Goal: Contribute content: Contribute content

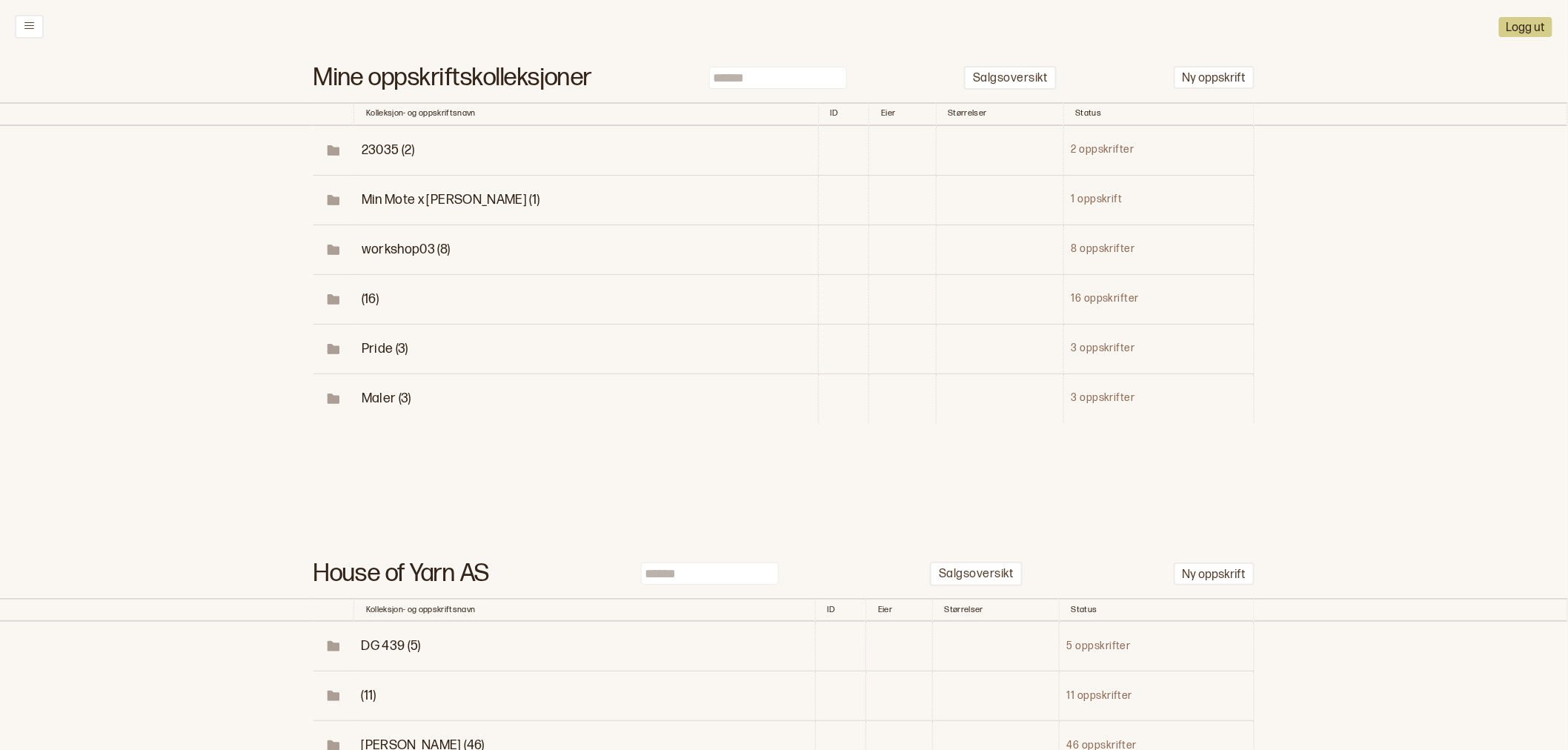
click at [737, 79] on input at bounding box center [778, 77] width 138 height 22
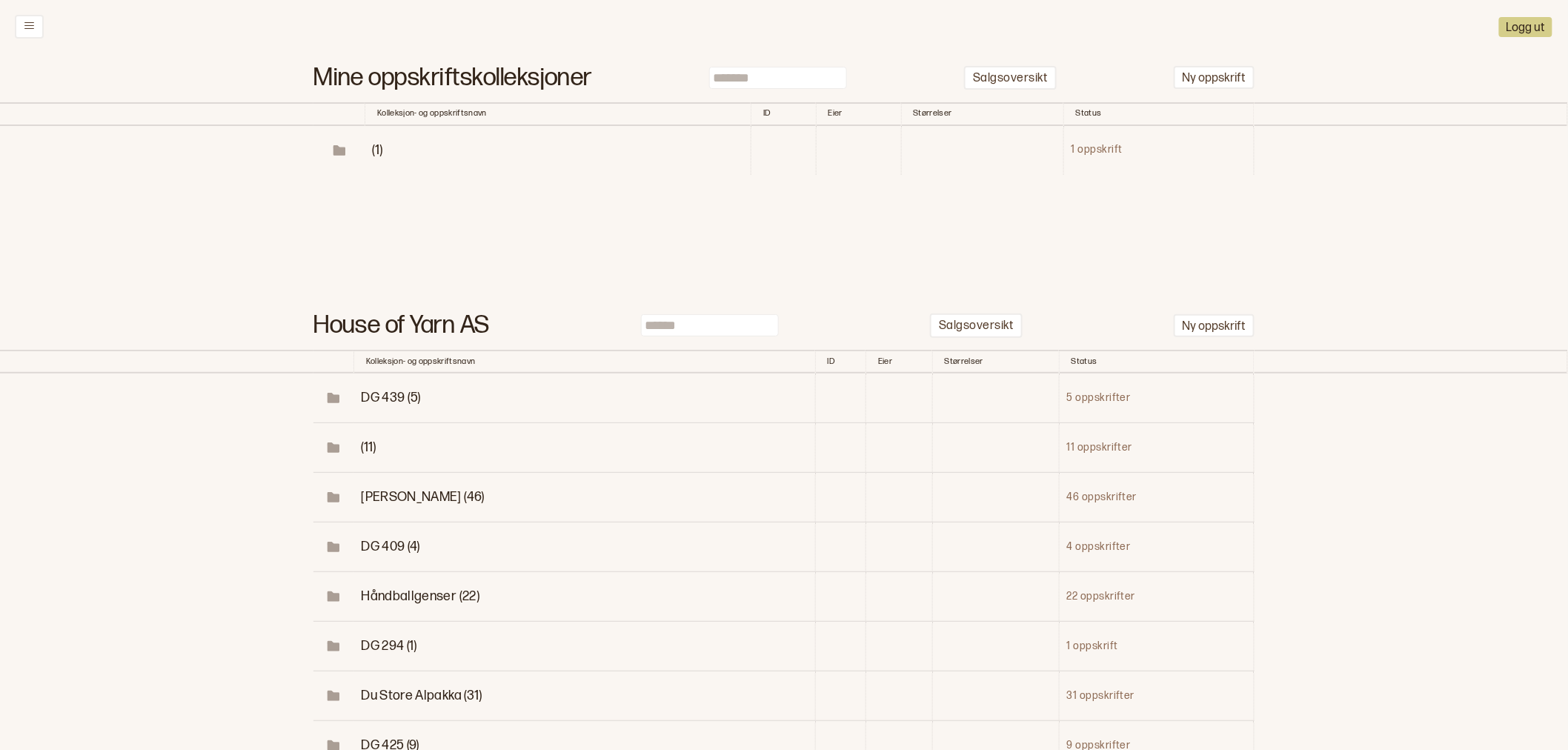
type input "*******"
click at [374, 152] on span "(1)" at bounding box center [377, 150] width 10 height 15
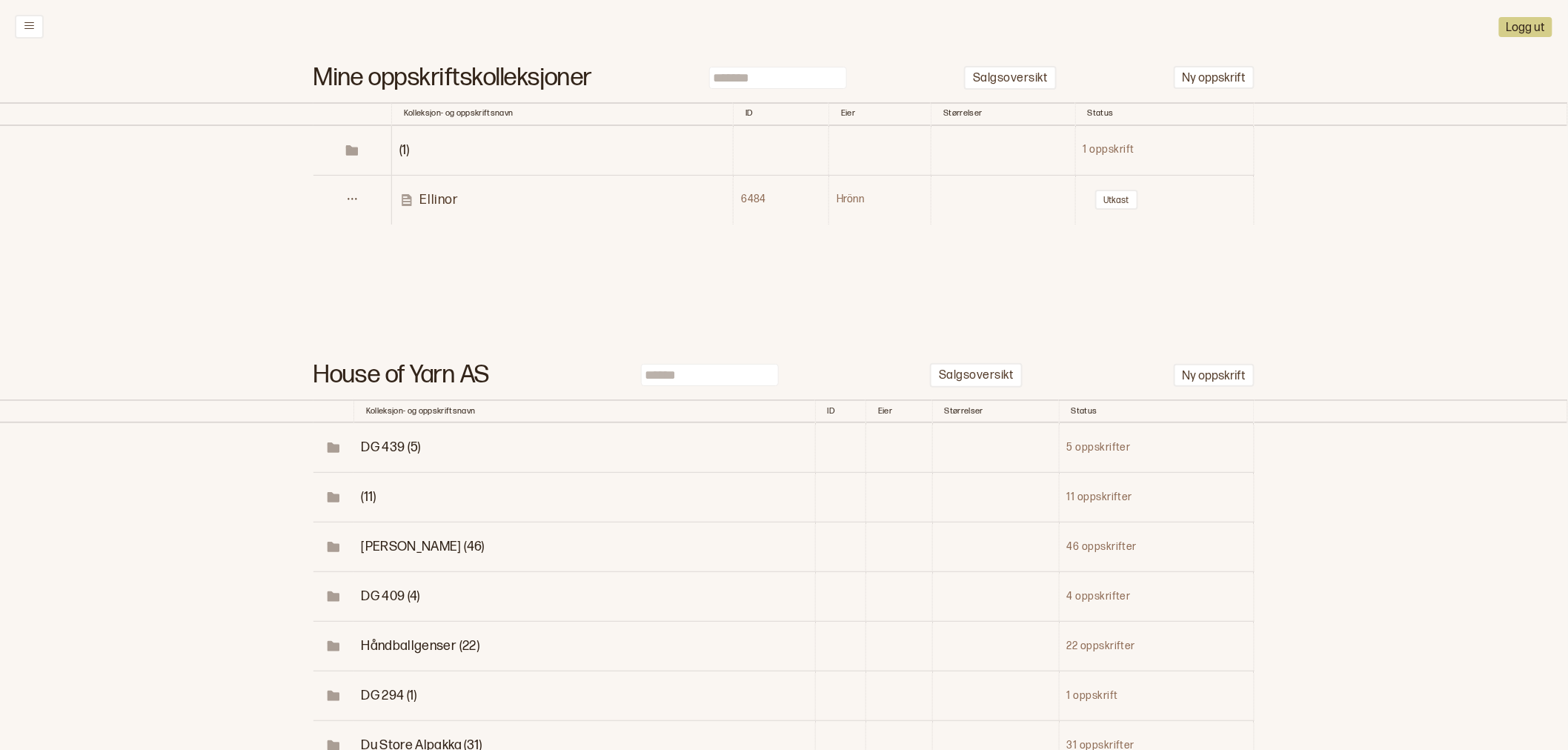
click at [436, 197] on p "Ellinor" at bounding box center [439, 200] width 38 height 17
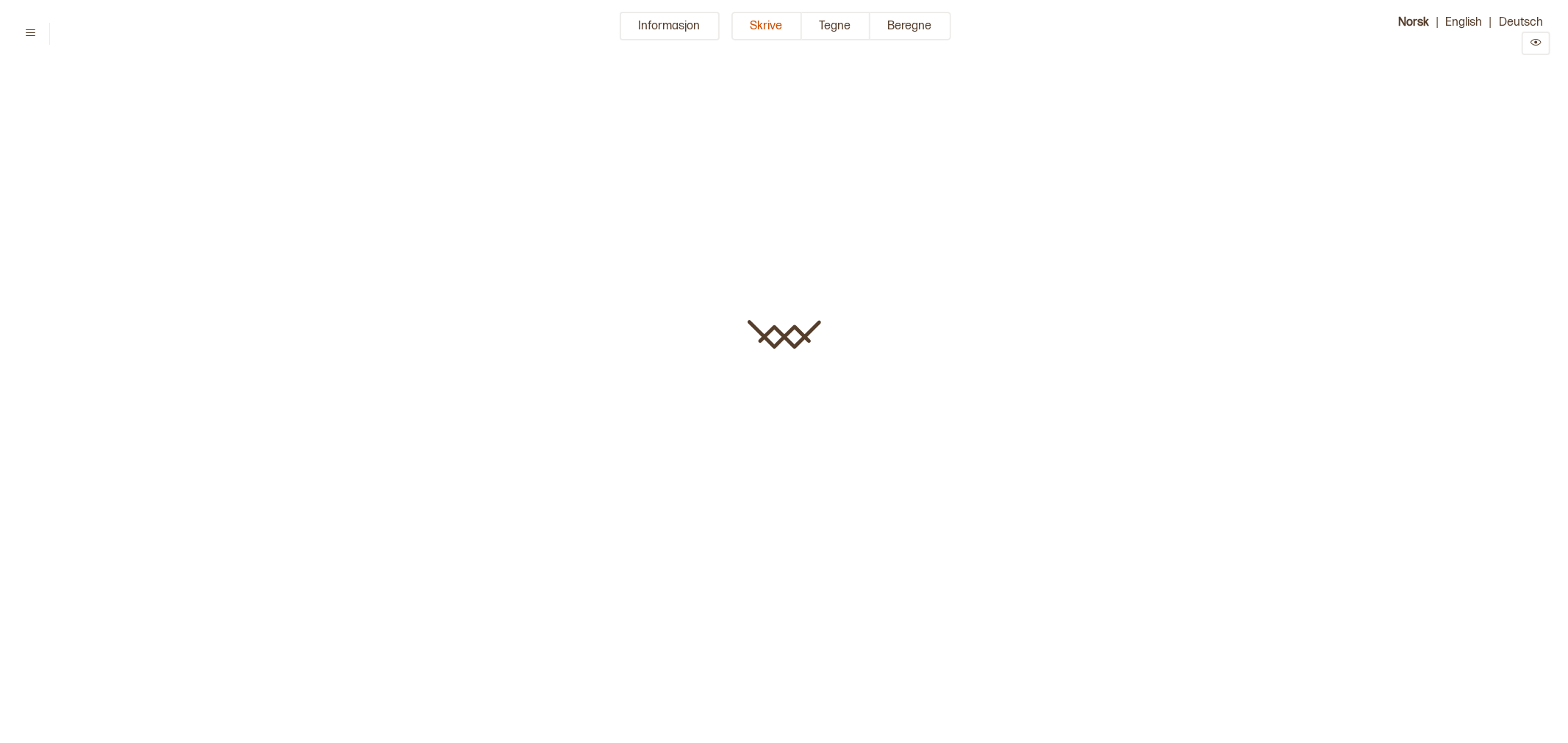
type input "*******"
type input "**"
type input "*******"
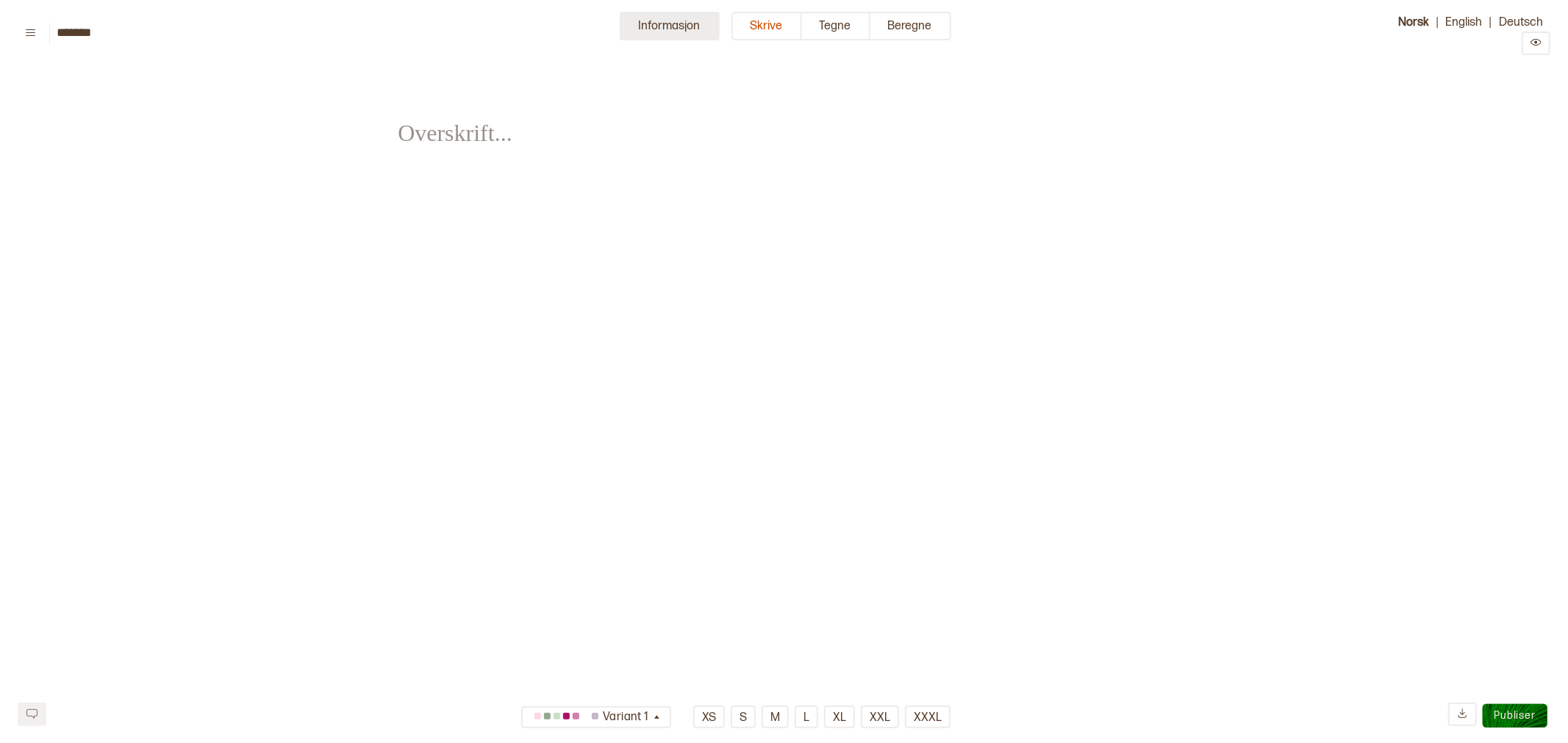
click at [652, 33] on button "Informasjon" at bounding box center [670, 25] width 100 height 28
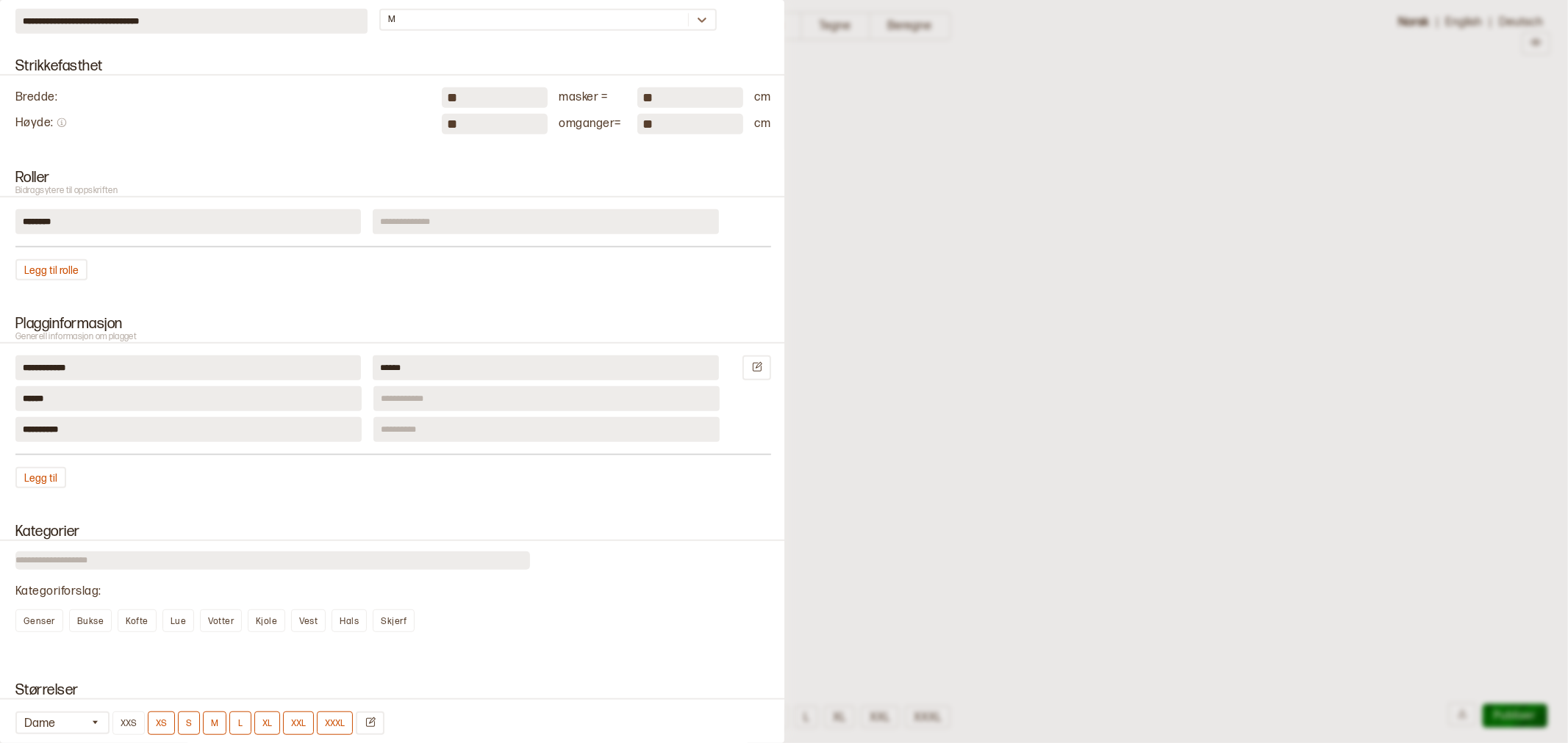
scroll to position [979, 0]
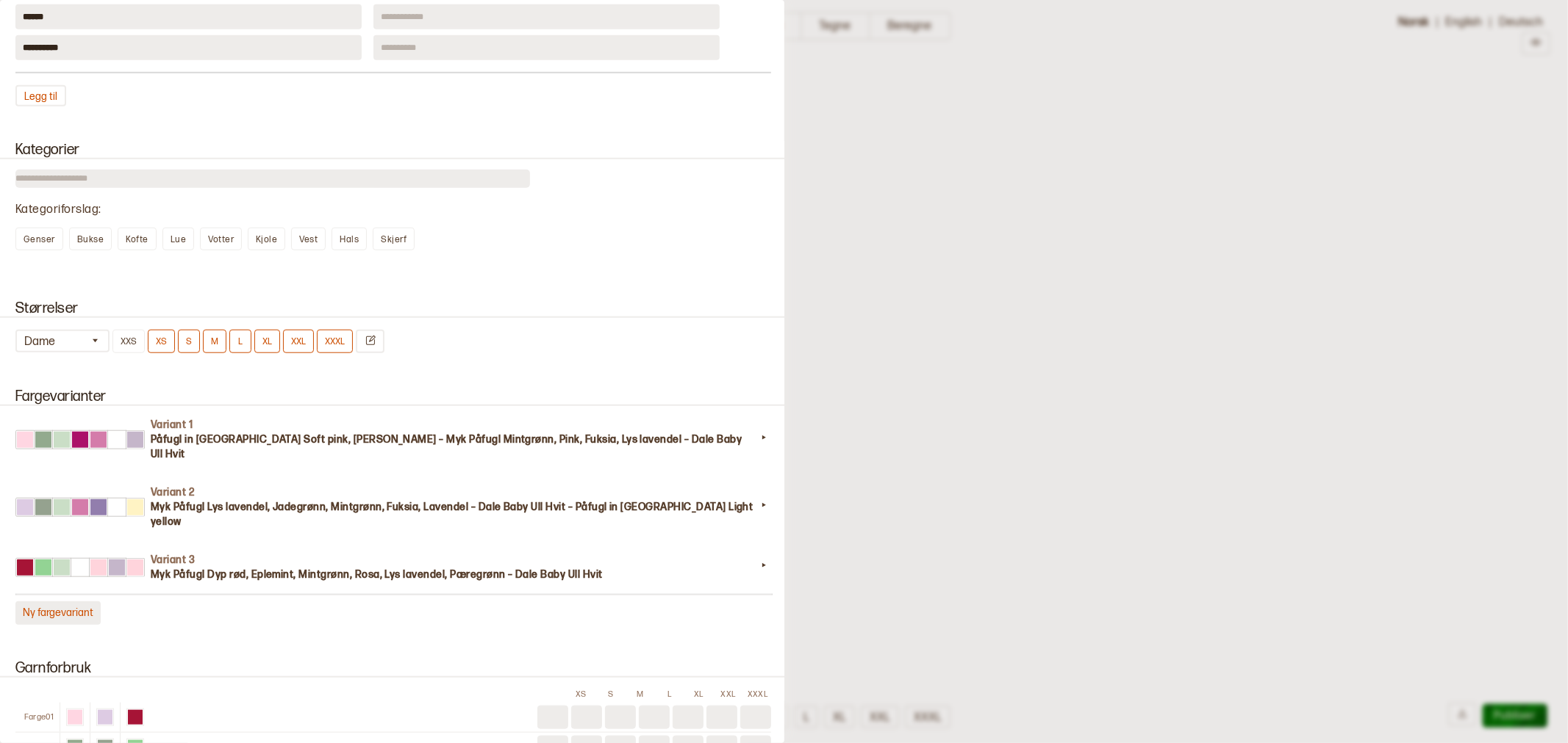
click at [68, 601] on button "Ny fargevariant" at bounding box center [58, 613] width 85 height 24
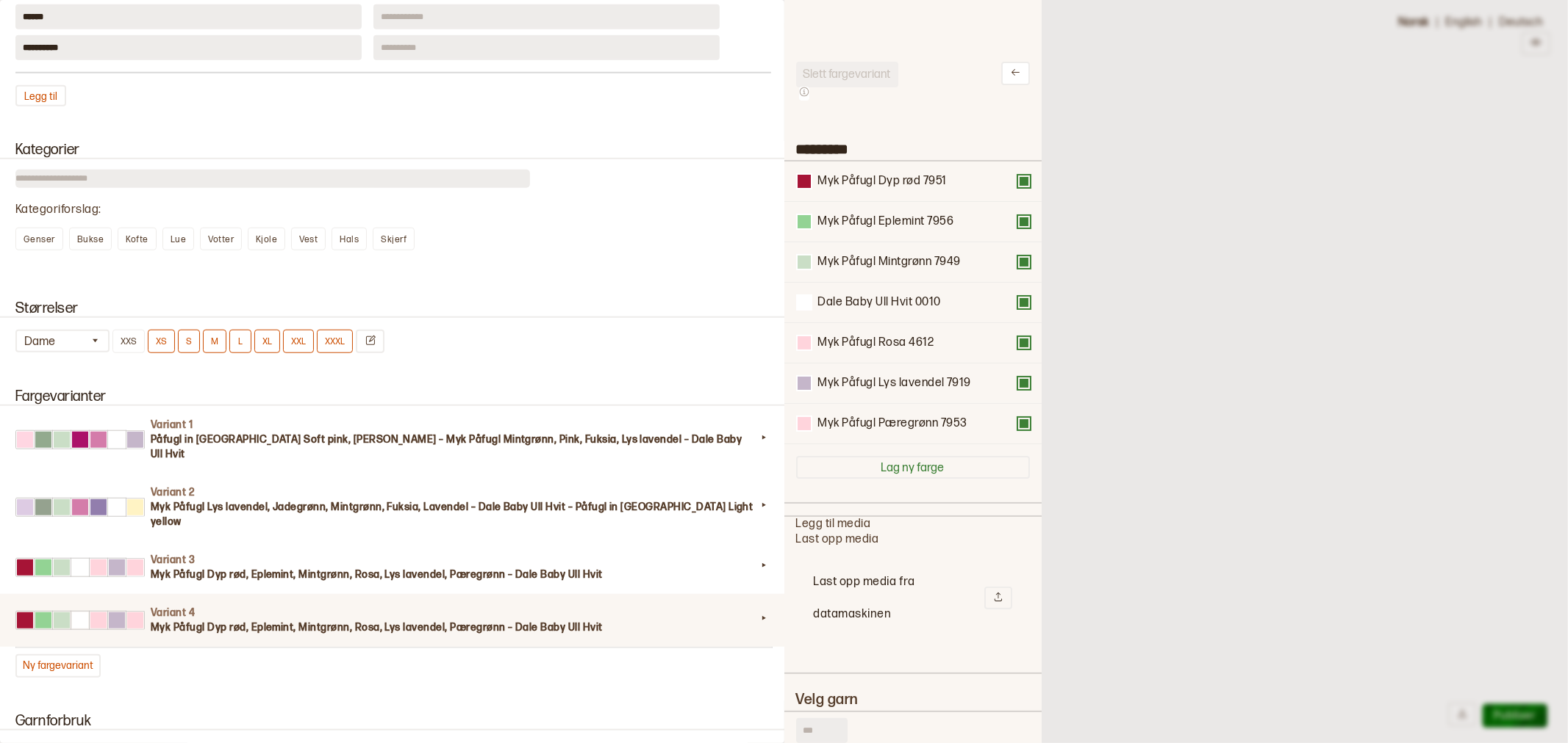
scroll to position [429, 232]
click at [821, 721] on input "text" at bounding box center [822, 731] width 51 height 25
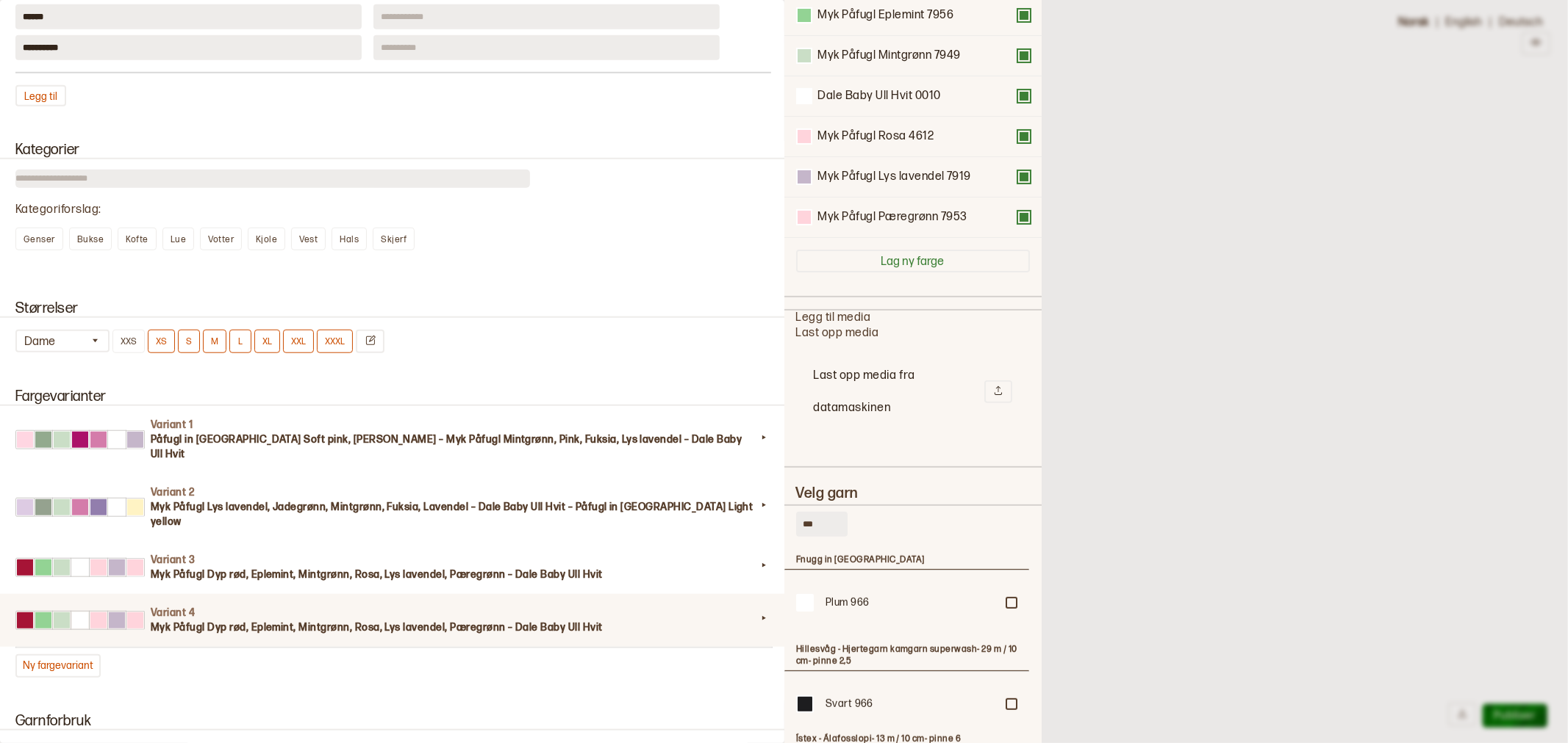
scroll to position [245, 0]
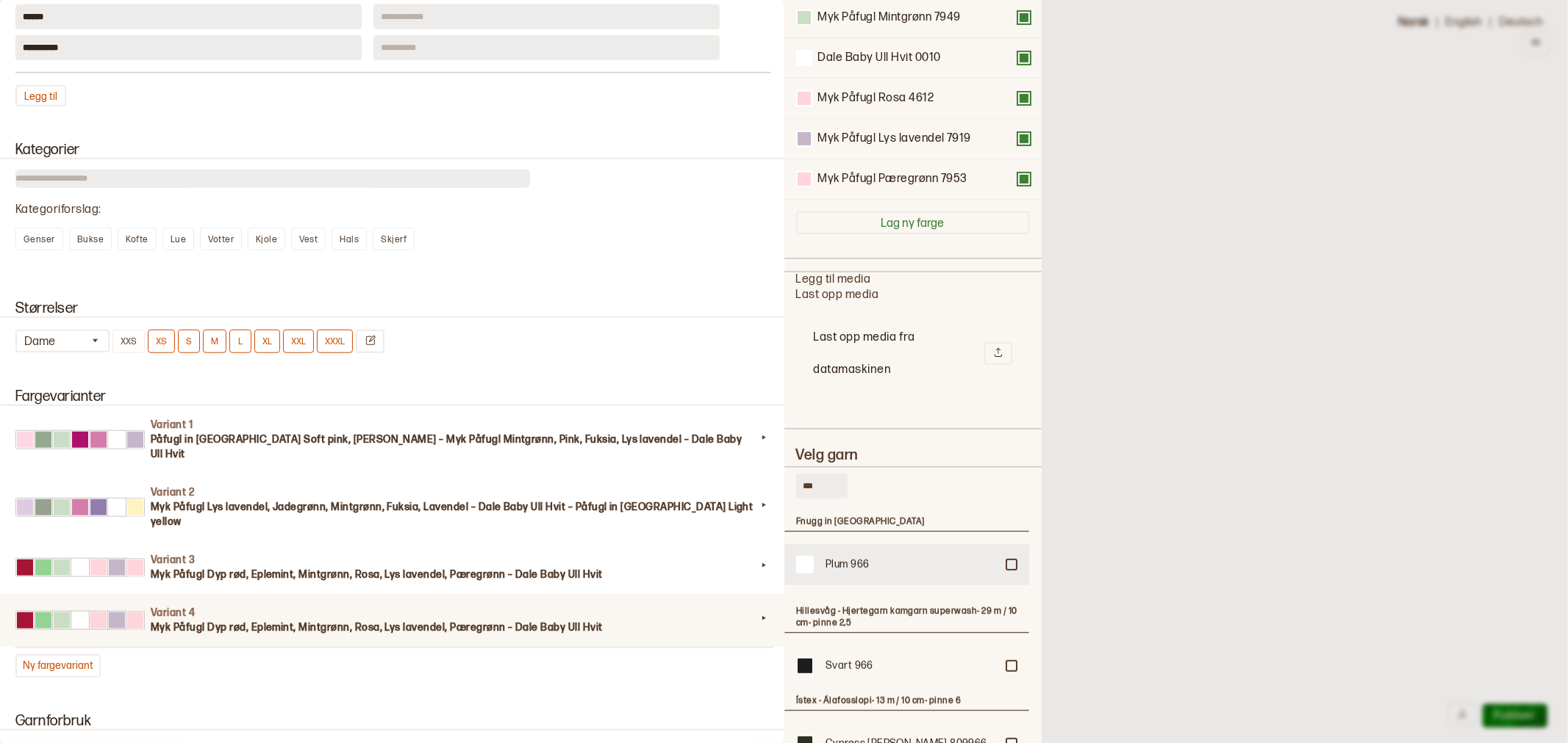
type input "***"
click at [851, 559] on div "Plum 966" at bounding box center [911, 566] width 170 height 15
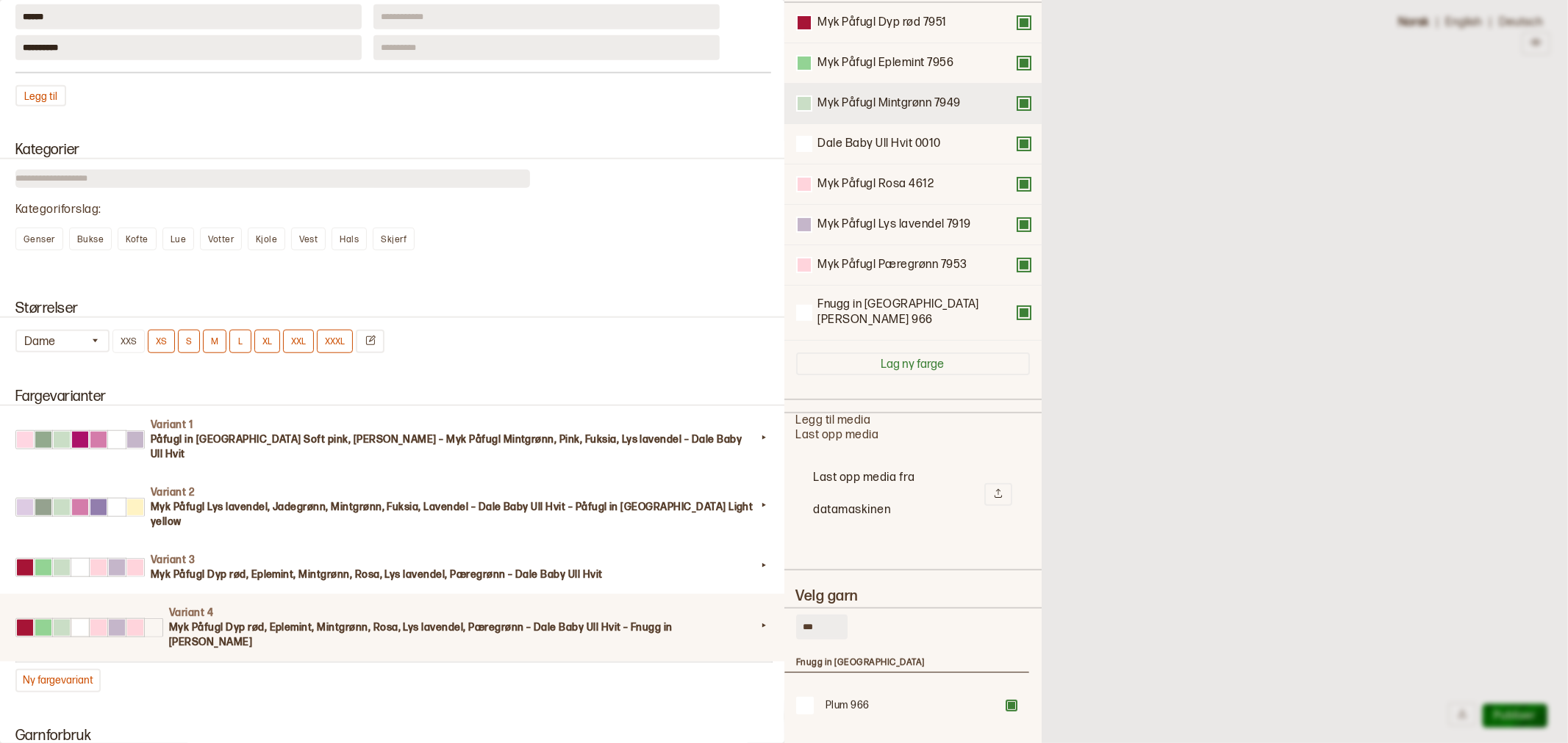
scroll to position [0, 0]
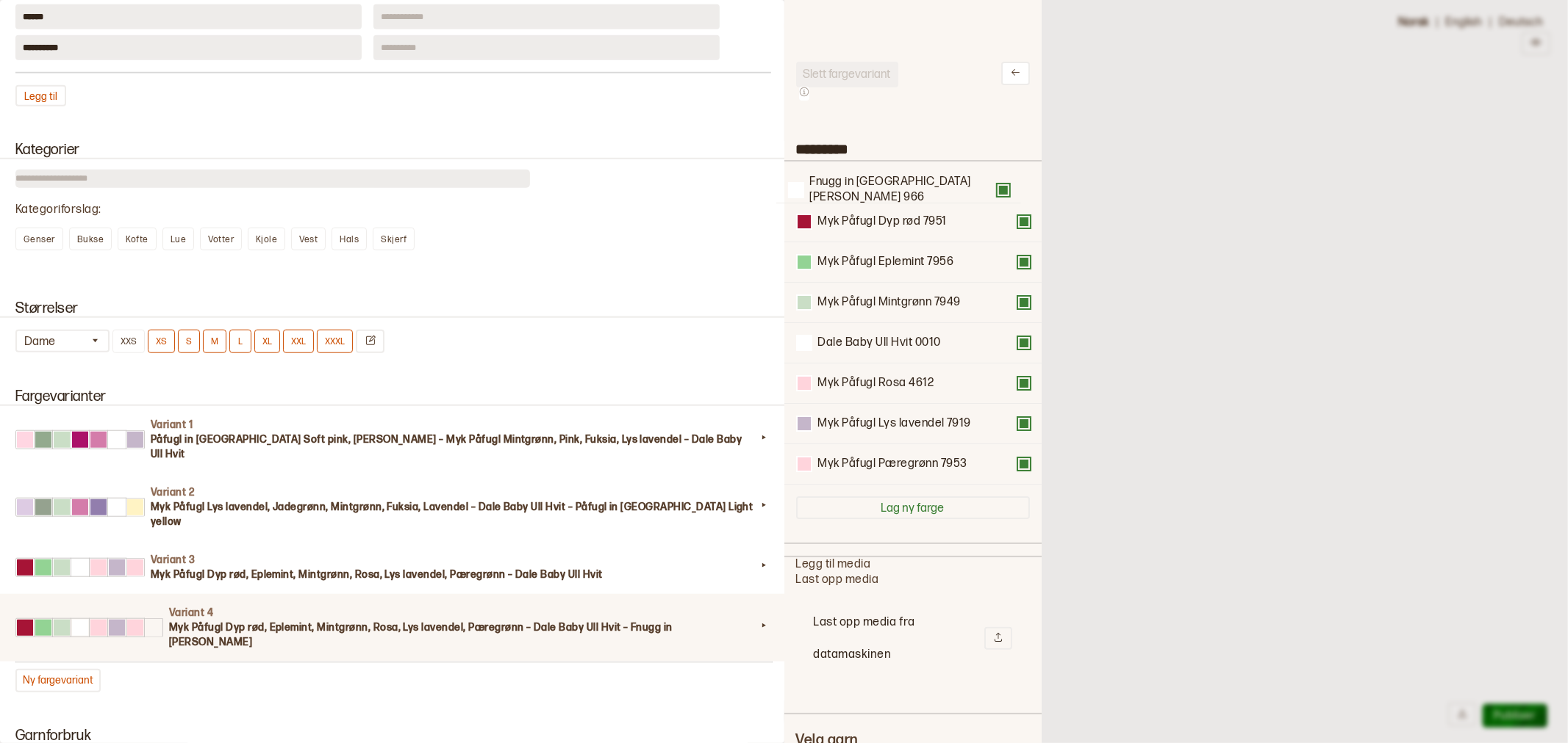
drag, startPoint x: 912, startPoint y: 468, endPoint x: 904, endPoint y: 179, distance: 289.1
click at [904, 179] on div "Myk Påfugl Dyp rød 7951 Myk Påfugl Eplemint 7956 Myk Påfugl Mintgrønn 7949 Dale…" at bounding box center [912, 323] width 233 height 323
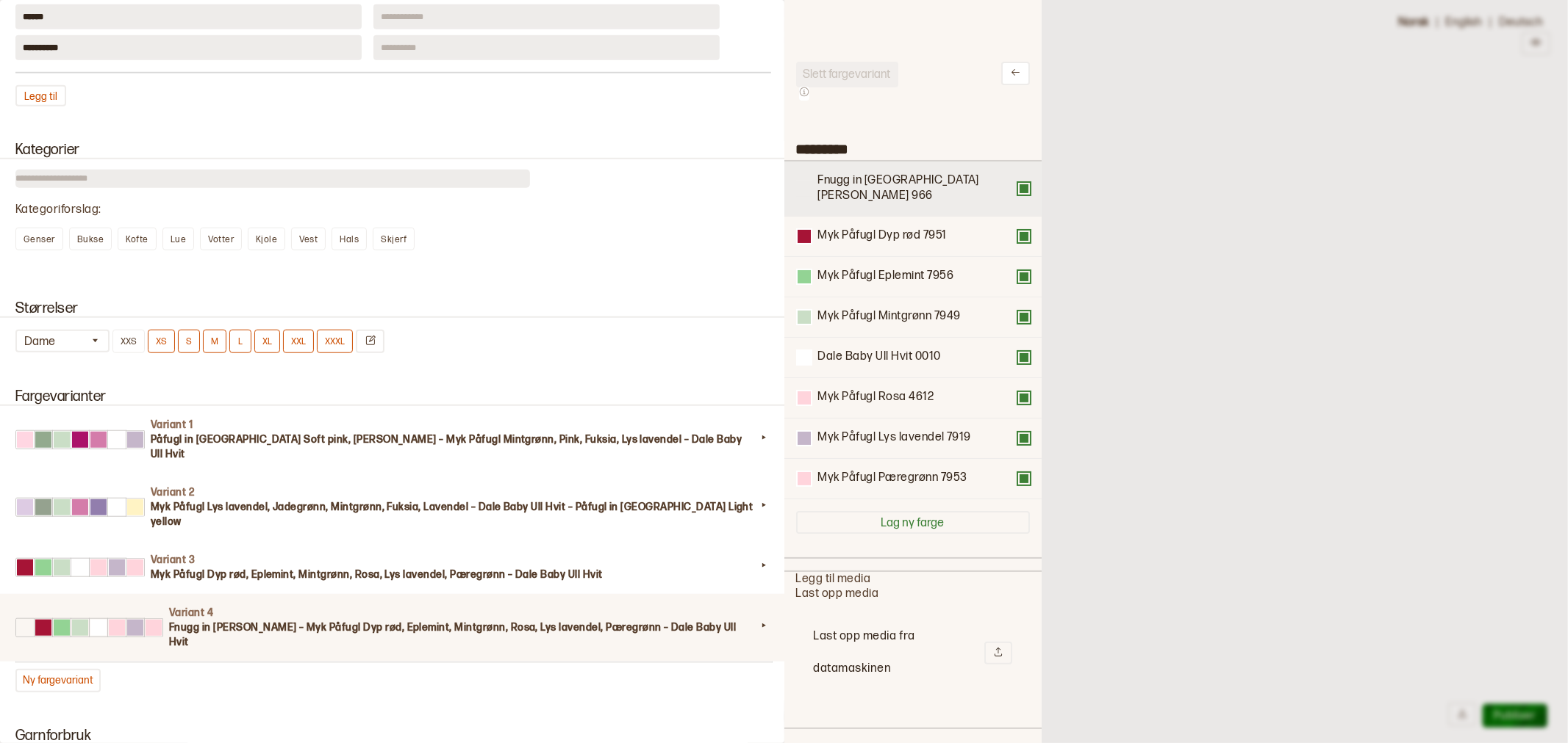
click at [803, 182] on div at bounding box center [804, 189] width 13 height 13
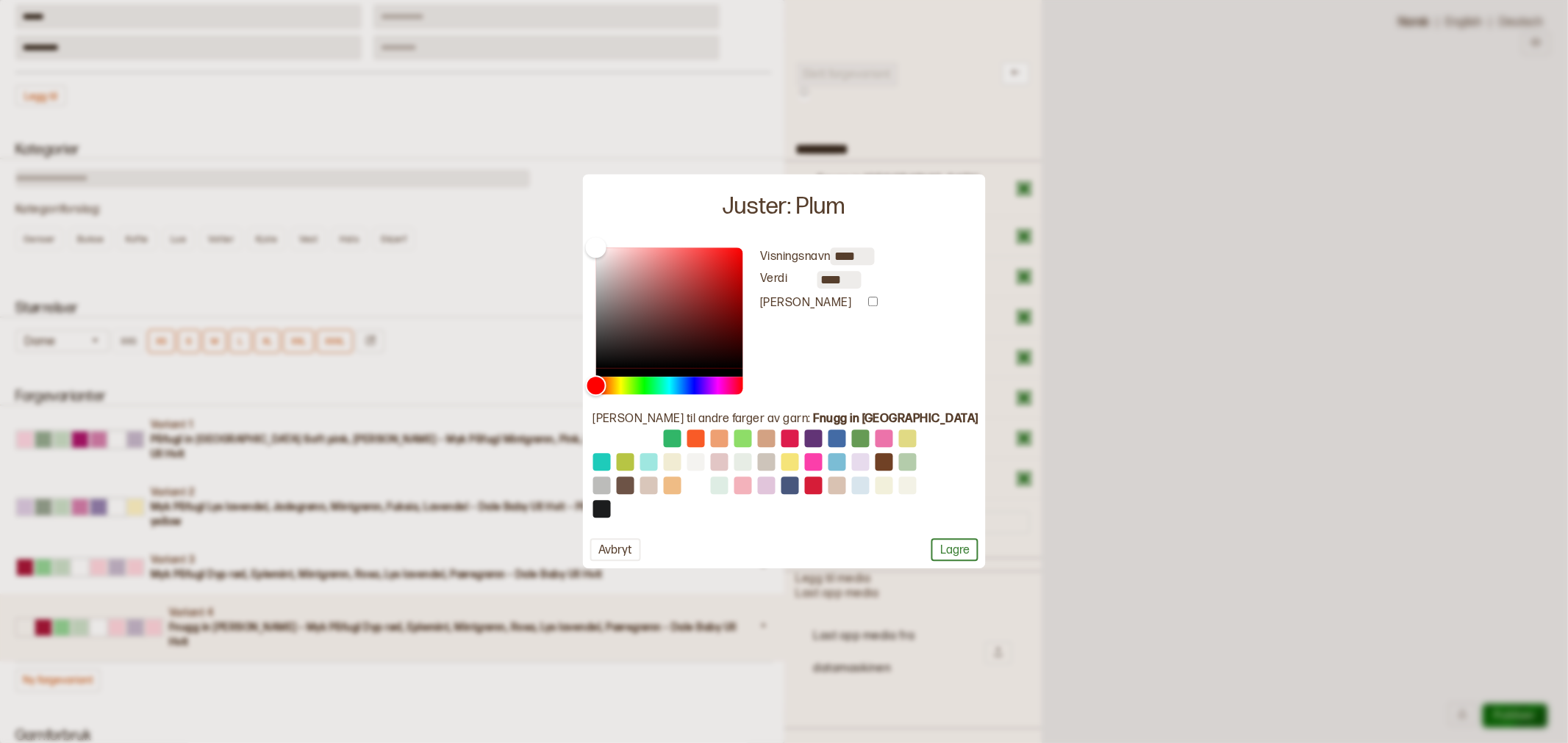
click at [822, 461] on button at bounding box center [812, 463] width 18 height 18
type input "****"
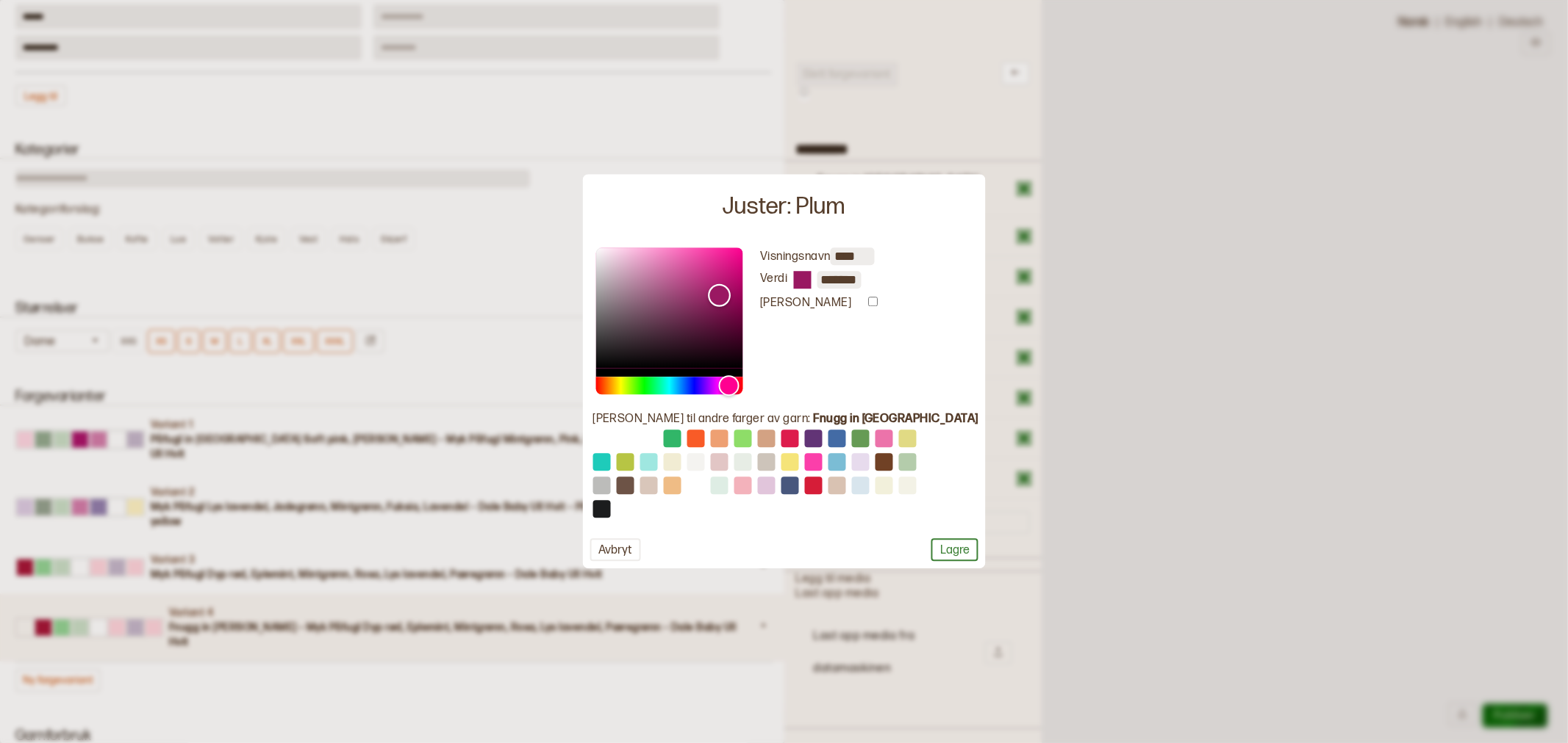
type input "*******"
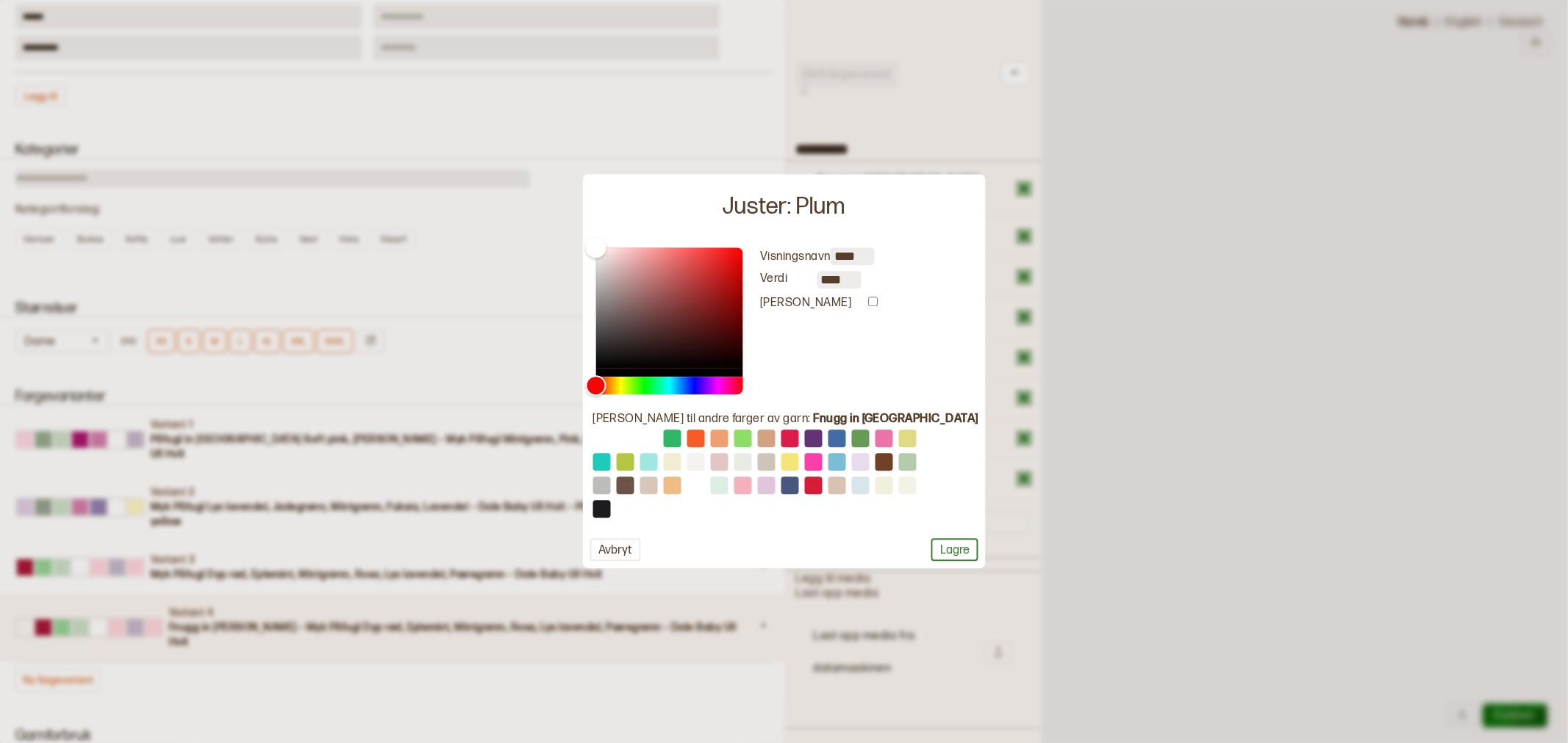
drag, startPoint x: 726, startPoint y: 248, endPoint x: 750, endPoint y: 304, distance: 60.9
drag, startPoint x: 621, startPoint y: 247, endPoint x: 739, endPoint y: 302, distance: 130.2
click at [724, 302] on div "Color" at bounding box center [713, 301] width 23 height 23
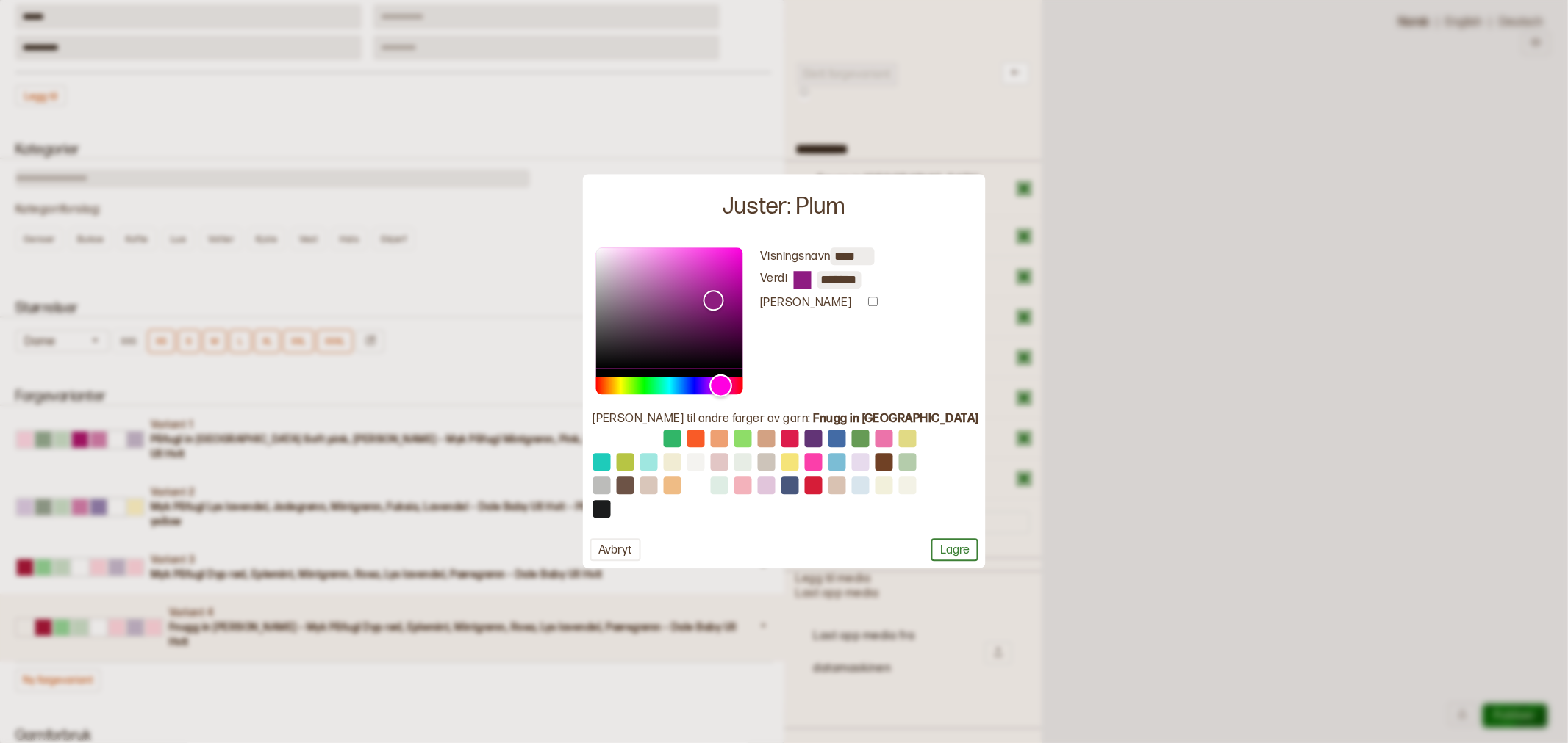
click at [742, 382] on div "Hue" at bounding box center [669, 385] width 147 height 18
click at [736, 383] on div "Hue" at bounding box center [724, 385] width 23 height 23
click at [728, 302] on div "Color" at bounding box center [717, 301] width 23 height 23
drag, startPoint x: 743, startPoint y: 386, endPoint x: 756, endPoint y: 384, distance: 13.2
click at [741, 384] on div "Hue" at bounding box center [730, 385] width 23 height 23
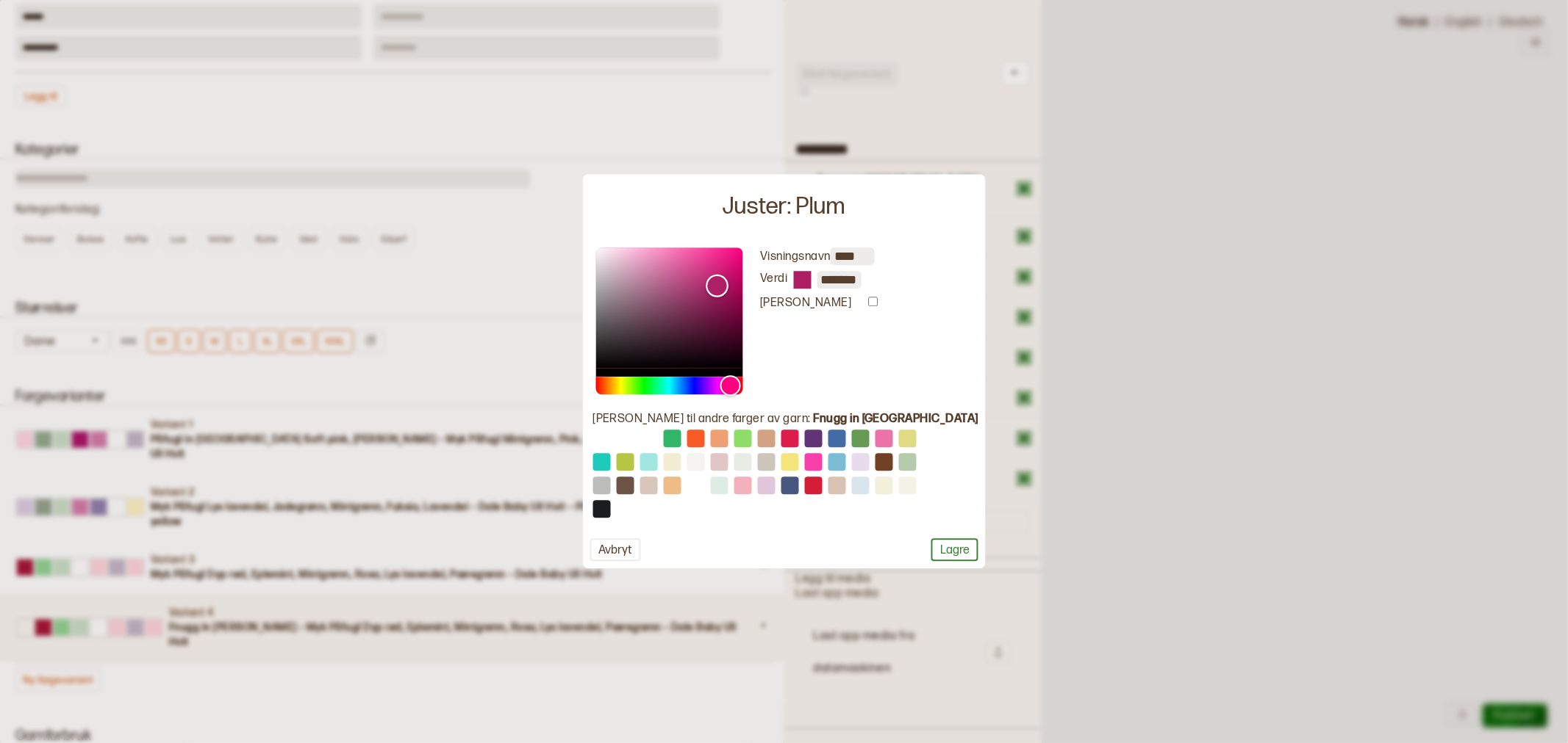
drag, startPoint x: 743, startPoint y: 297, endPoint x: 742, endPoint y: 287, distance: 10.0
click at [728, 287] on div "Color" at bounding box center [717, 286] width 23 height 23
click at [861, 282] on input "*******" at bounding box center [839, 279] width 44 height 18
paste input "text"
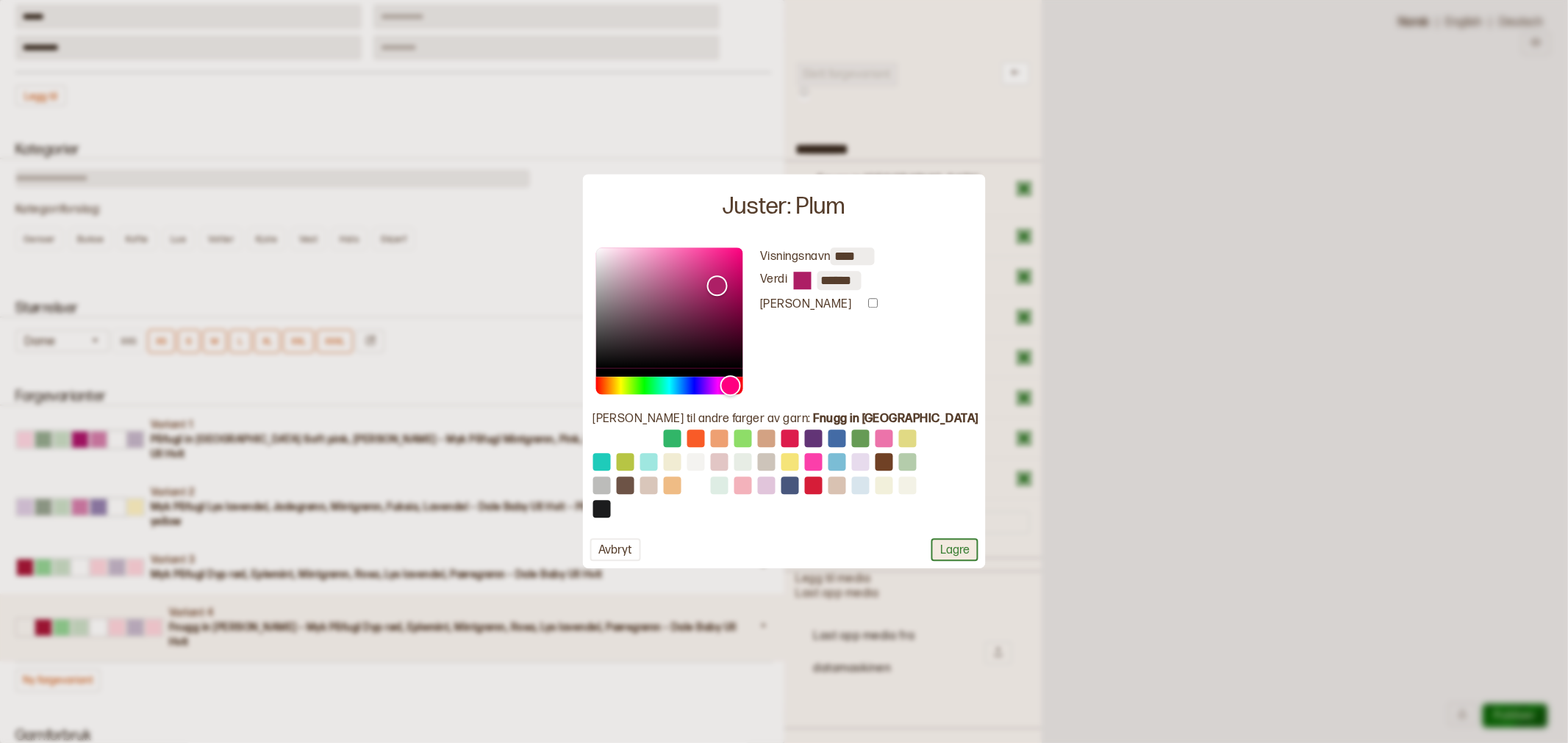
type input "*"
click at [939, 544] on button "Lagre" at bounding box center [955, 550] width 47 height 23
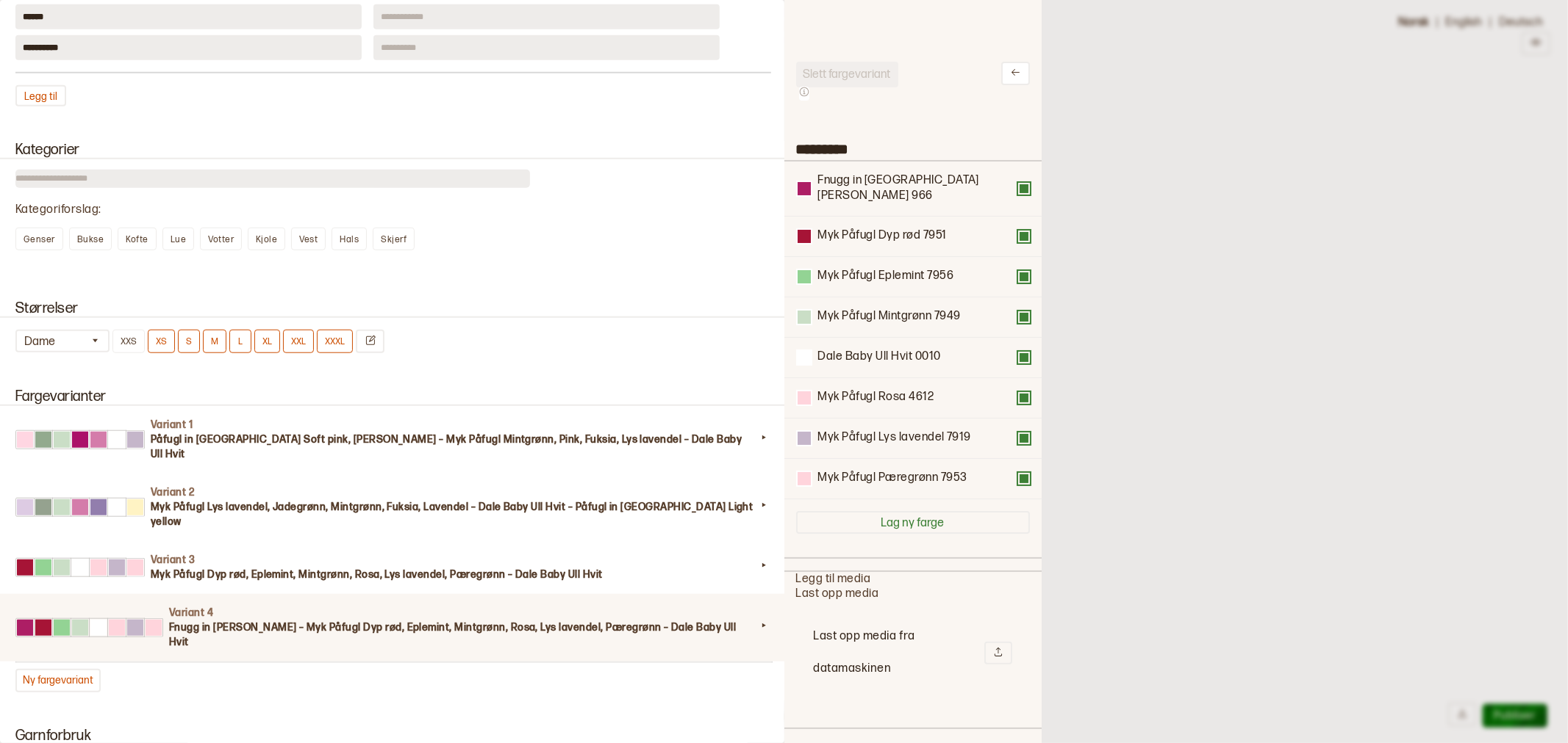
scroll to position [81, 0]
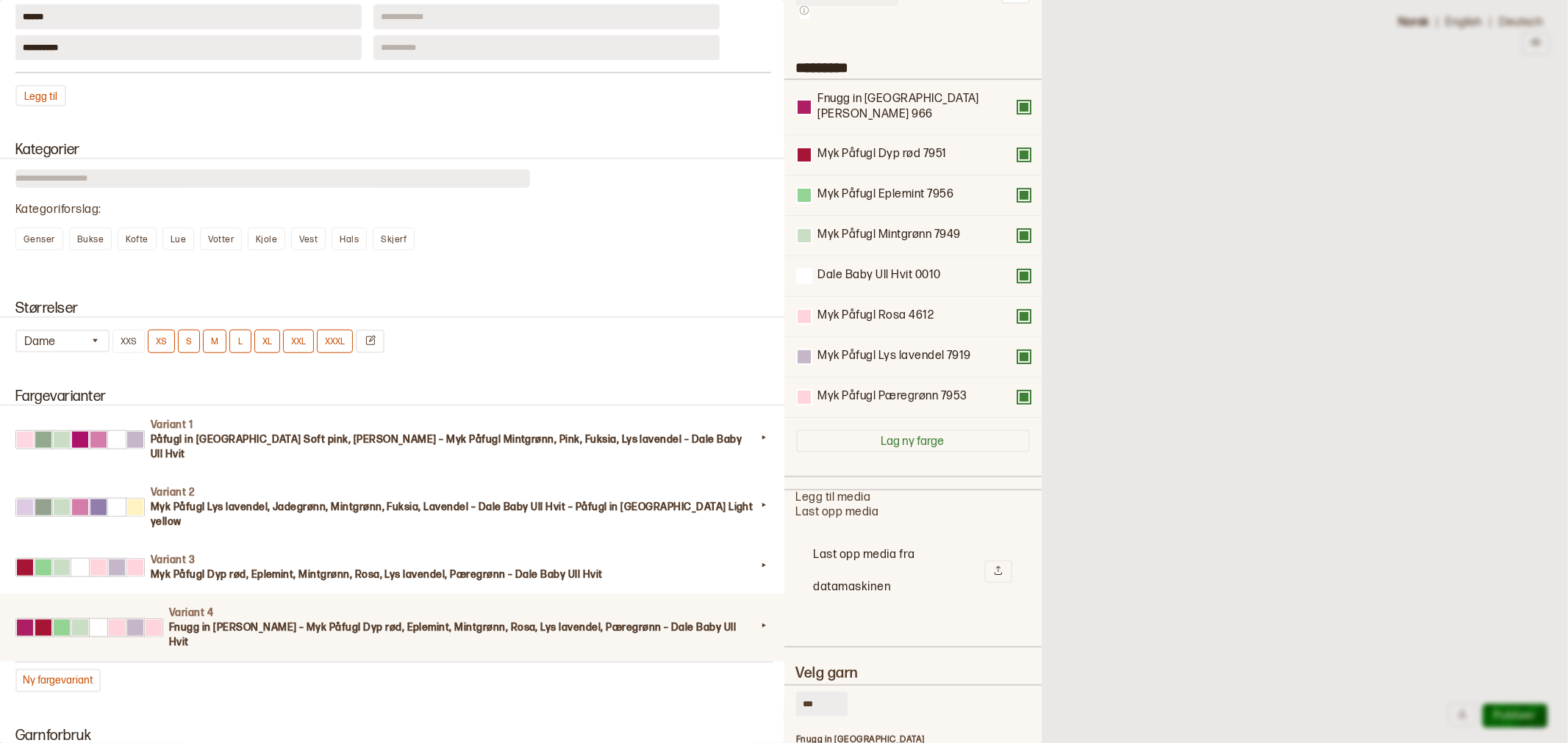
drag, startPoint x: 822, startPoint y: 687, endPoint x: 791, endPoint y: 686, distance: 31.0
click at [791, 686] on div "Slett fargevariant ********* Fnugg in Florence Plum 966 Myk Påfugl Dyp rød 7951…" at bounding box center [912, 371] width 257 height 743
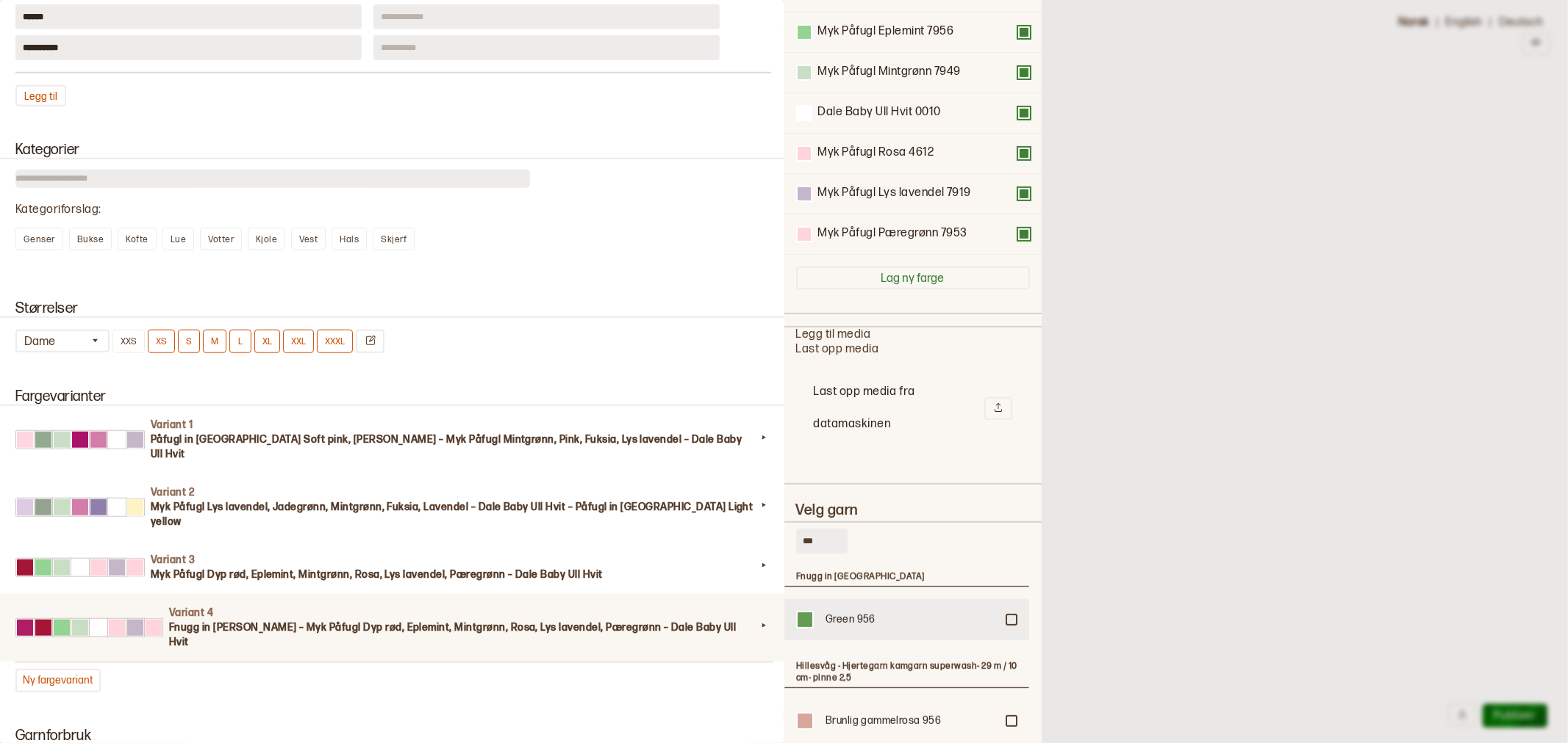
click at [857, 613] on div "Green 956" at bounding box center [911, 620] width 170 height 15
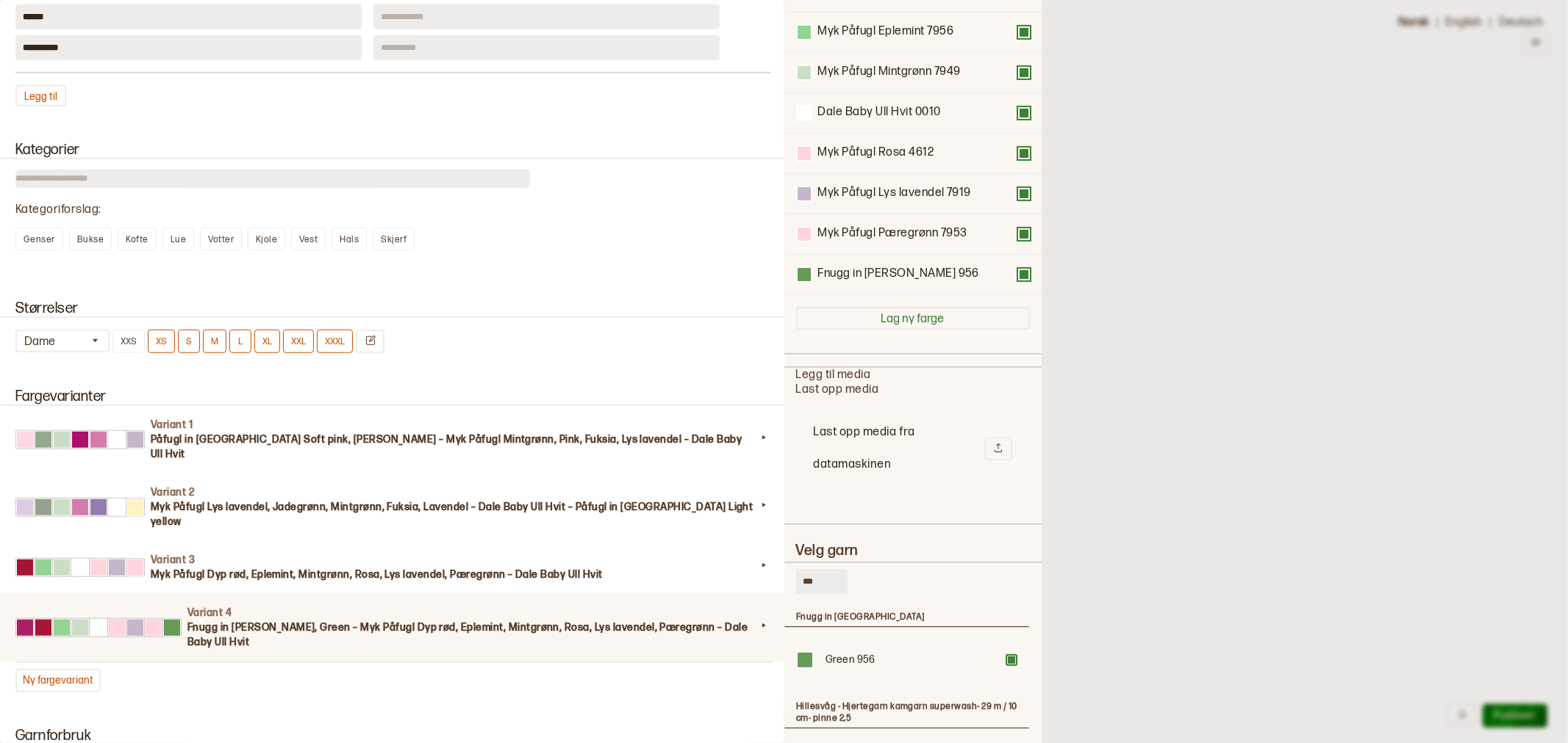
scroll to position [284, 0]
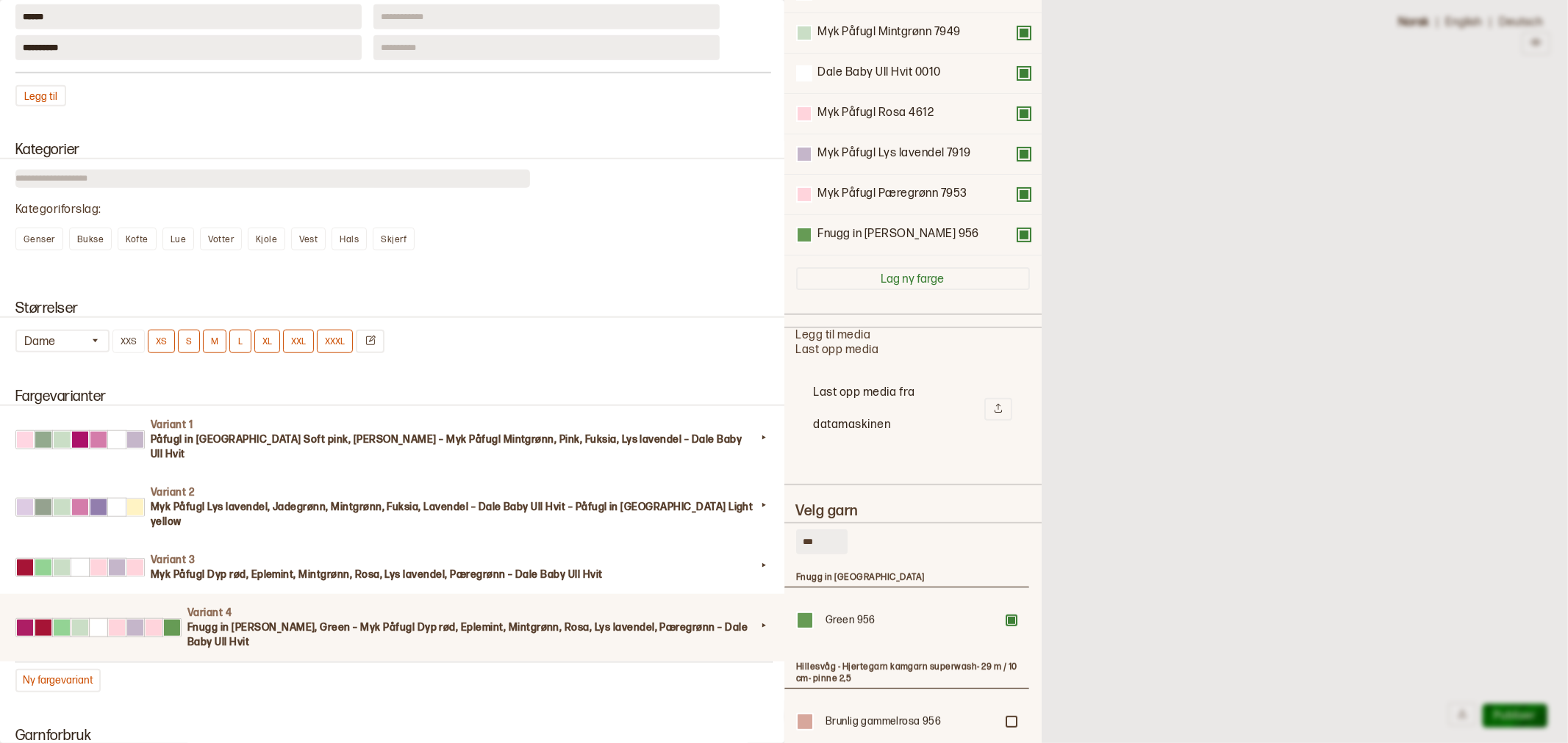
drag, startPoint x: 828, startPoint y: 525, endPoint x: 773, endPoint y: 525, distance: 55.0
click at [773, 525] on div "**********" at bounding box center [784, 371] width 1568 height 743
click at [1007, 625] on div at bounding box center [1011, 620] width 9 height 8
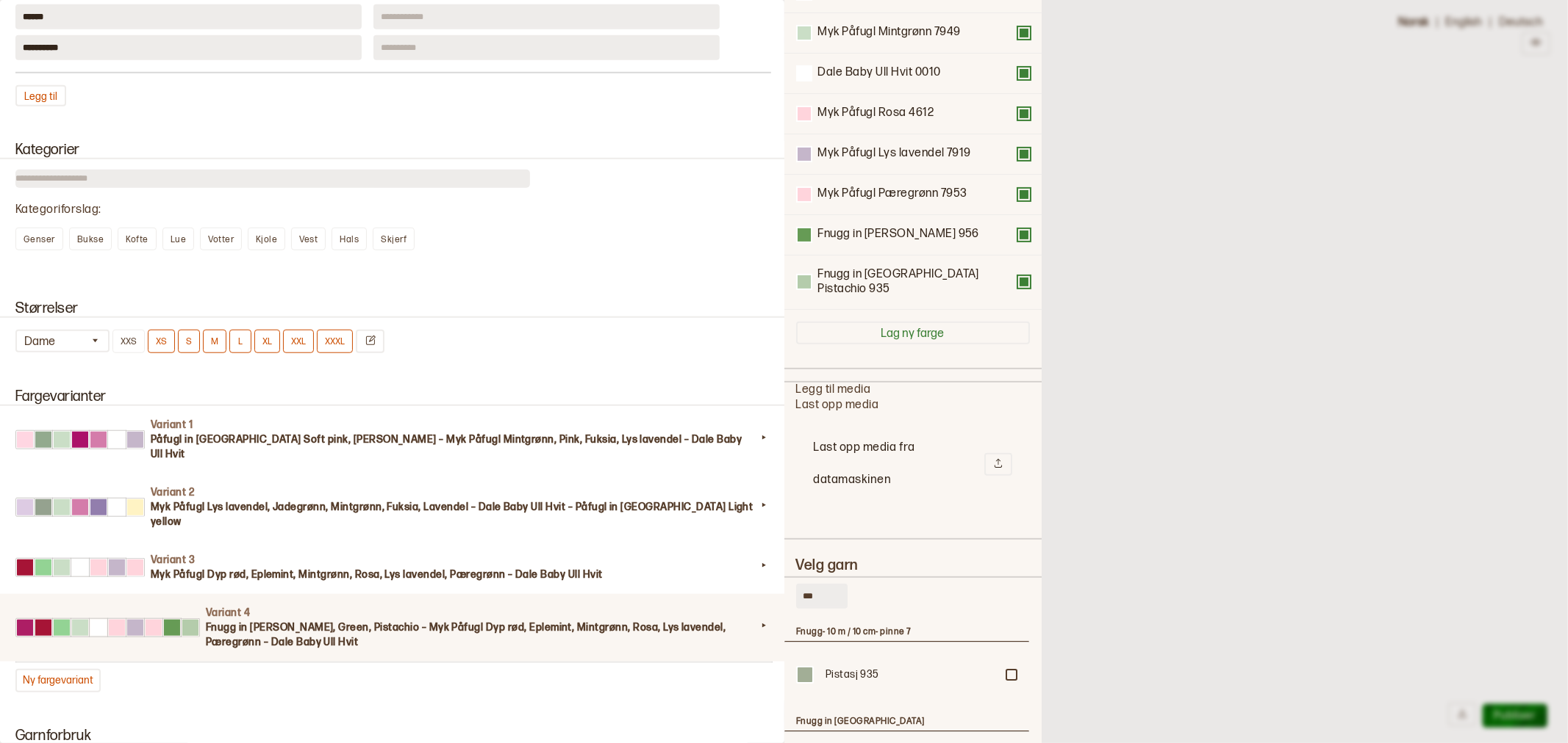
scroll to position [326, 0]
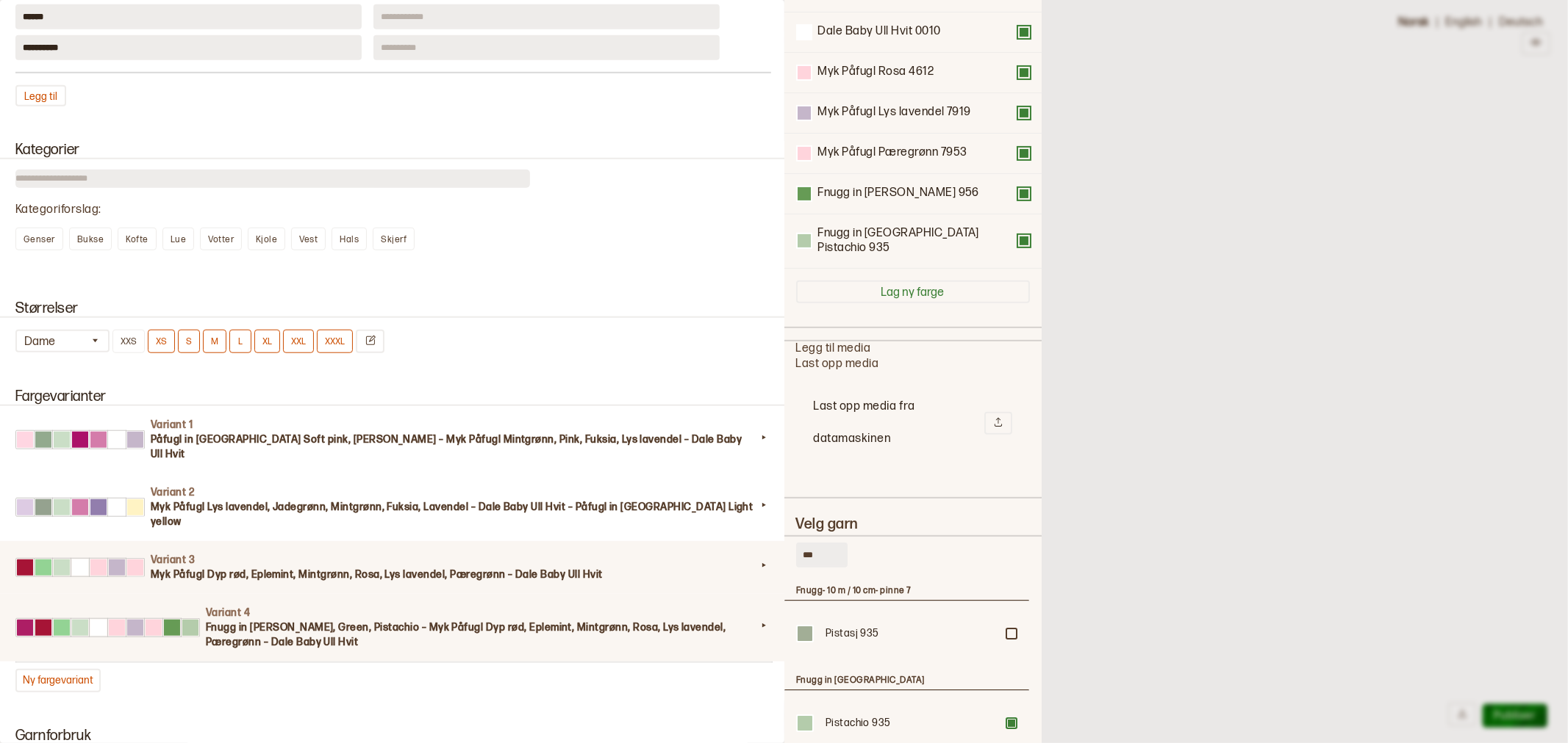
drag, startPoint x: 831, startPoint y: 527, endPoint x: 715, endPoint y: 499, distance: 119.3
click at [715, 499] on div "**********" at bounding box center [784, 371] width 1568 height 743
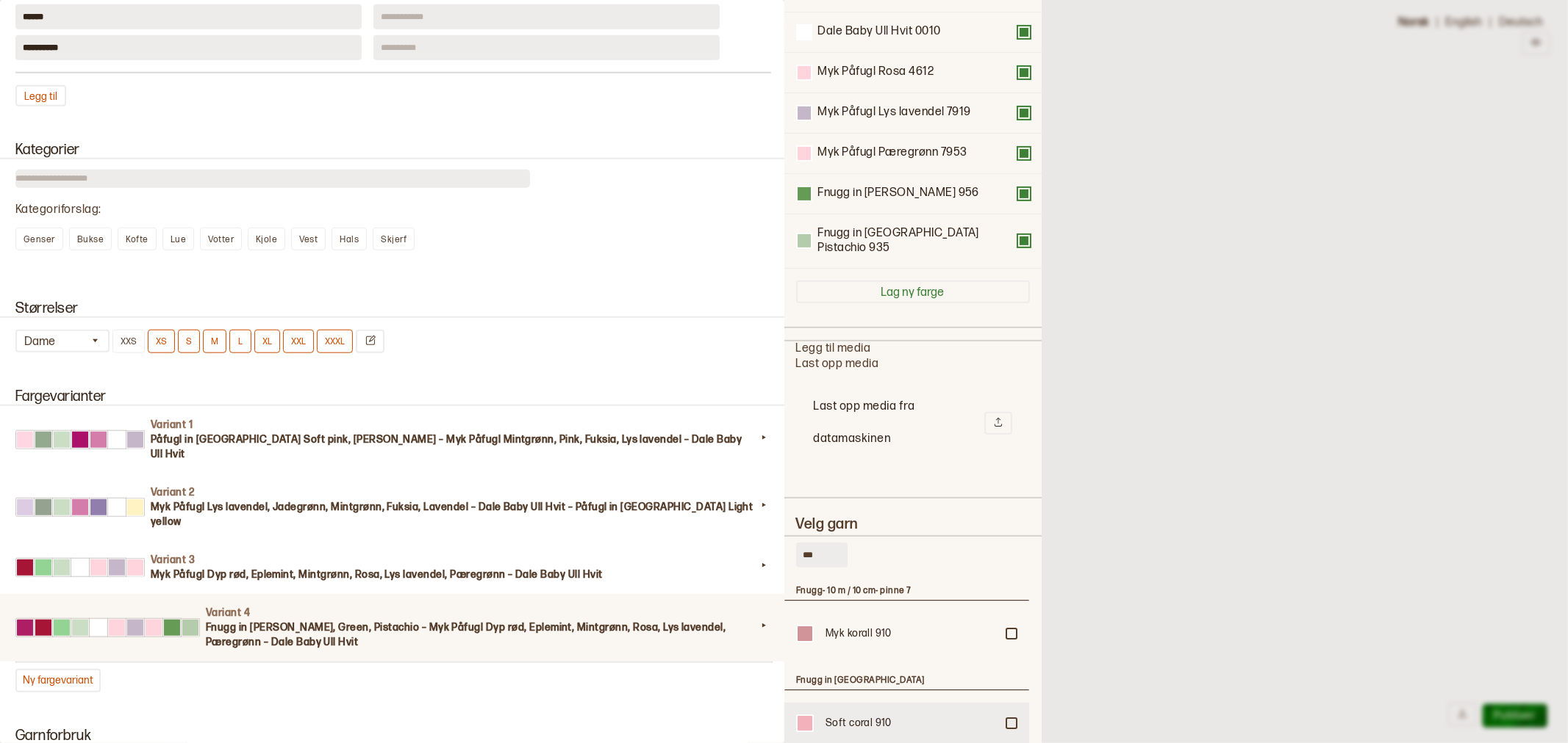
scroll to position [81, 0]
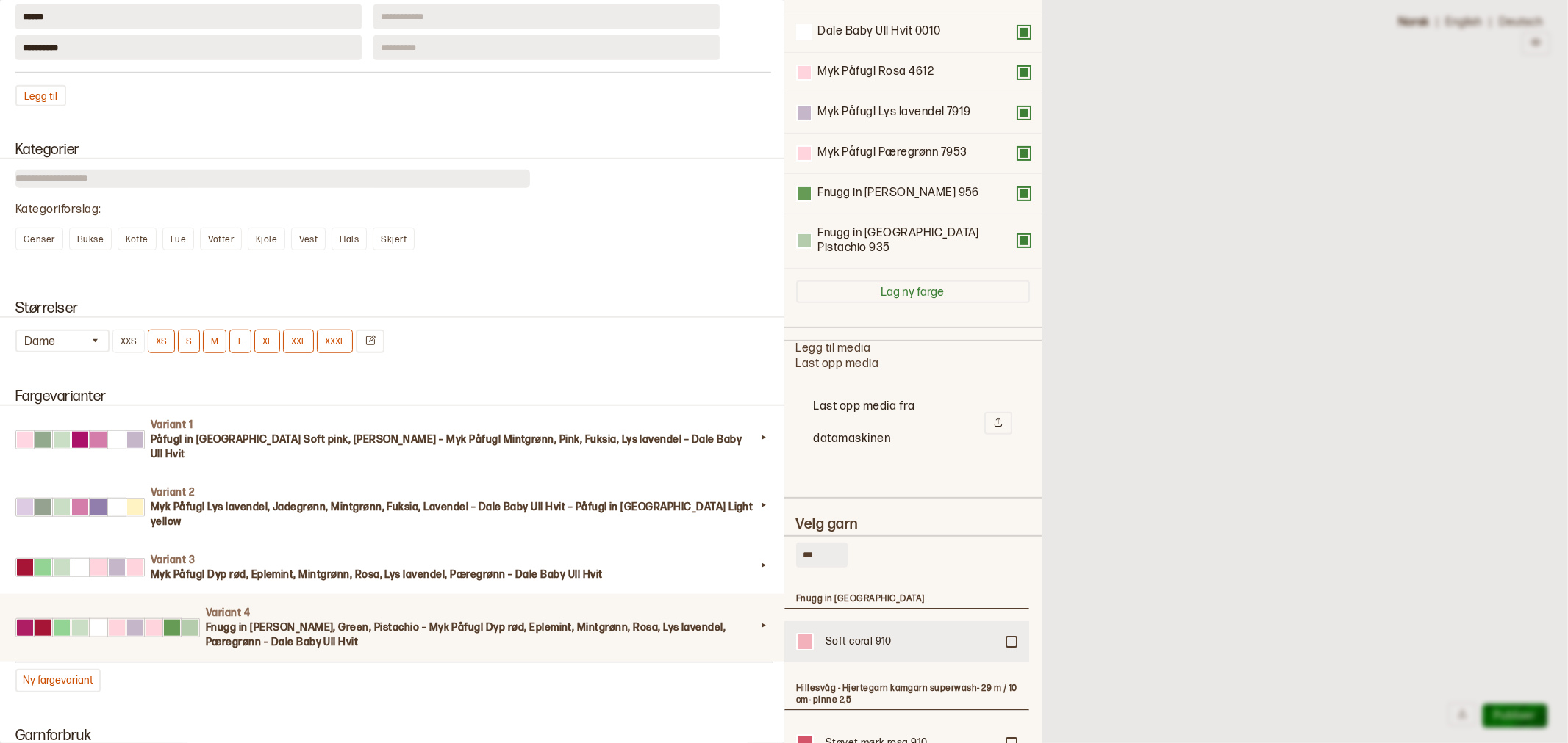
click at [1007, 557] on div at bounding box center [1011, 551] width 9 height 8
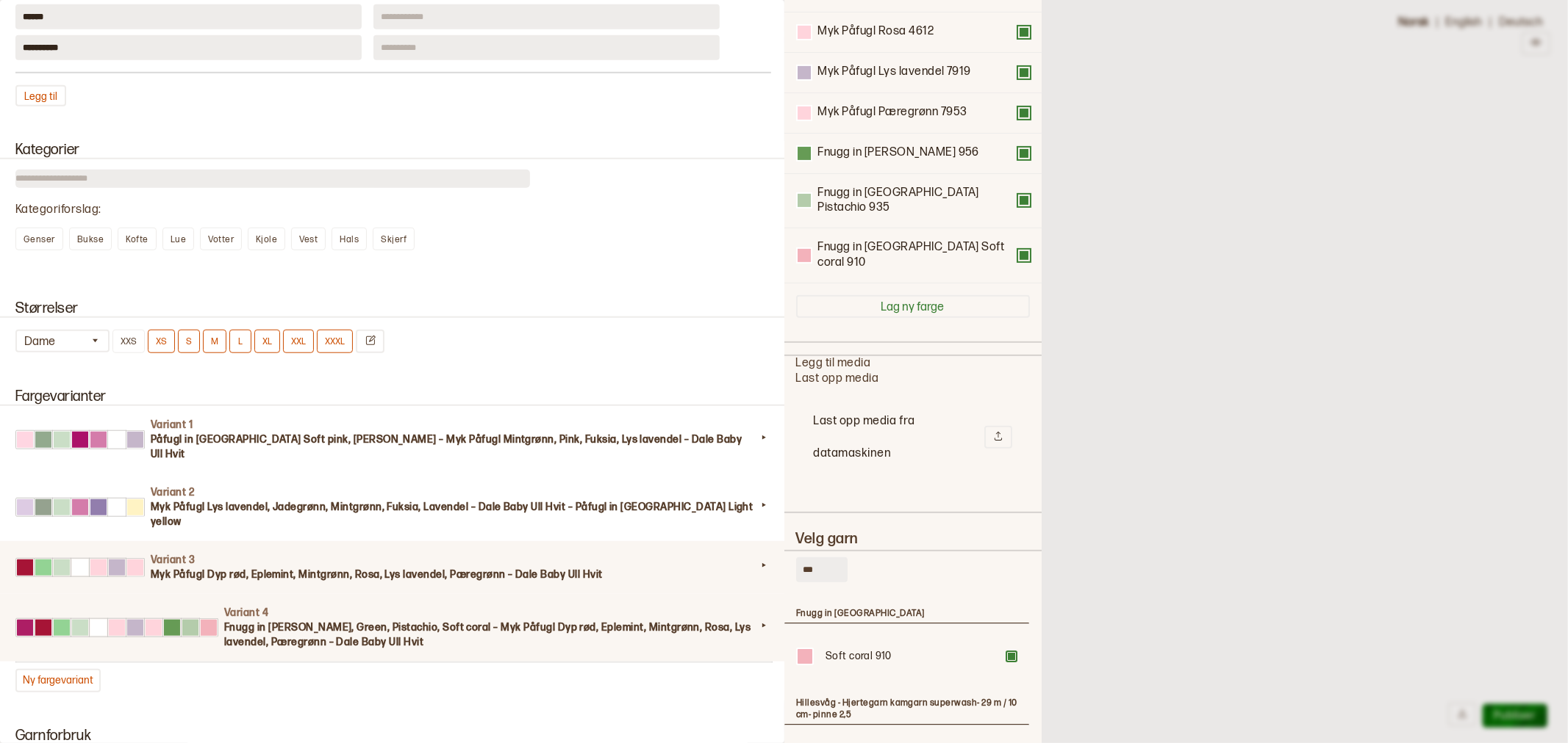
drag, startPoint x: 820, startPoint y: 525, endPoint x: 759, endPoint y: 526, distance: 61.0
click at [759, 526] on div "**********" at bounding box center [784, 371] width 1568 height 743
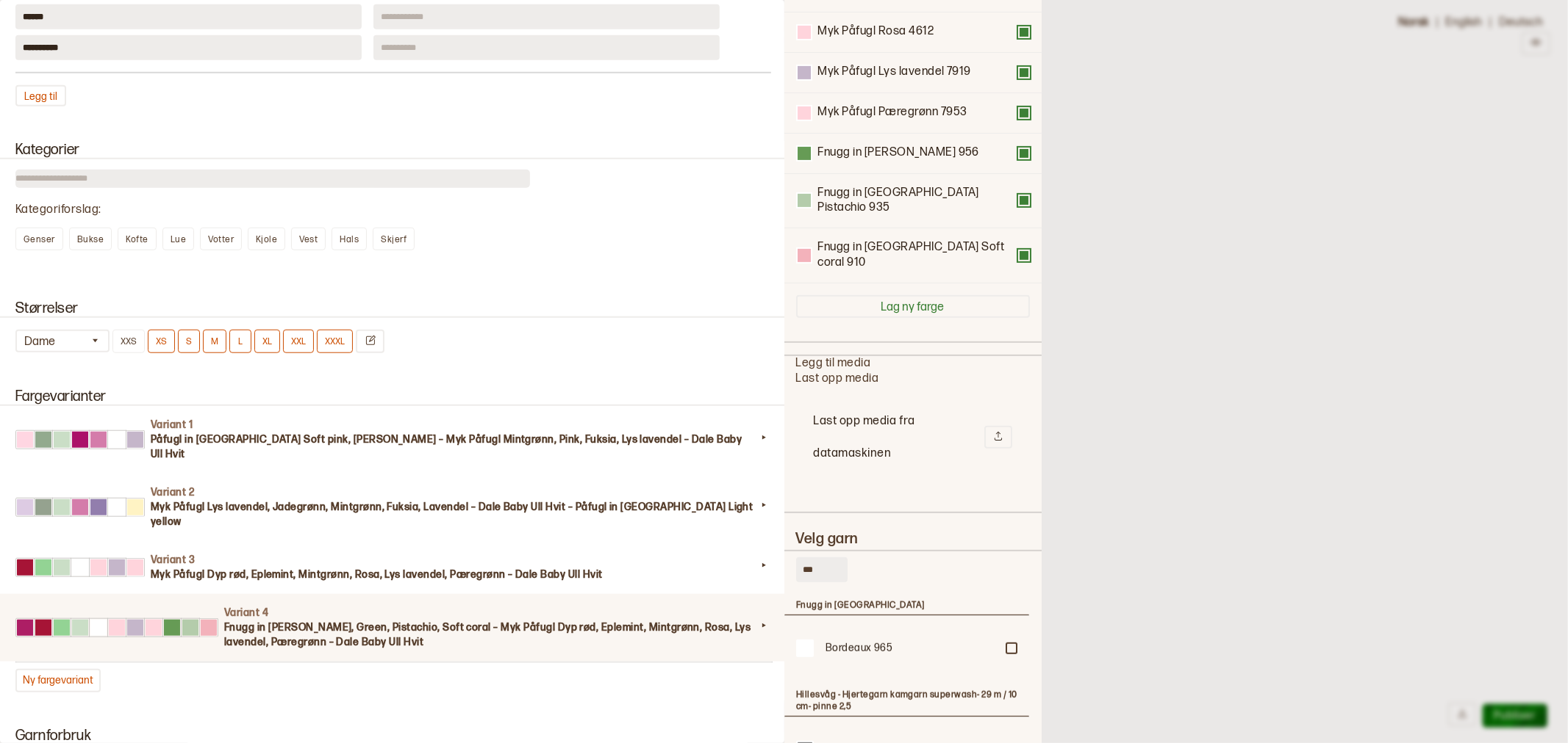
type input "***"
click at [849, 641] on div "Bordeaux 965" at bounding box center [911, 649] width 170 height 15
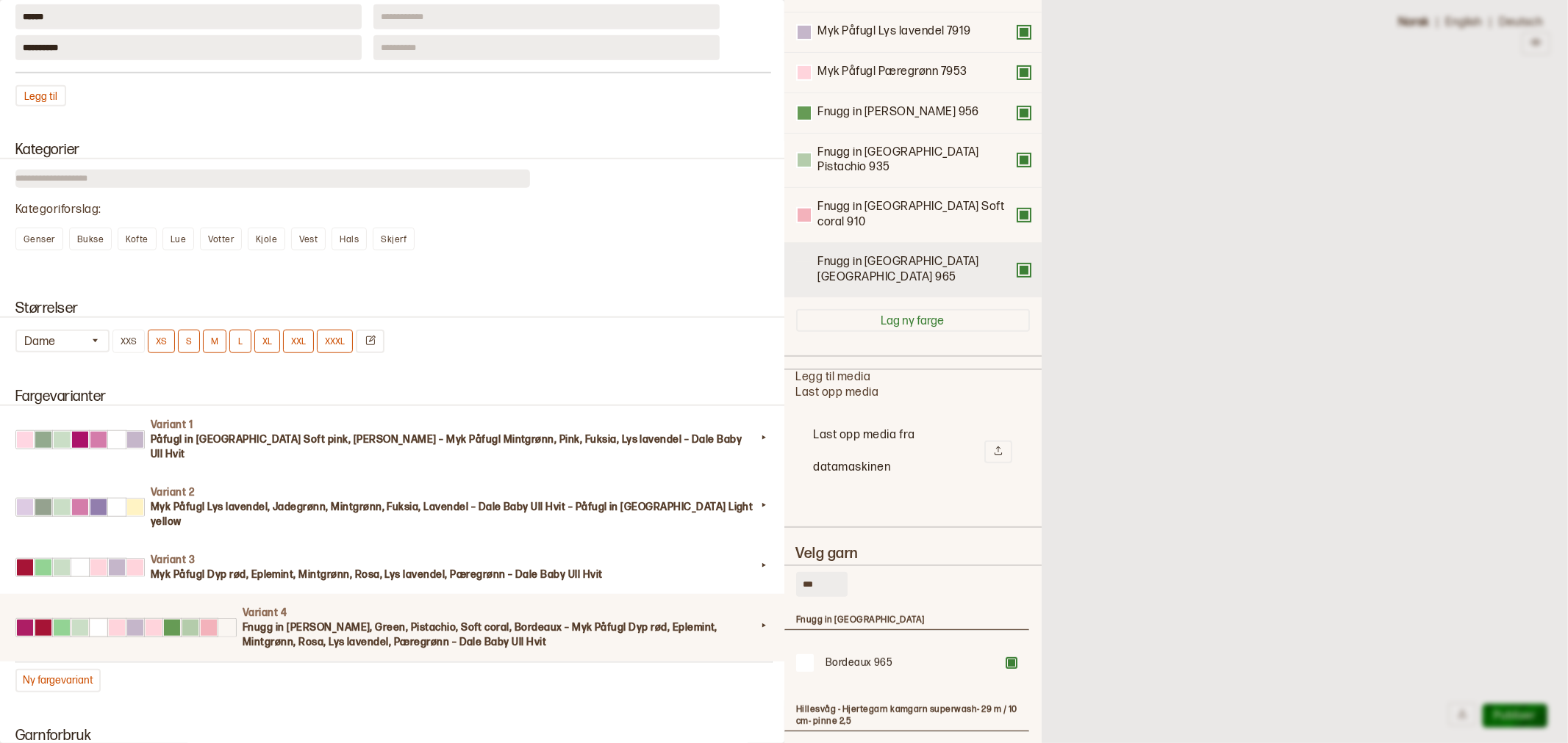
click at [804, 263] on div at bounding box center [804, 270] width 13 height 13
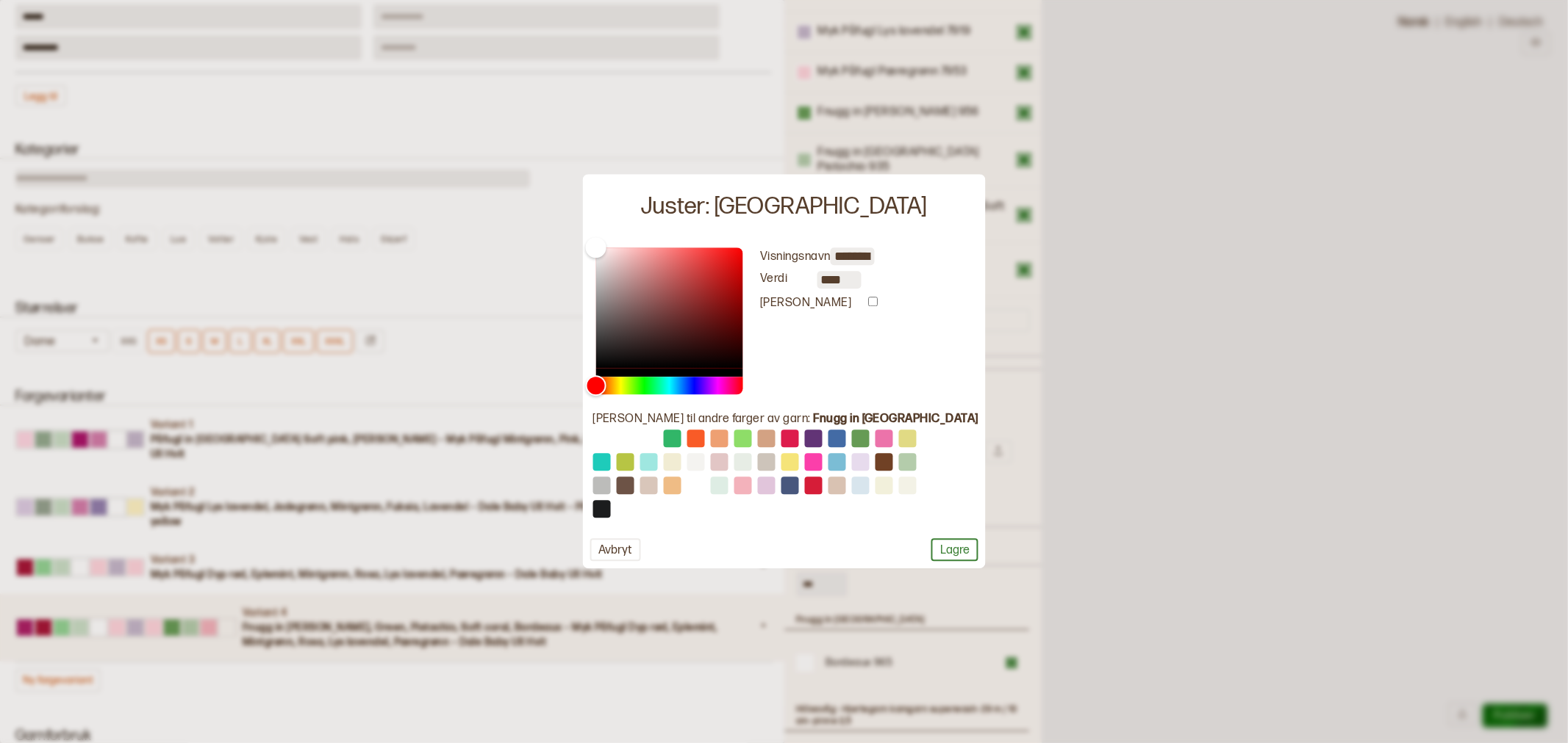
click at [856, 279] on input "****" at bounding box center [839, 279] width 44 height 18
paste input "**"
type input "*"
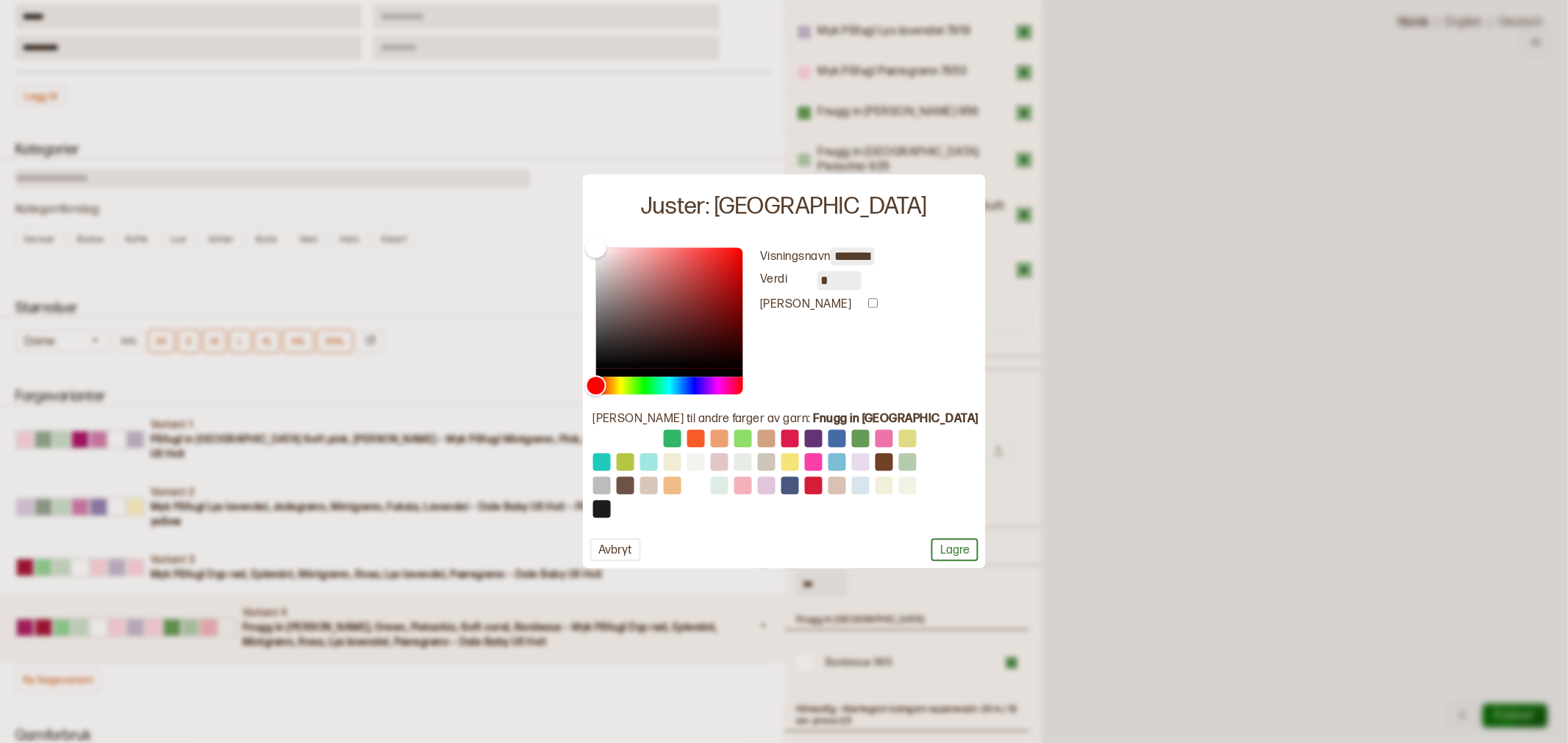
click at [884, 356] on div "Visningsnavn ******** Verdi * Bevar garndata" at bounding box center [818, 321] width 151 height 147
click at [931, 547] on button "Lagre" at bounding box center [955, 550] width 47 height 23
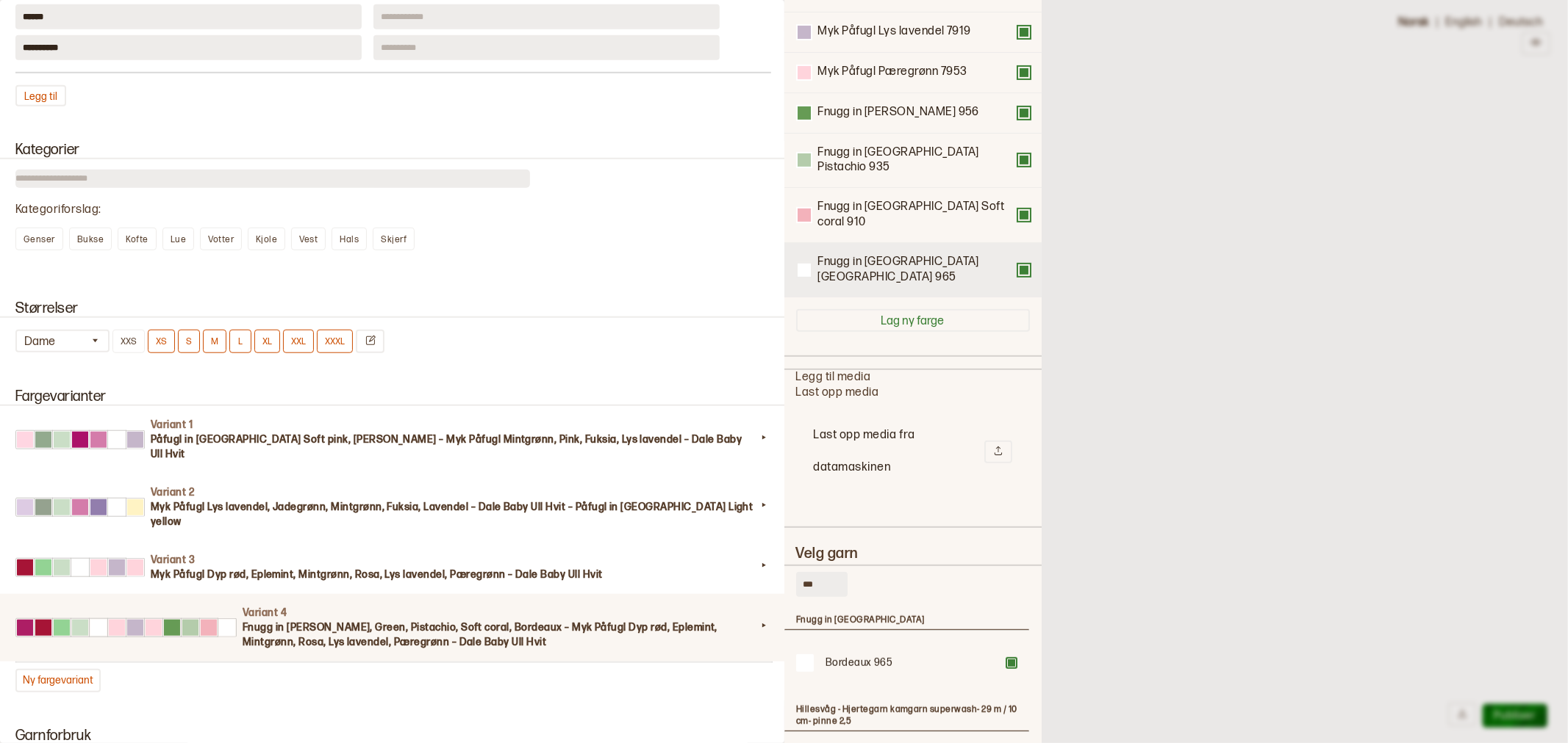
click at [803, 263] on div at bounding box center [804, 270] width 13 height 13
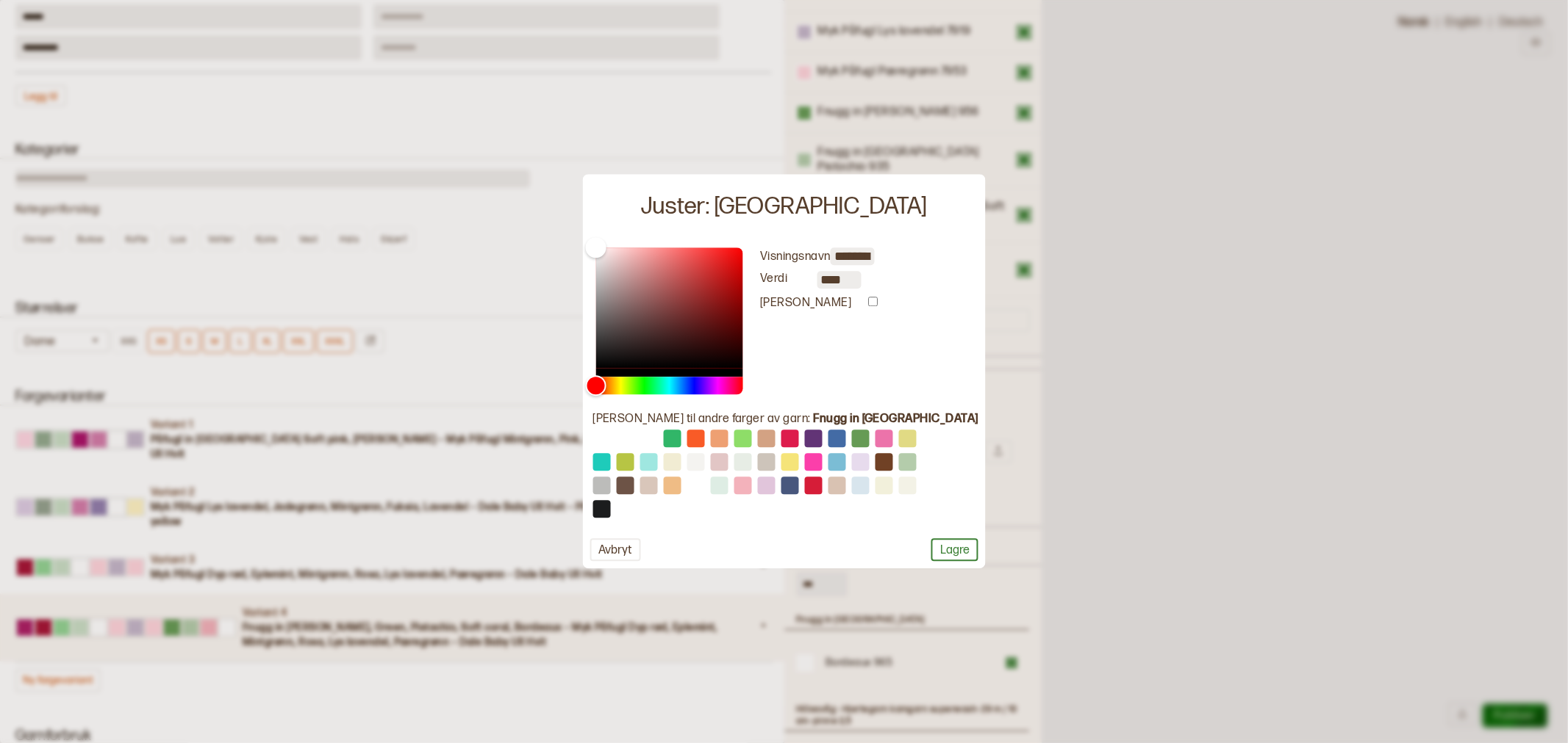
click at [859, 273] on input "****" at bounding box center [839, 279] width 44 height 18
drag, startPoint x: 876, startPoint y: 277, endPoint x: 782, endPoint y: 279, distance: 94.0
click at [782, 279] on div "Visningsnavn ******** Verdi **** Bevar garndata" at bounding box center [818, 321] width 151 height 147
paste input "**"
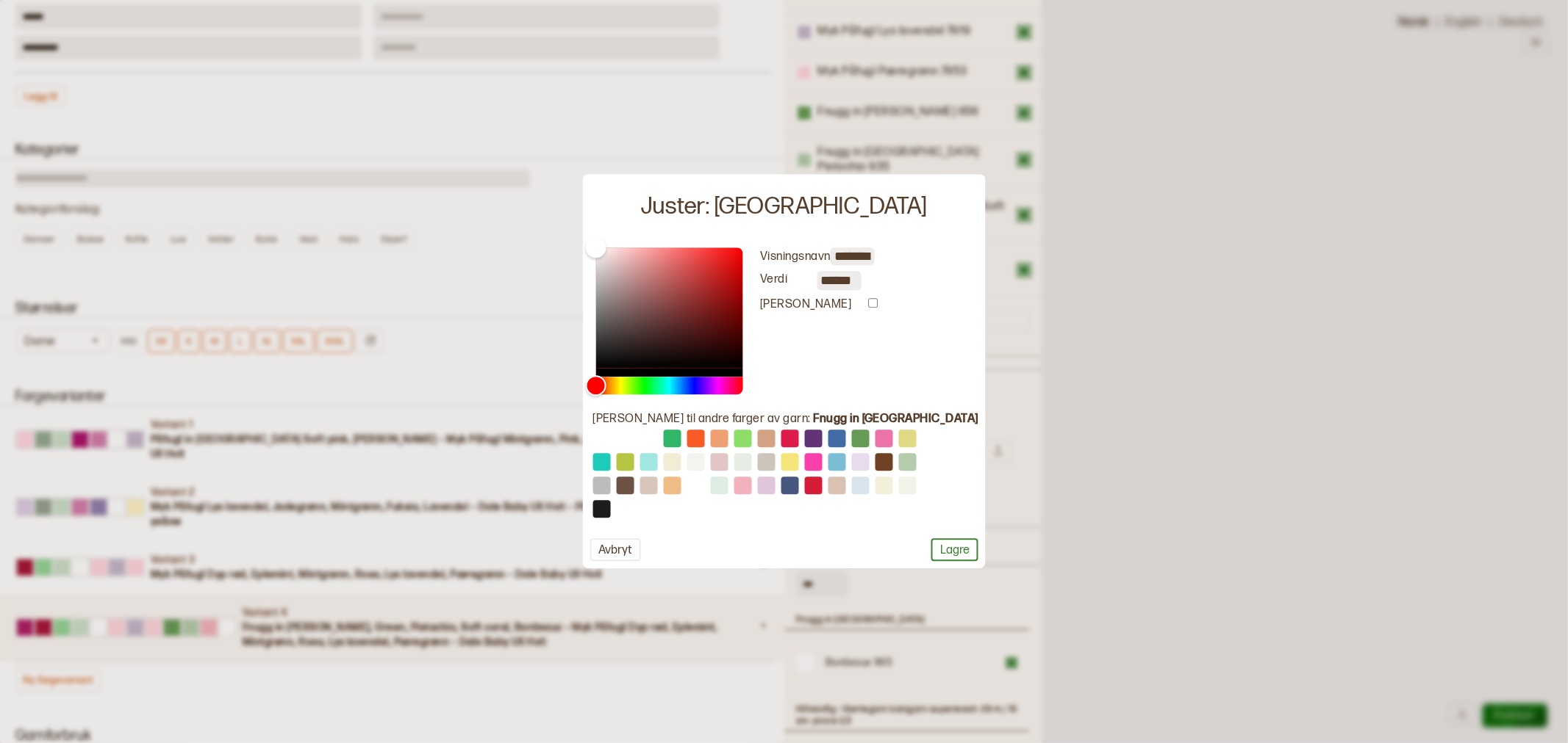
type input "*"
click at [919, 347] on div "Visningsnavn ******** Verdi * Bevar garndata" at bounding box center [784, 321] width 389 height 147
click at [861, 287] on input "*" at bounding box center [839, 280] width 44 height 19
click at [847, 283] on input "*" at bounding box center [839, 280] width 44 height 19
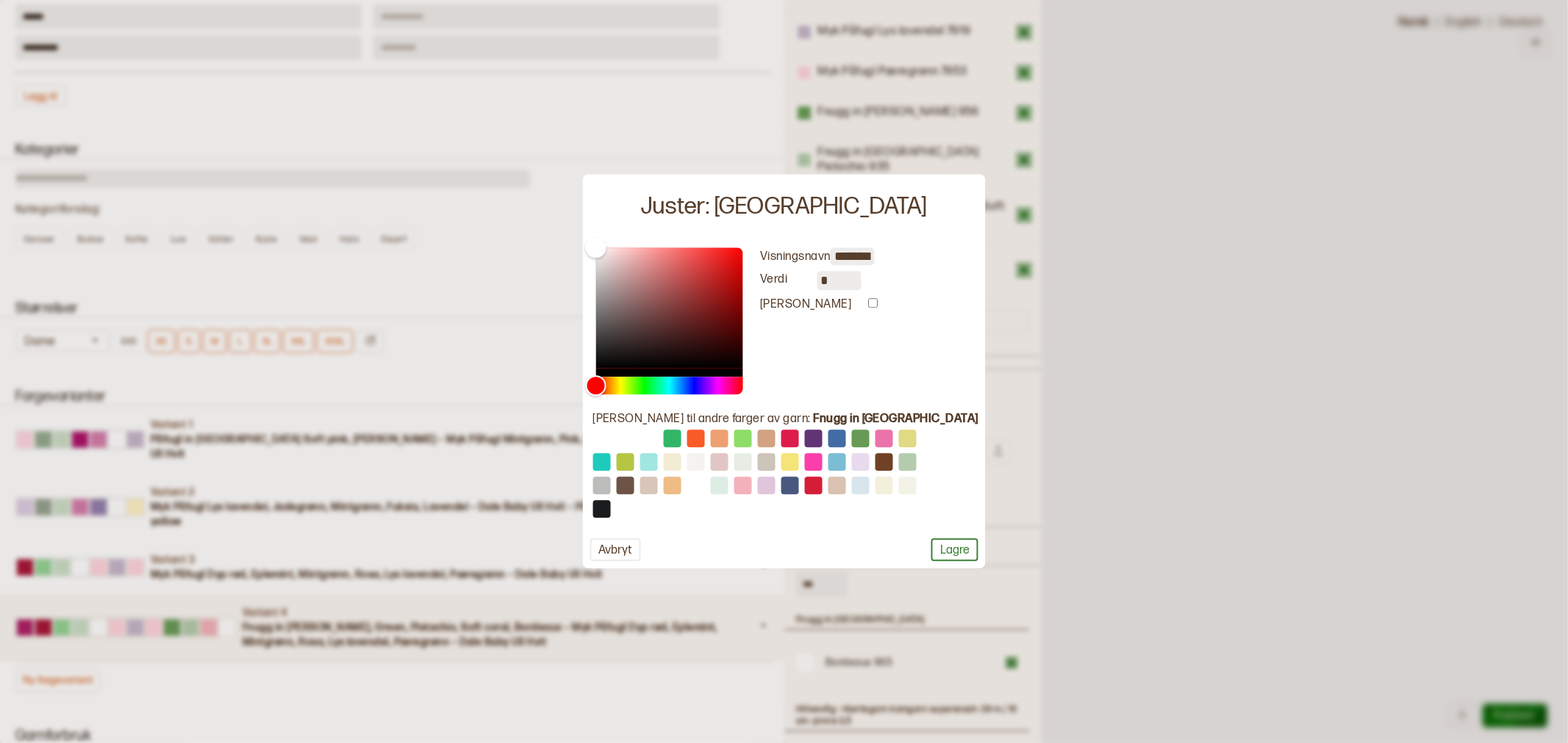
click at [854, 281] on input "*" at bounding box center [839, 280] width 44 height 19
drag, startPoint x: 856, startPoint y: 282, endPoint x: 805, endPoint y: 282, distance: 51.0
click at [805, 282] on div "Verdi *" at bounding box center [827, 280] width 133 height 19
paste input "*****"
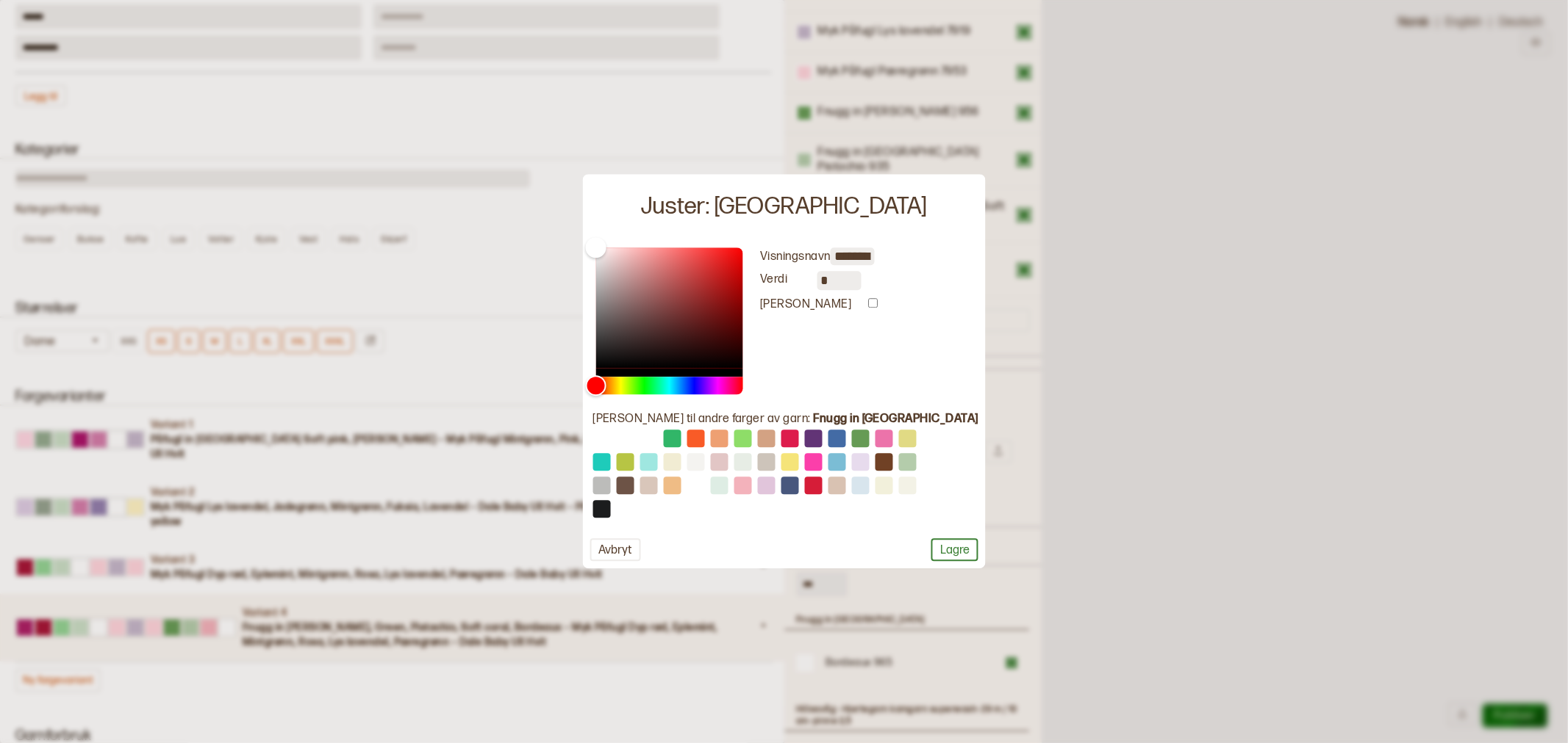
click at [810, 349] on div "Visningsnavn ******** Verdi * Bevar garndata" at bounding box center [818, 321] width 151 height 147
click at [861, 284] on input "*" at bounding box center [839, 280] width 44 height 19
type input "*******"
drag, startPoint x: 618, startPoint y: 245, endPoint x: 748, endPoint y: 319, distance: 149.6
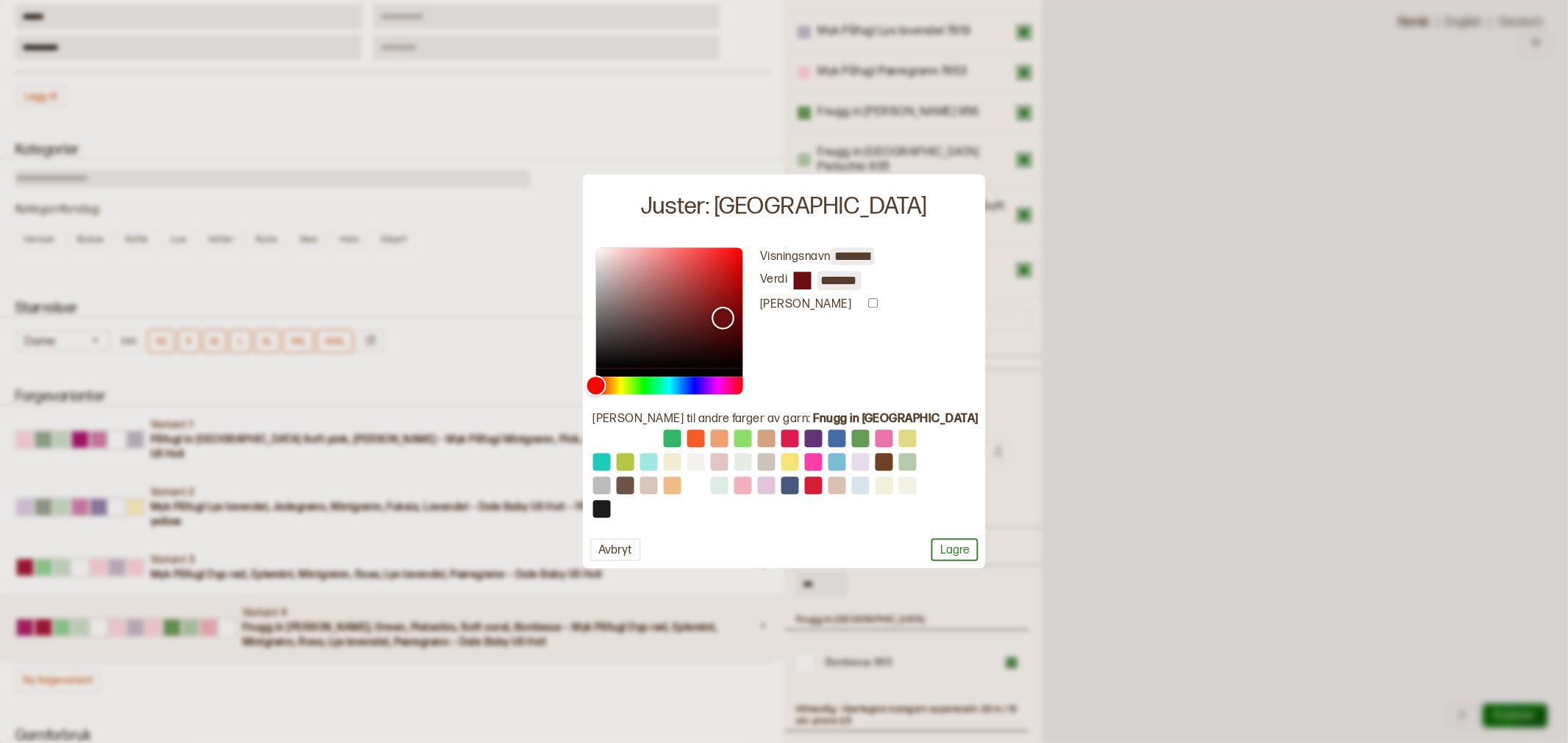
click at [734, 319] on div "Color" at bounding box center [723, 318] width 23 height 23
click at [931, 548] on button "Lagre" at bounding box center [955, 550] width 47 height 23
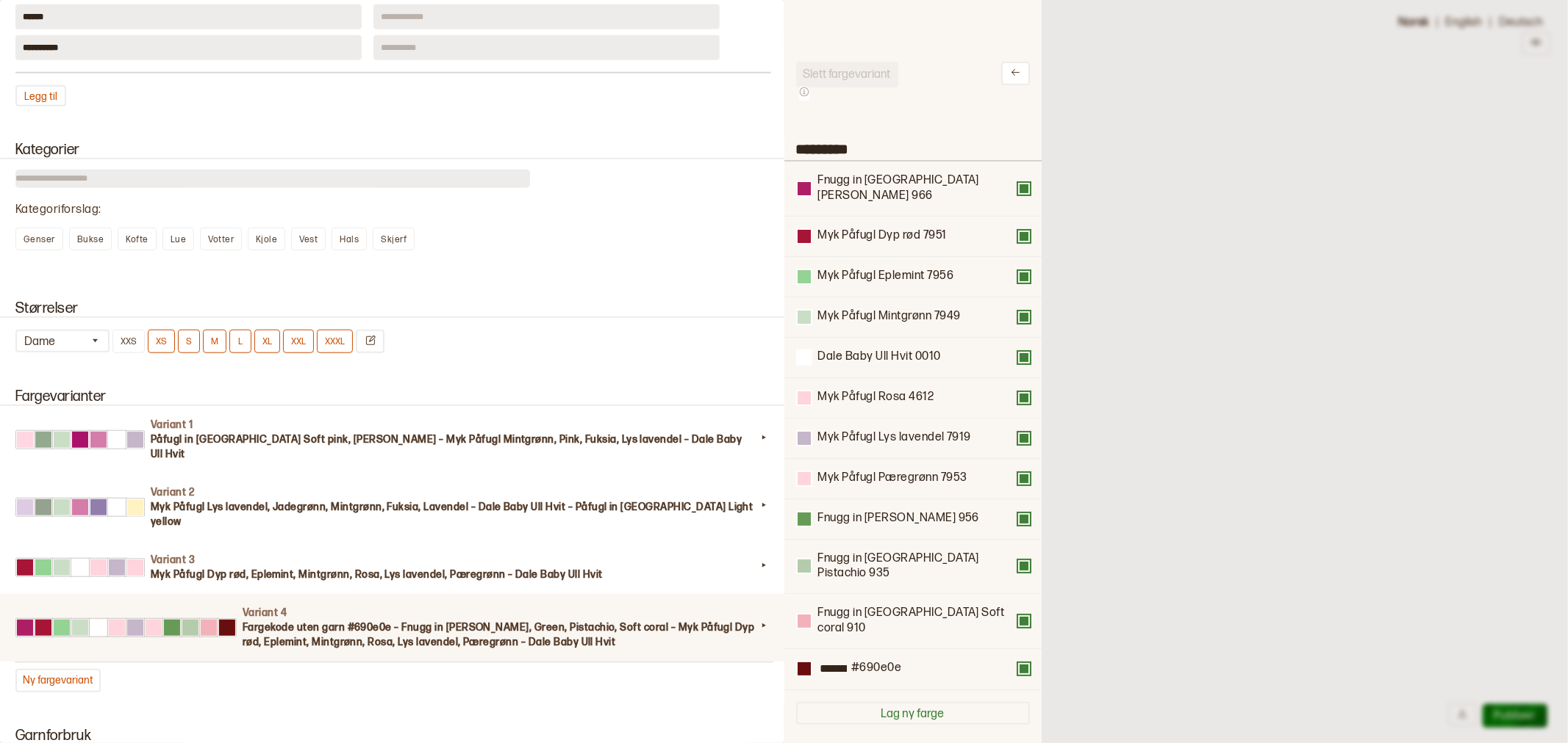
drag, startPoint x: 870, startPoint y: 222, endPoint x: 864, endPoint y: 37, distance: 185.1
click at [864, 37] on div "Slett fargevariant ********* Fnugg in Florence Plum 966 Myk Påfugl Dyp rød 7951…" at bounding box center [912, 371] width 257 height 743
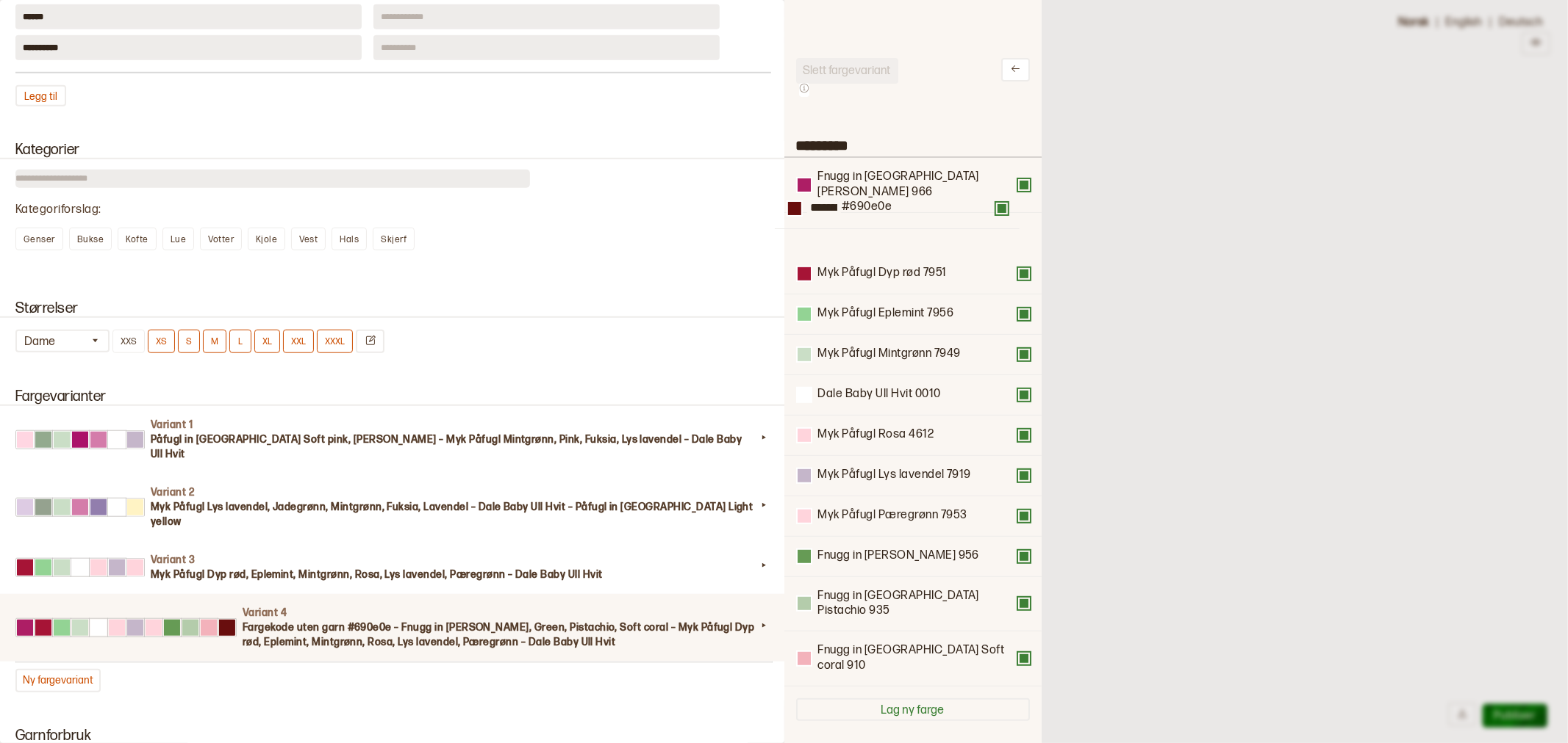
drag, startPoint x: 965, startPoint y: 633, endPoint x: 956, endPoint y: 208, distance: 425.1
click at [956, 208] on div "Fnugg in Florence Plum 966 Myk Påfugl Dyp rød 7951 Myk Påfugl Eplemint 7956 Myk…" at bounding box center [912, 422] width 233 height 529
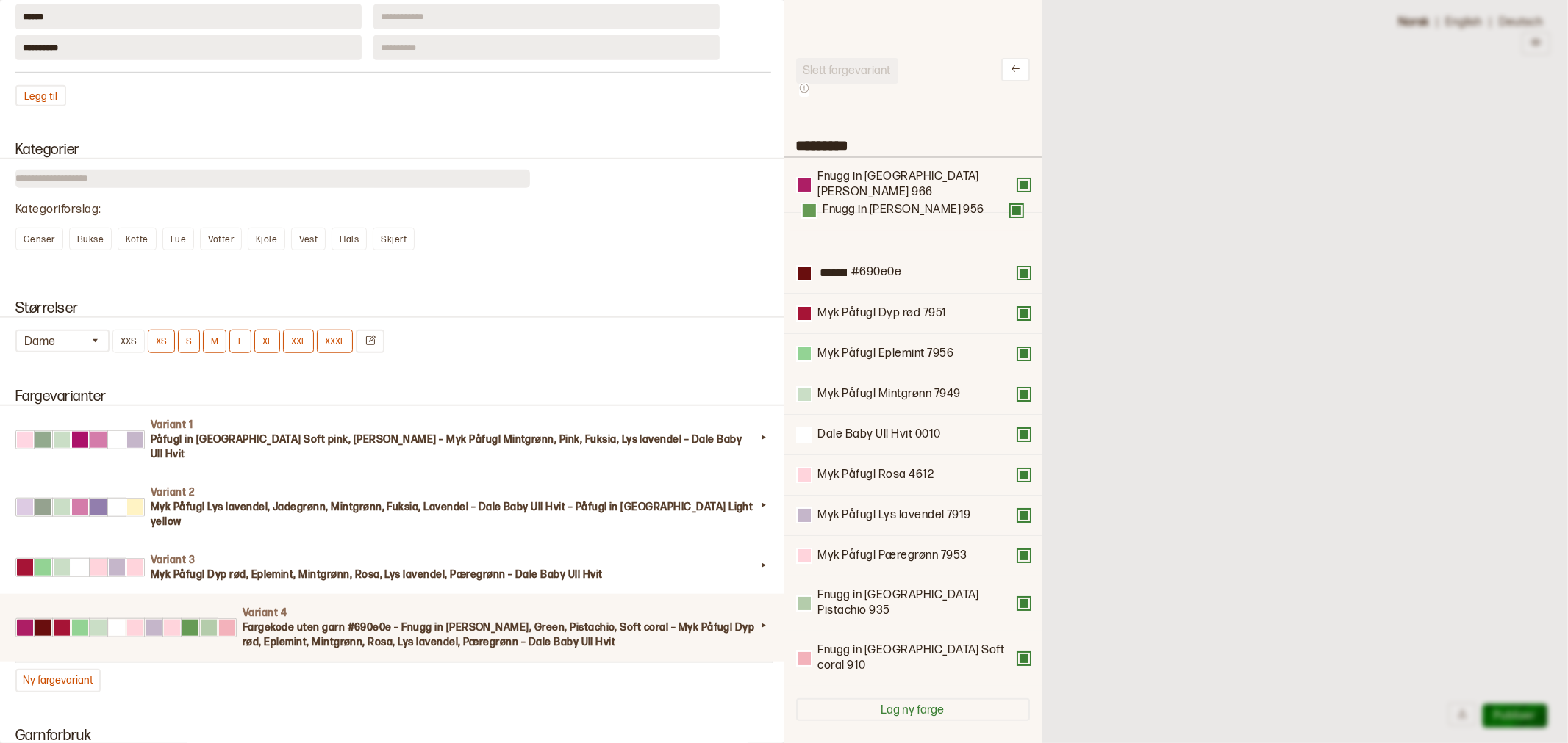
drag, startPoint x: 905, startPoint y: 541, endPoint x: 910, endPoint y: 203, distance: 338.0
click at [910, 203] on div "Fnugg in Florence Plum 966 ******** #690e0e Myk Påfugl Dyp rød 7951 Myk Påfugl …" at bounding box center [912, 422] width 233 height 529
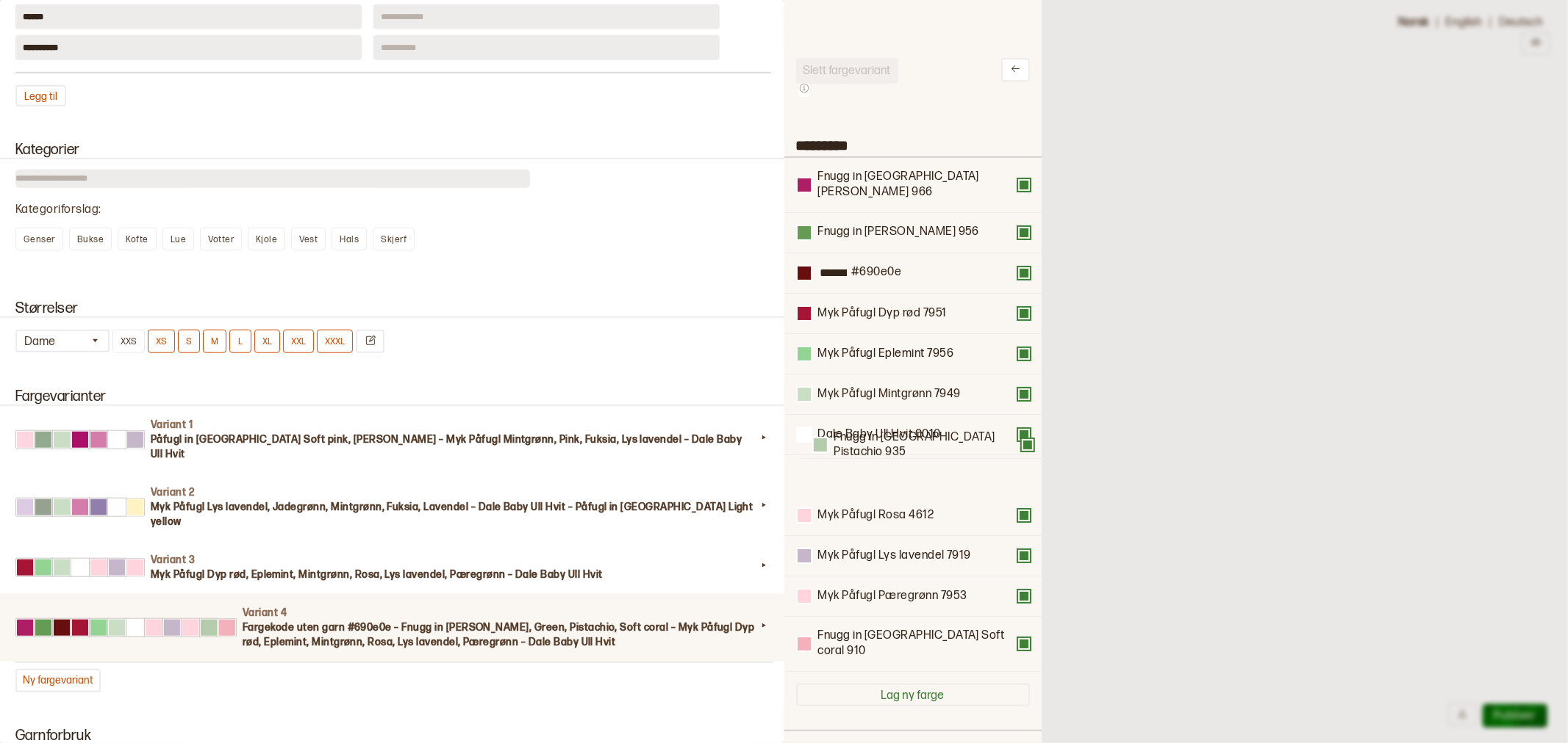
scroll to position [5, 0]
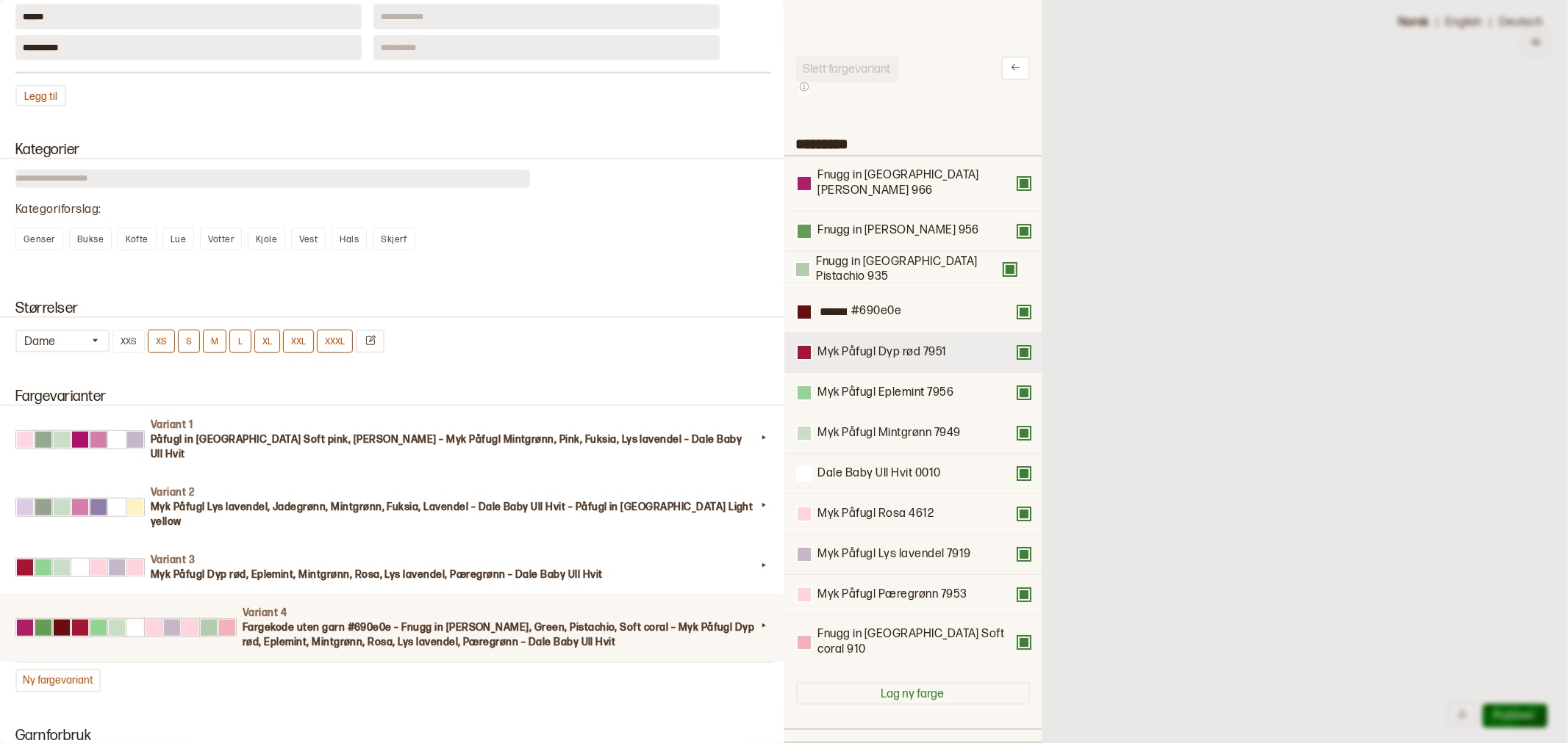
drag, startPoint x: 924, startPoint y: 583, endPoint x: 966, endPoint y: 334, distance: 252.5
click at [924, 245] on div "Fnugg in Florence Plum 966 Fnugg in Florence Green 956 ******** #690e0e Myk Påf…" at bounding box center [912, 414] width 233 height 515
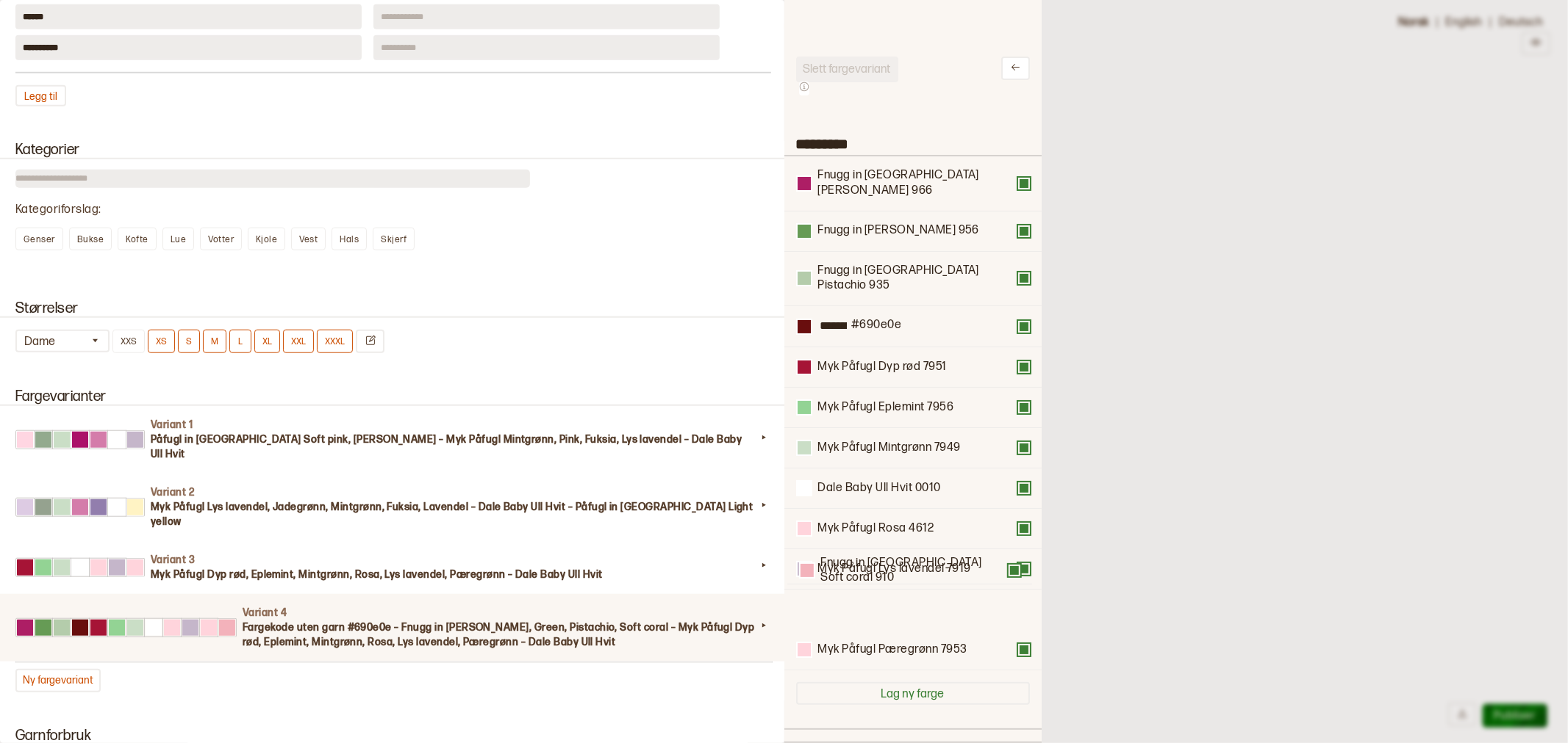
scroll to position [9, 0]
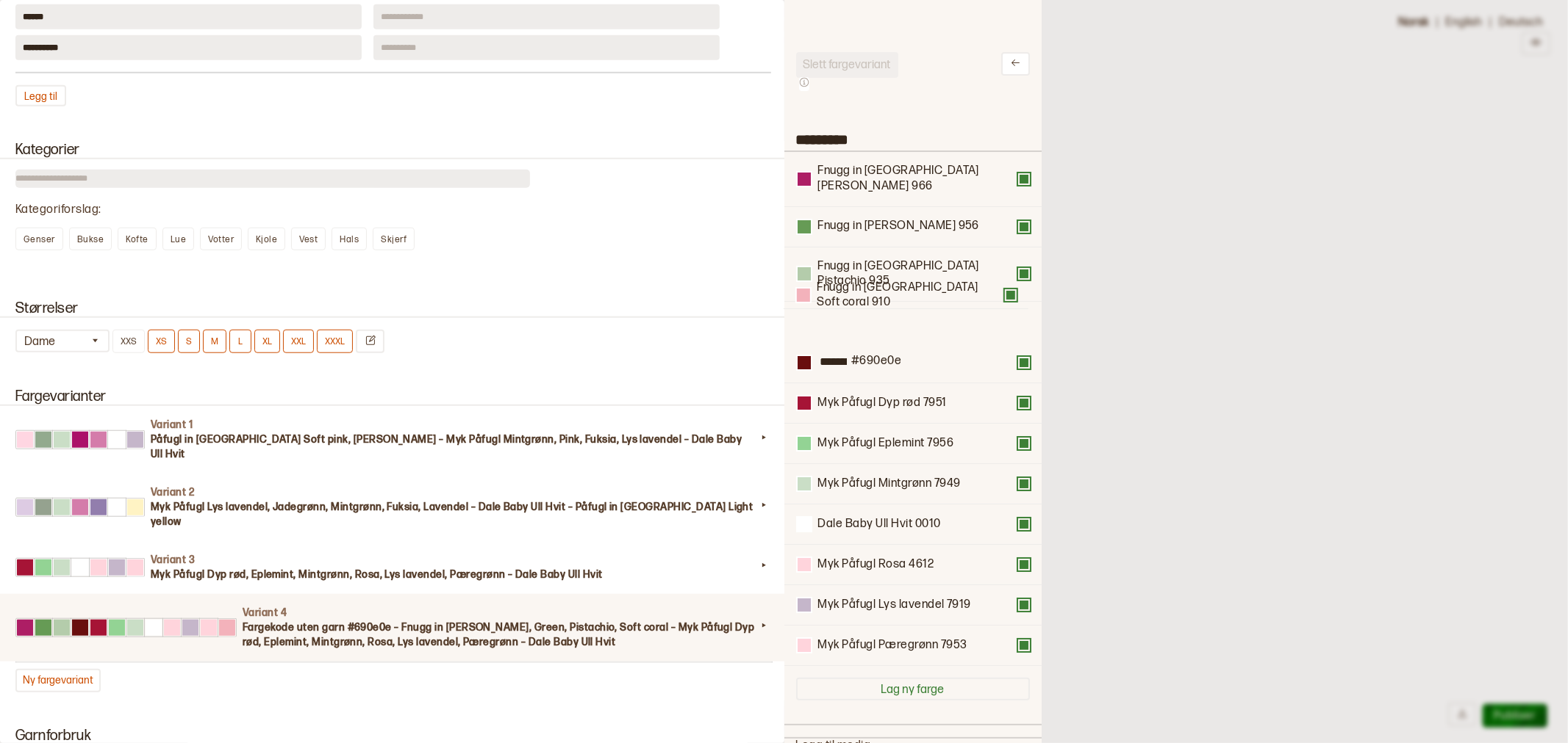
drag, startPoint x: 943, startPoint y: 624, endPoint x: 942, endPoint y: 288, distance: 336.0
click at [942, 288] on div "Fnugg in Florence Plum 966 Fnugg in Florence Green 956 Fnugg in Florence Pistac…" at bounding box center [912, 409] width 233 height 515
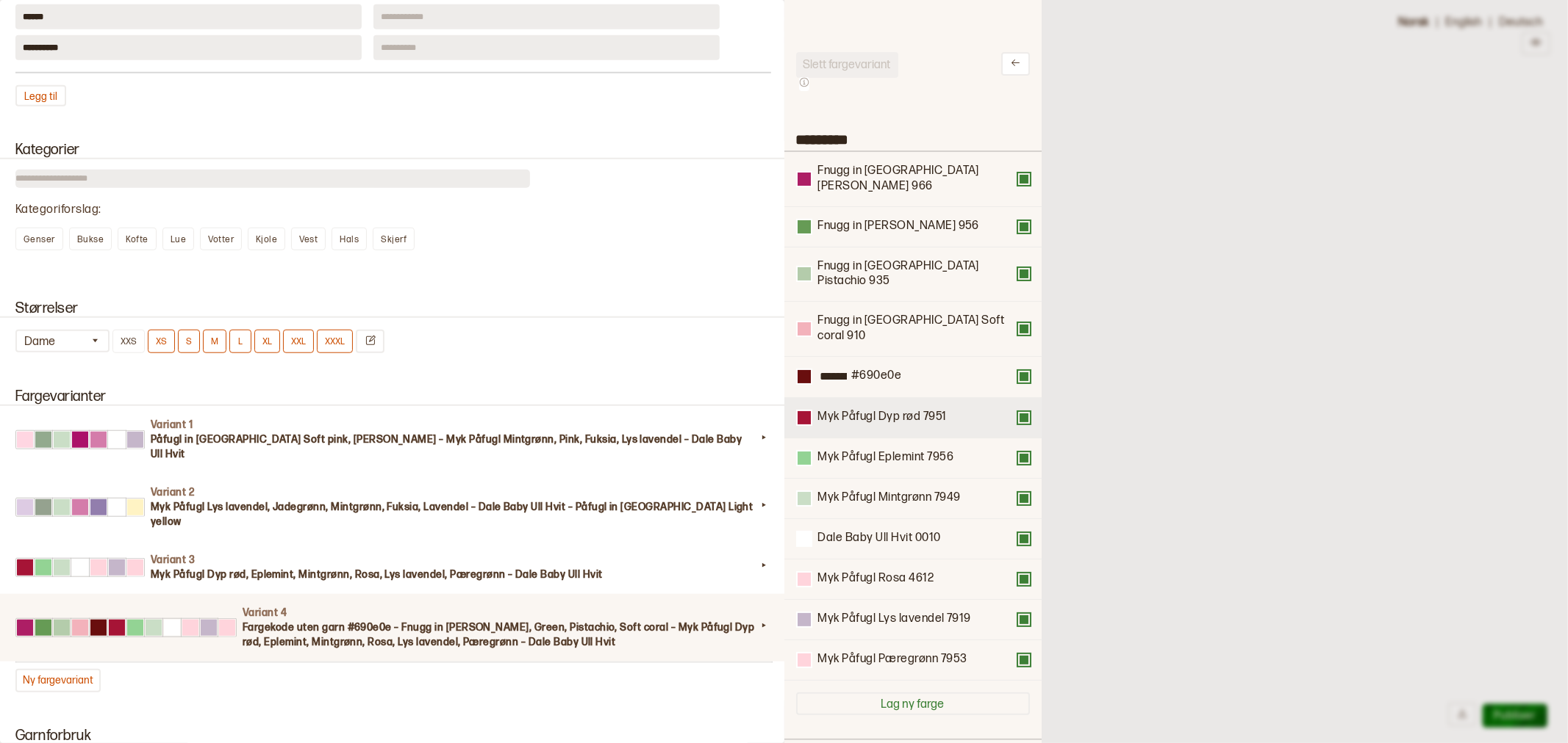
click at [1018, 413] on button at bounding box center [1024, 418] width 11 height 11
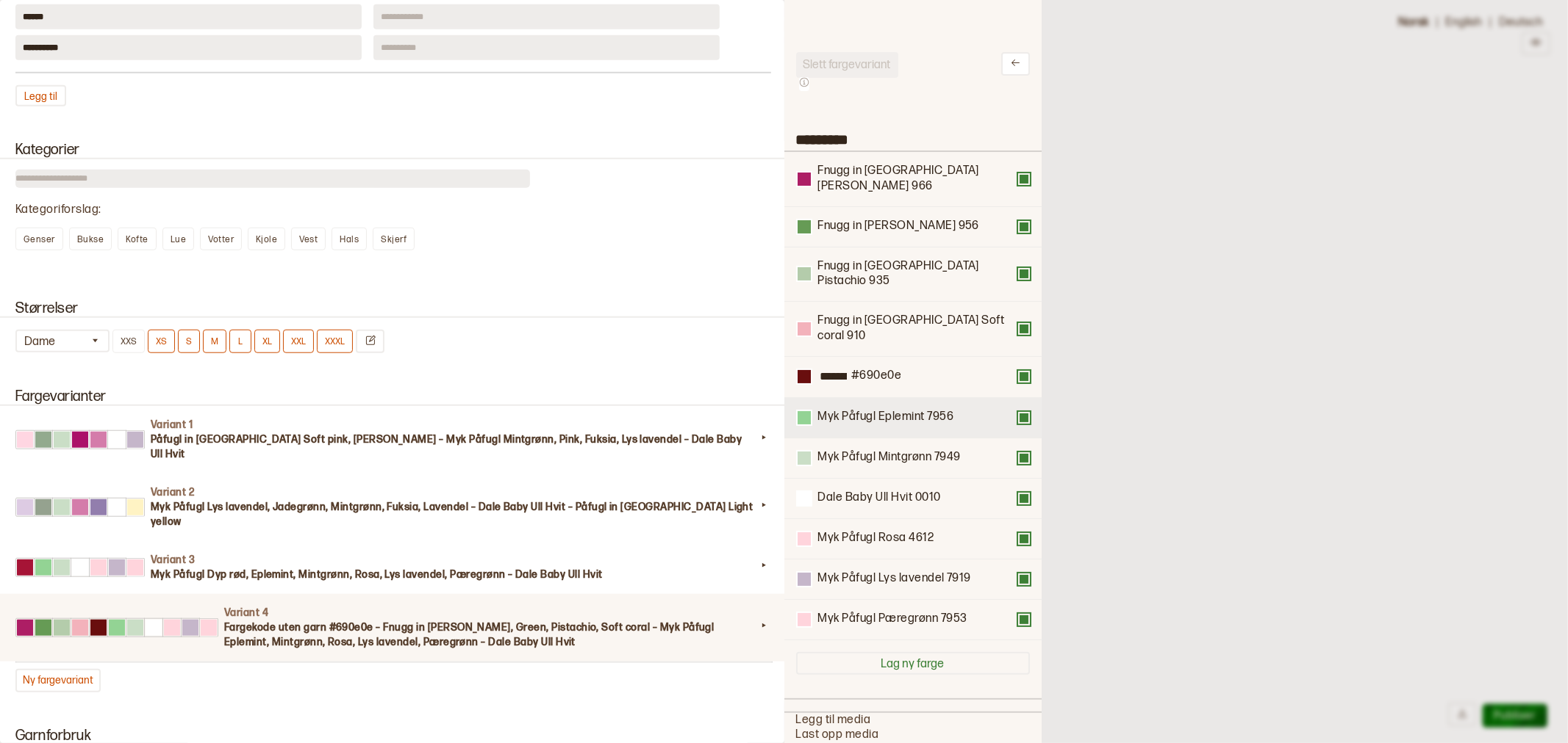
click at [1011, 410] on div "Myk Påfugl Eplemint 7956" at bounding box center [912, 417] width 233 height 16
click at [1018, 413] on button at bounding box center [1024, 418] width 11 height 11
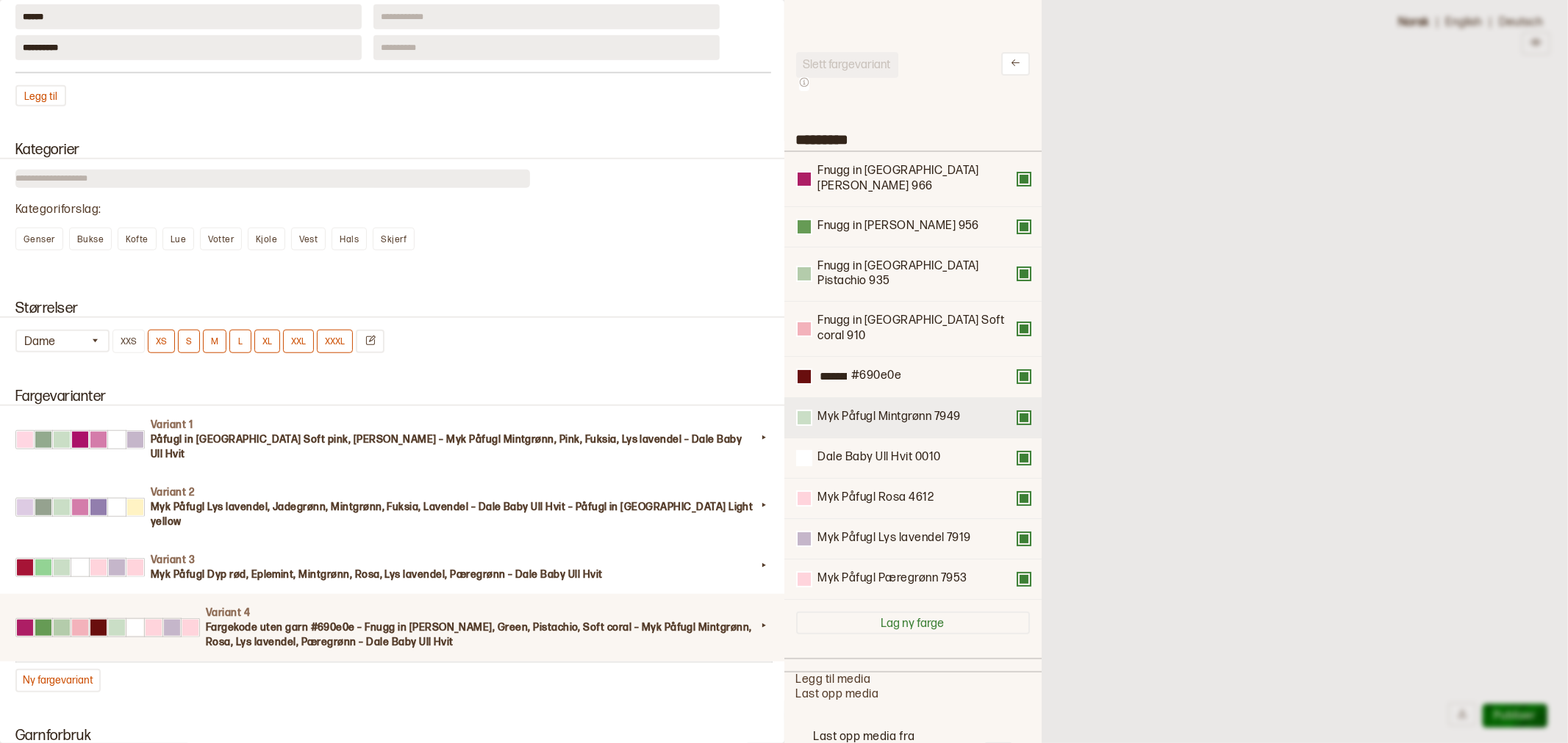
click at [1018, 413] on button at bounding box center [1024, 418] width 11 height 11
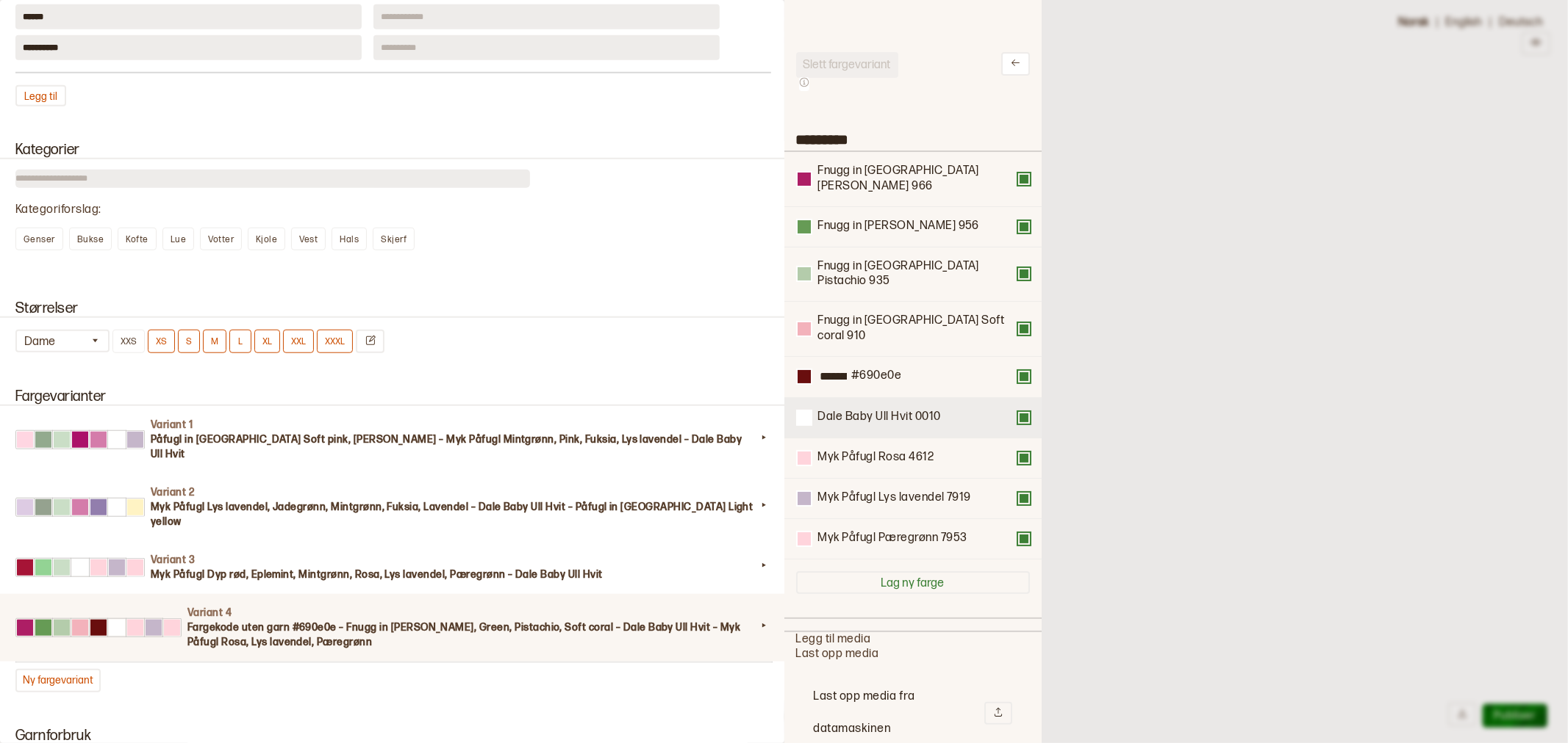
click at [1018, 413] on button at bounding box center [1024, 418] width 11 height 11
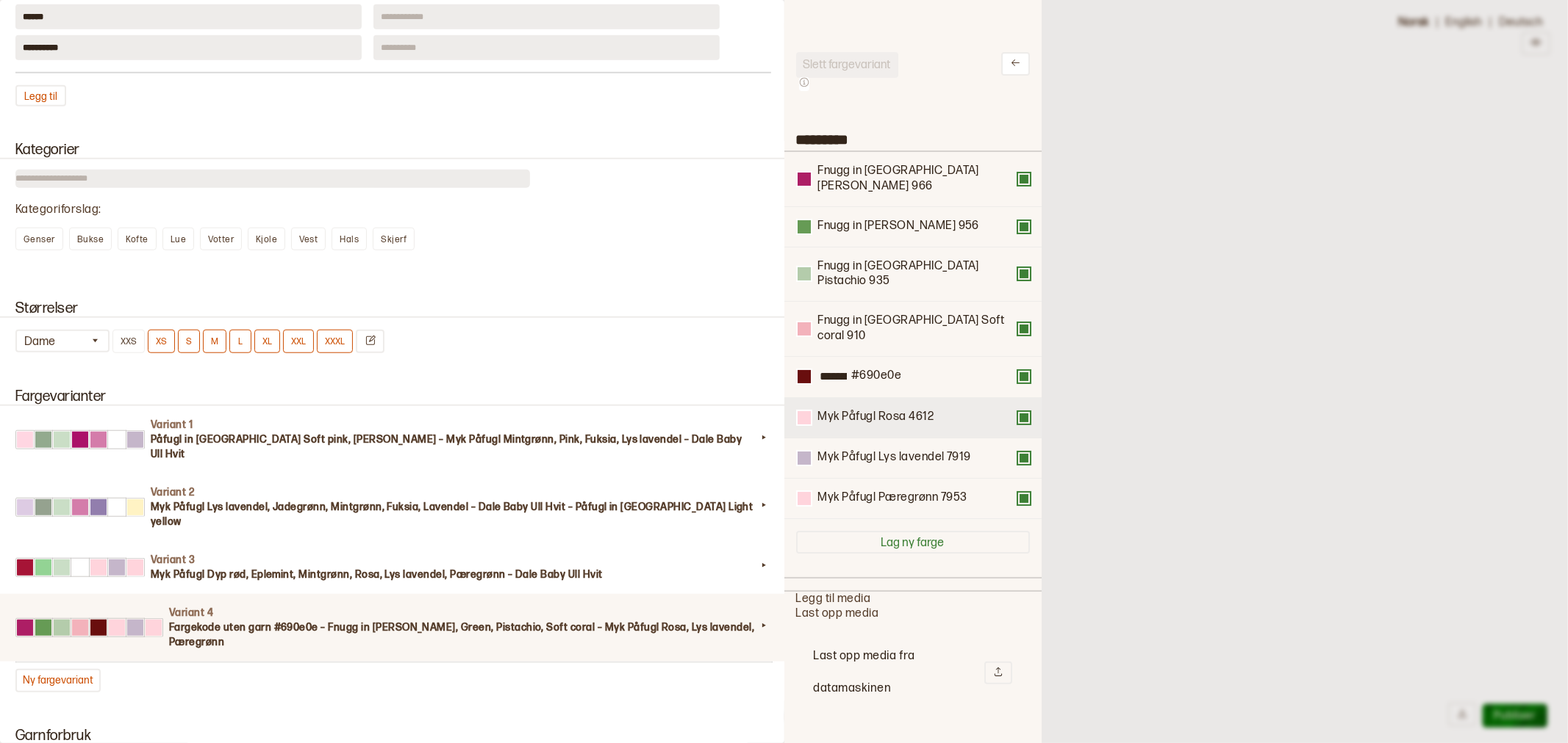
click at [1018, 413] on button at bounding box center [1024, 418] width 11 height 11
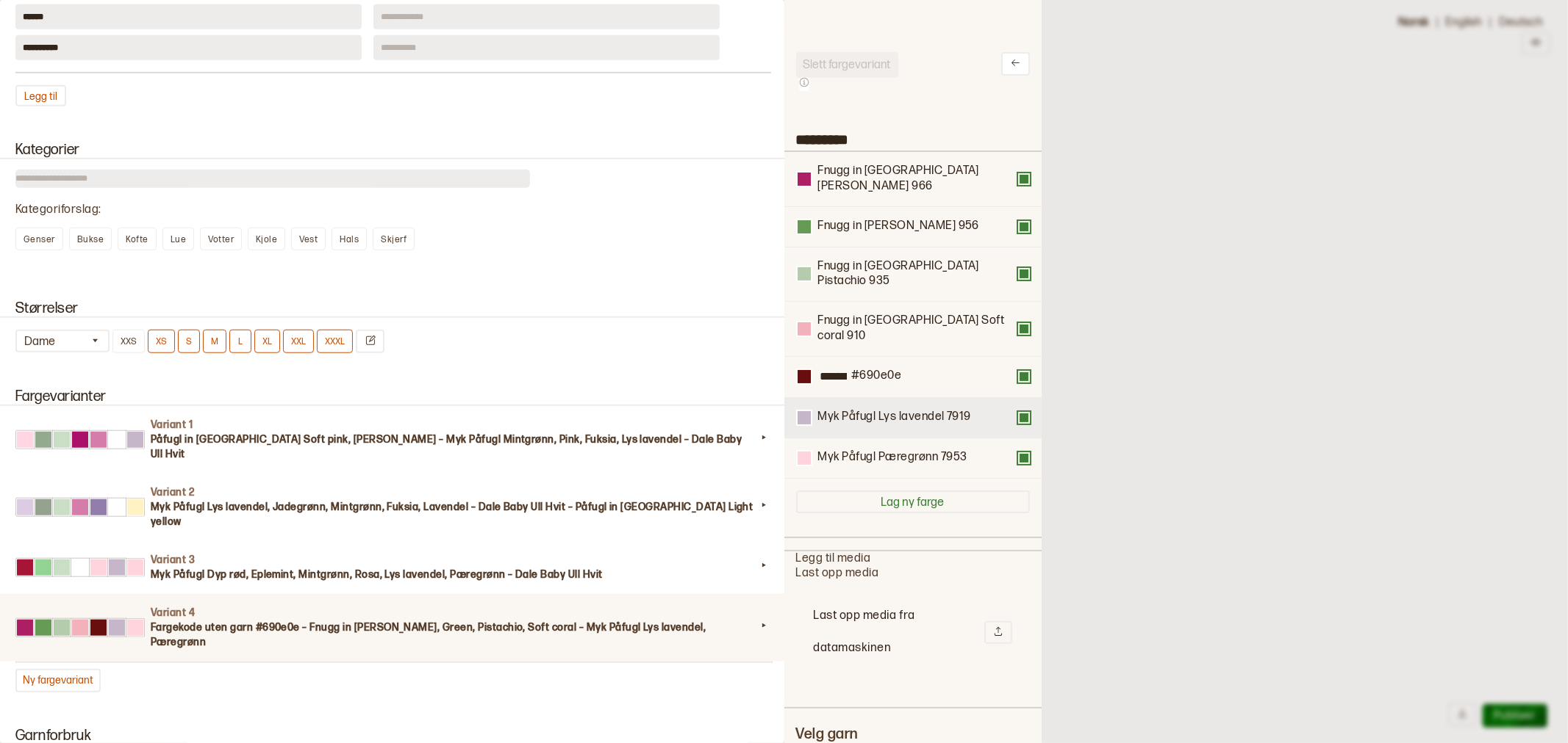
click at [1018, 413] on button at bounding box center [1024, 418] width 11 height 11
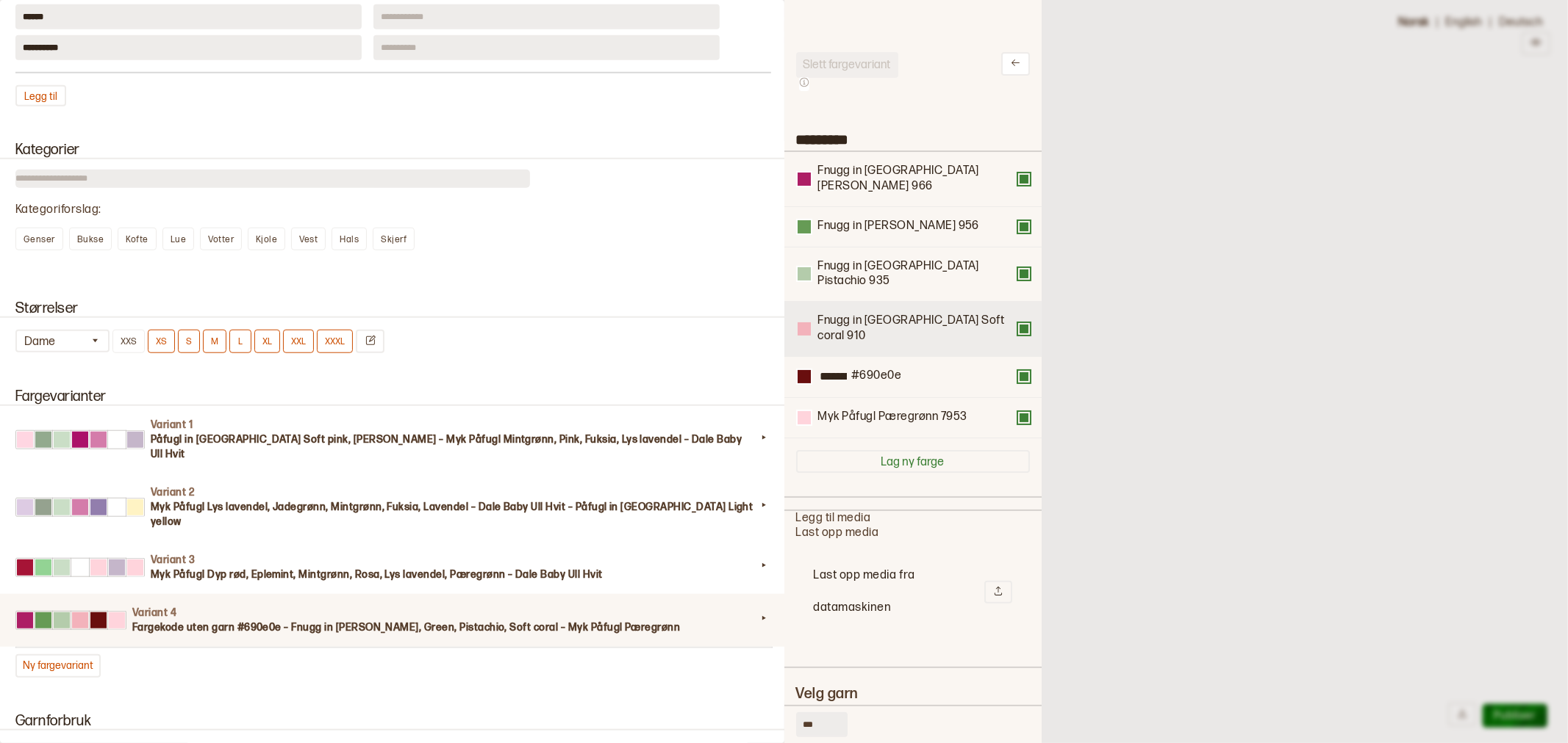
click at [807, 323] on div at bounding box center [804, 329] width 13 height 13
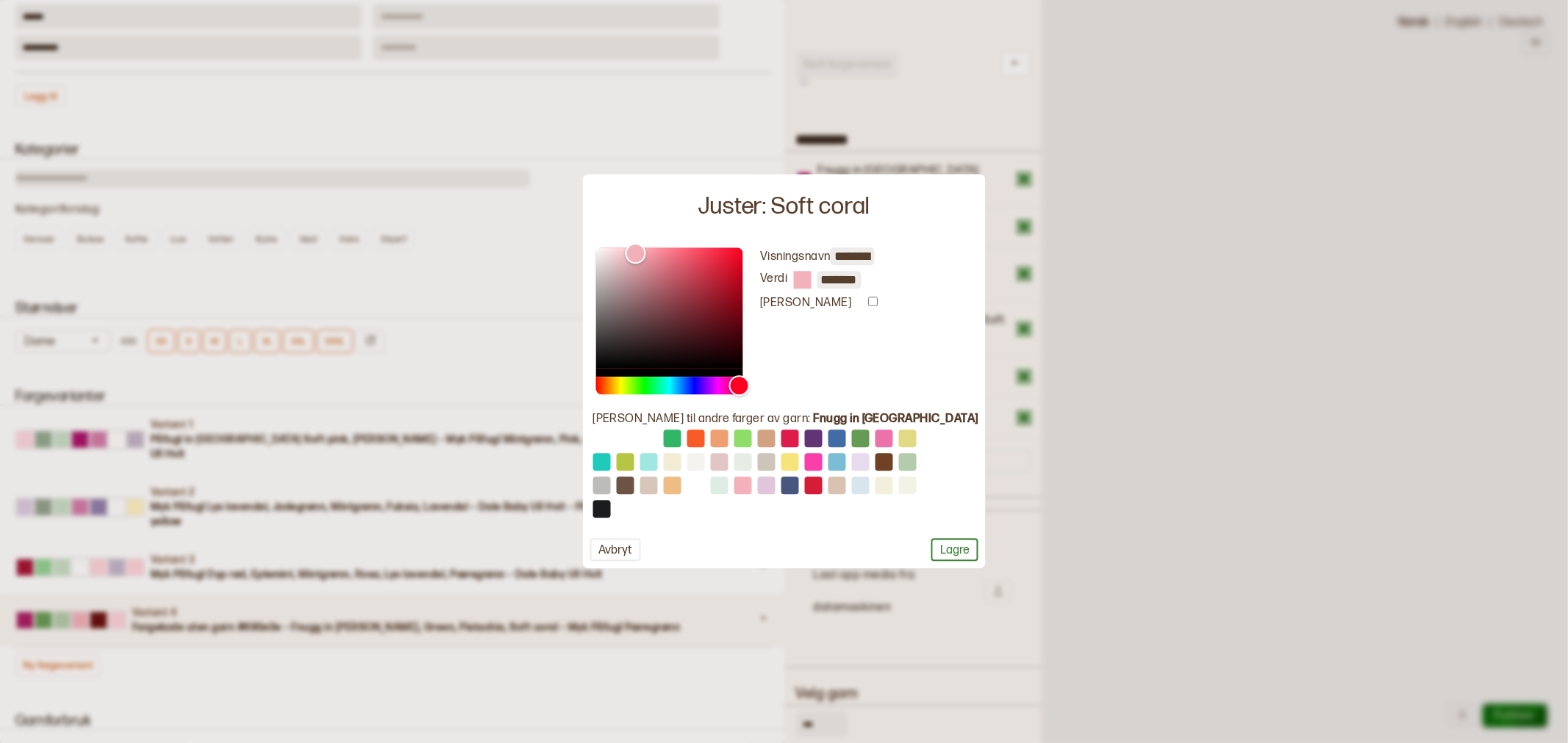
click at [861, 281] on input "*******" at bounding box center [839, 279] width 44 height 18
type input "*"
click at [931, 545] on button "Lagre" at bounding box center [955, 550] width 47 height 23
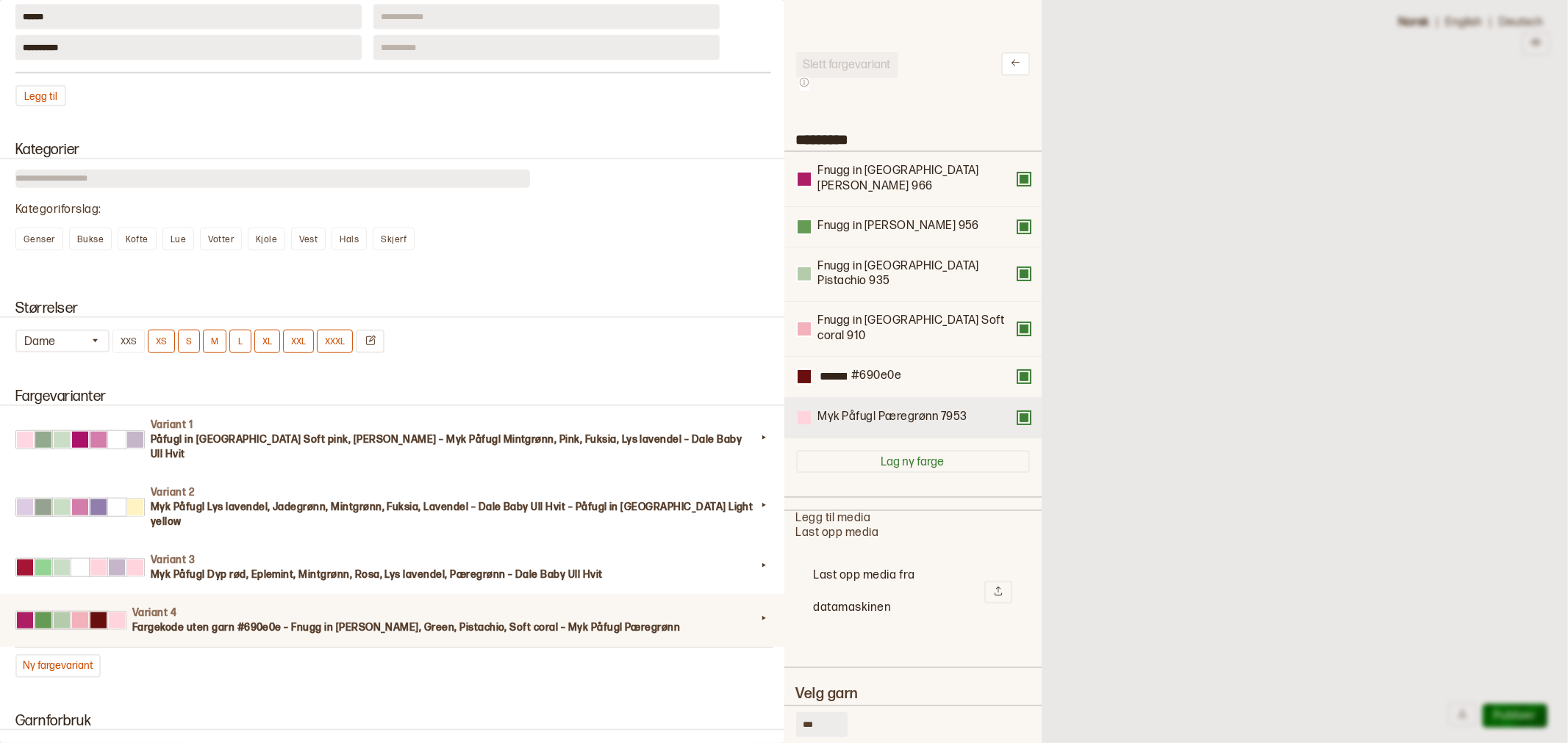
click at [803, 412] on div at bounding box center [804, 418] width 13 height 13
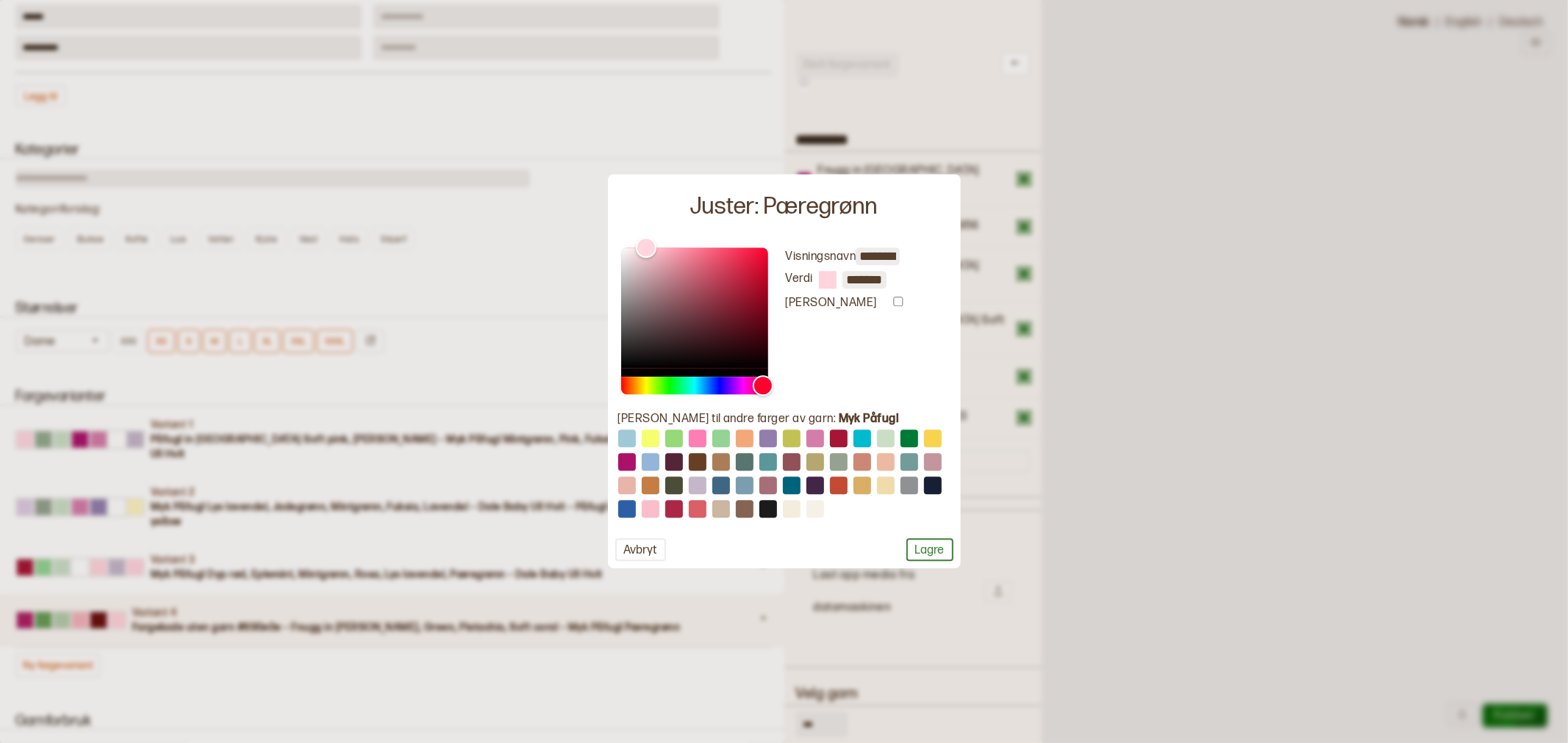
click at [869, 280] on input "*******" at bounding box center [864, 279] width 44 height 18
paste input "text"
type input "*"
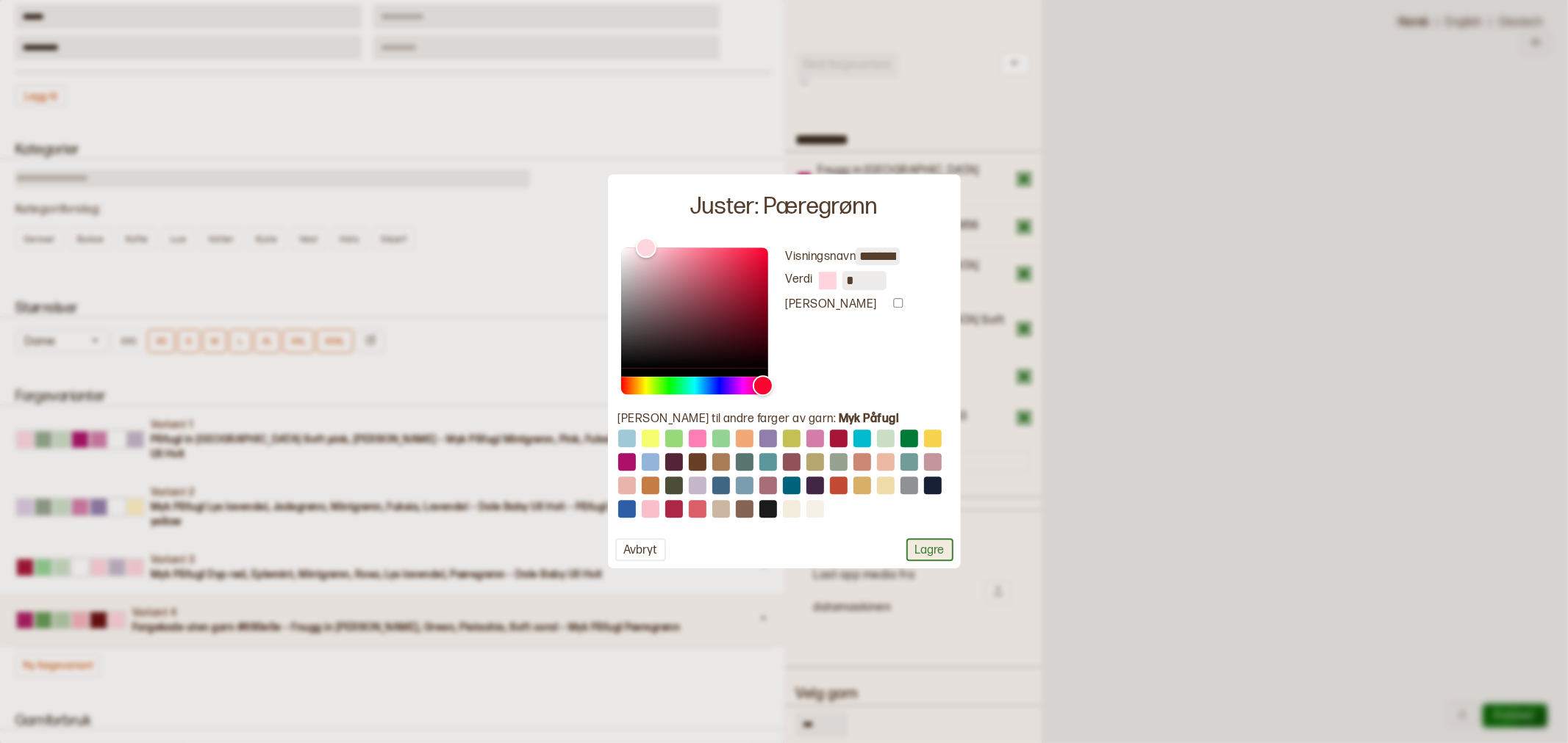
click at [923, 549] on button "Lagre" at bounding box center [929, 550] width 47 height 23
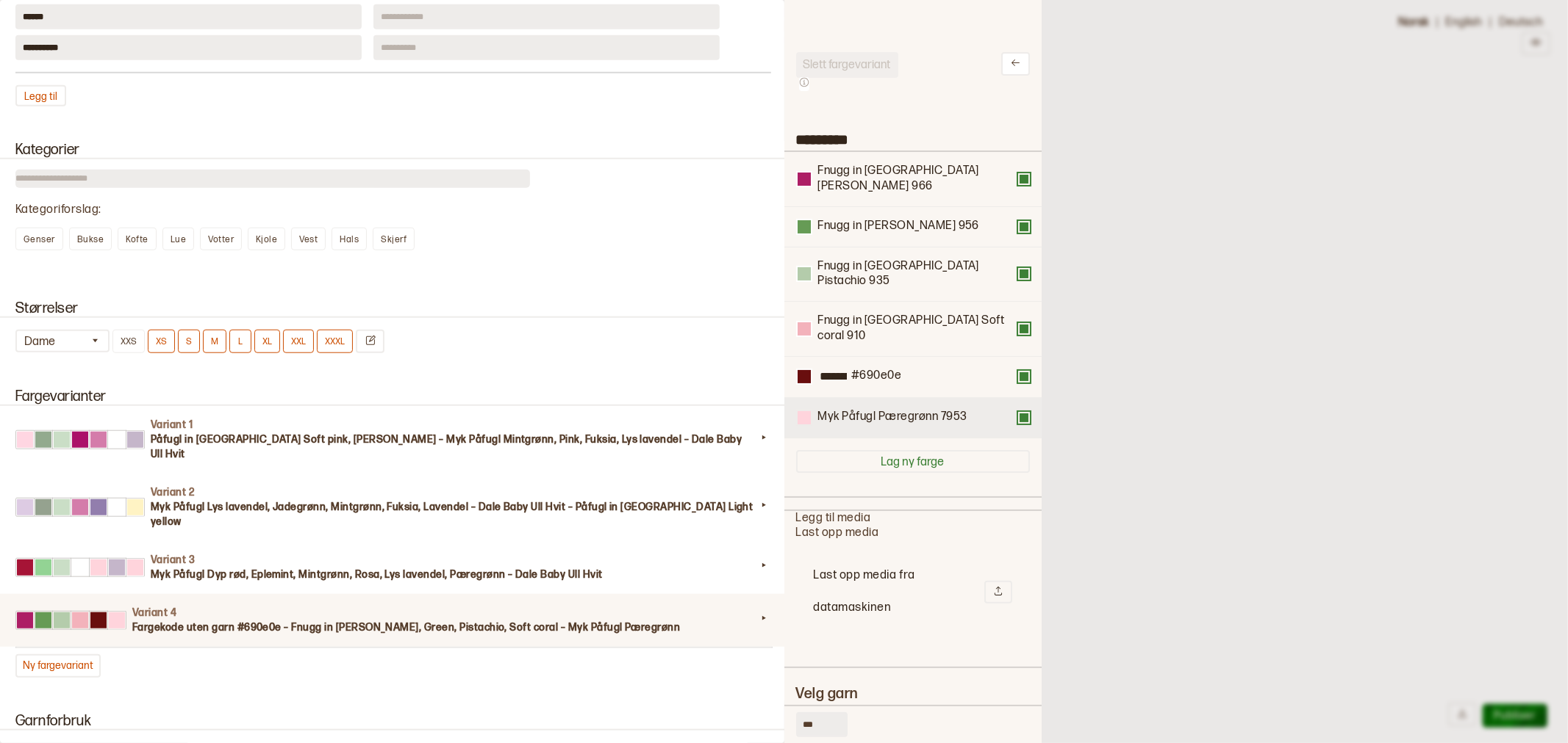
click at [803, 412] on div at bounding box center [804, 418] width 13 height 13
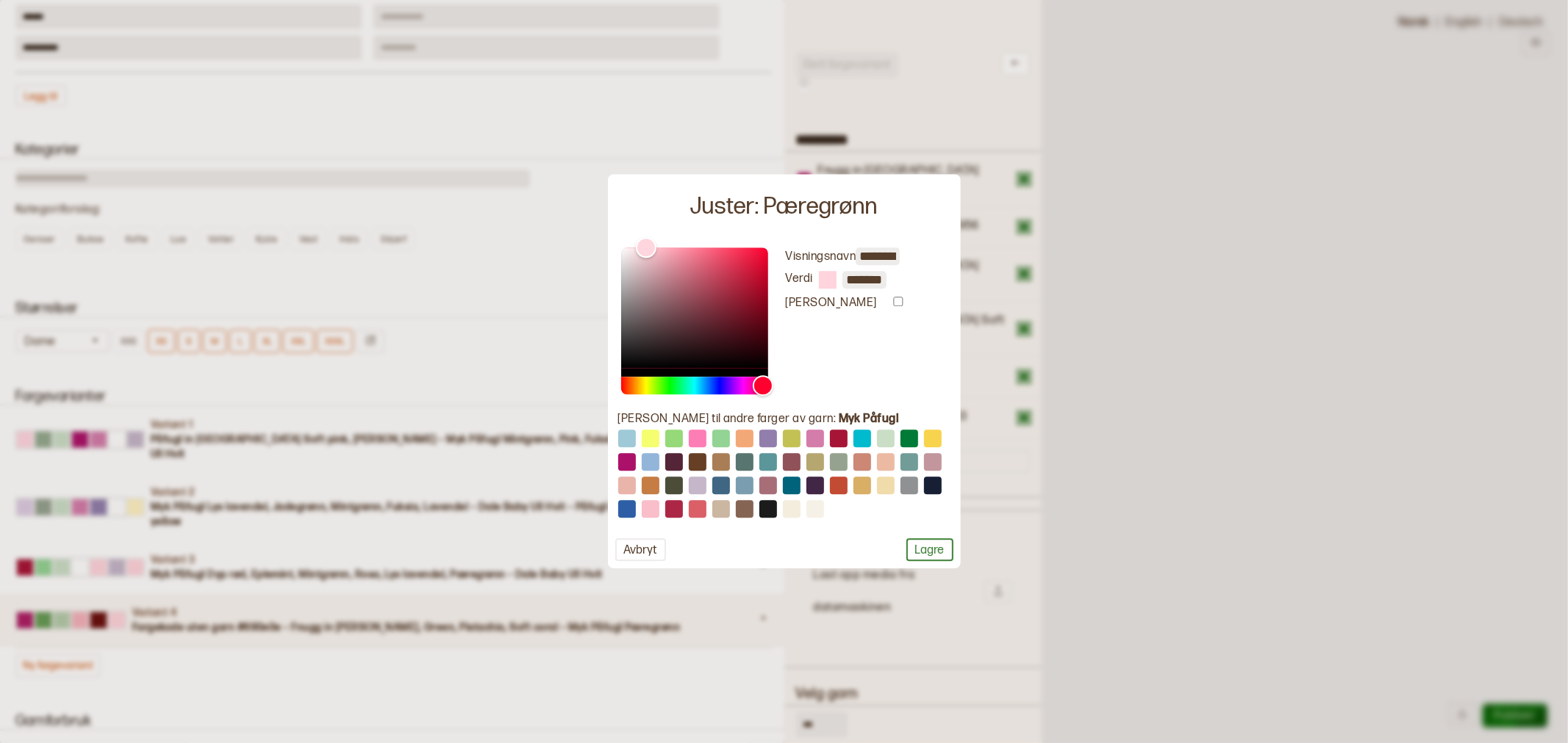
click at [862, 279] on input "*******" at bounding box center [864, 279] width 44 height 18
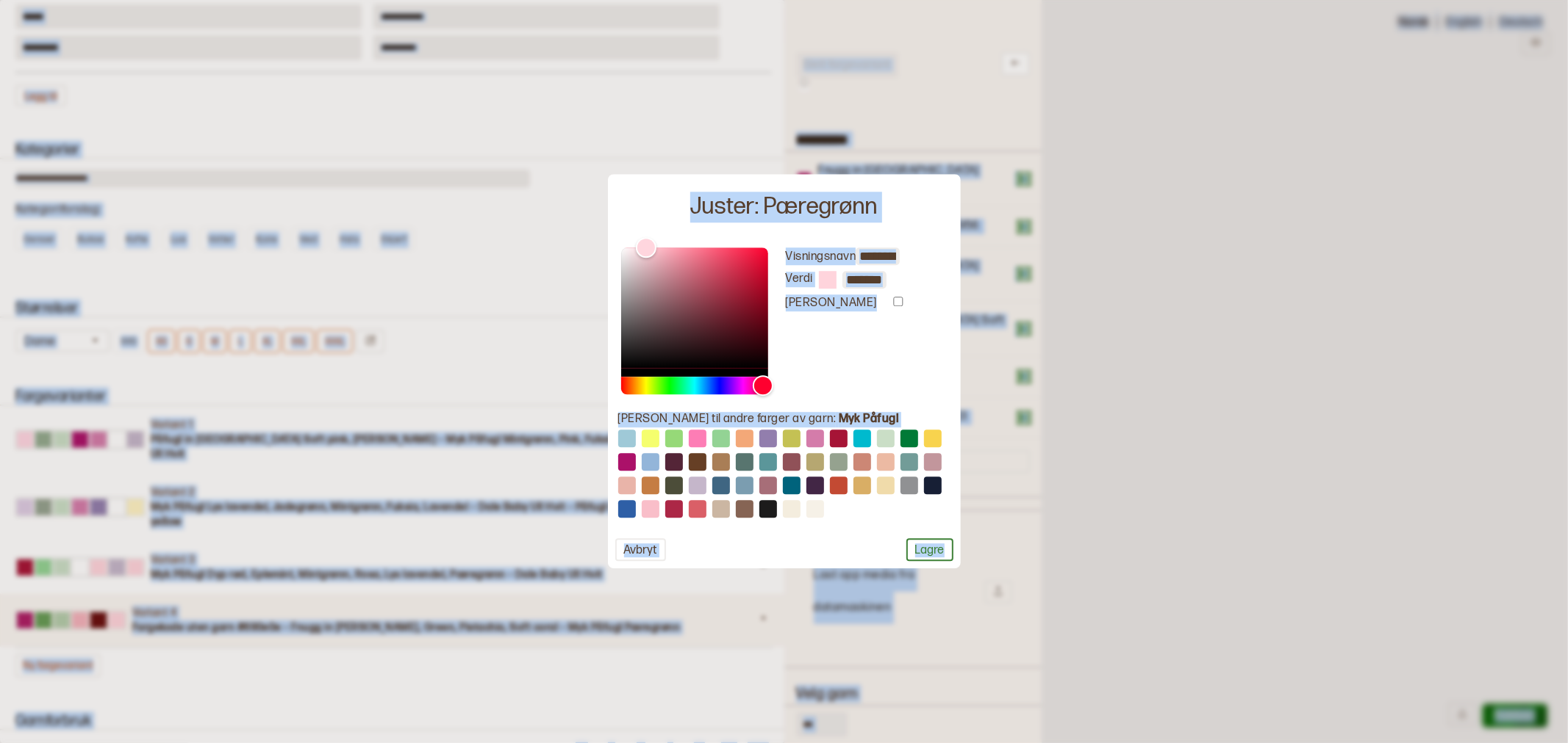
click at [854, 277] on input "*******" at bounding box center [864, 279] width 44 height 18
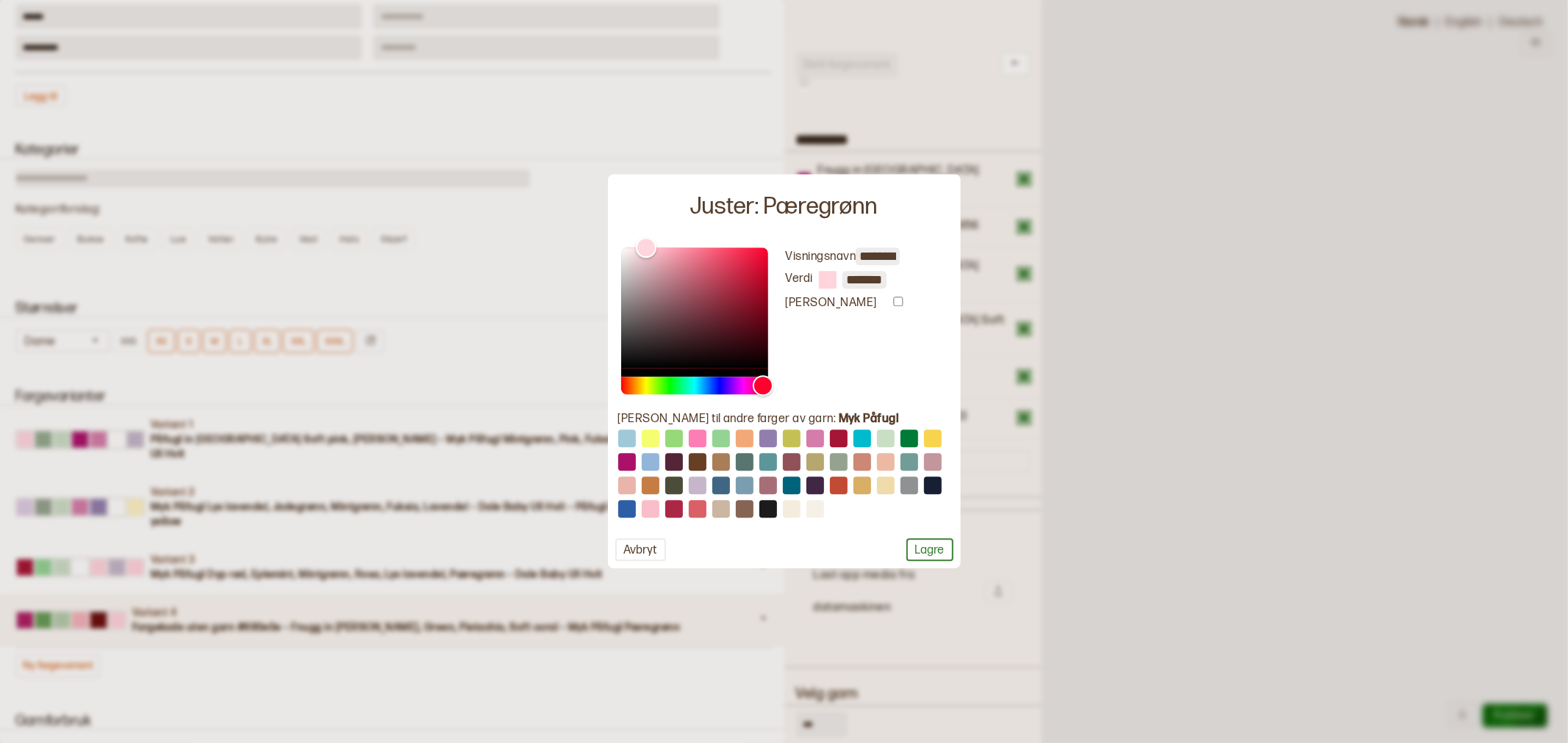
paste input "text"
type input "*"
click at [931, 548] on button "Lagre" at bounding box center [929, 550] width 47 height 23
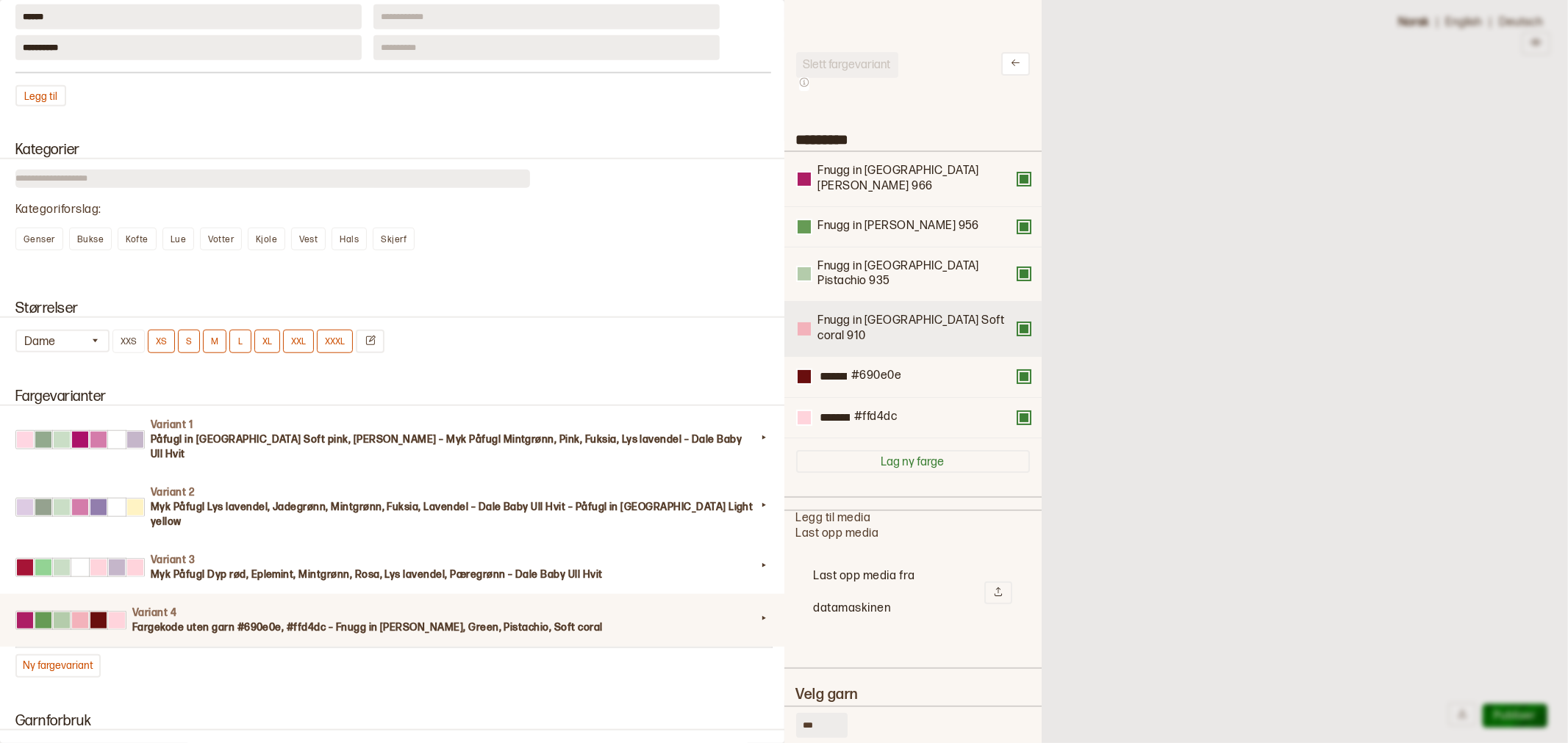
click at [802, 323] on div at bounding box center [804, 329] width 13 height 13
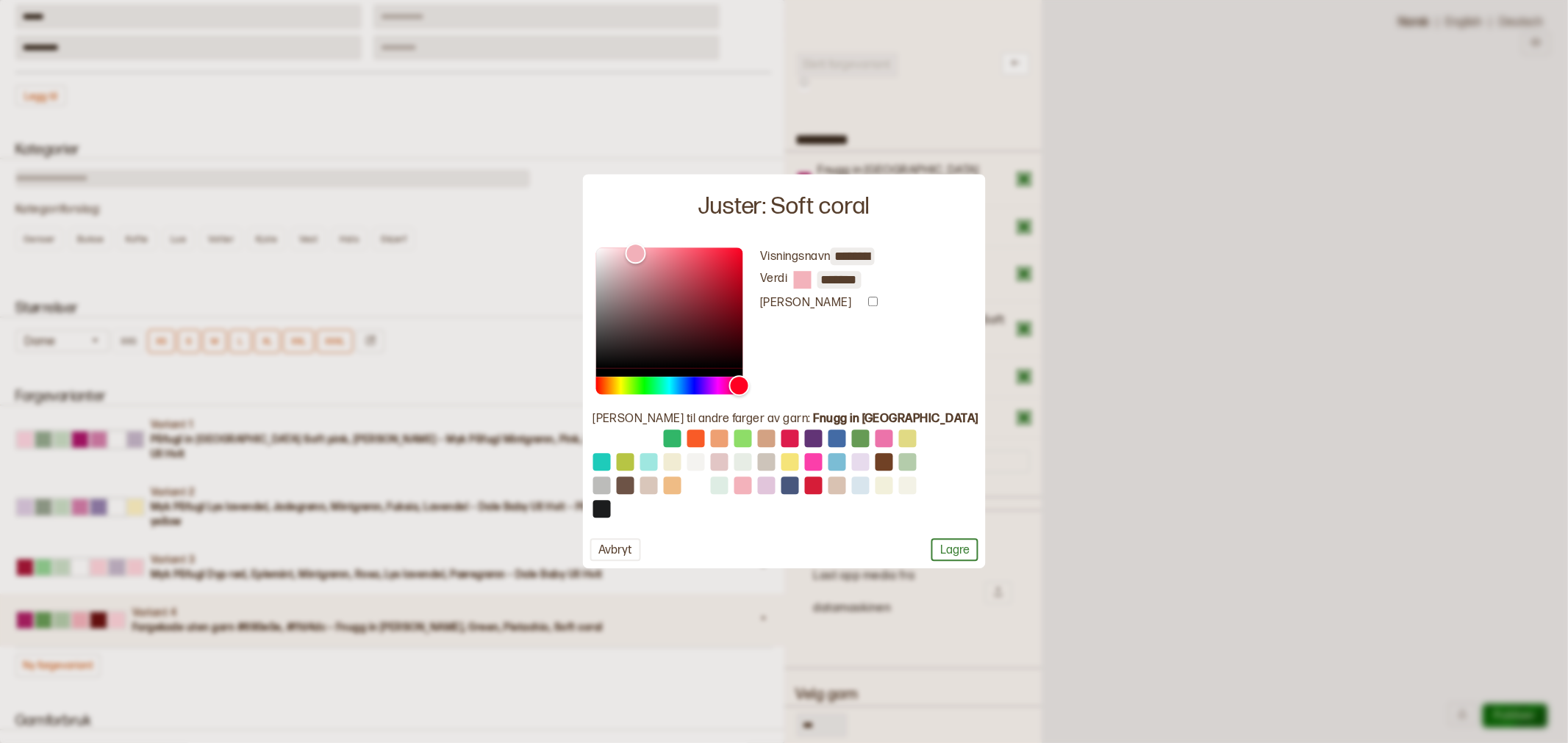
click at [850, 283] on input "*******" at bounding box center [839, 279] width 44 height 18
type input "*"
click at [931, 545] on button "Lagre" at bounding box center [955, 550] width 47 height 23
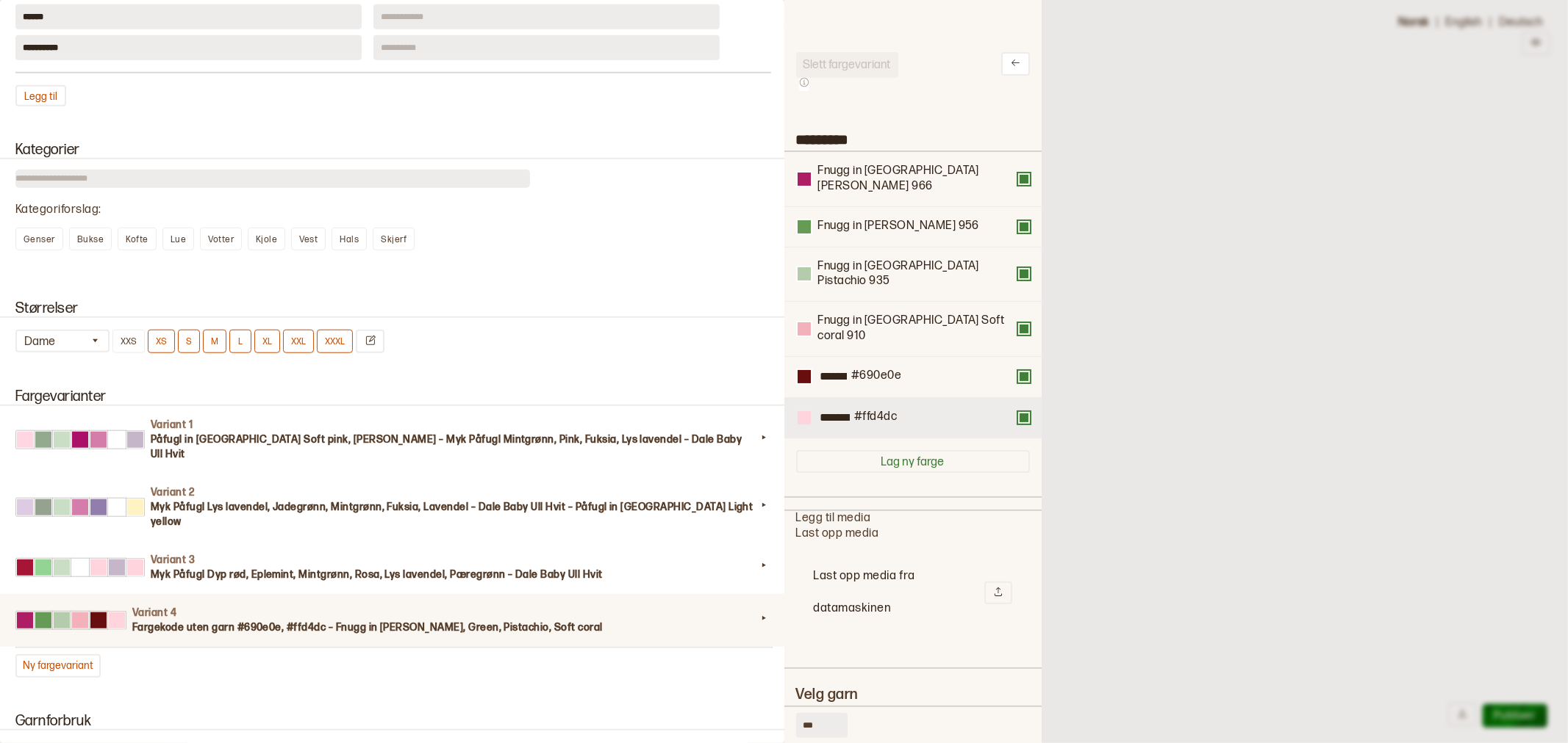
click at [805, 412] on div at bounding box center [804, 418] width 13 height 13
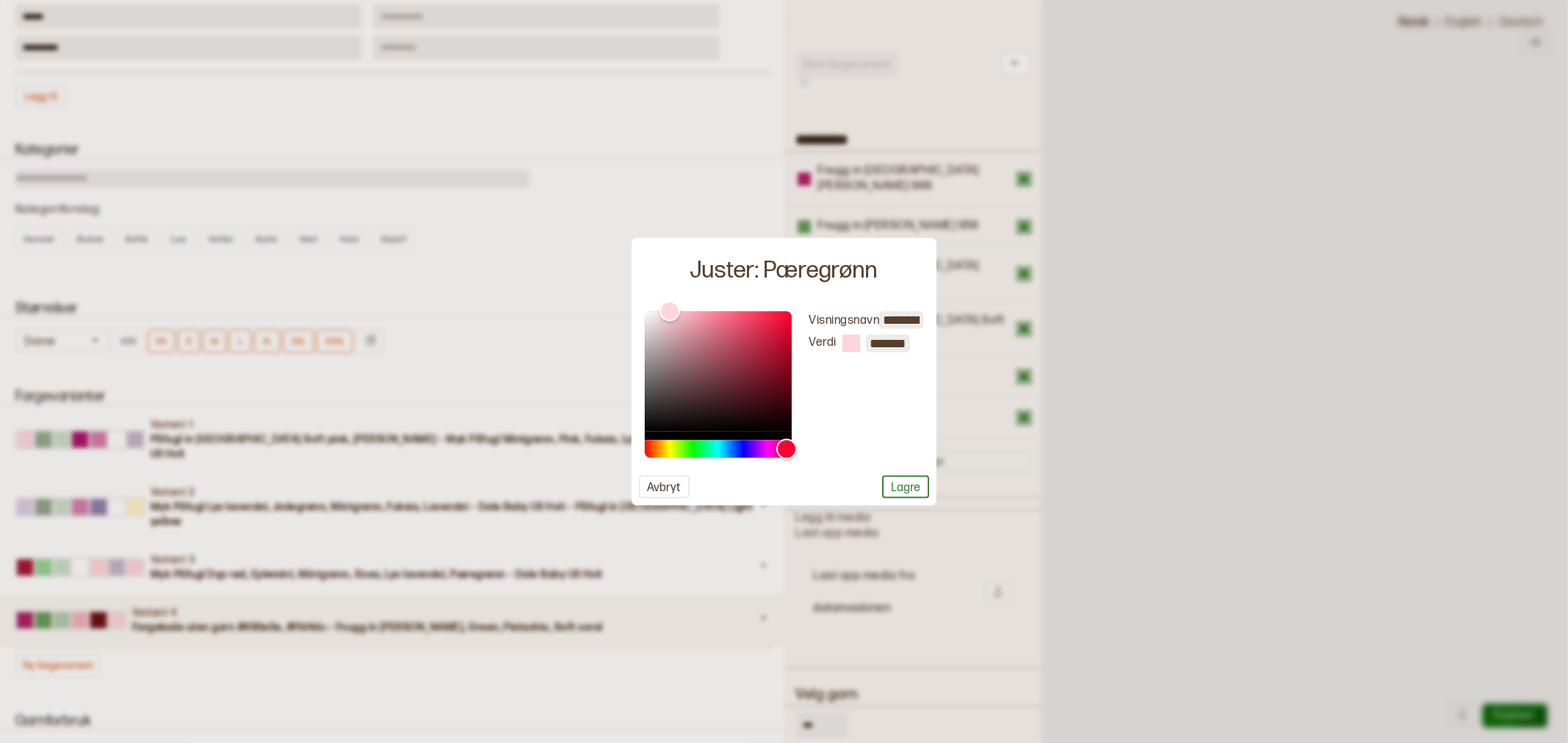
click at [883, 346] on input "*******" at bounding box center [888, 343] width 44 height 18
paste input "*******"
type input "**********"
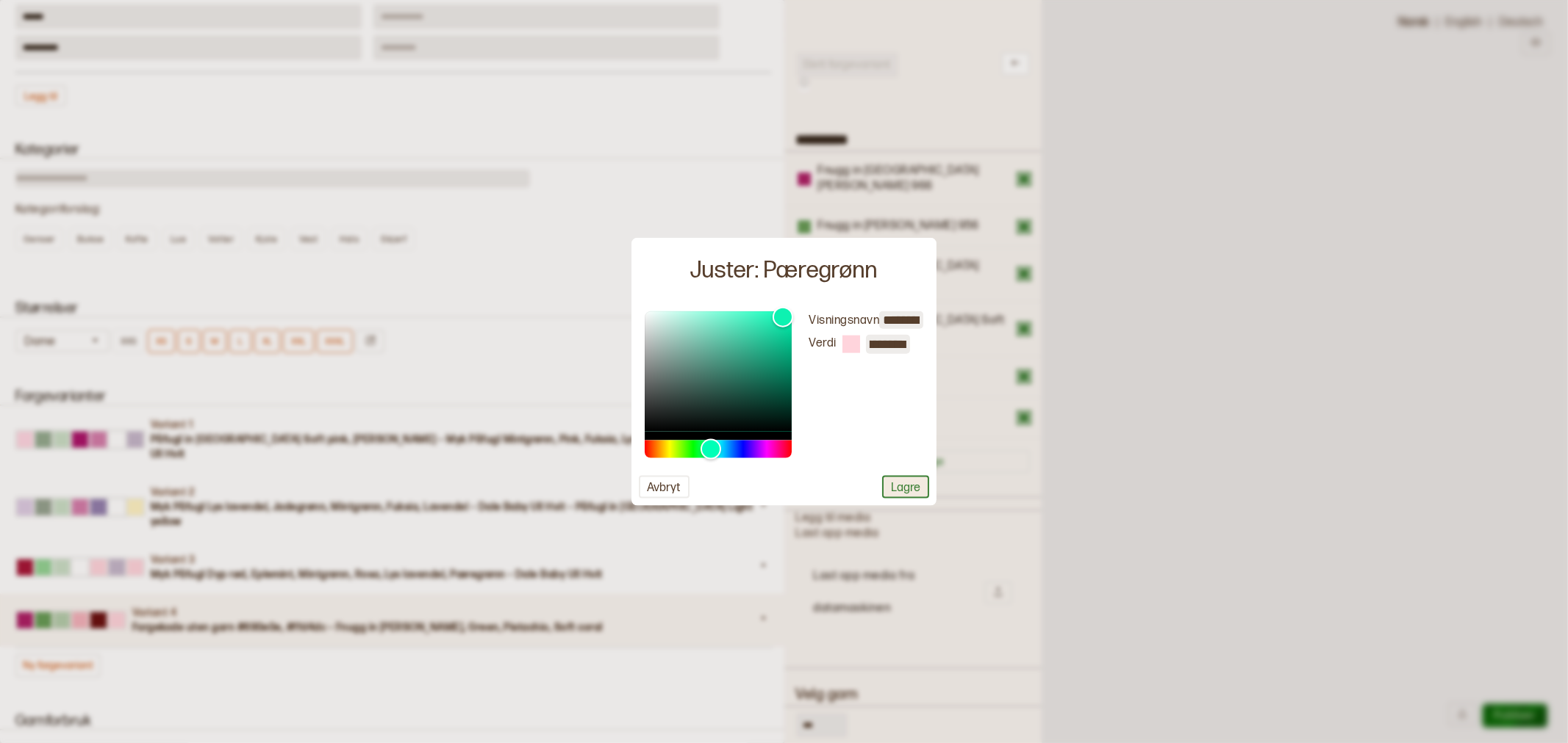
scroll to position [0, 0]
click at [900, 488] on button "Lagre" at bounding box center [906, 486] width 47 height 23
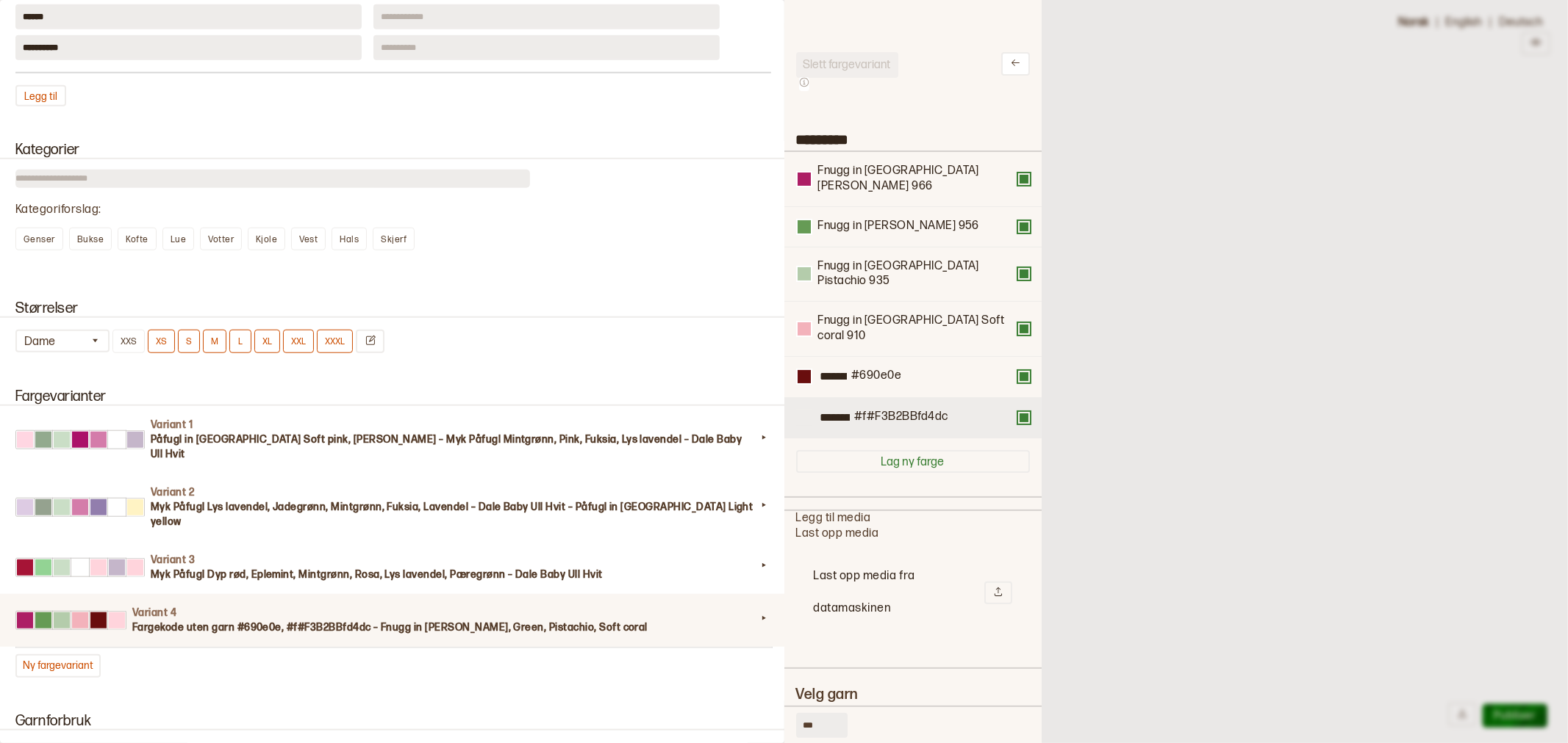
click at [804, 412] on div at bounding box center [804, 418] width 13 height 13
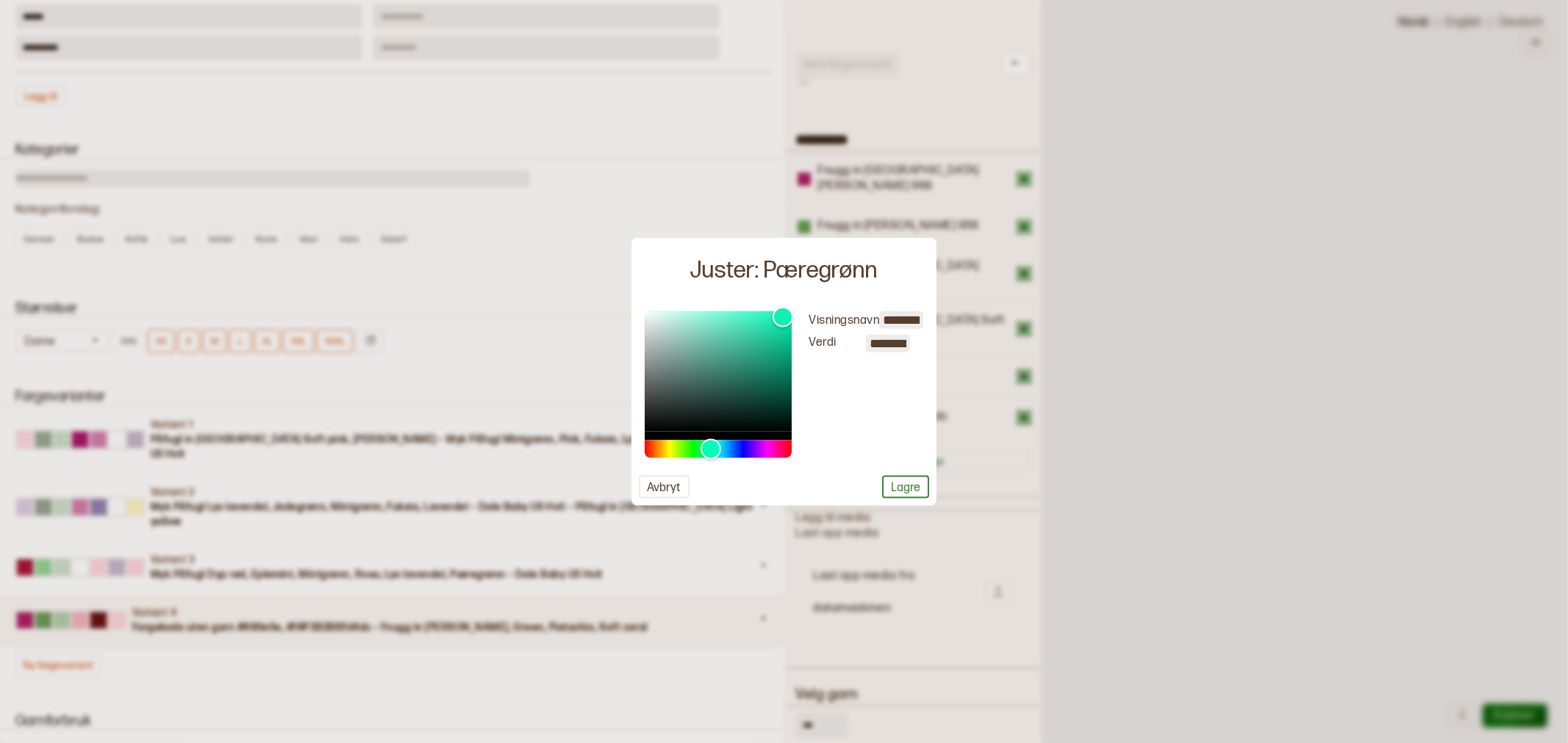
click at [890, 346] on input "**********" at bounding box center [888, 343] width 44 height 18
click at [664, 481] on button "Avbryt" at bounding box center [664, 486] width 51 height 23
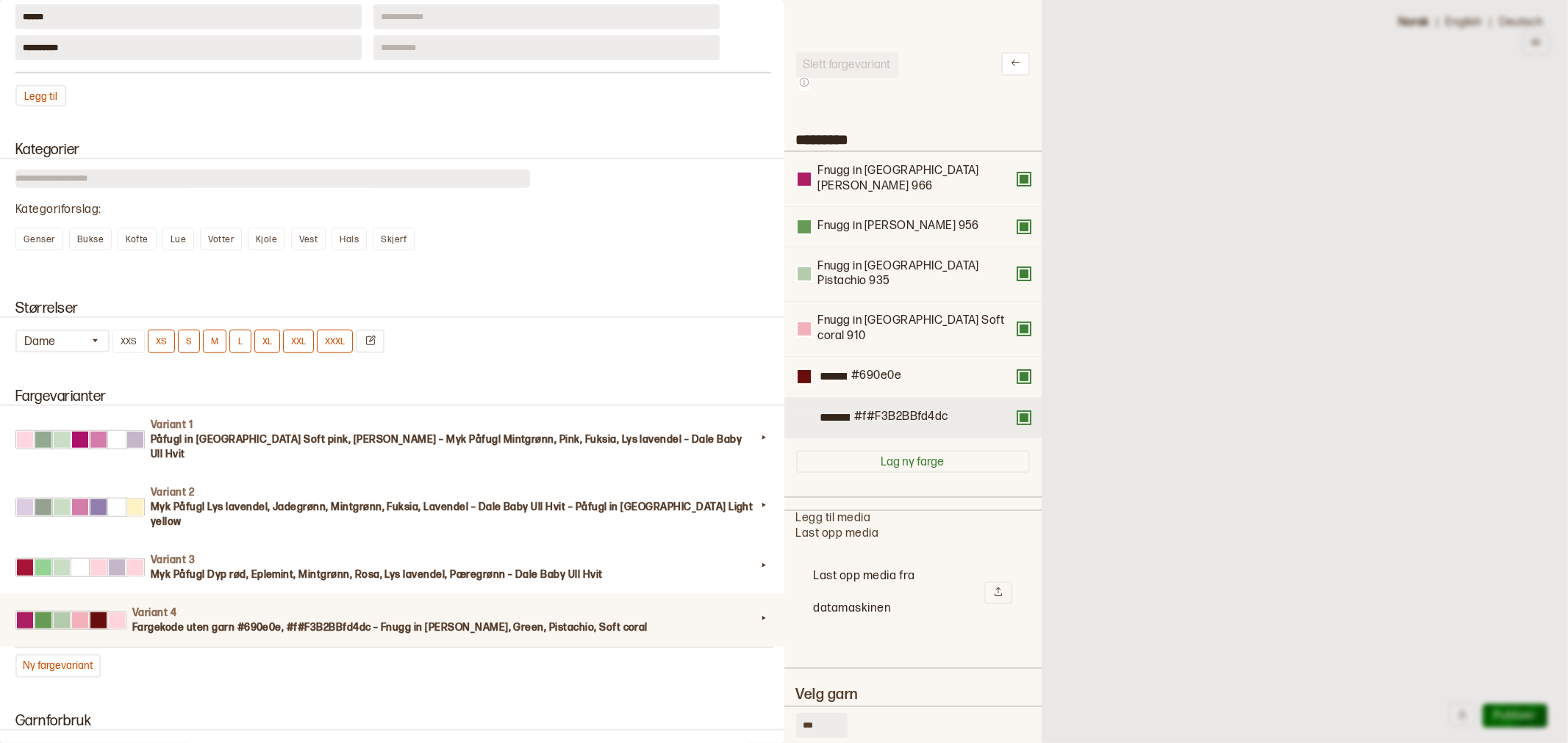
click at [803, 412] on div at bounding box center [804, 418] width 13 height 13
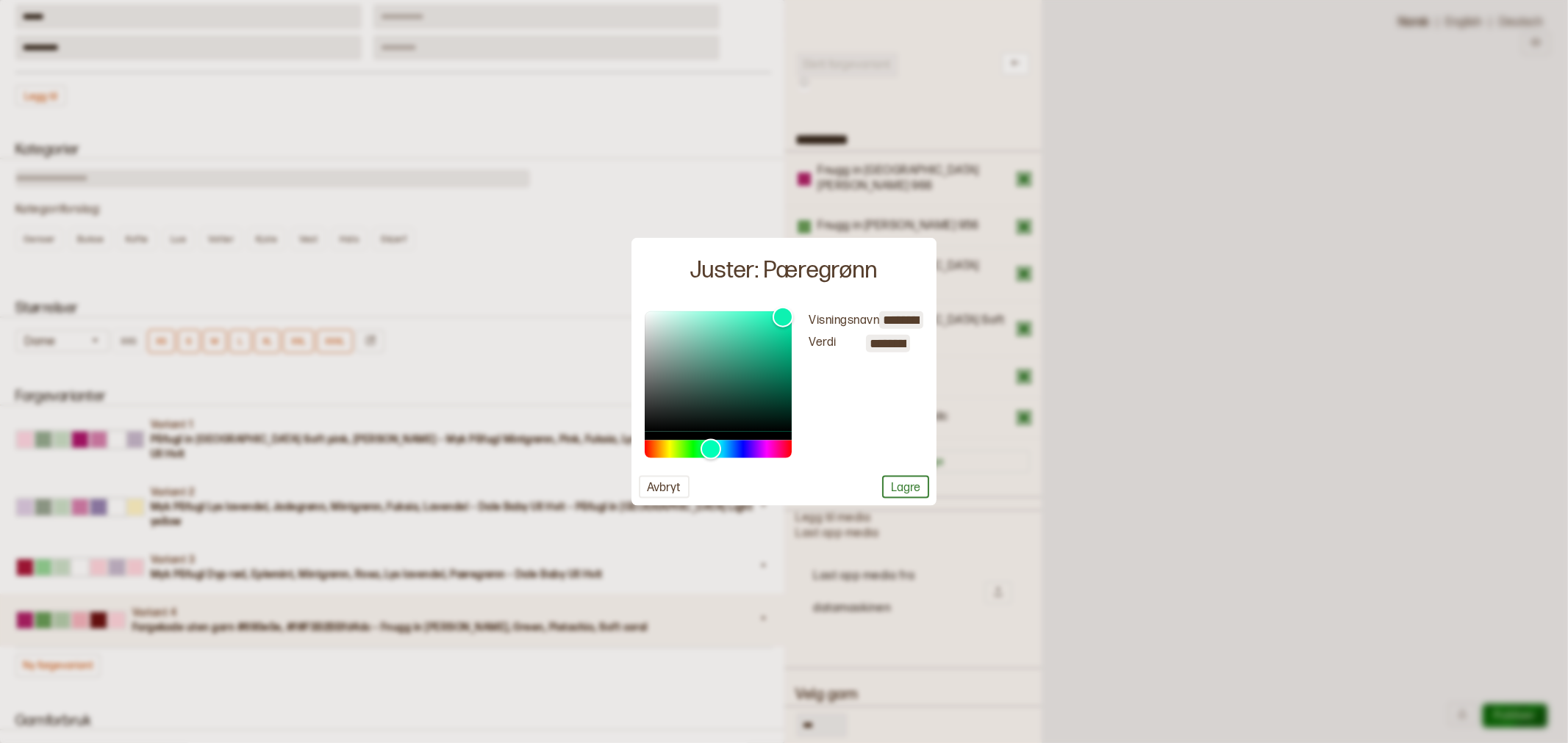
click at [888, 343] on input "**********" at bounding box center [888, 343] width 44 height 18
paste input "**********"
type input "**********"
click at [899, 485] on button "Lagre" at bounding box center [906, 486] width 47 height 23
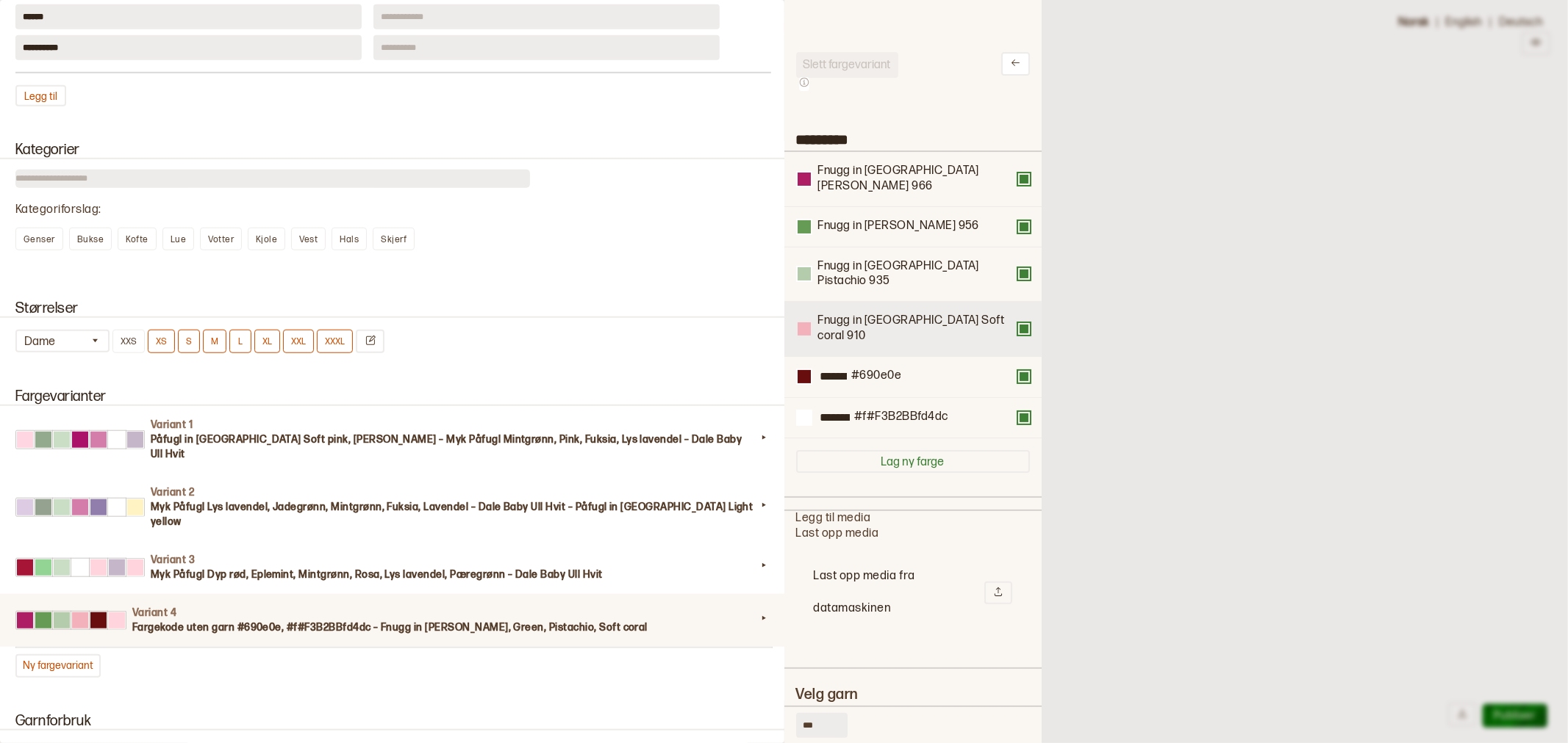
click at [807, 323] on div at bounding box center [804, 329] width 13 height 13
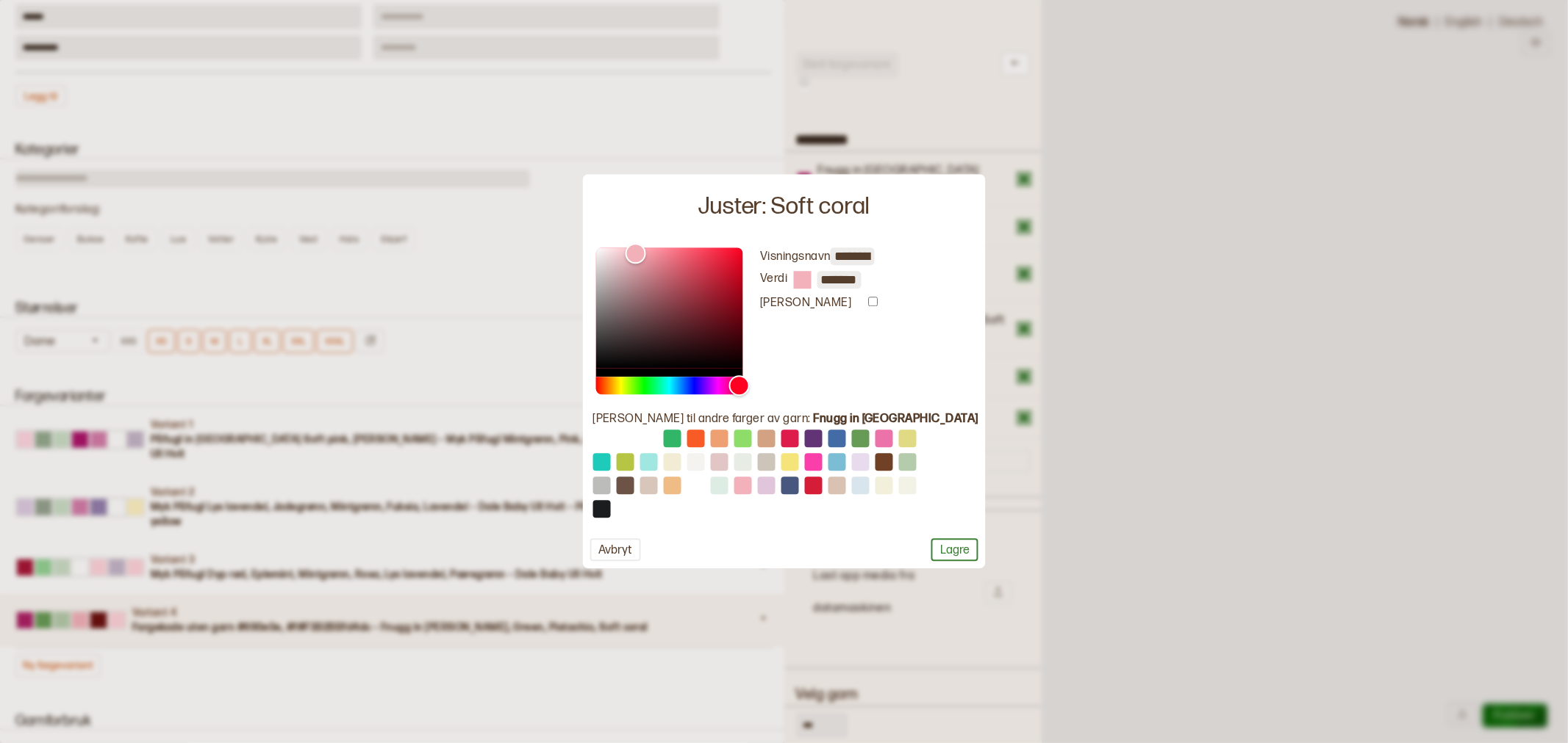
click at [858, 281] on input "*******" at bounding box center [839, 279] width 44 height 18
drag, startPoint x: 846, startPoint y: 281, endPoint x: 960, endPoint y: 277, distance: 114.1
click at [960, 277] on body "**********" at bounding box center [784, 318] width 1568 height 489
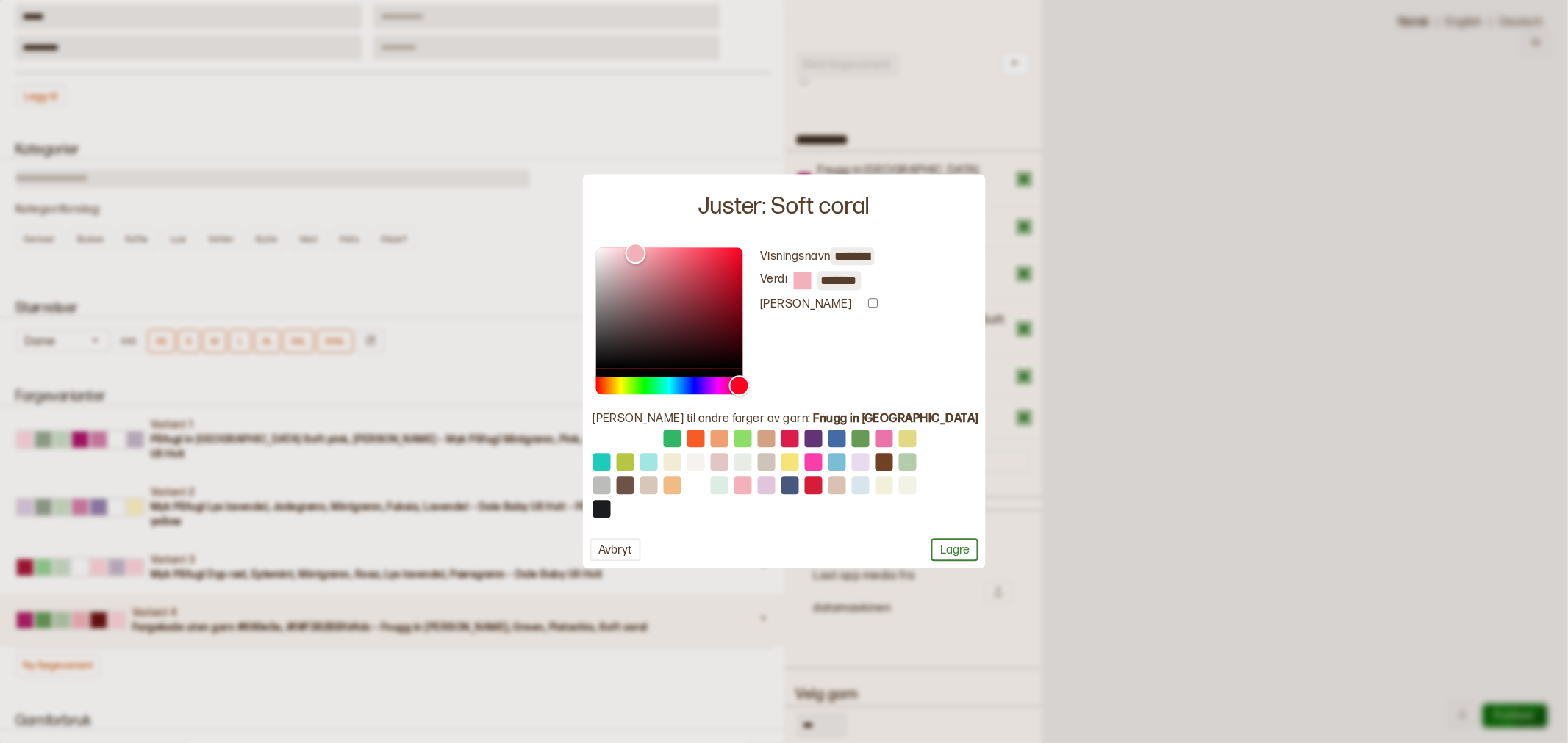
click at [857, 278] on input "*******" at bounding box center [839, 280] width 44 height 19
type input "*"
click at [640, 554] on button "Avbryt" at bounding box center [615, 550] width 51 height 23
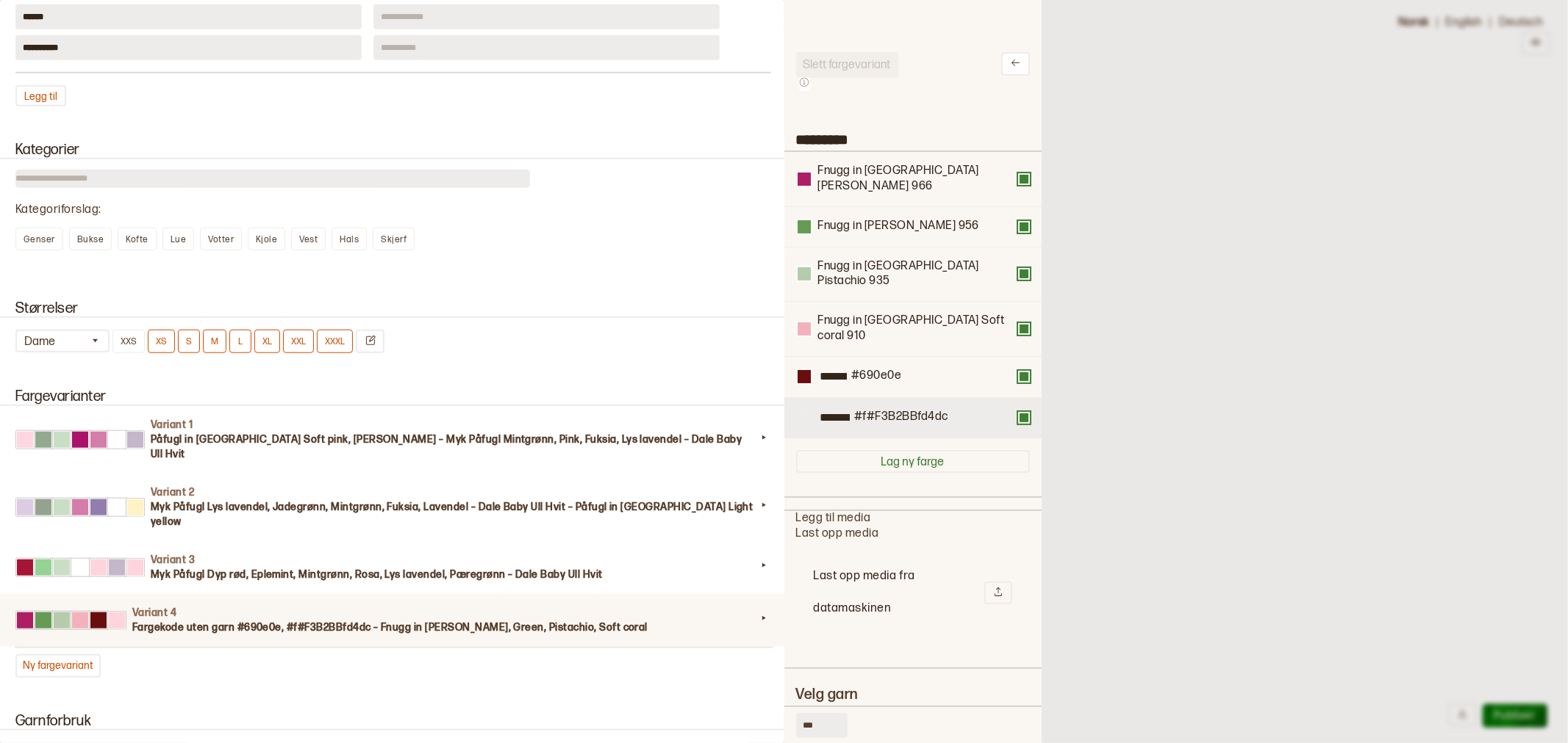
click at [806, 412] on div at bounding box center [804, 418] width 13 height 13
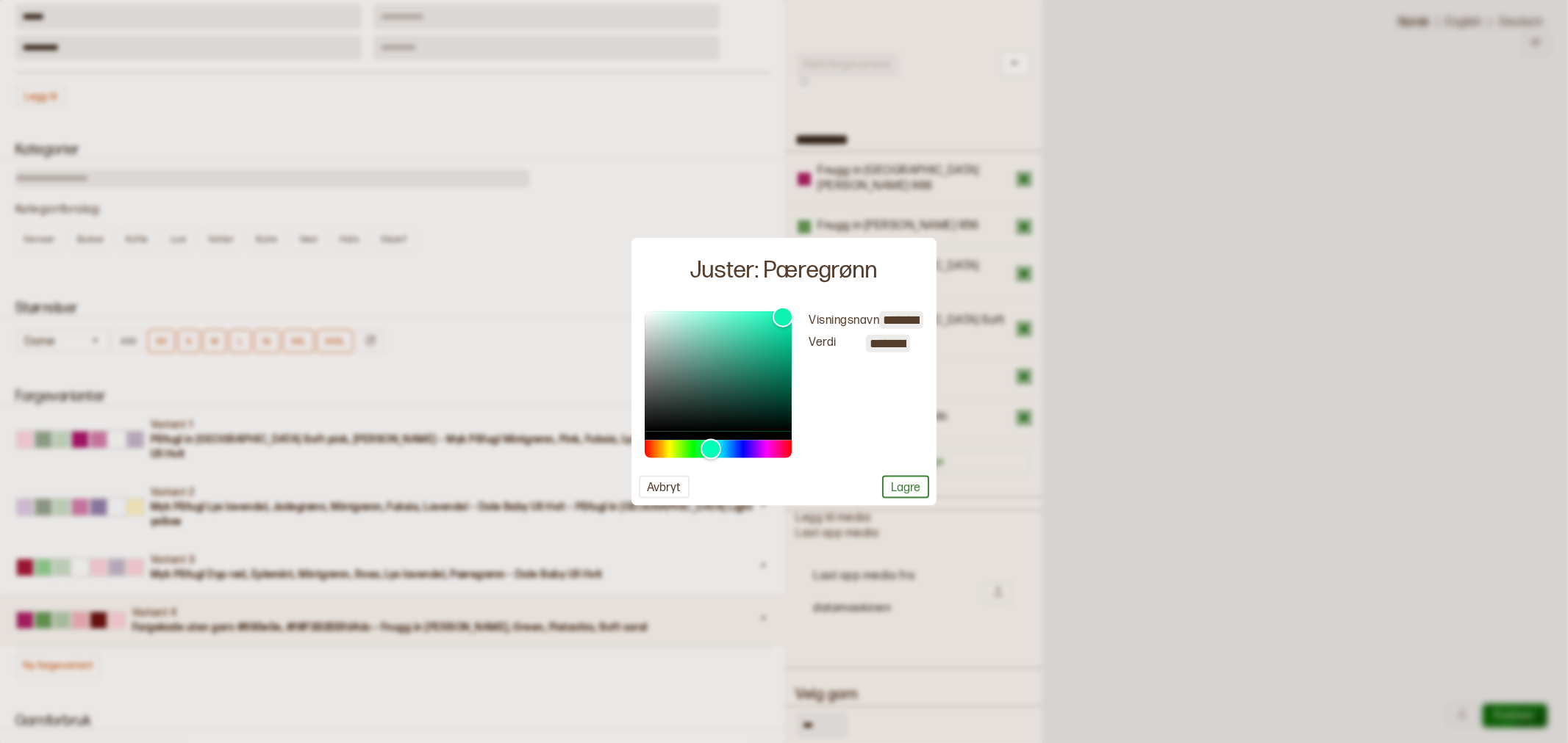
click at [883, 346] on input "**********" at bounding box center [888, 343] width 44 height 18
paste input "*******"
type input "*"
click at [910, 487] on button "Lagre" at bounding box center [906, 486] width 47 height 23
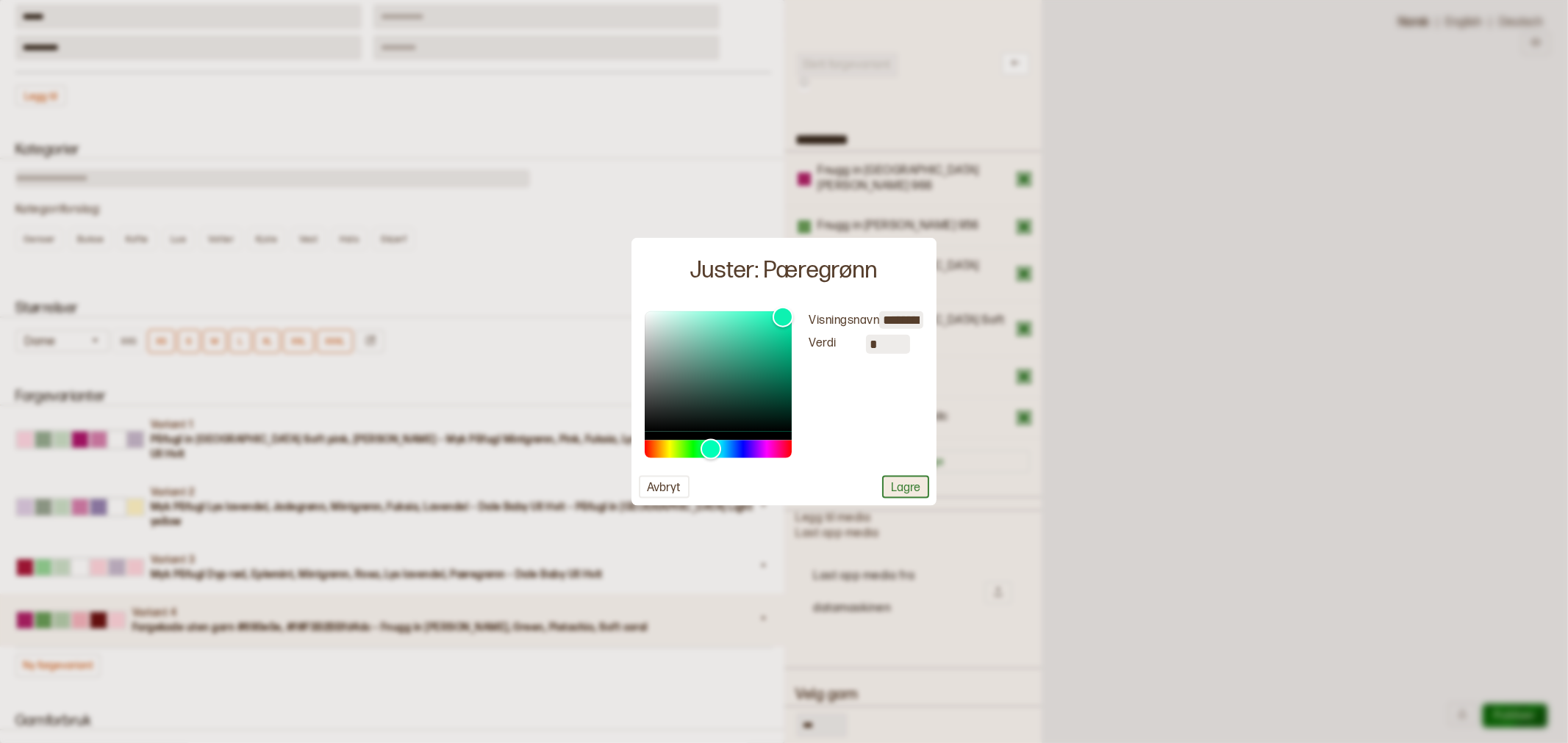
scroll to position [0, 0]
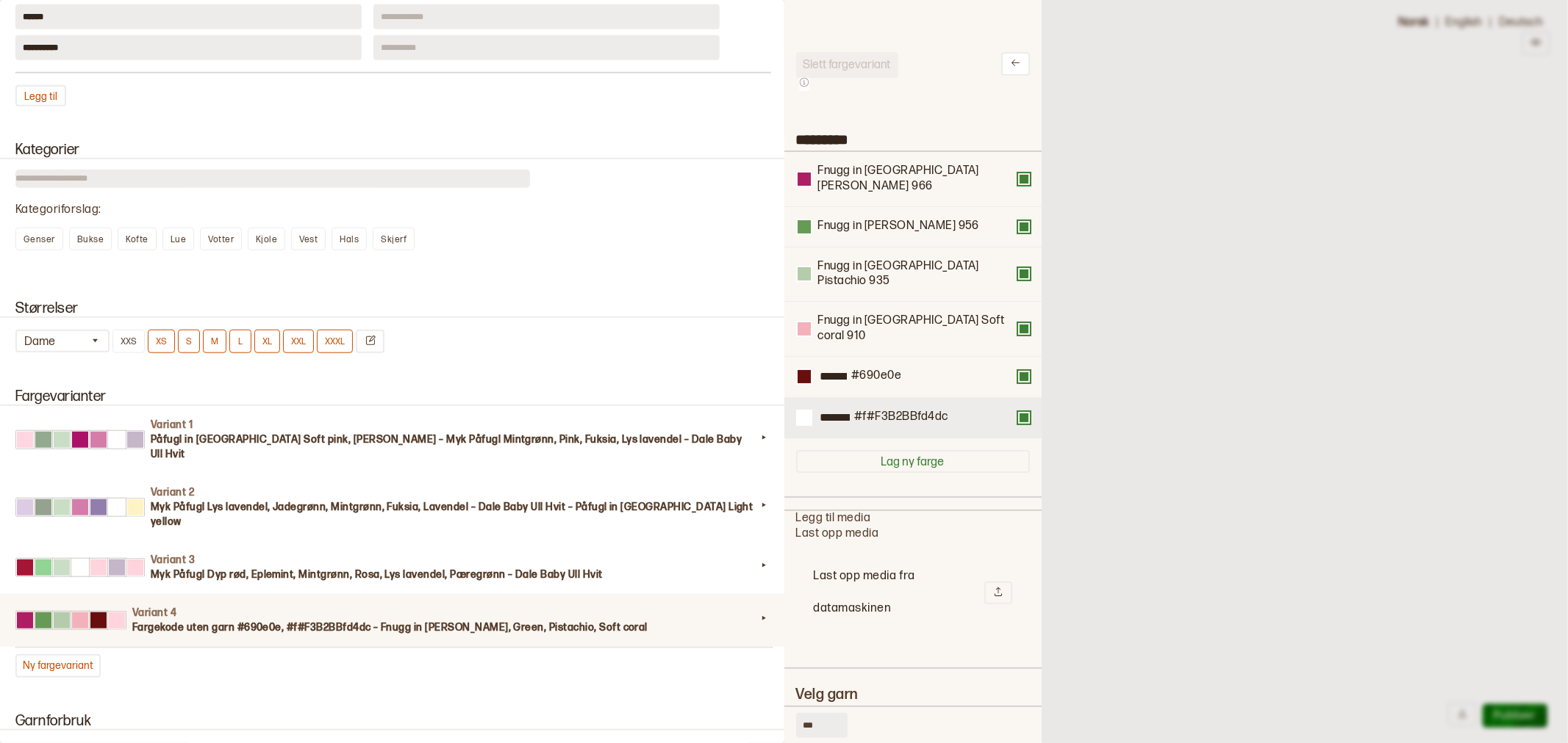
click at [1002, 411] on div at bounding box center [983, 418] width 70 height 15
click at [1025, 398] on div "********* #f#F3B2BBfd4dc" at bounding box center [912, 419] width 257 height 42
click at [1017, 398] on div "********* #f#F3B2BBfd4dc" at bounding box center [912, 419] width 257 height 42
click at [1003, 411] on div at bounding box center [983, 418] width 70 height 15
click at [1018, 413] on button at bounding box center [1024, 418] width 11 height 11
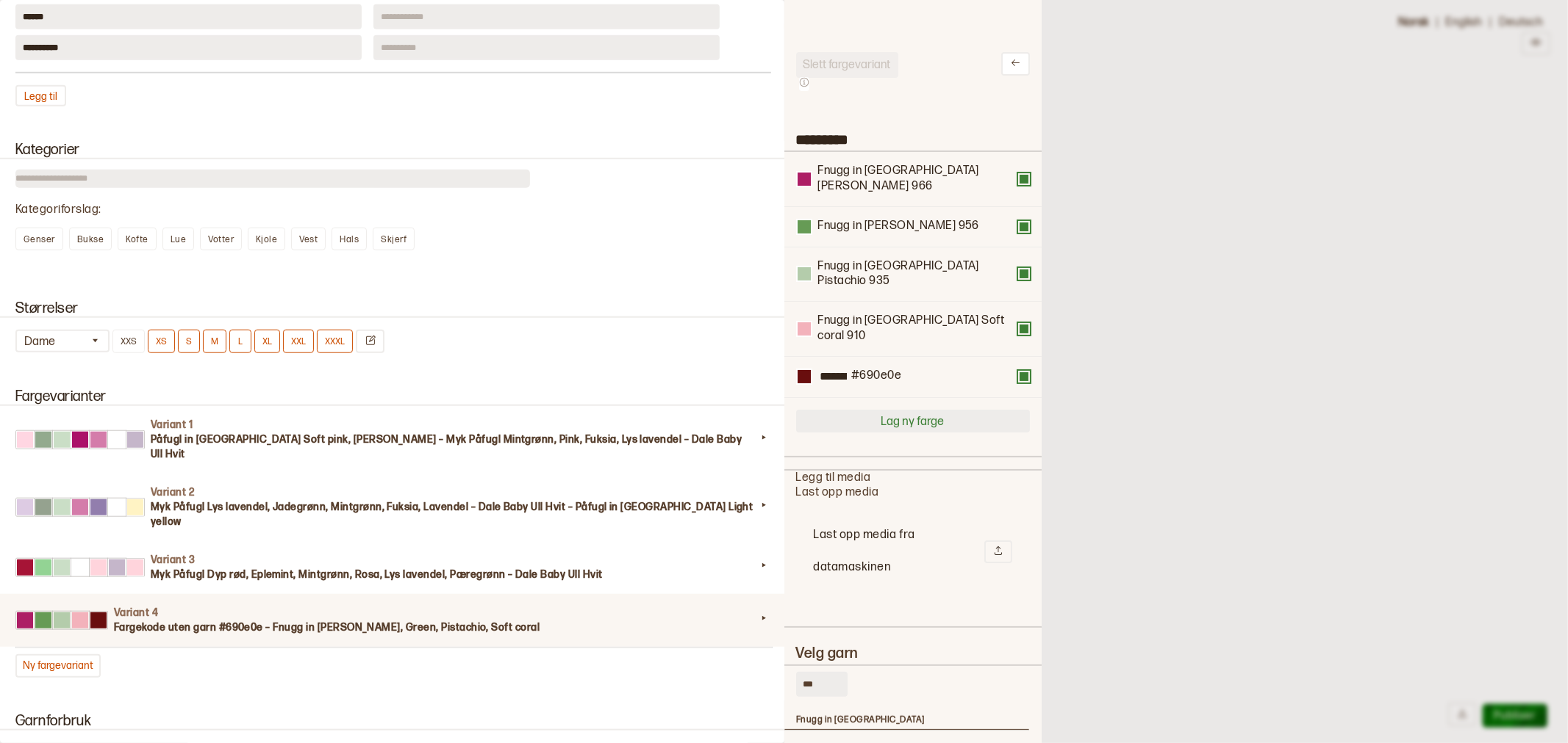
click at [853, 410] on button "Lag ny farge" at bounding box center [912, 421] width 233 height 23
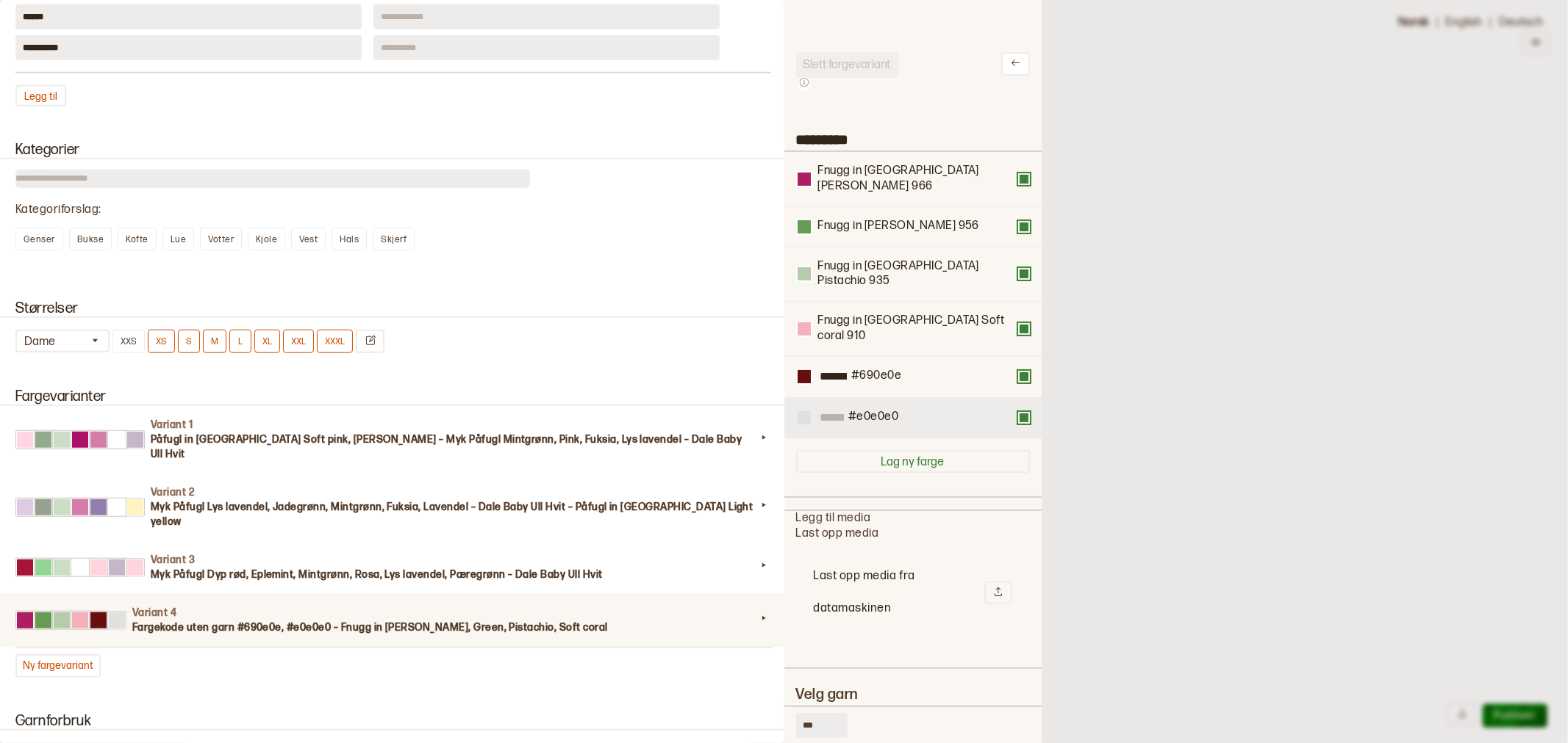
click at [802, 412] on div at bounding box center [804, 418] width 13 height 13
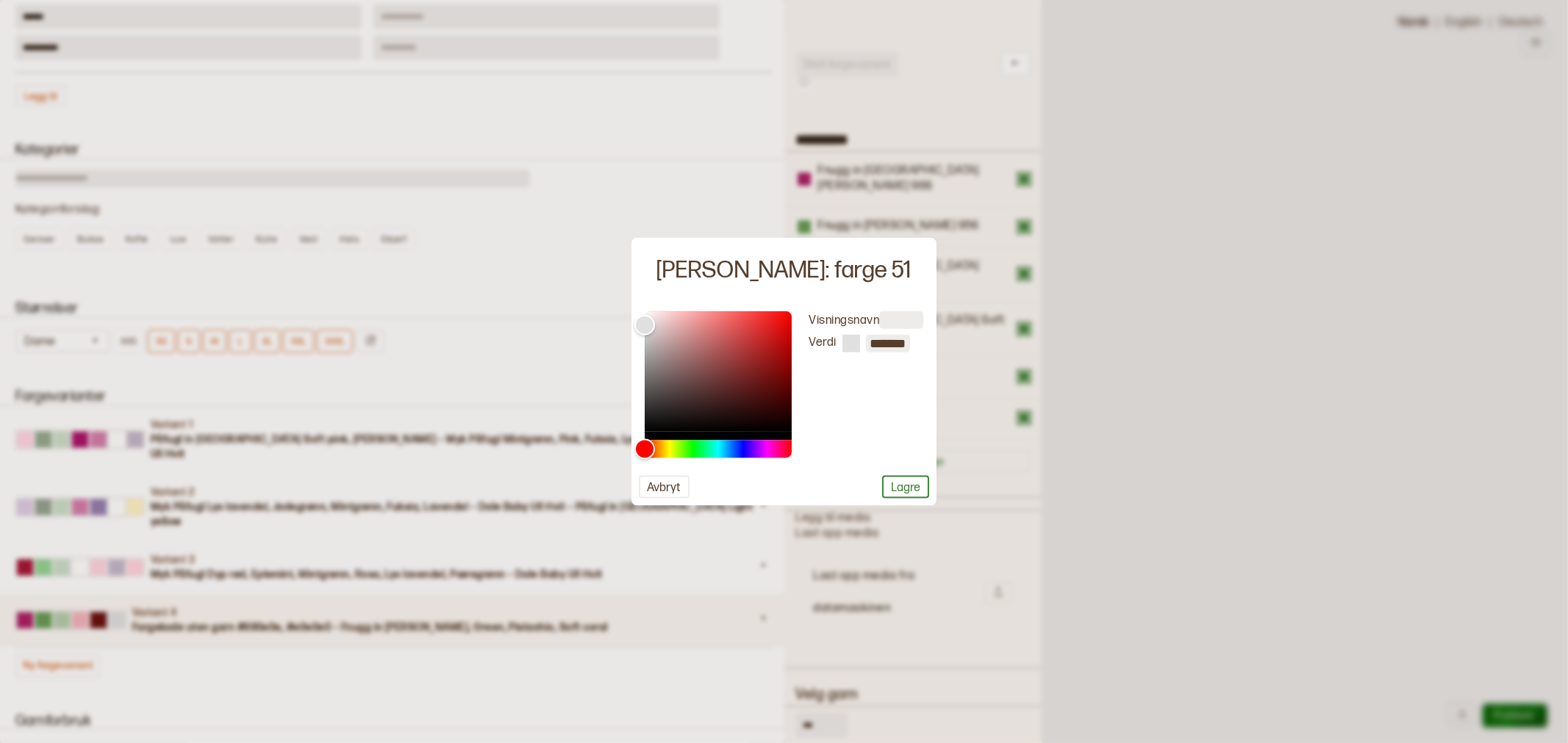
click at [847, 346] on div at bounding box center [851, 343] width 18 height 18
click at [892, 343] on input "*******" at bounding box center [888, 343] width 44 height 18
paste input "text"
type input "*"
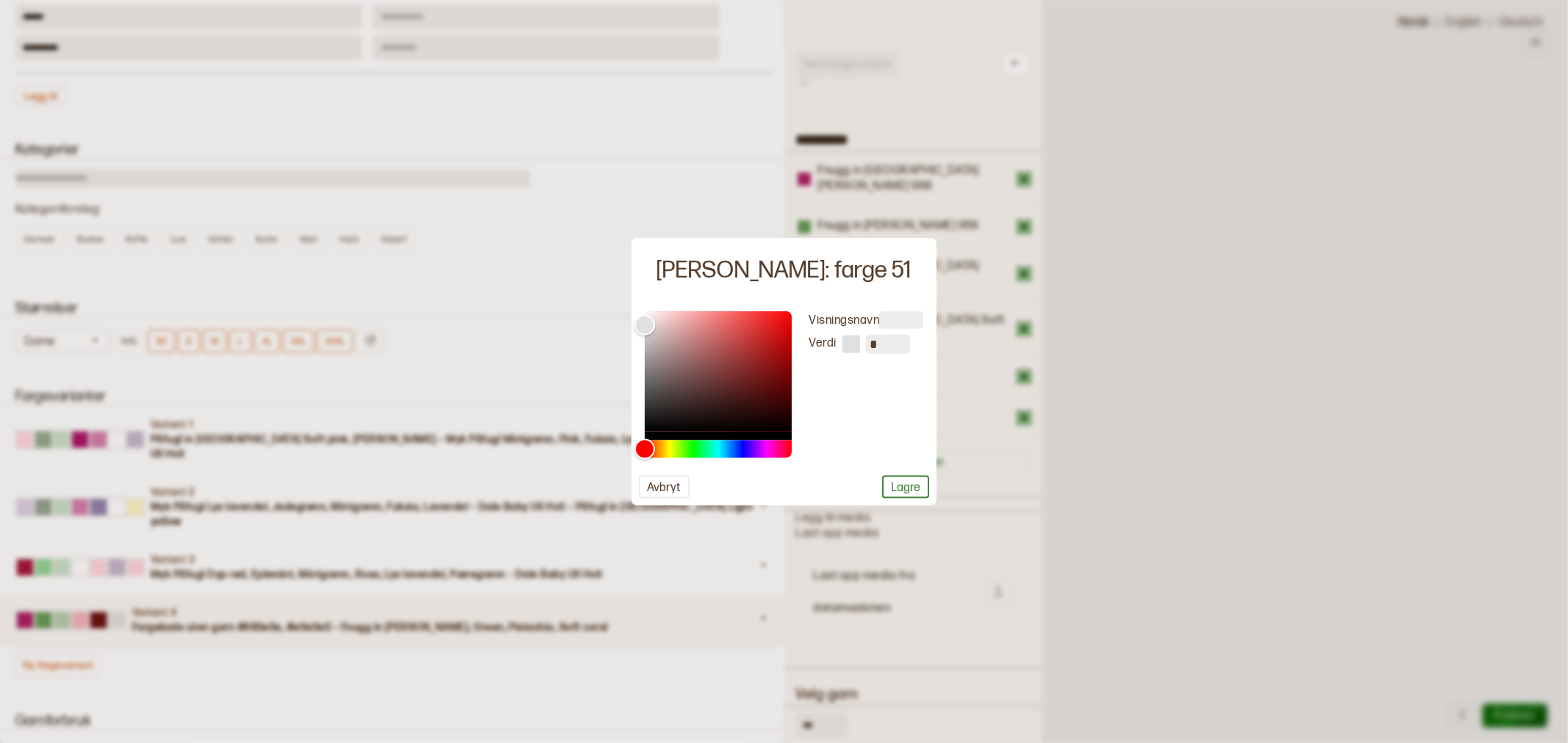
scroll to position [0, 0]
click at [836, 419] on div "Visningsnavn [PERSON_NAME] *" at bounding box center [858, 384] width 132 height 147
click at [876, 346] on input "*" at bounding box center [888, 344] width 44 height 19
drag, startPoint x: 681, startPoint y: 473, endPoint x: 669, endPoint y: 483, distance: 15.6
click at [680, 473] on div "Visningsnavn Verdi * Avbryt Lagre" at bounding box center [784, 404] width 306 height 202
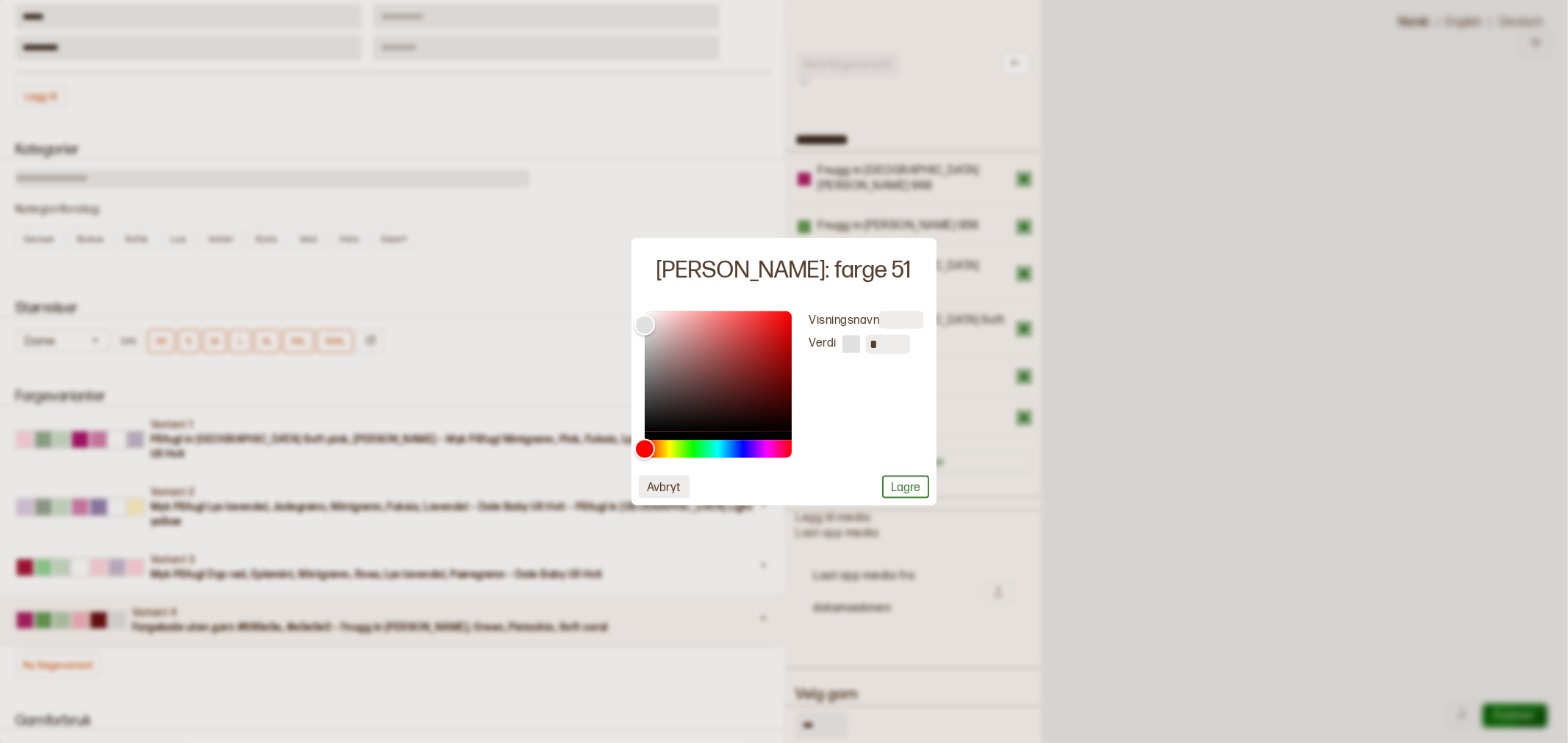
click at [650, 492] on button "Avbryt" at bounding box center [664, 486] width 51 height 23
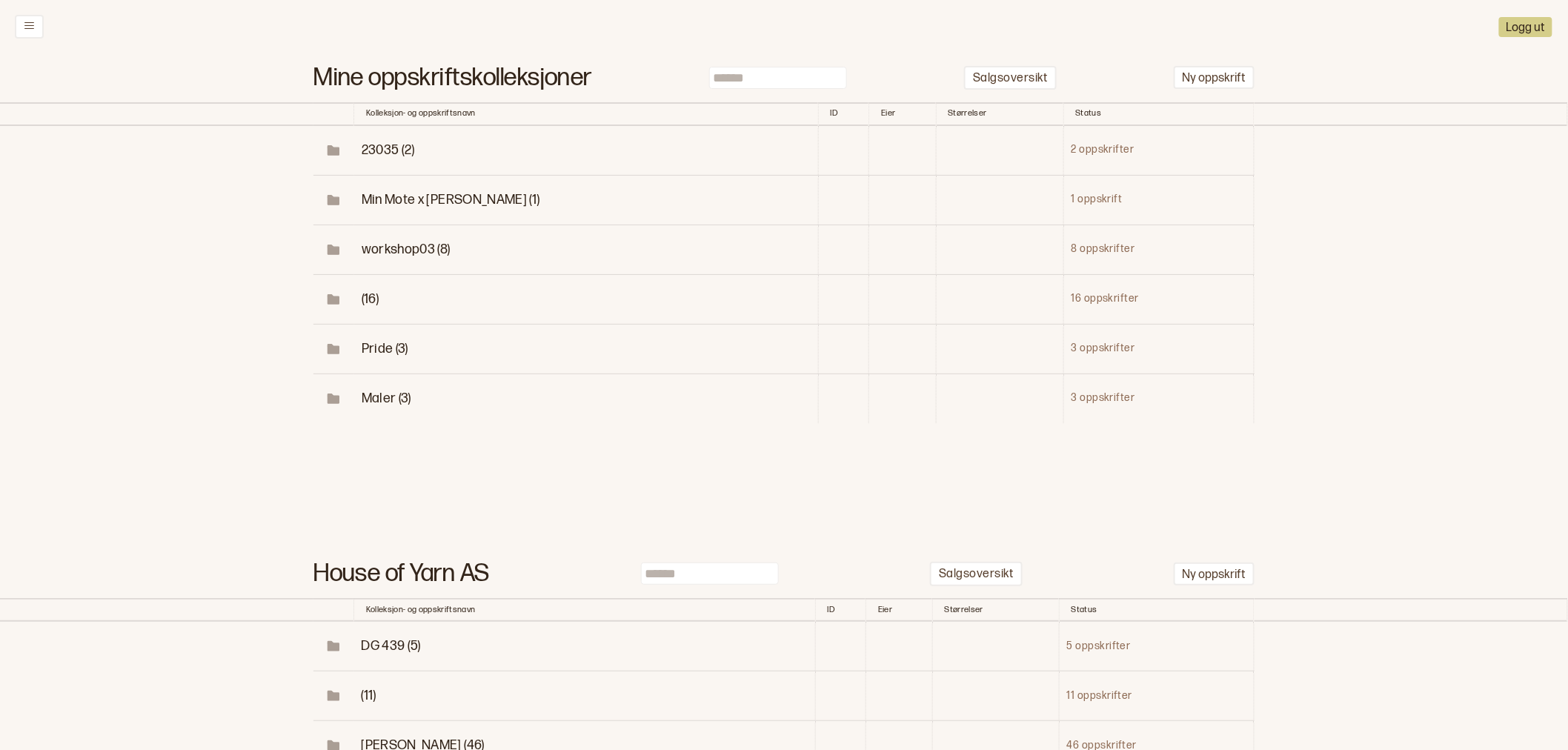
drag, startPoint x: 824, startPoint y: 76, endPoint x: 834, endPoint y: 85, distance: 13.5
click at [823, 76] on input at bounding box center [778, 77] width 138 height 22
type input "*******"
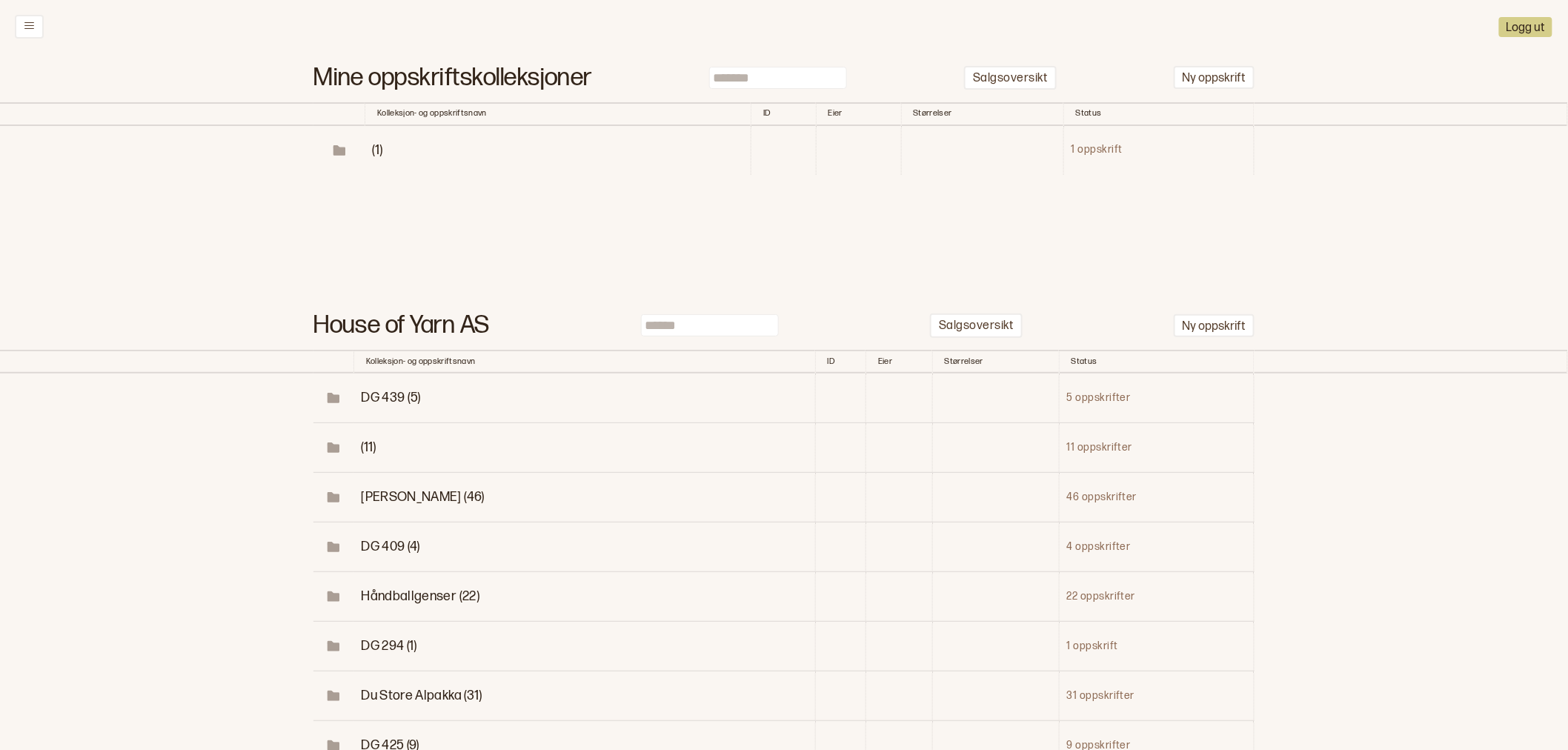
click at [383, 132] on td "(1)" at bounding box center [558, 150] width 386 height 49
click at [382, 146] on span "(1)" at bounding box center [377, 150] width 10 height 15
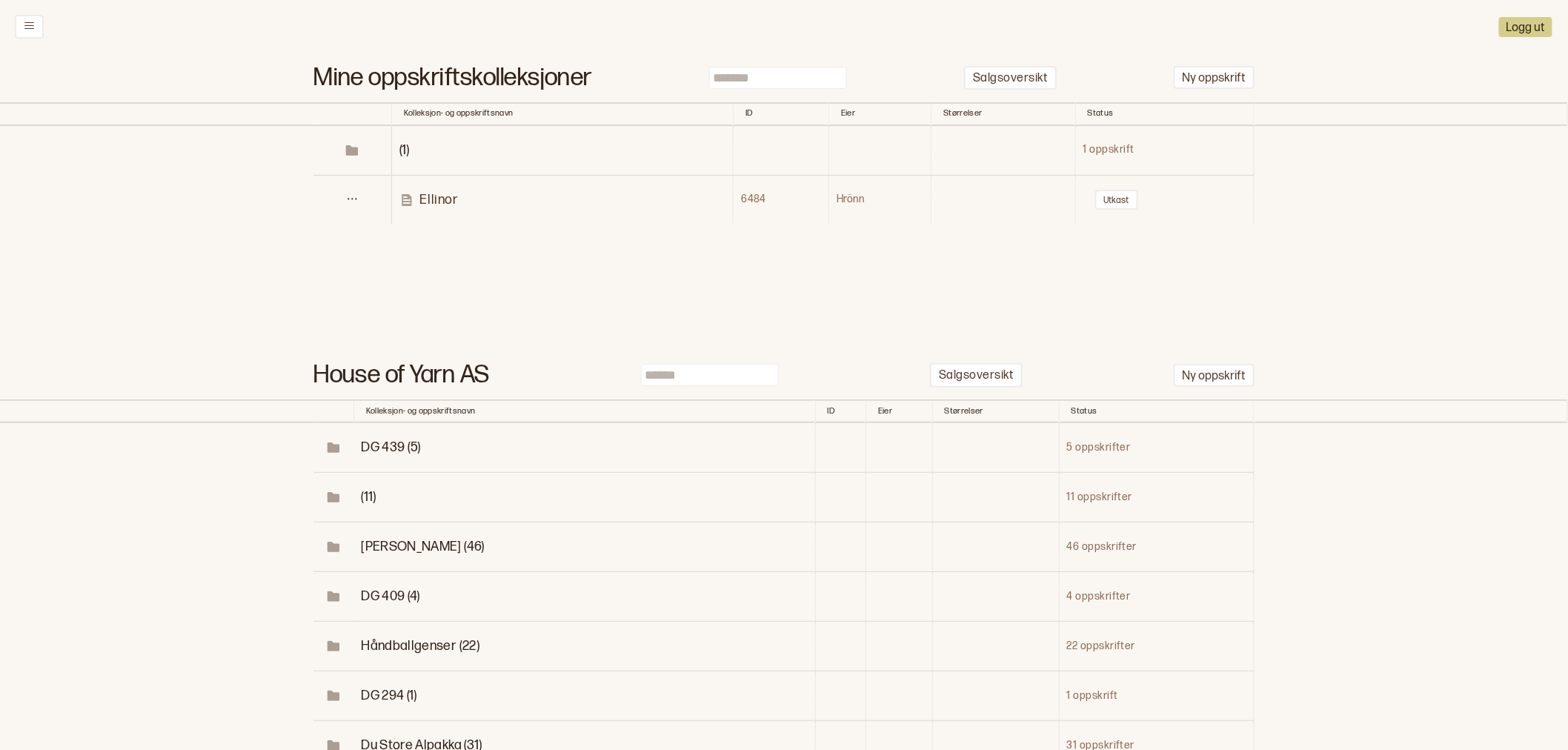
click at [419, 202] on link "Ellinor" at bounding box center [566, 200] width 333 height 17
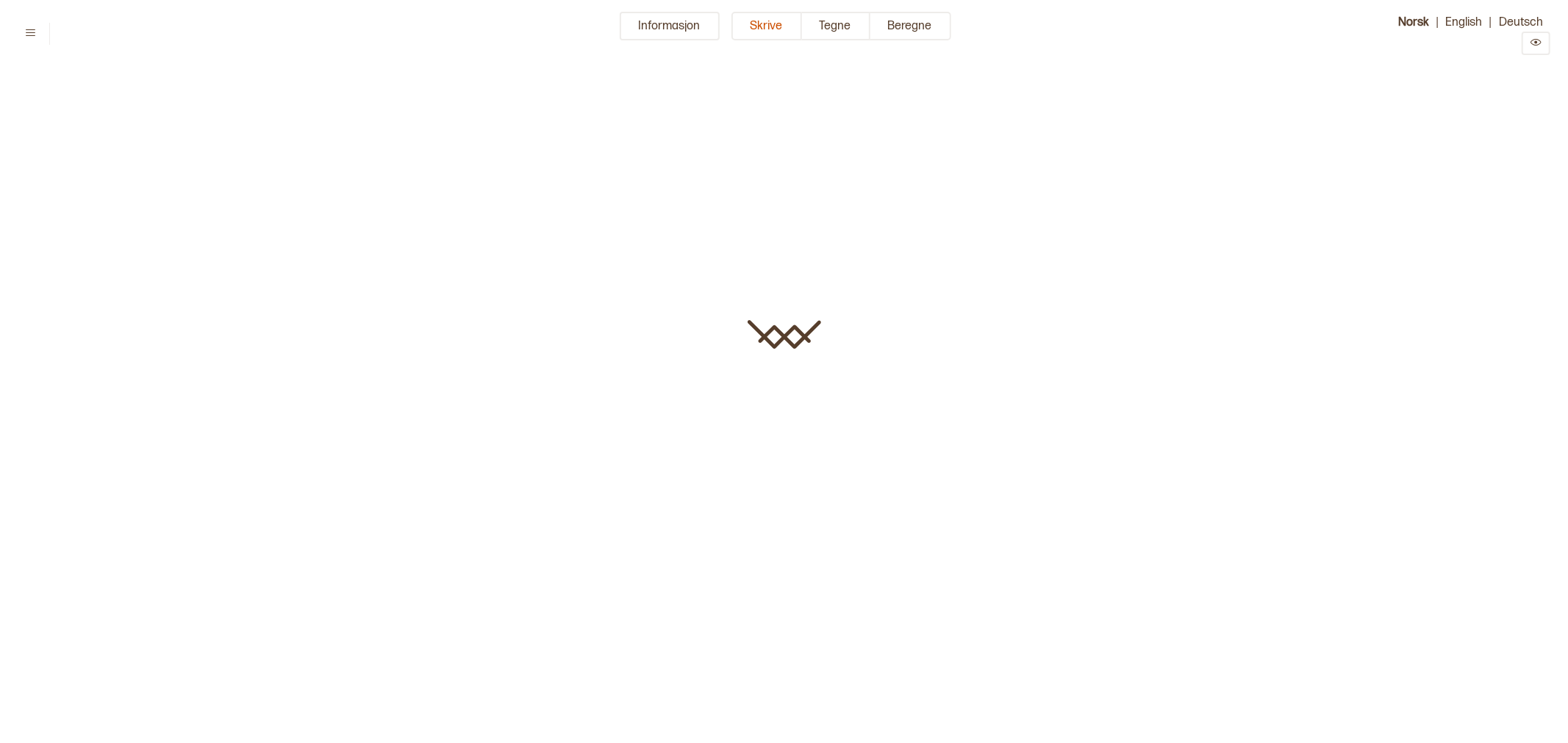
type input "*******"
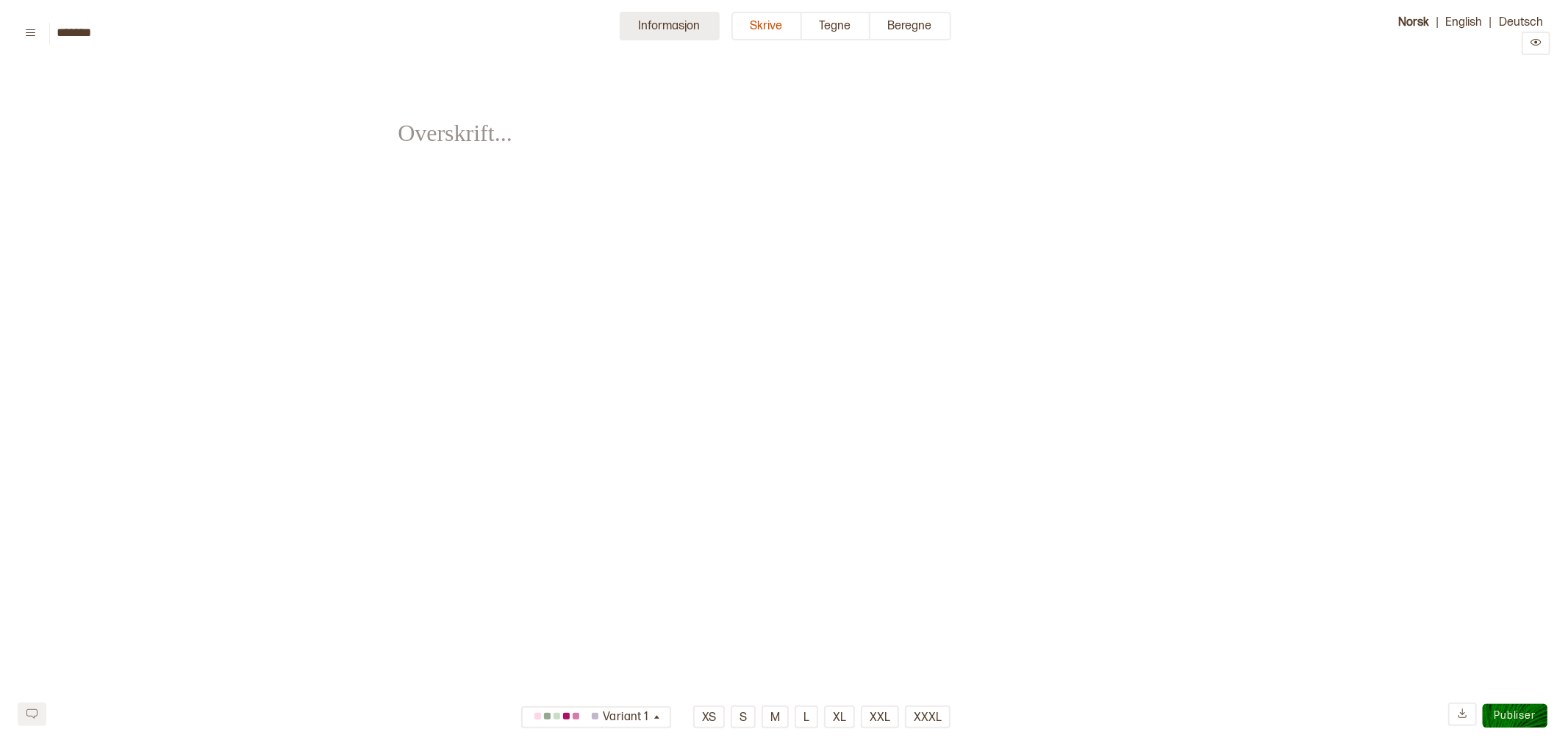
click at [666, 25] on button "Informasjon" at bounding box center [670, 25] width 100 height 28
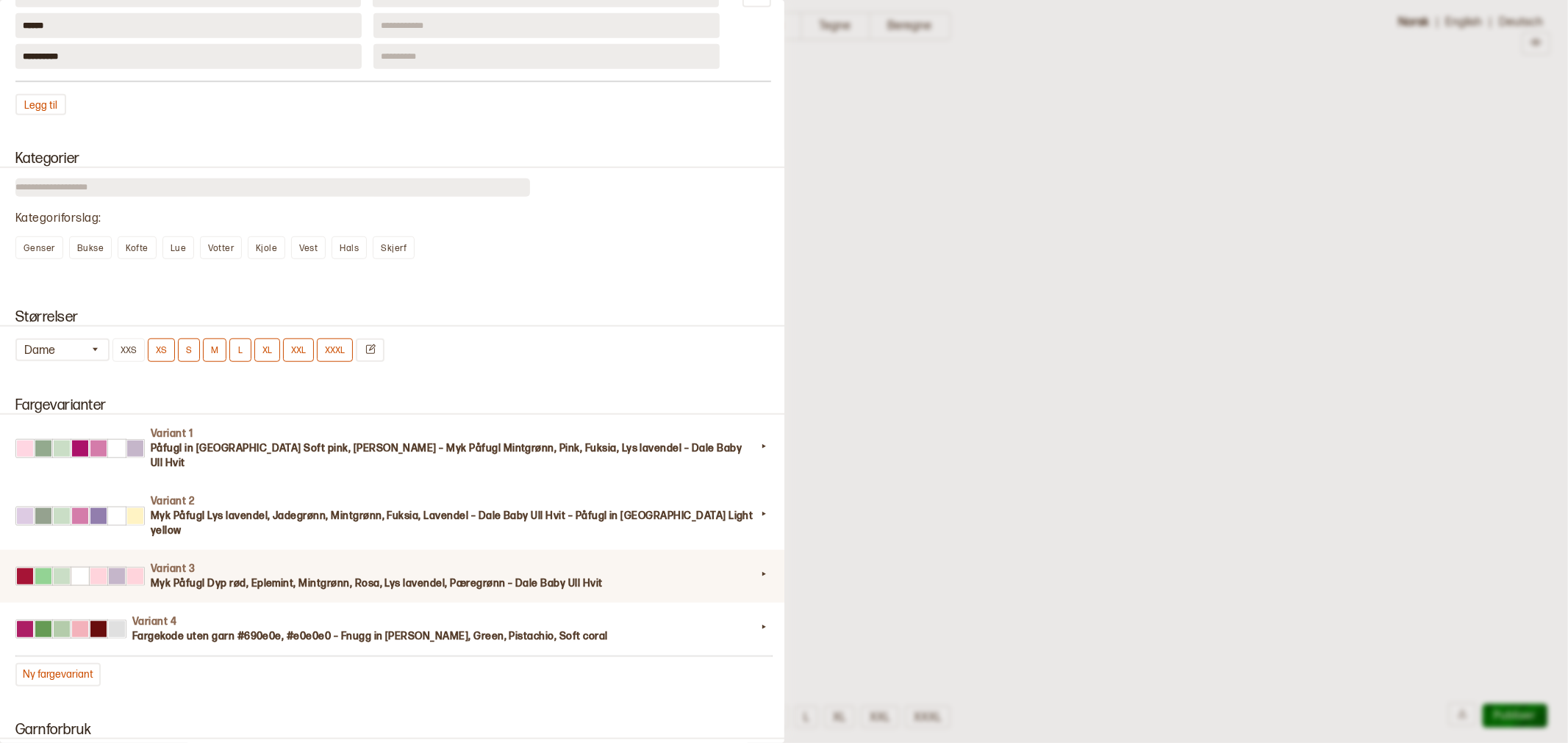
scroll to position [1142, 0]
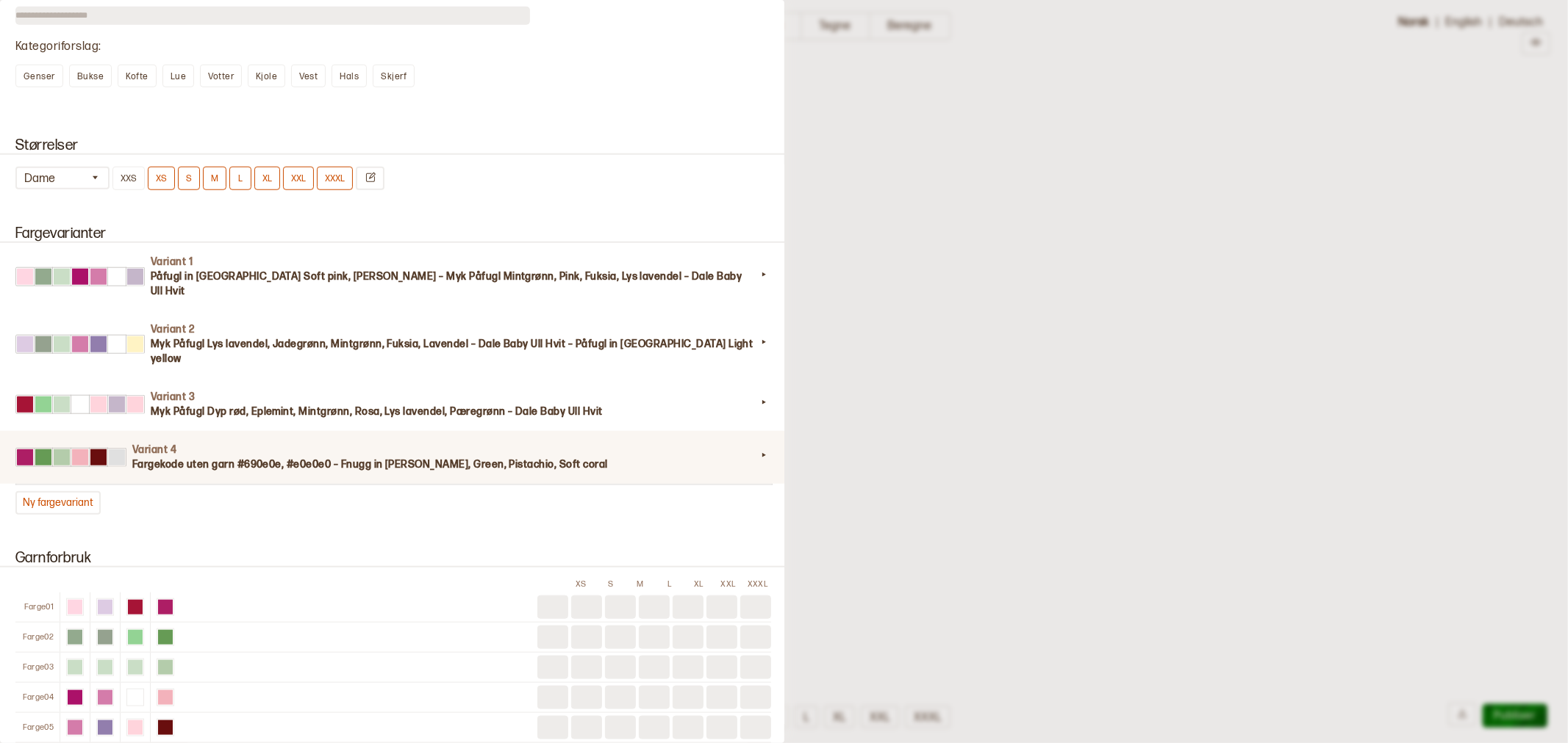
click at [206, 458] on h3 "Fargekode uten garn #690e0e, #e0e0e0 – Fnugg in [PERSON_NAME], Green, Pistachio…" at bounding box center [444, 465] width 624 height 15
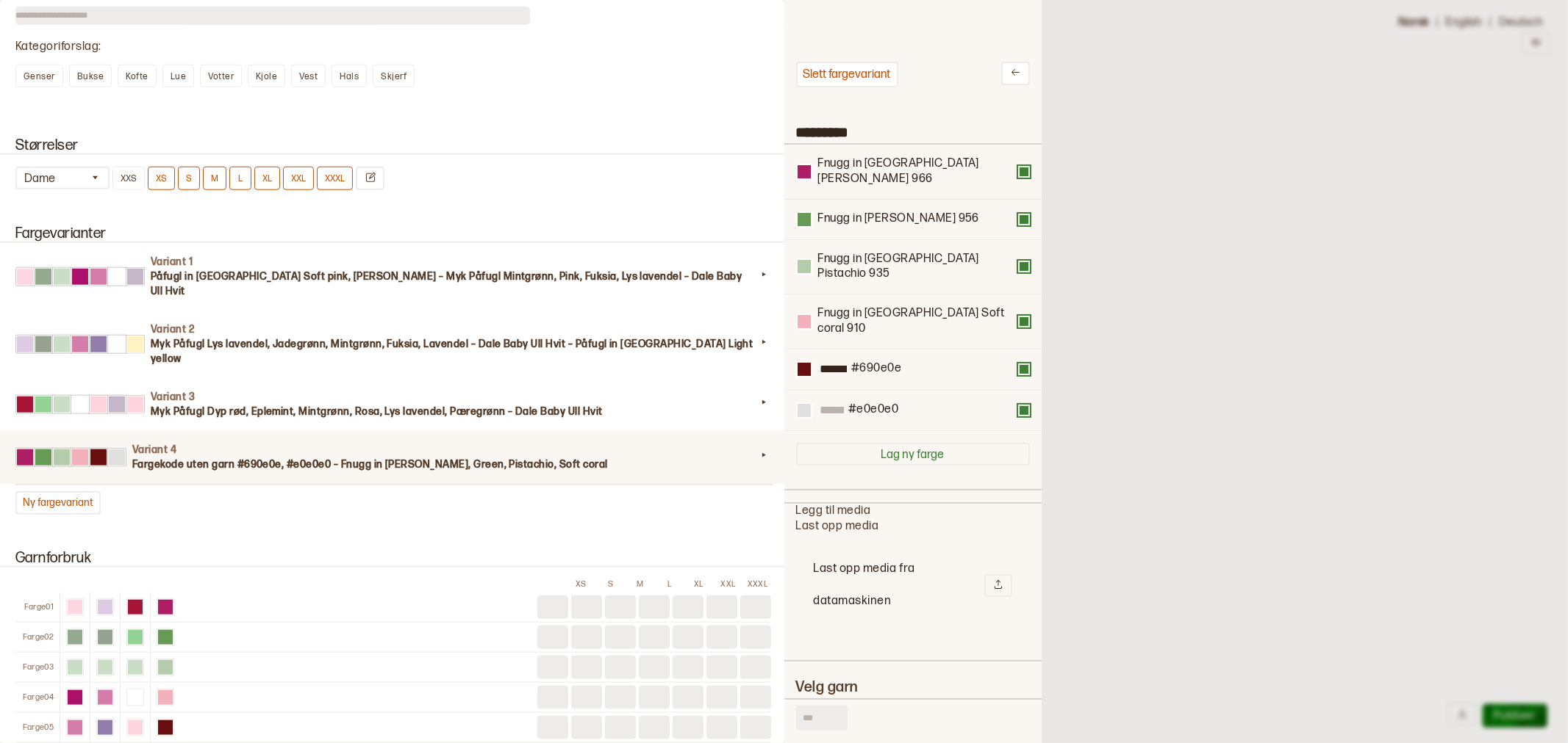
scroll to position [429, 232]
click at [1018, 405] on button at bounding box center [1024, 411] width 11 height 11
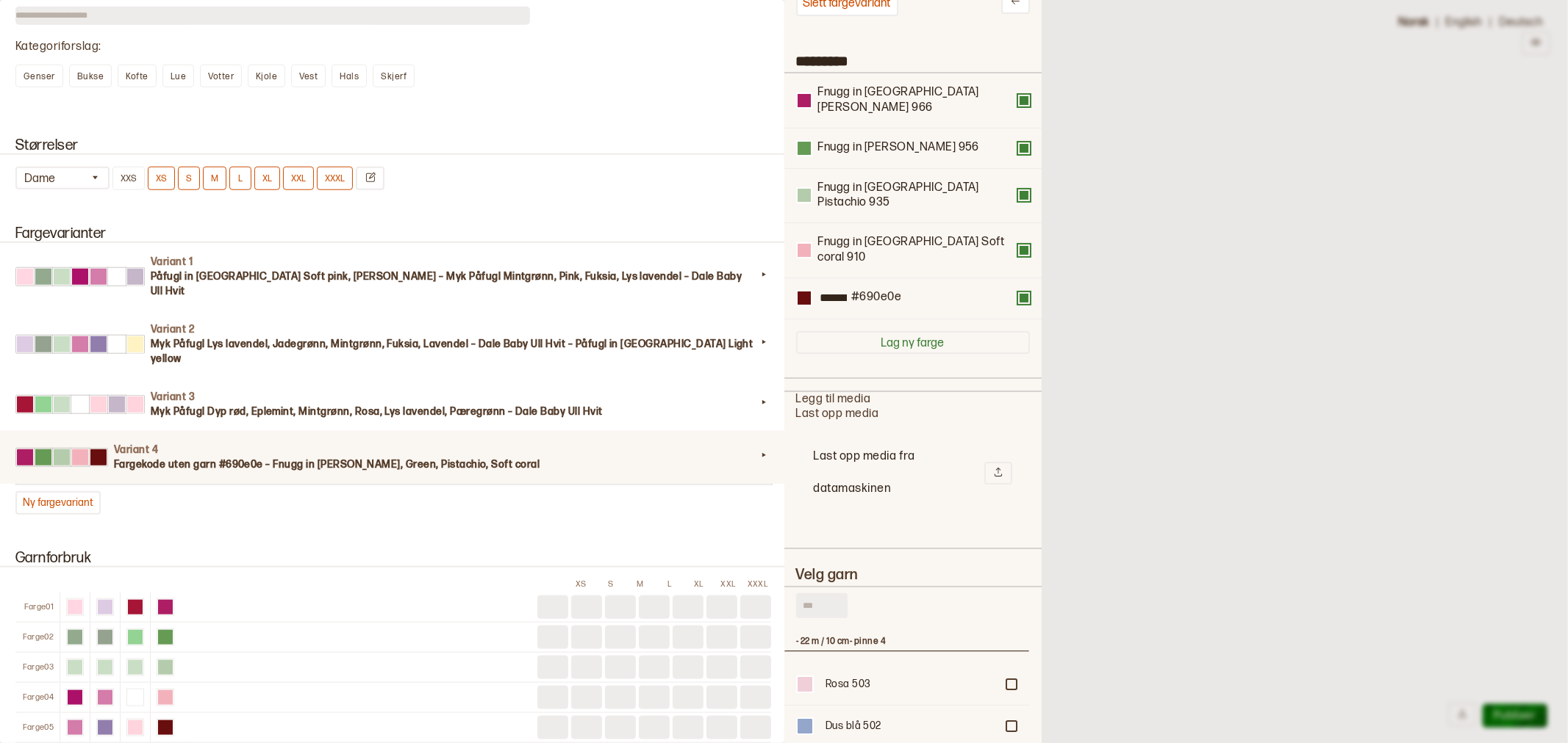
scroll to position [81, 0]
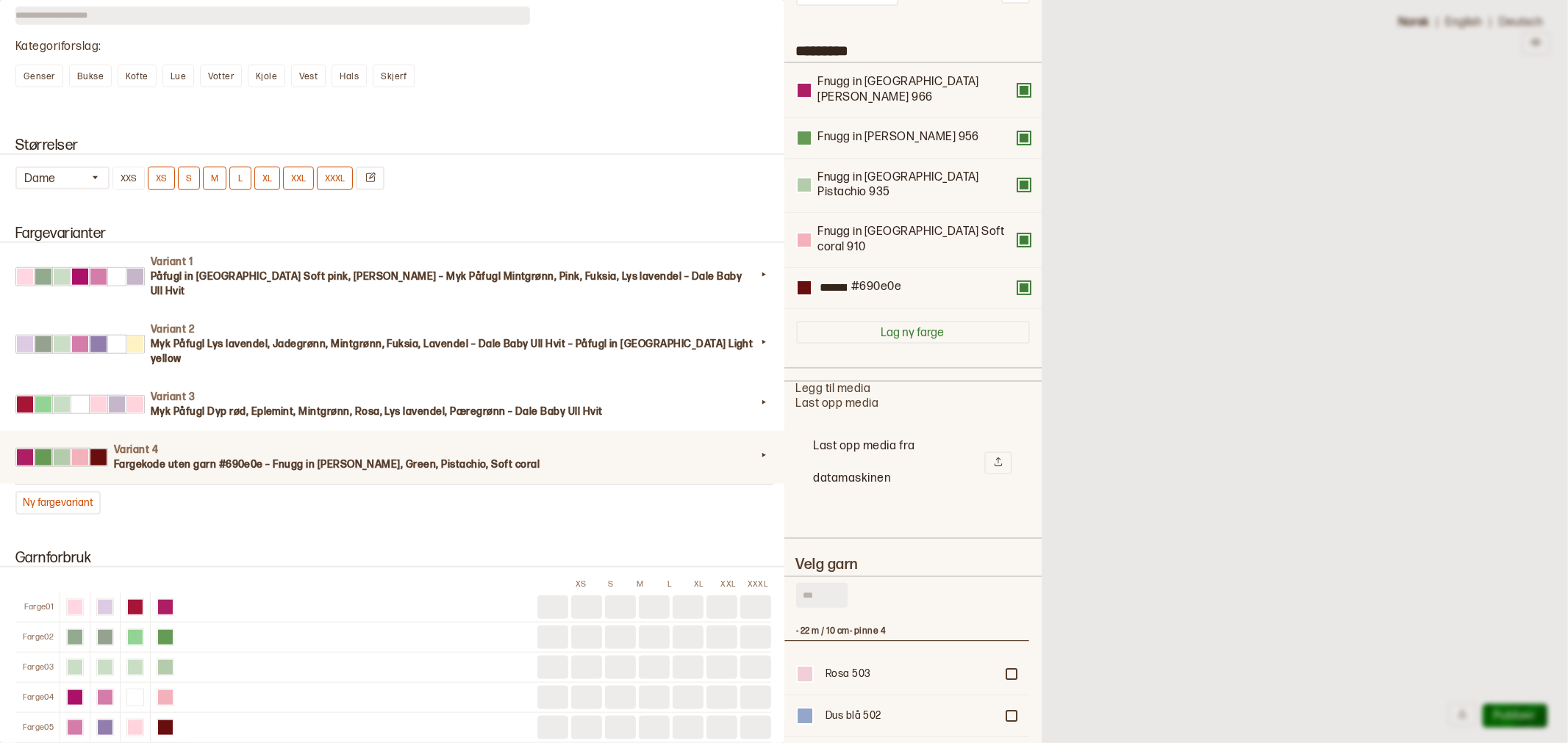
click at [820, 583] on input "text" at bounding box center [822, 596] width 51 height 25
type input "******"
click at [850, 667] on div "Vinrød 496" at bounding box center [911, 675] width 170 height 15
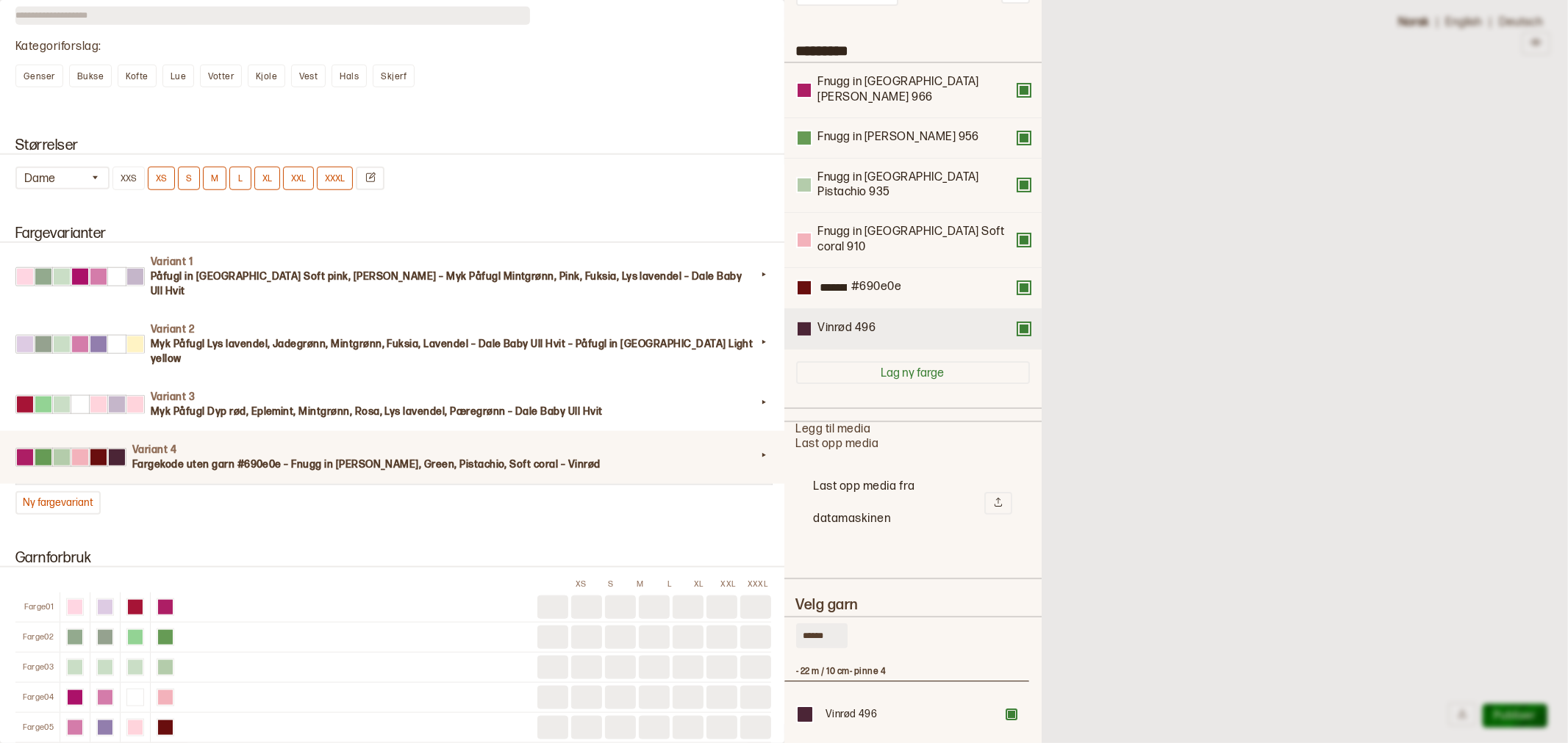
click at [804, 323] on div at bounding box center [804, 329] width 13 height 13
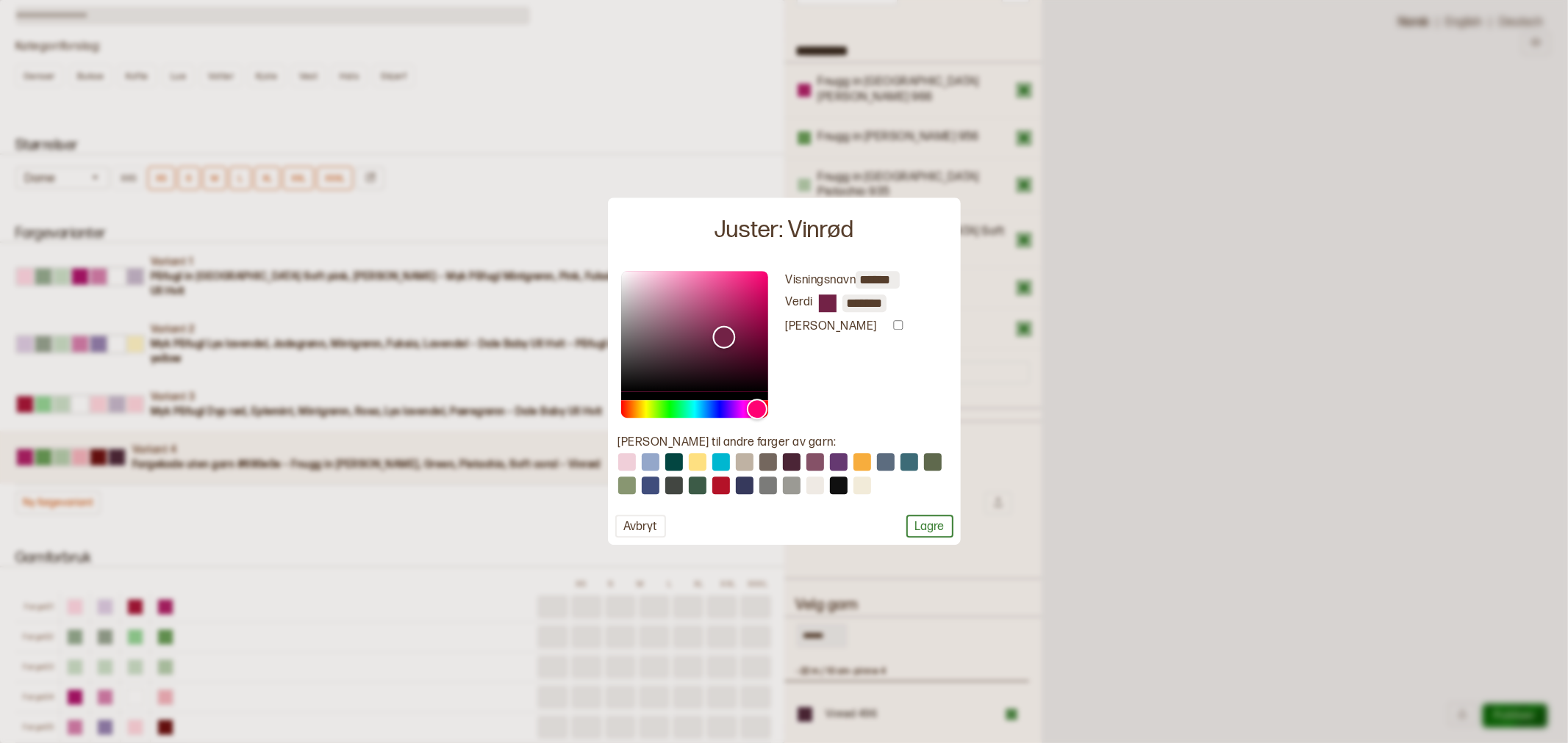
drag, startPoint x: 698, startPoint y: 358, endPoint x: 724, endPoint y: 339, distance: 32.2
click at [724, 339] on div "Color" at bounding box center [724, 337] width 23 height 23
click at [761, 413] on div "Hue" at bounding box center [761, 409] width 23 height 23
type input "*******"
drag, startPoint x: 725, startPoint y: 334, endPoint x: 732, endPoint y: 339, distance: 8.6
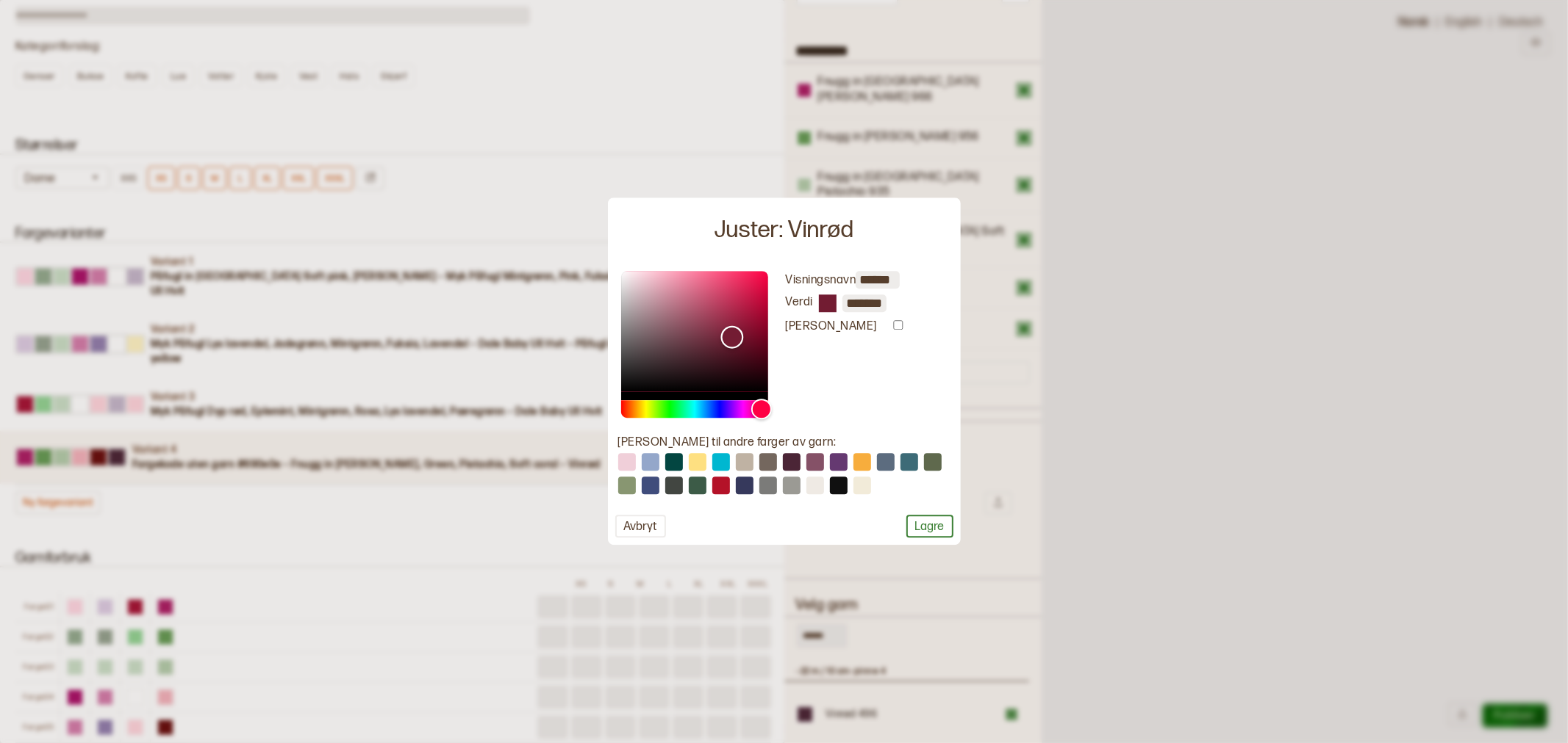
click at [732, 339] on div "Color" at bounding box center [732, 337] width 23 height 23
click at [913, 523] on button "Lagre" at bounding box center [929, 527] width 47 height 23
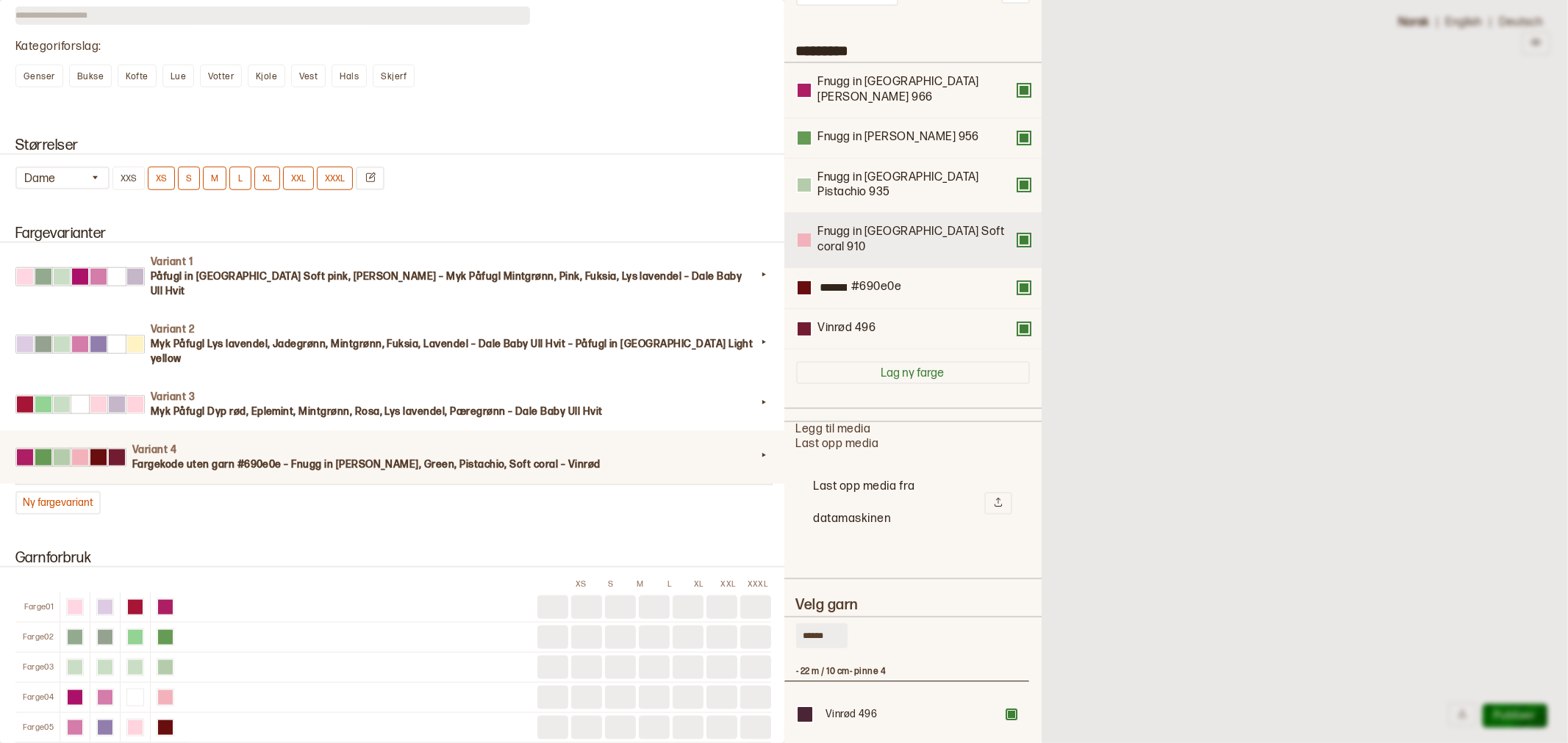
click at [809, 233] on div at bounding box center [804, 240] width 13 height 13
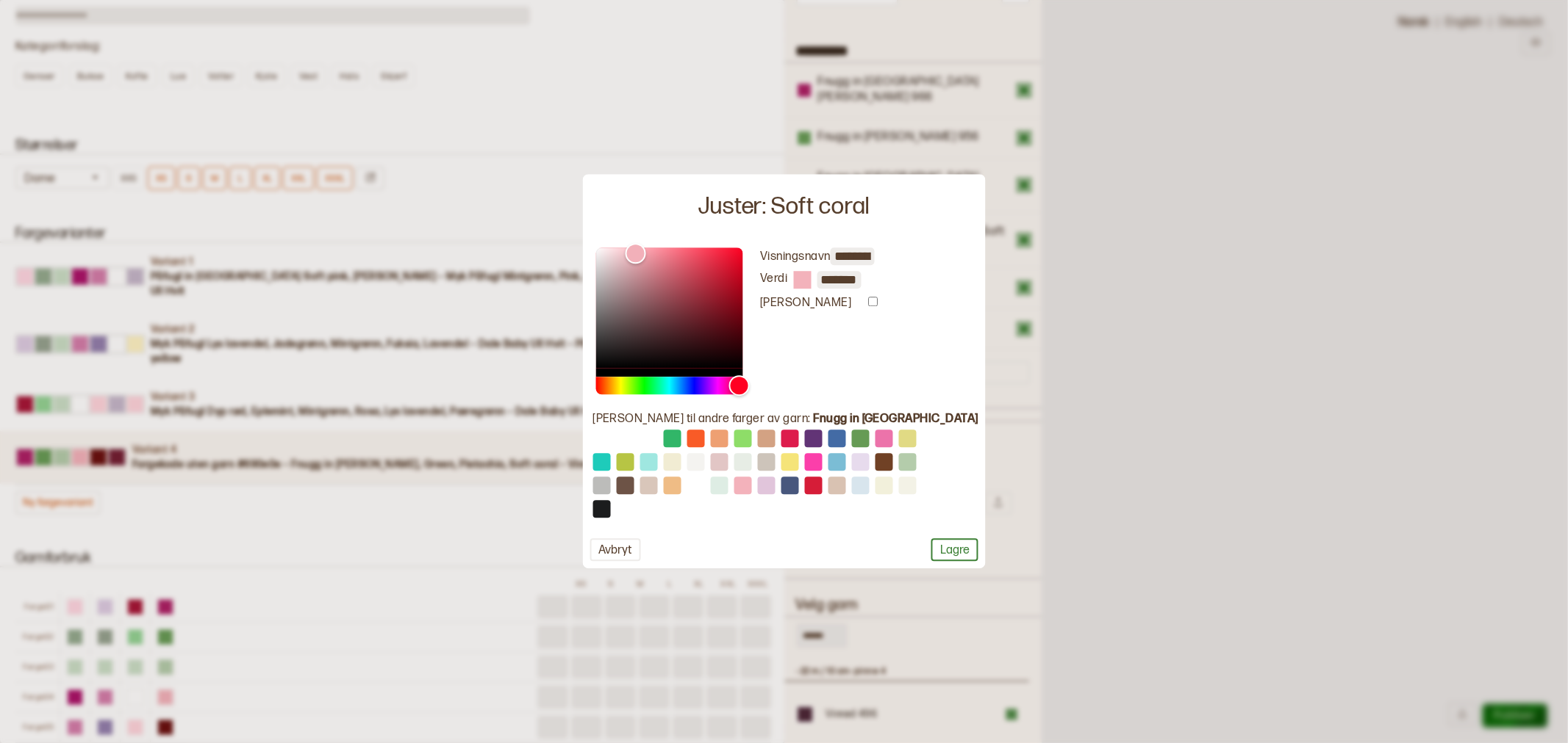
click at [861, 279] on input "*******" at bounding box center [839, 279] width 44 height 18
type input "*"
click at [933, 549] on button "Lagre" at bounding box center [955, 550] width 47 height 23
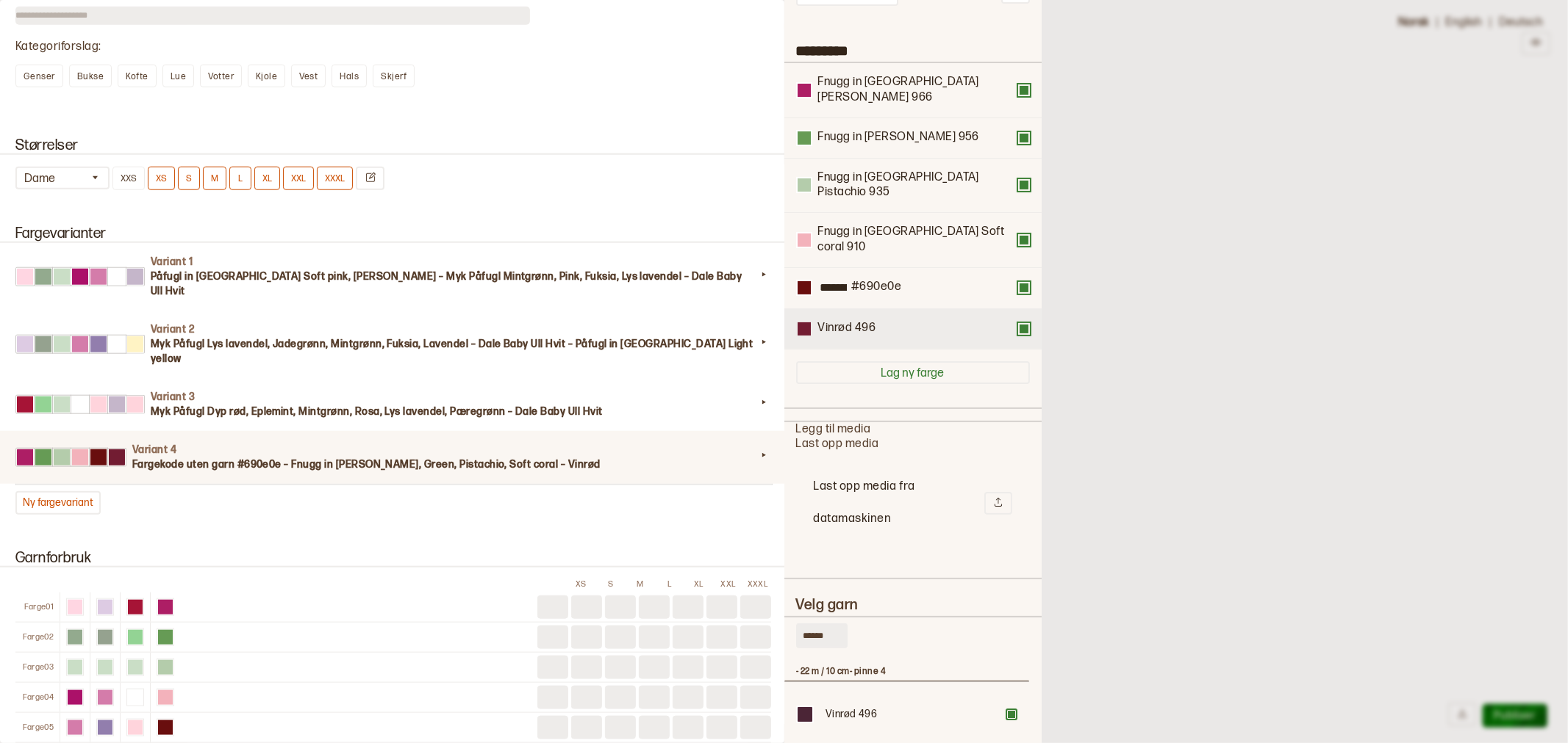
click at [806, 323] on div at bounding box center [804, 329] width 13 height 13
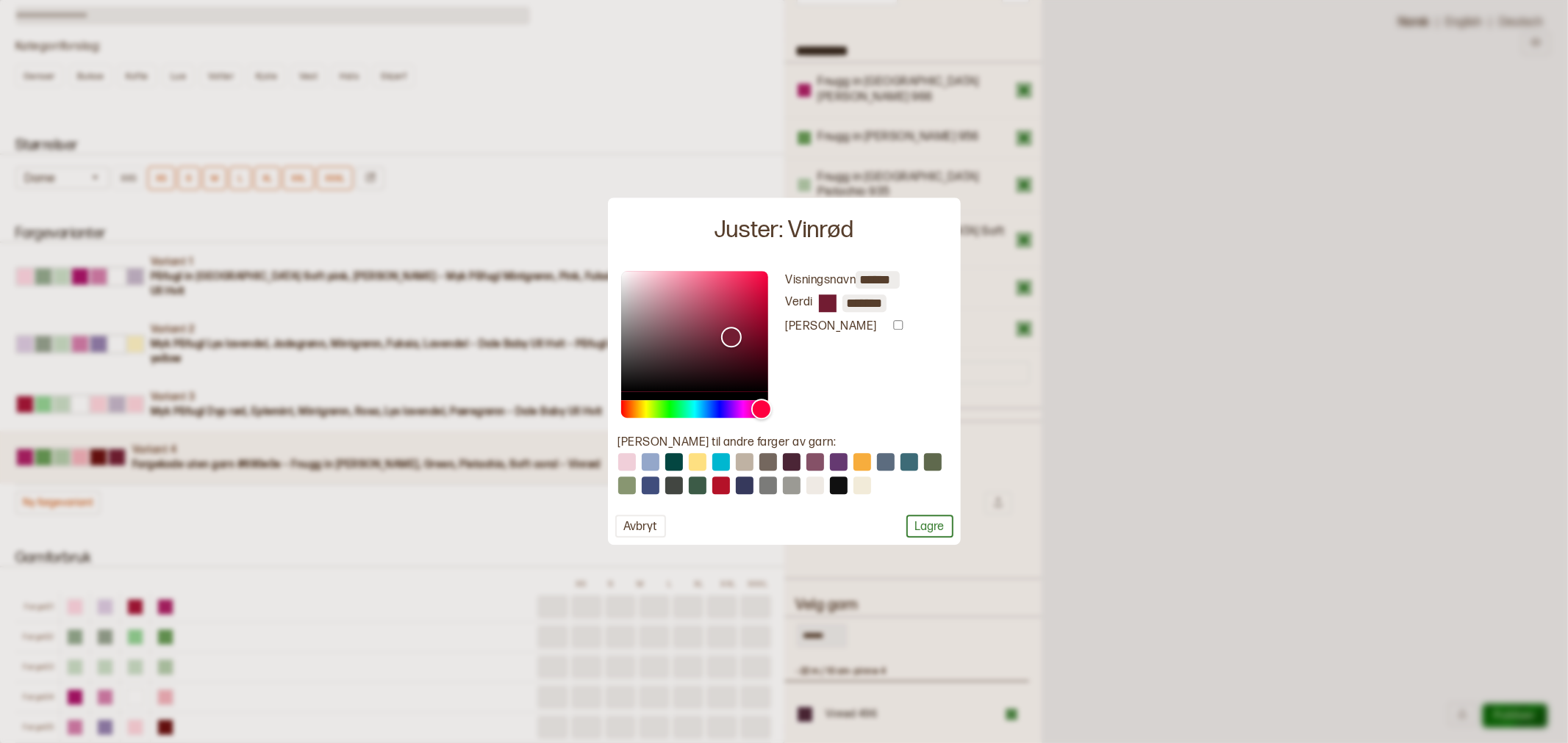
click at [640, 528] on button "Avbryt" at bounding box center [640, 527] width 51 height 23
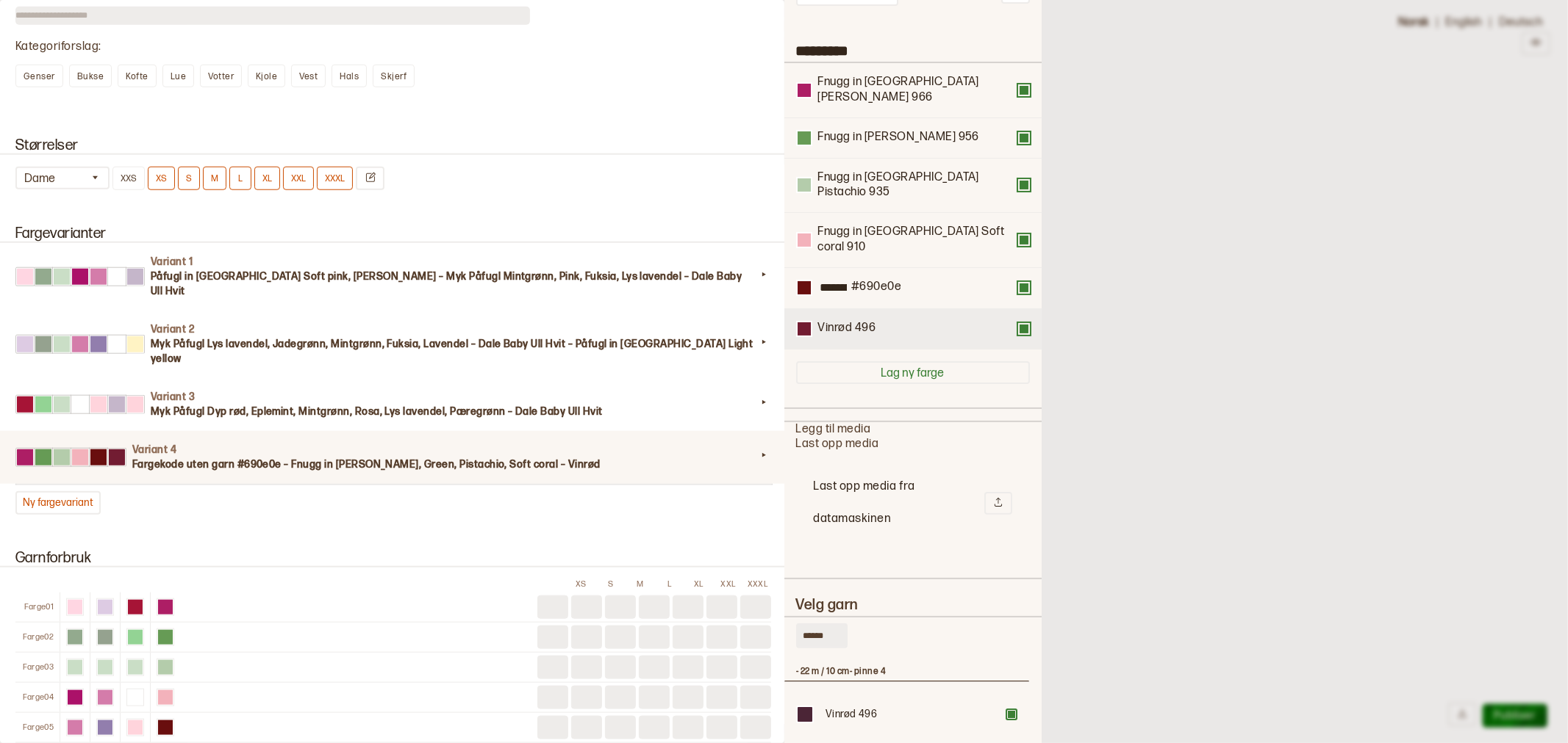
click at [1018, 323] on button at bounding box center [1024, 329] width 11 height 11
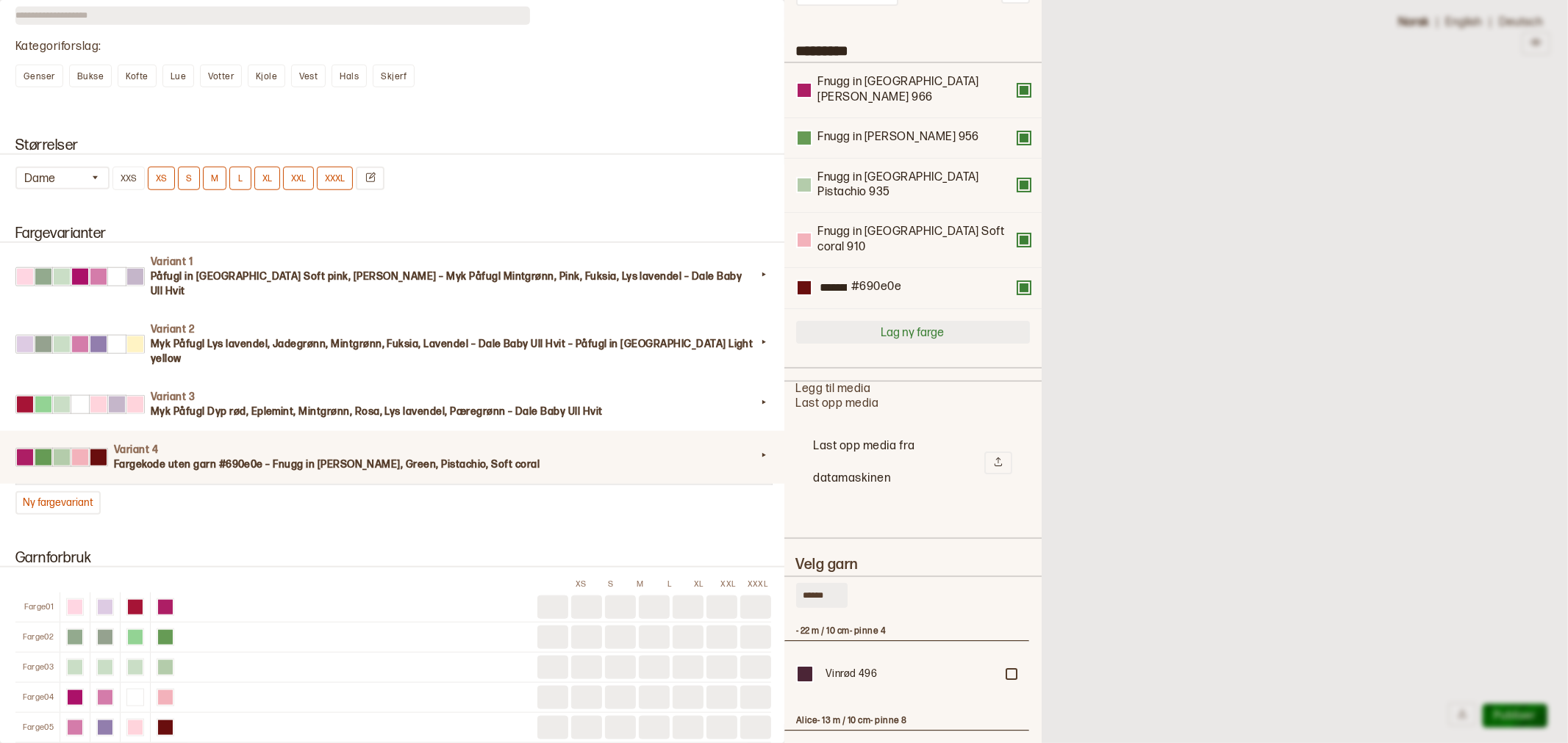
click at [893, 321] on button "Lag ny farge" at bounding box center [912, 332] width 233 height 23
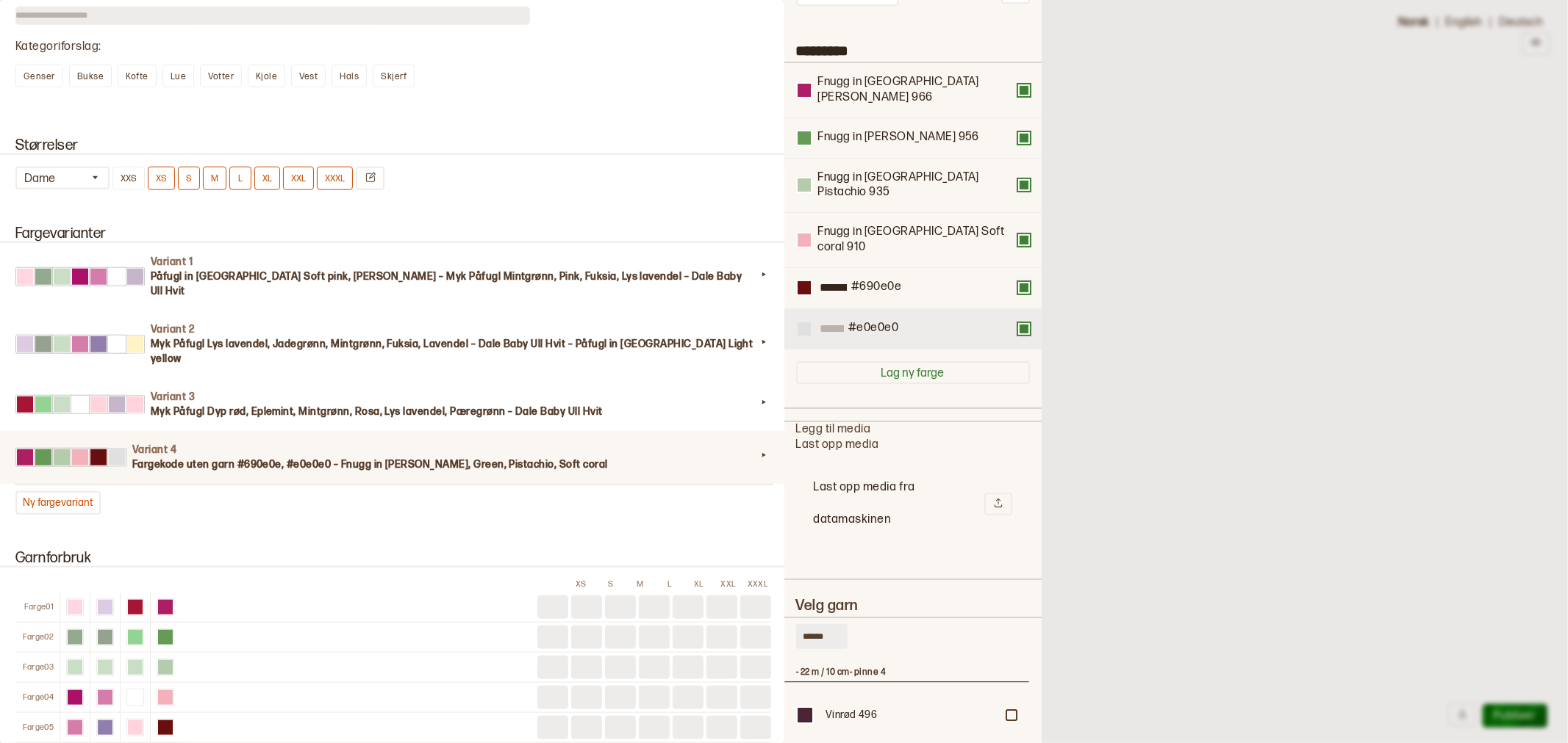
click at [802, 323] on div at bounding box center [804, 329] width 13 height 13
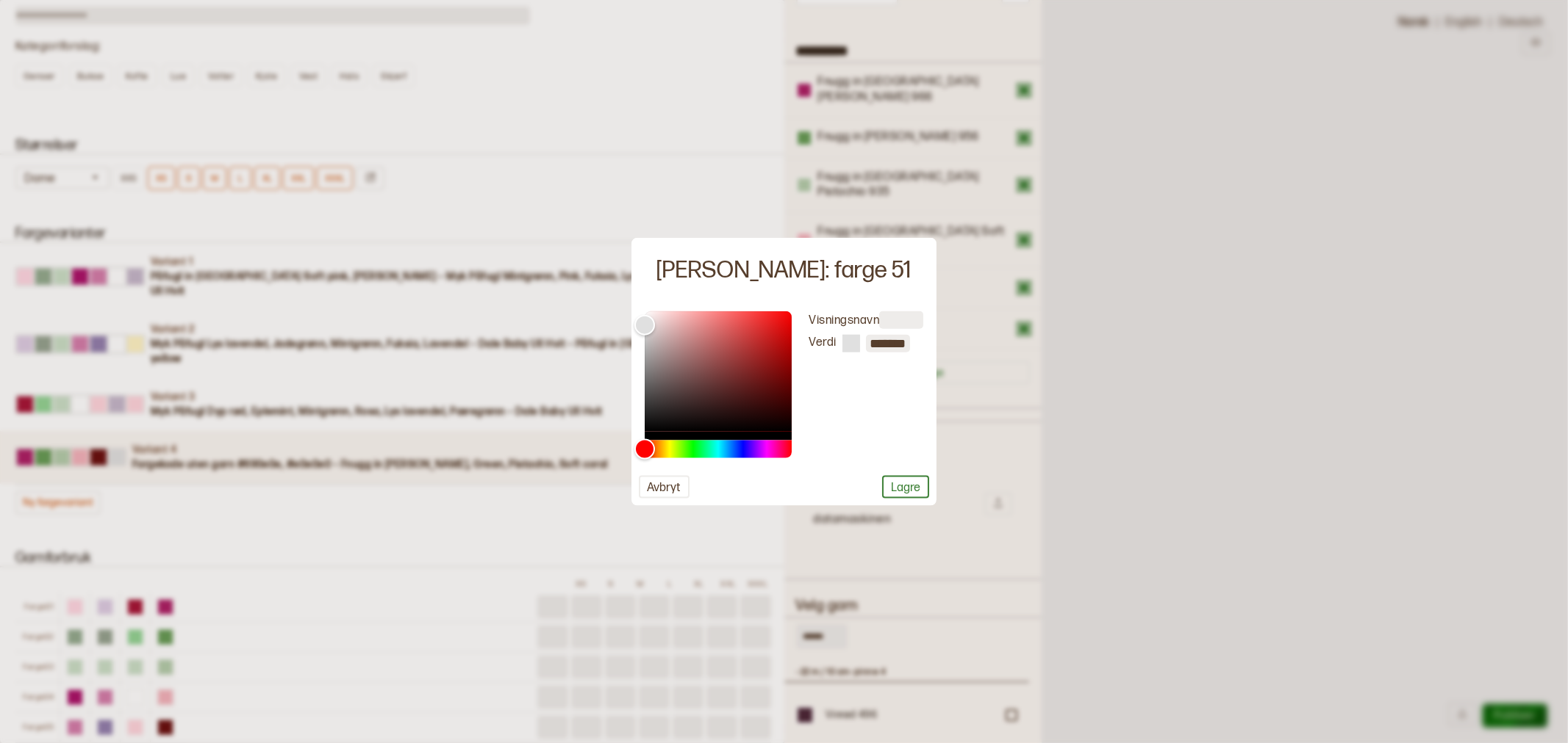
click at [883, 346] on input "*******" at bounding box center [888, 343] width 44 height 18
paste input "text"
type input "*"
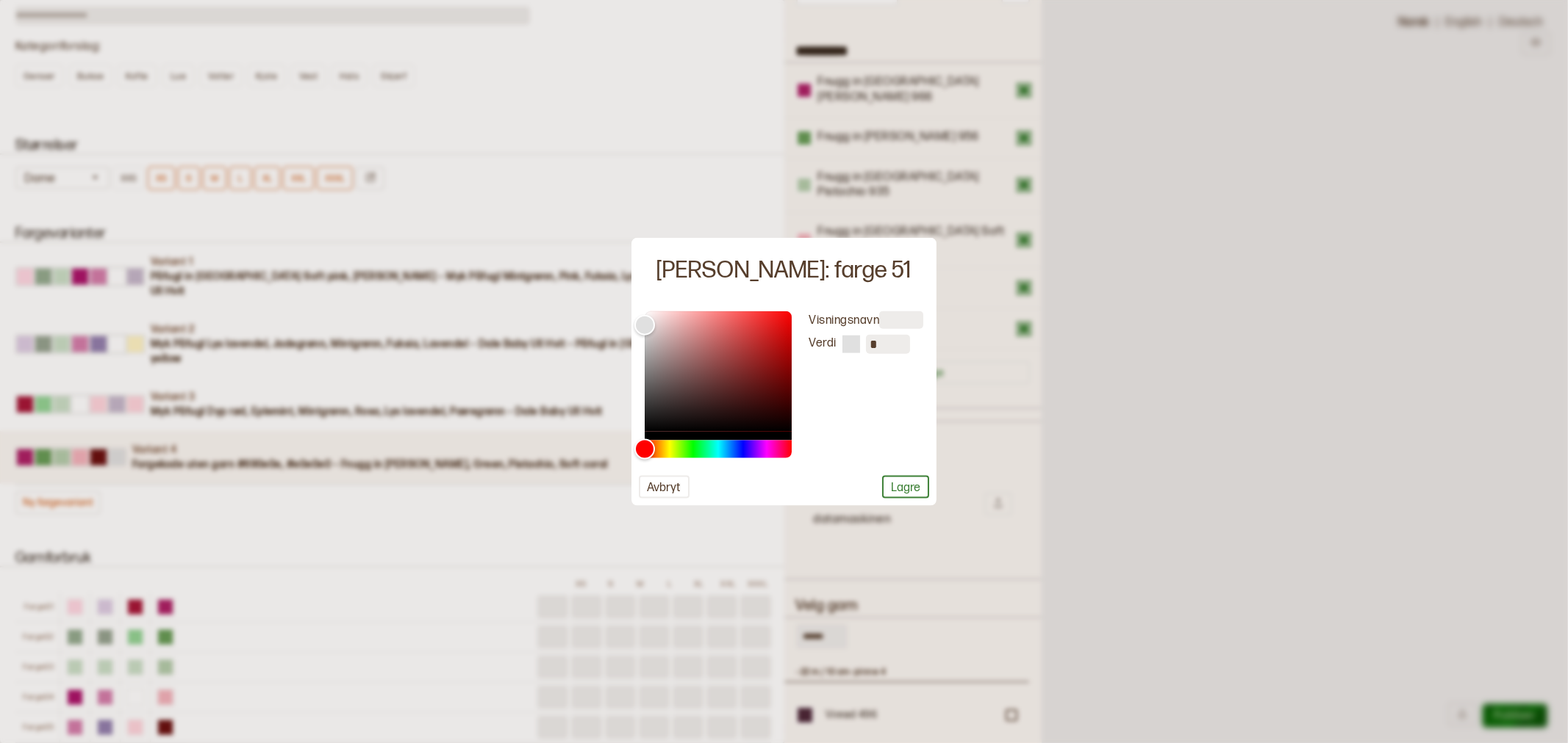
click at [885, 380] on div "Visningsnavn [PERSON_NAME] *" at bounding box center [858, 384] width 132 height 147
click at [882, 351] on input "*" at bounding box center [888, 344] width 44 height 19
click at [886, 344] on input "*******" at bounding box center [888, 343] width 44 height 18
paste input "text"
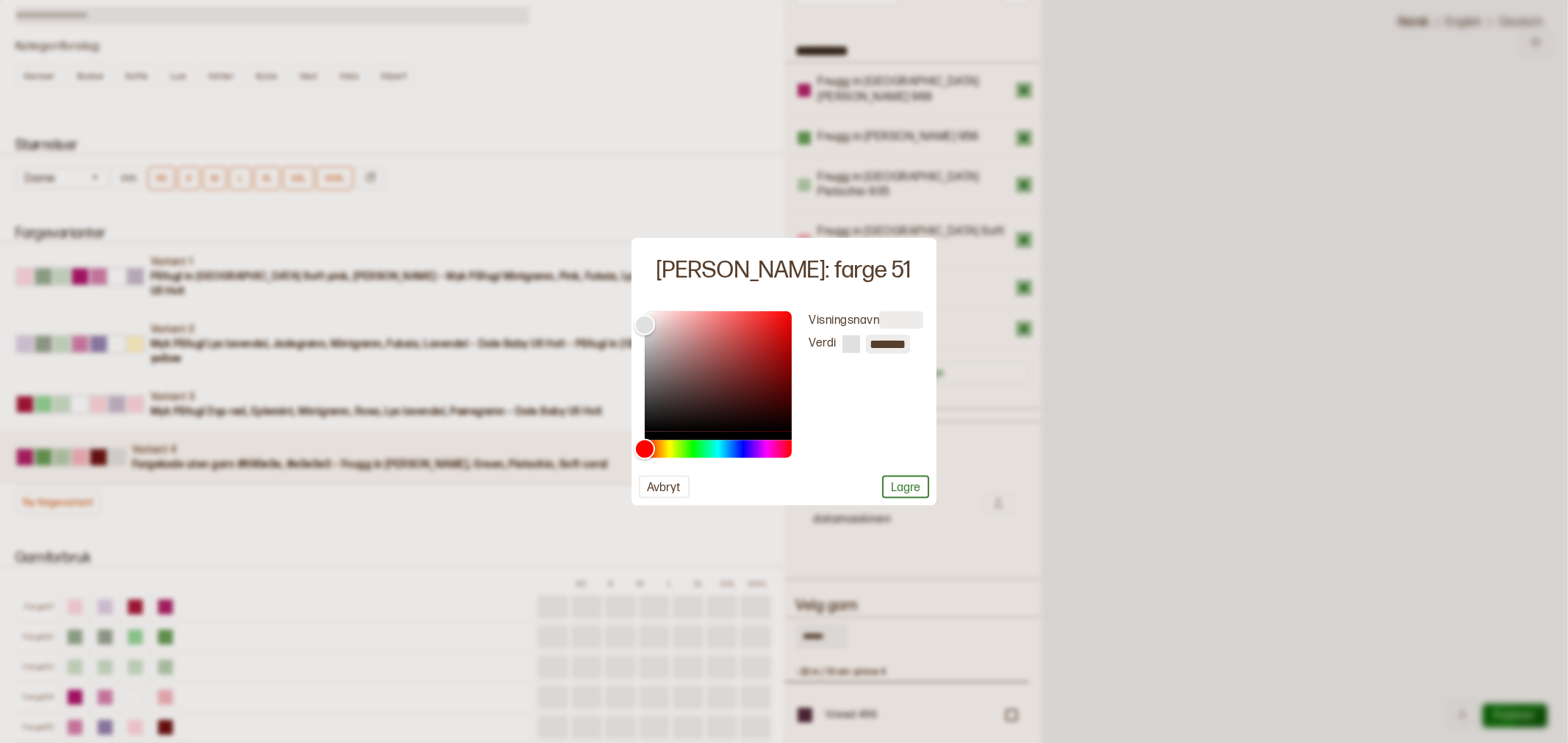
type input "*"
click at [899, 318] on input at bounding box center [901, 319] width 44 height 18
click at [861, 383] on div "Visningsnavn [PERSON_NAME] *" at bounding box center [858, 384] width 132 height 147
click at [892, 483] on button "Lagre" at bounding box center [906, 486] width 47 height 23
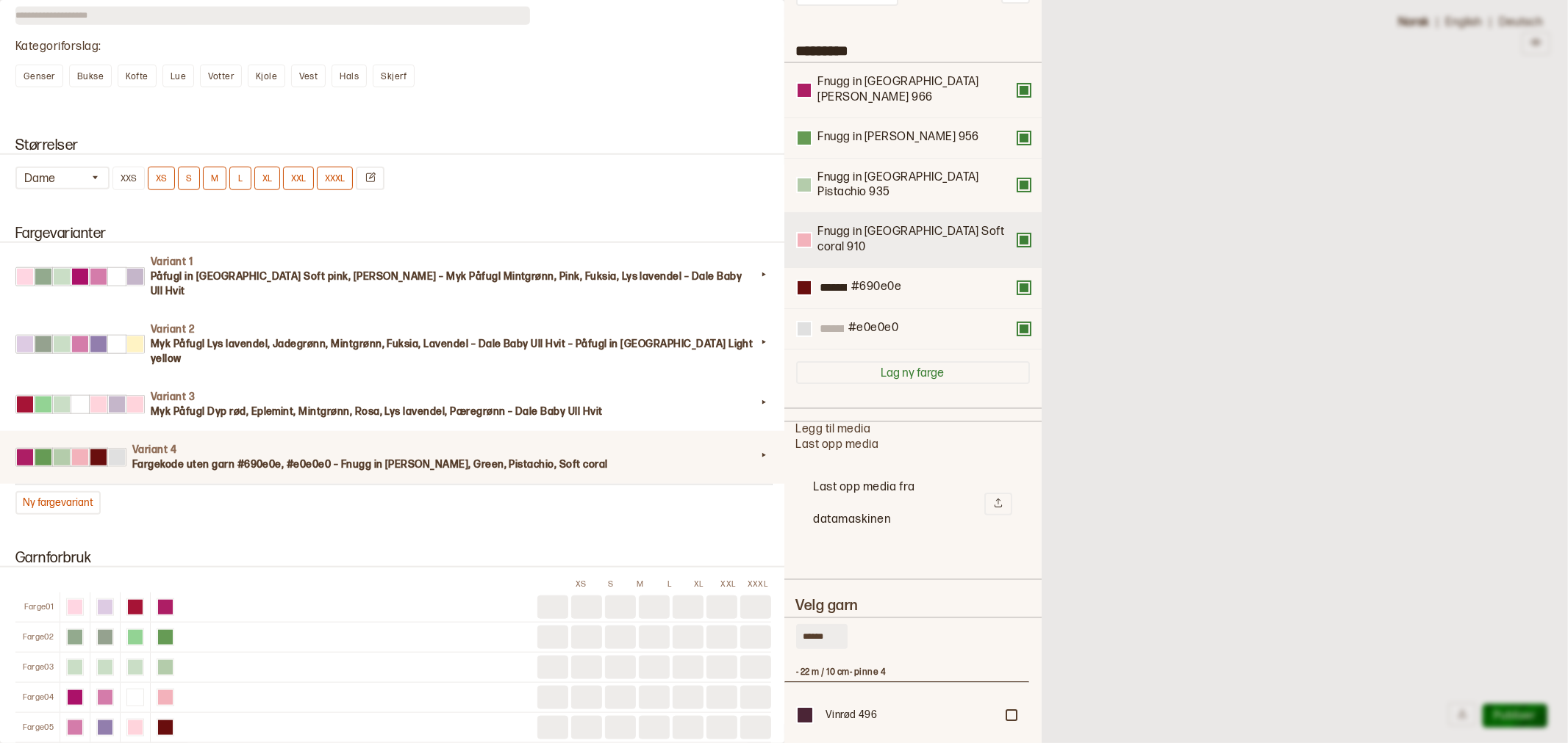
click at [855, 225] on div "Fnugg in [GEOGRAPHIC_DATA] Soft coral 910" at bounding box center [916, 240] width 197 height 31
click at [806, 233] on div at bounding box center [804, 240] width 13 height 13
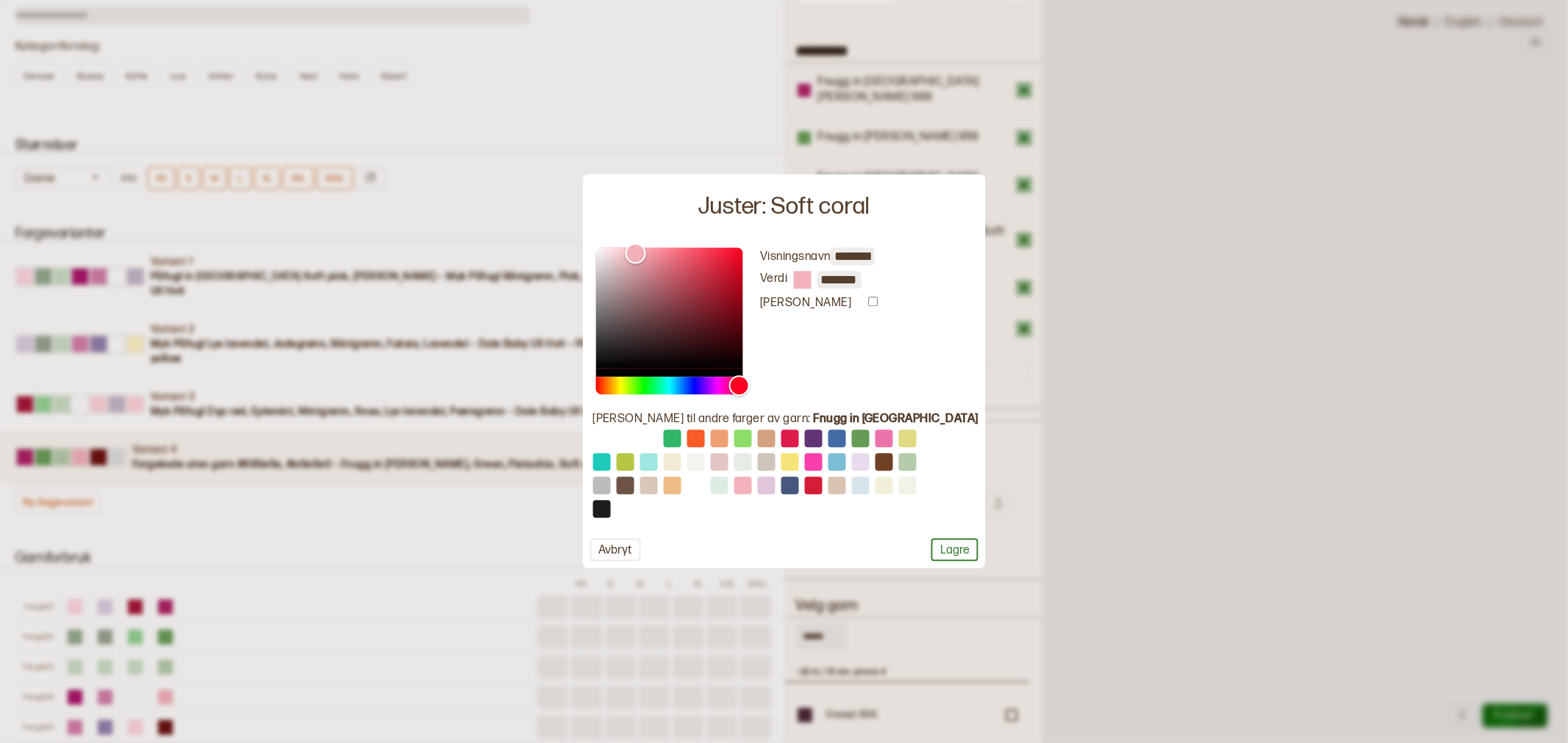
click at [811, 279] on div at bounding box center [802, 279] width 18 height 18
click at [811, 283] on div at bounding box center [802, 279] width 18 height 18
drag, startPoint x: 844, startPoint y: 284, endPoint x: 923, endPoint y: 279, distance: 79.2
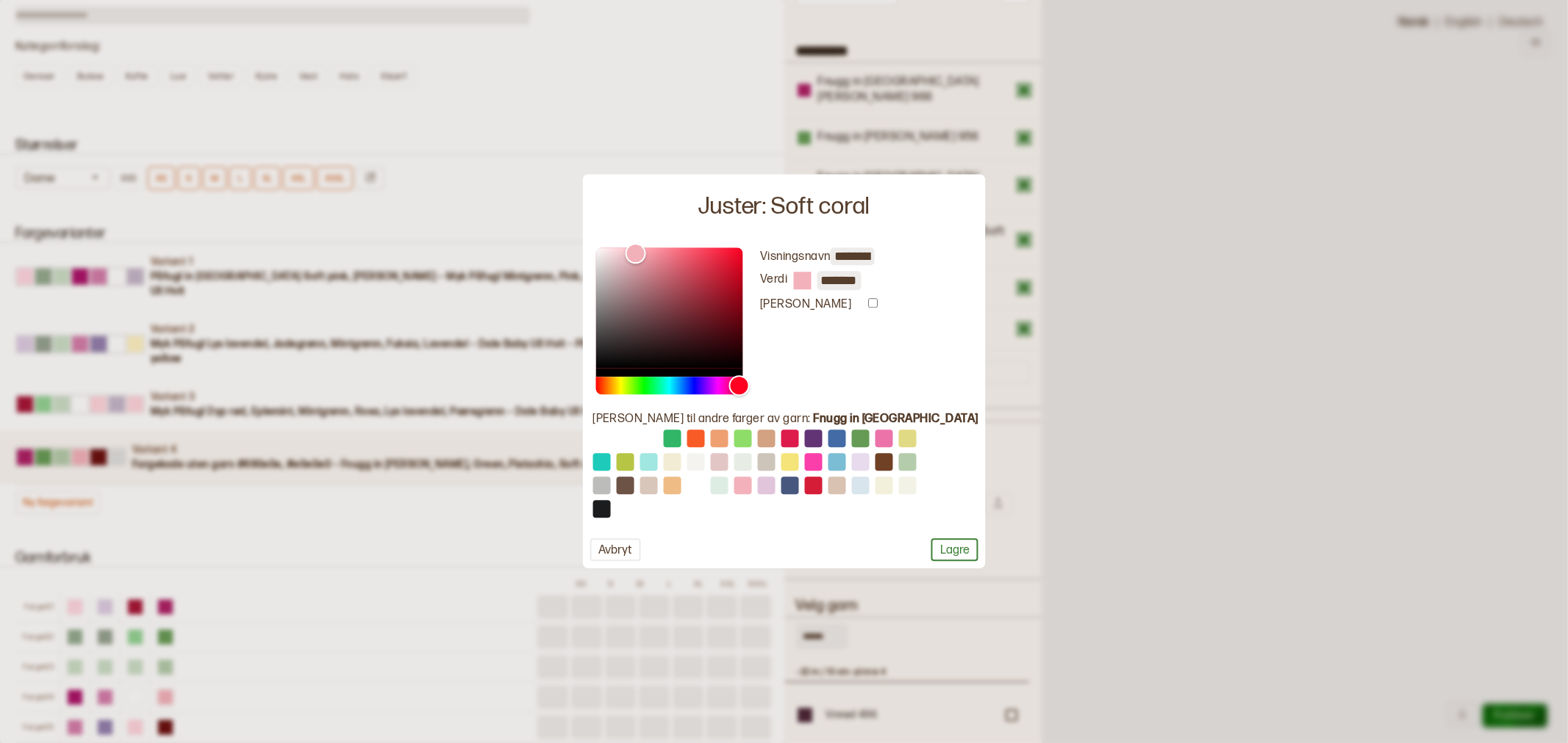
click at [923, 279] on div "**********" at bounding box center [784, 321] width 389 height 147
type input "*"
click at [640, 548] on button "Avbryt" at bounding box center [615, 550] width 51 height 23
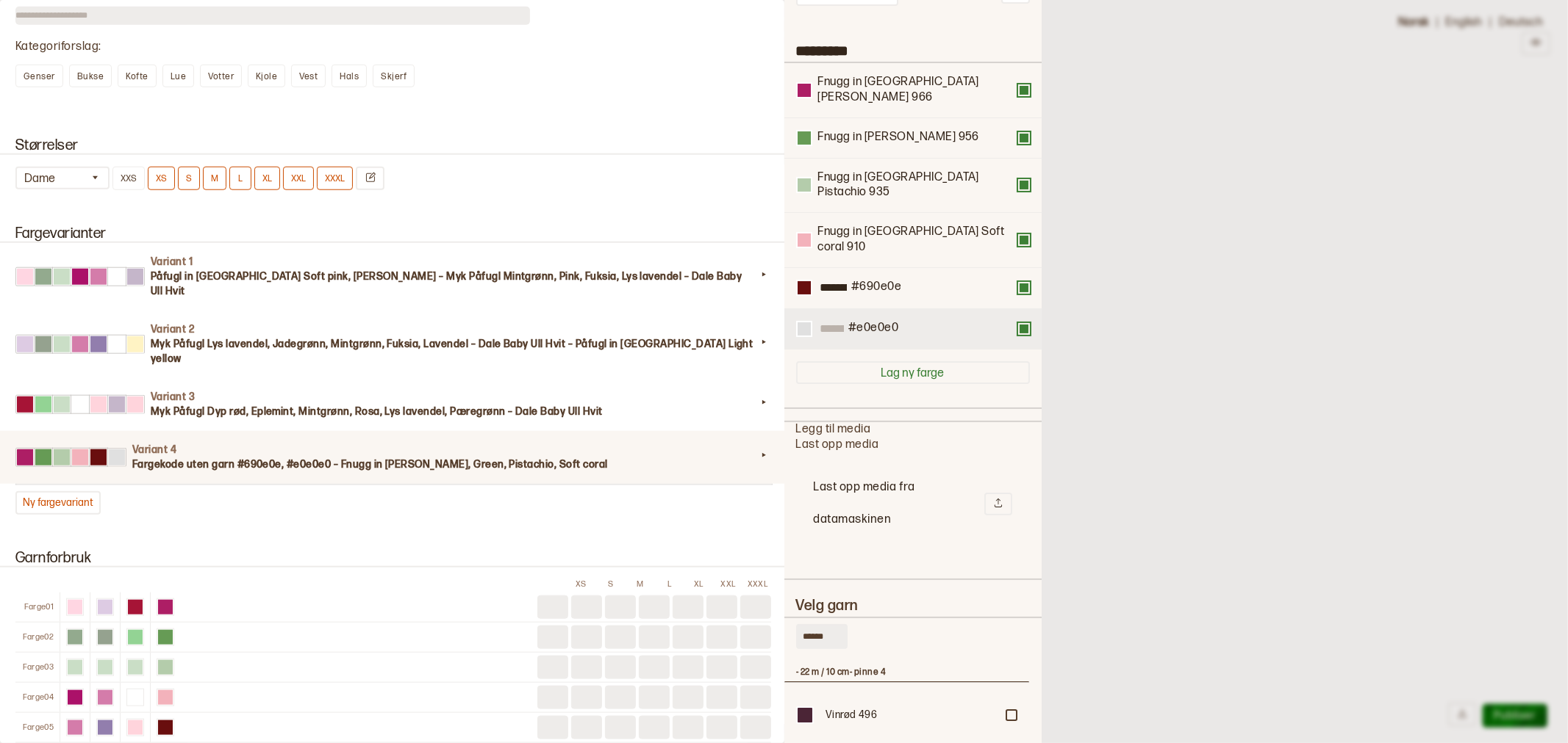
click at [1018, 323] on button at bounding box center [1024, 329] width 11 height 11
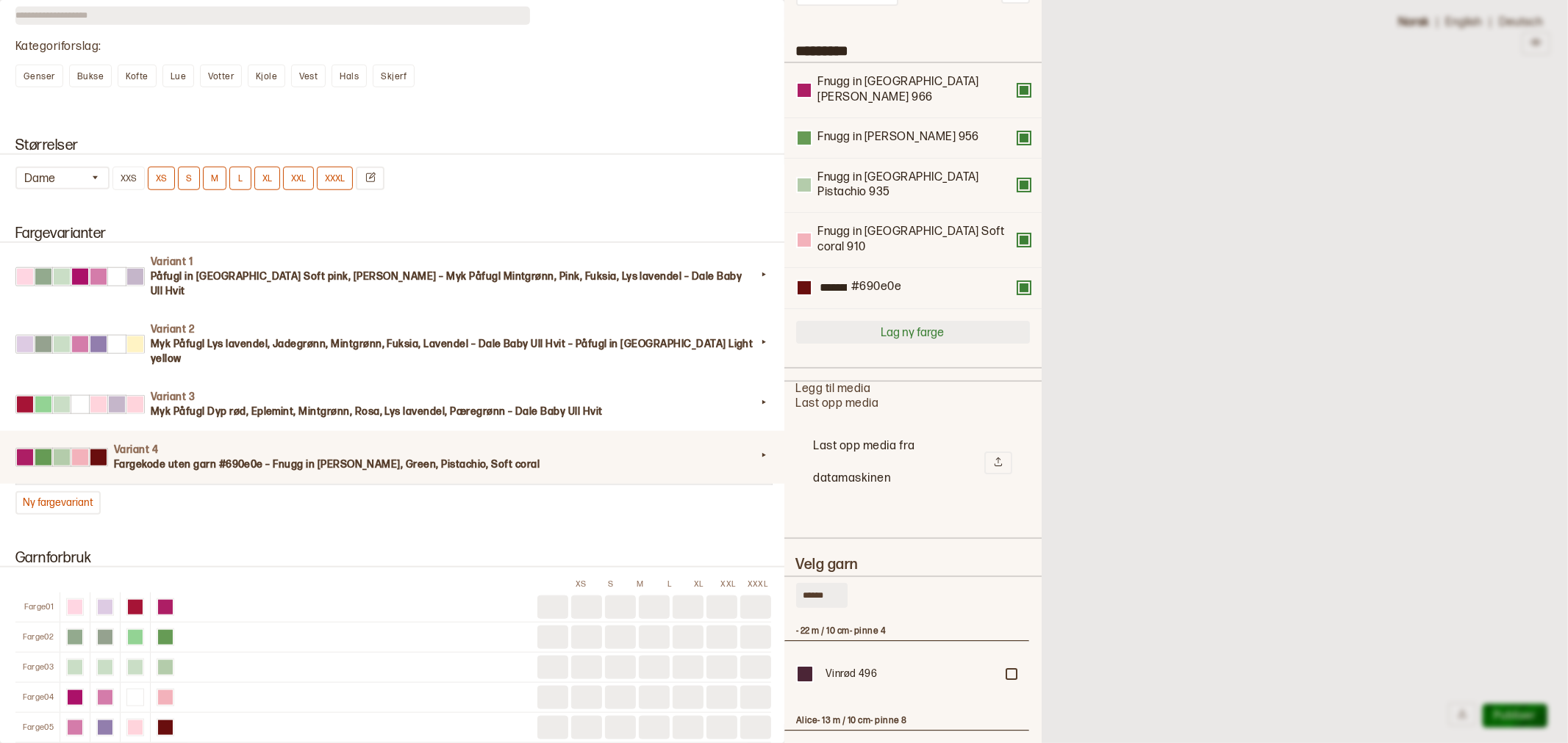
click at [899, 321] on button "Lag ny farge" at bounding box center [912, 332] width 233 height 23
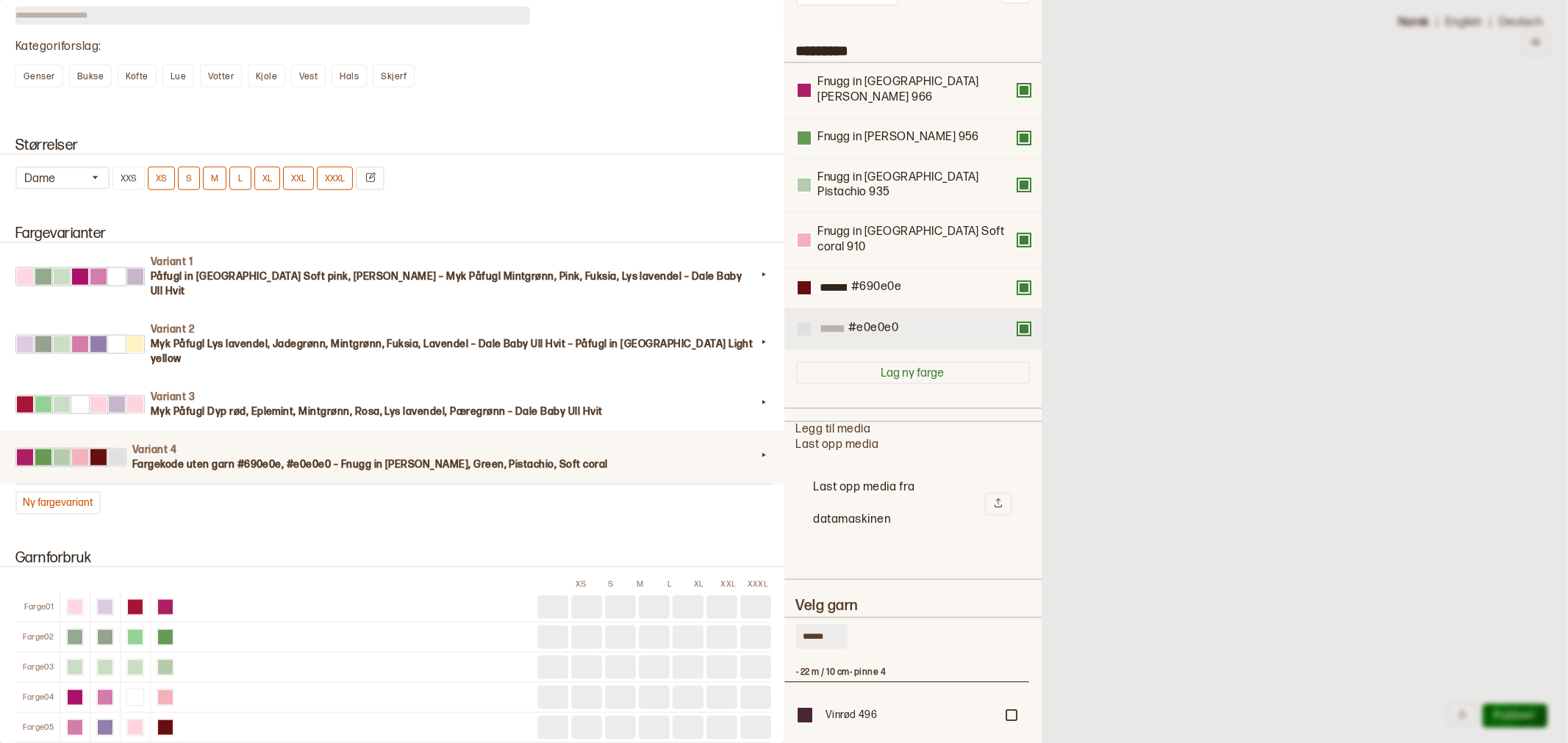
click at [805, 323] on div at bounding box center [804, 329] width 13 height 13
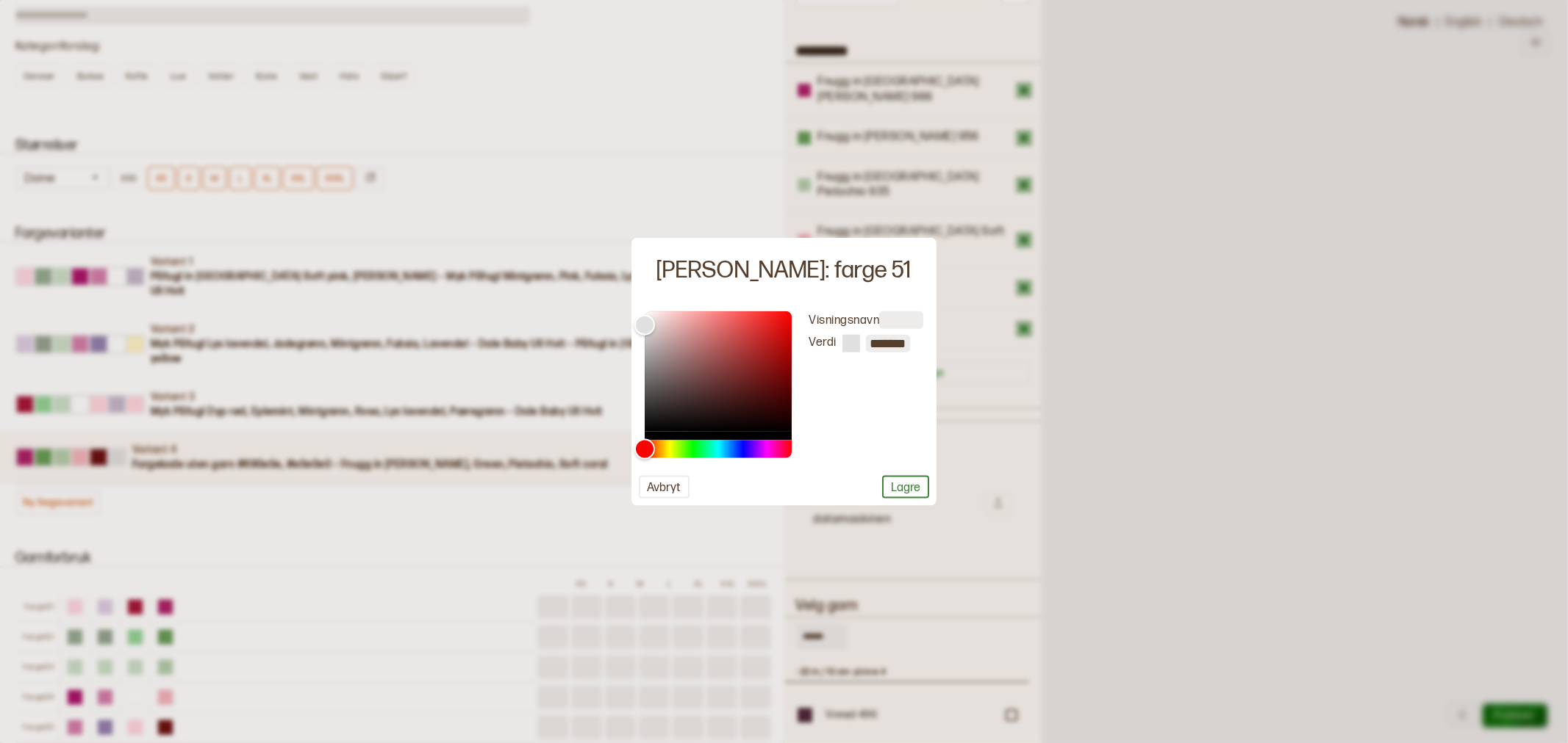
click at [893, 319] on input at bounding box center [901, 319] width 44 height 18
type input "****"
click at [886, 344] on input "*******" at bounding box center [888, 343] width 44 height 18
drag, startPoint x: 870, startPoint y: 346, endPoint x: 1013, endPoint y: 362, distance: 143.9
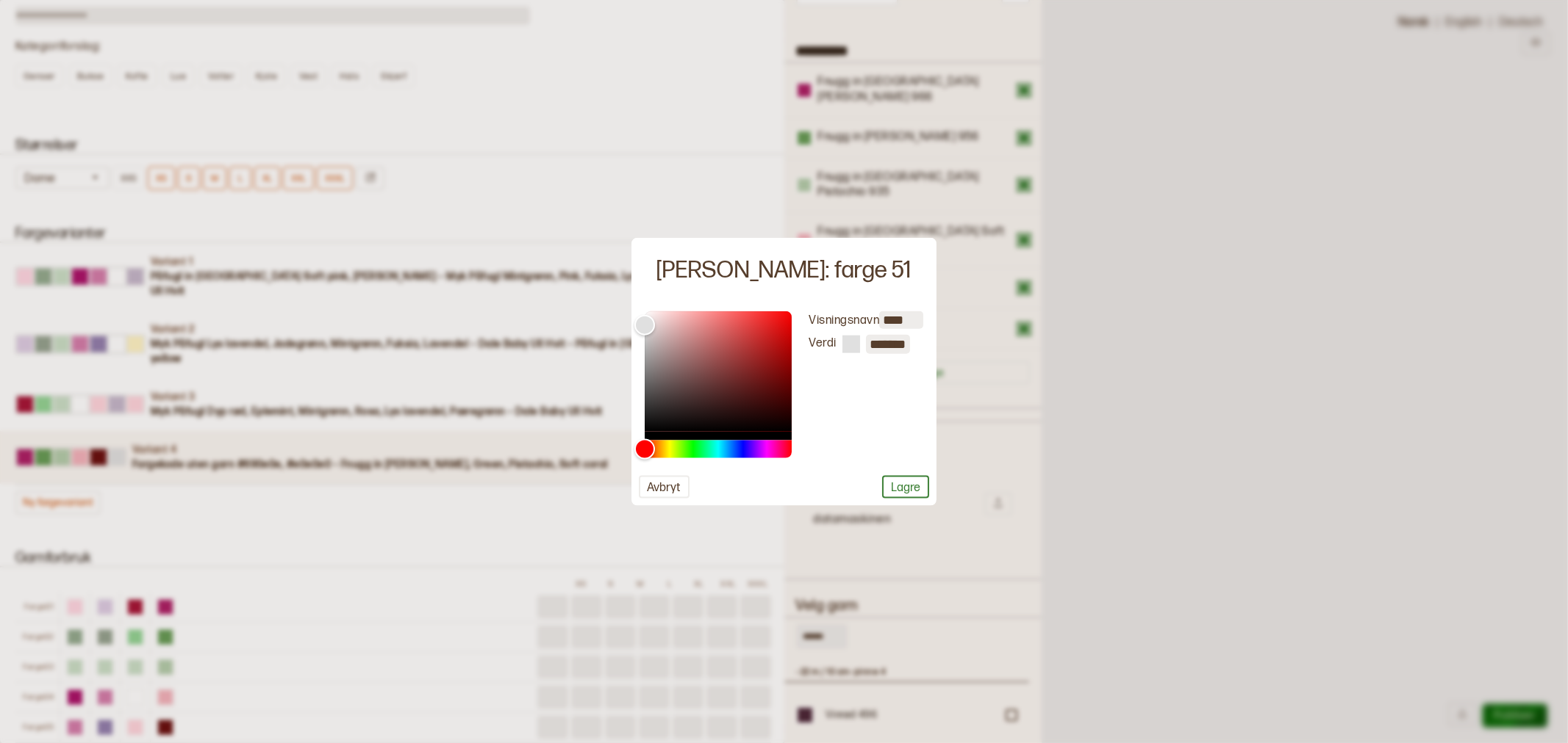
click at [1013, 362] on body "**********" at bounding box center [784, 318] width 1568 height 489
paste input "*******"
click at [839, 383] on div "Visningsnavn **** [PERSON_NAME] *" at bounding box center [858, 384] width 132 height 147
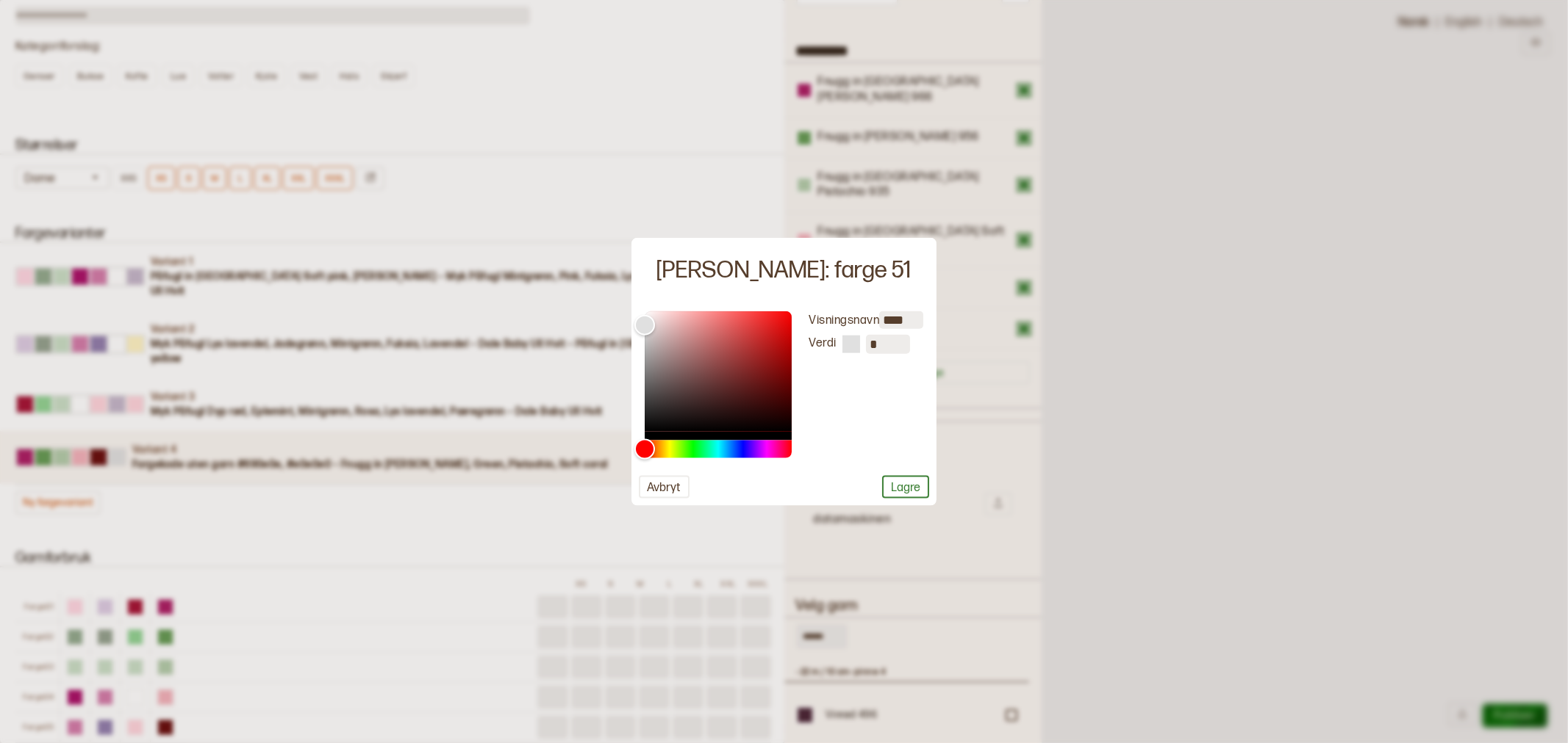
scroll to position [0, 0]
type input "*******"
drag, startPoint x: 648, startPoint y: 323, endPoint x: 676, endPoint y: 310, distance: 30.9
click at [676, 310] on div "Color" at bounding box center [676, 311] width 23 height 23
click at [902, 483] on button "Lagre" at bounding box center [906, 486] width 47 height 23
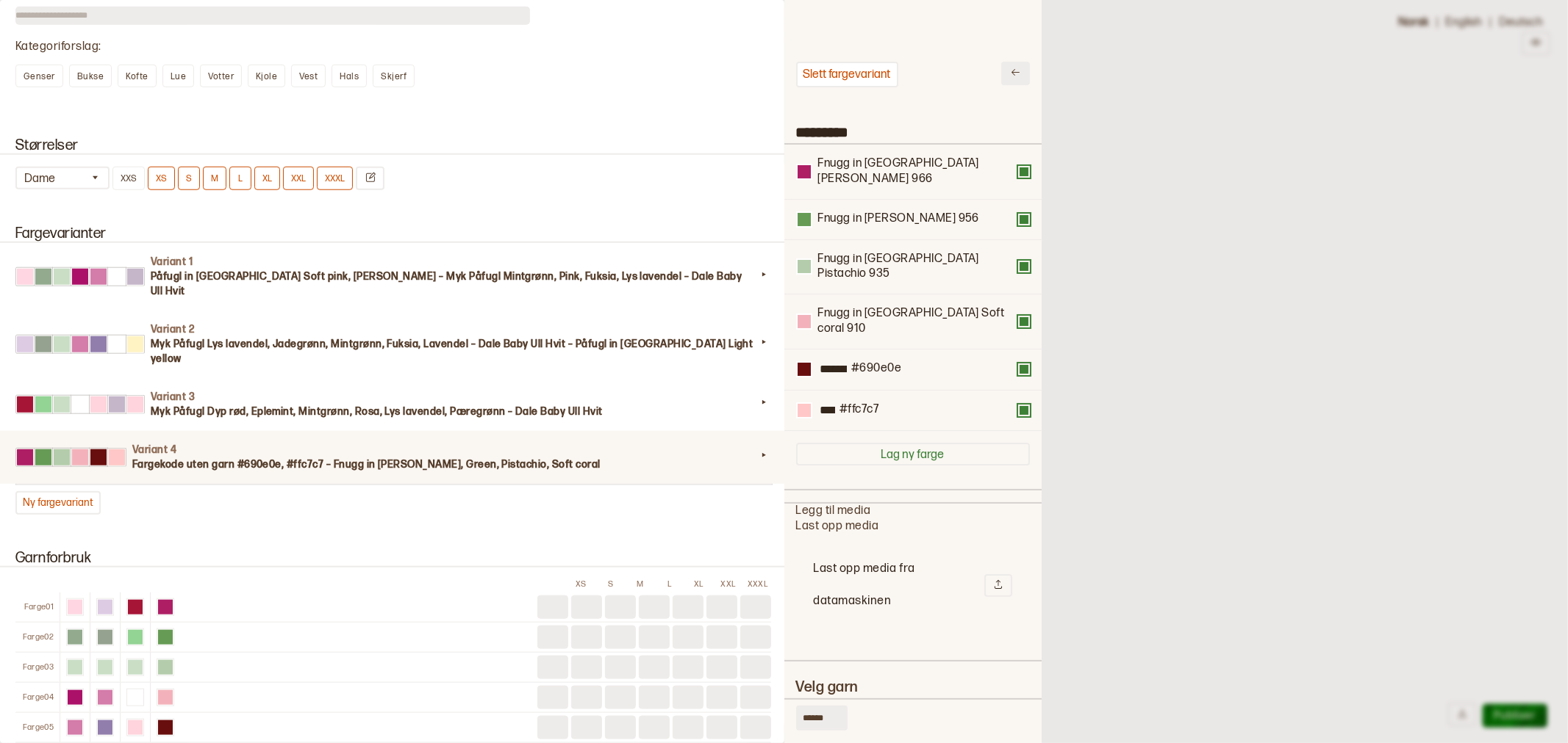
click at [1010, 68] on icon at bounding box center [1015, 73] width 11 height 11
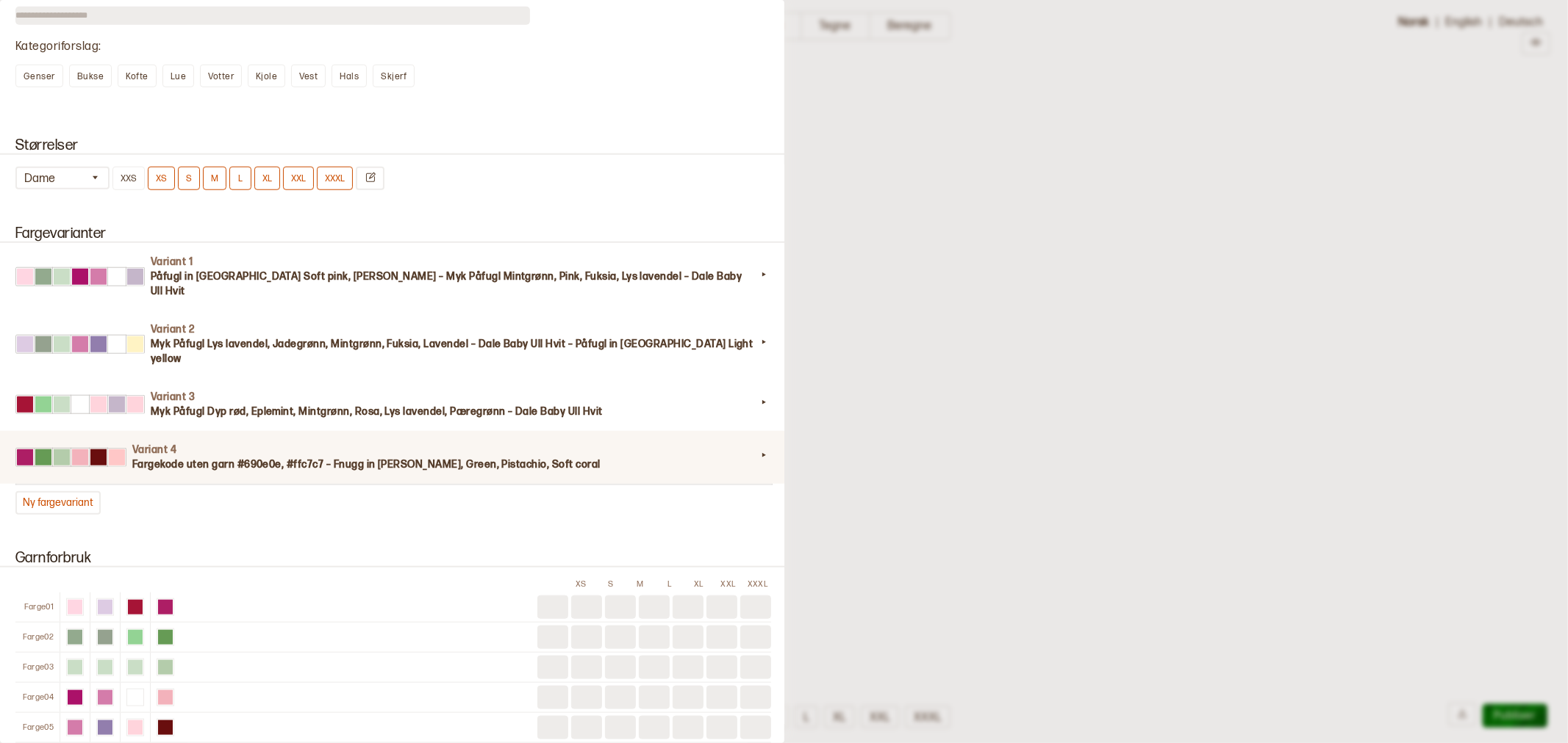
click at [522, 431] on div "Variant 4 Fargekode uten garn #690e0e, #ffc7c7 – Fnugg in [PERSON_NAME], Green,…" at bounding box center [393, 458] width 791 height 53
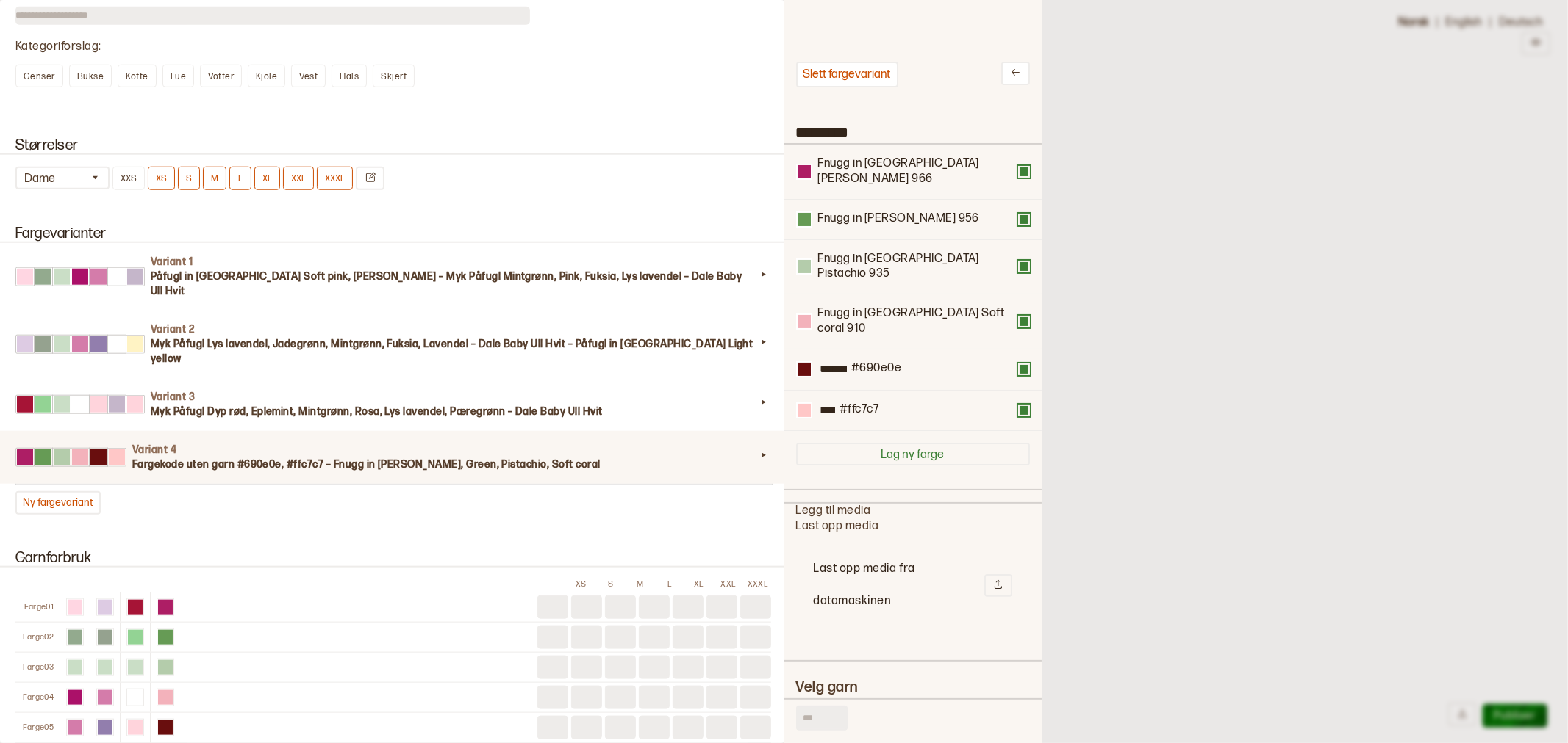
scroll to position [429, 232]
click at [1118, 398] on div at bounding box center [784, 371] width 1568 height 743
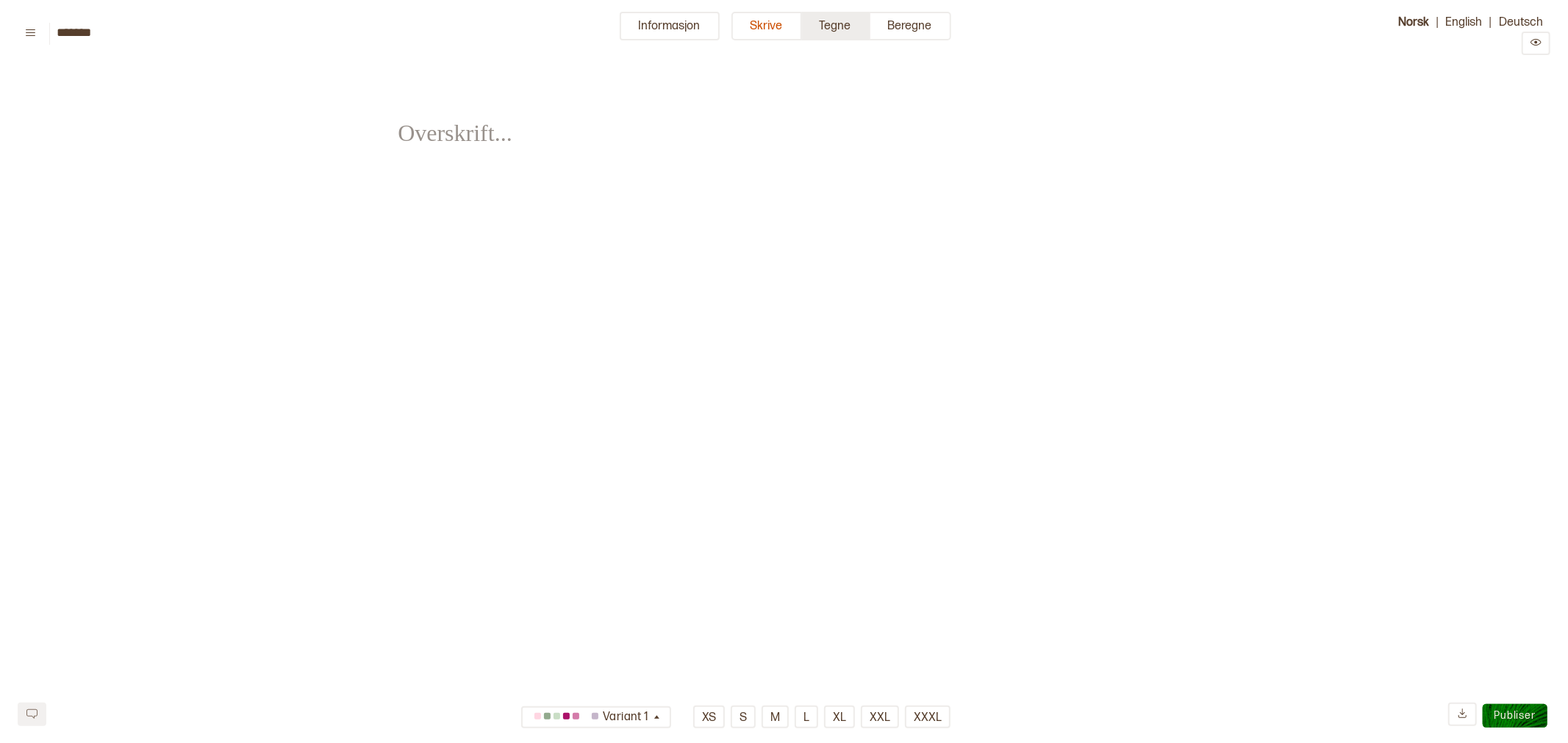
click at [844, 26] on button "Tegne" at bounding box center [836, 25] width 68 height 28
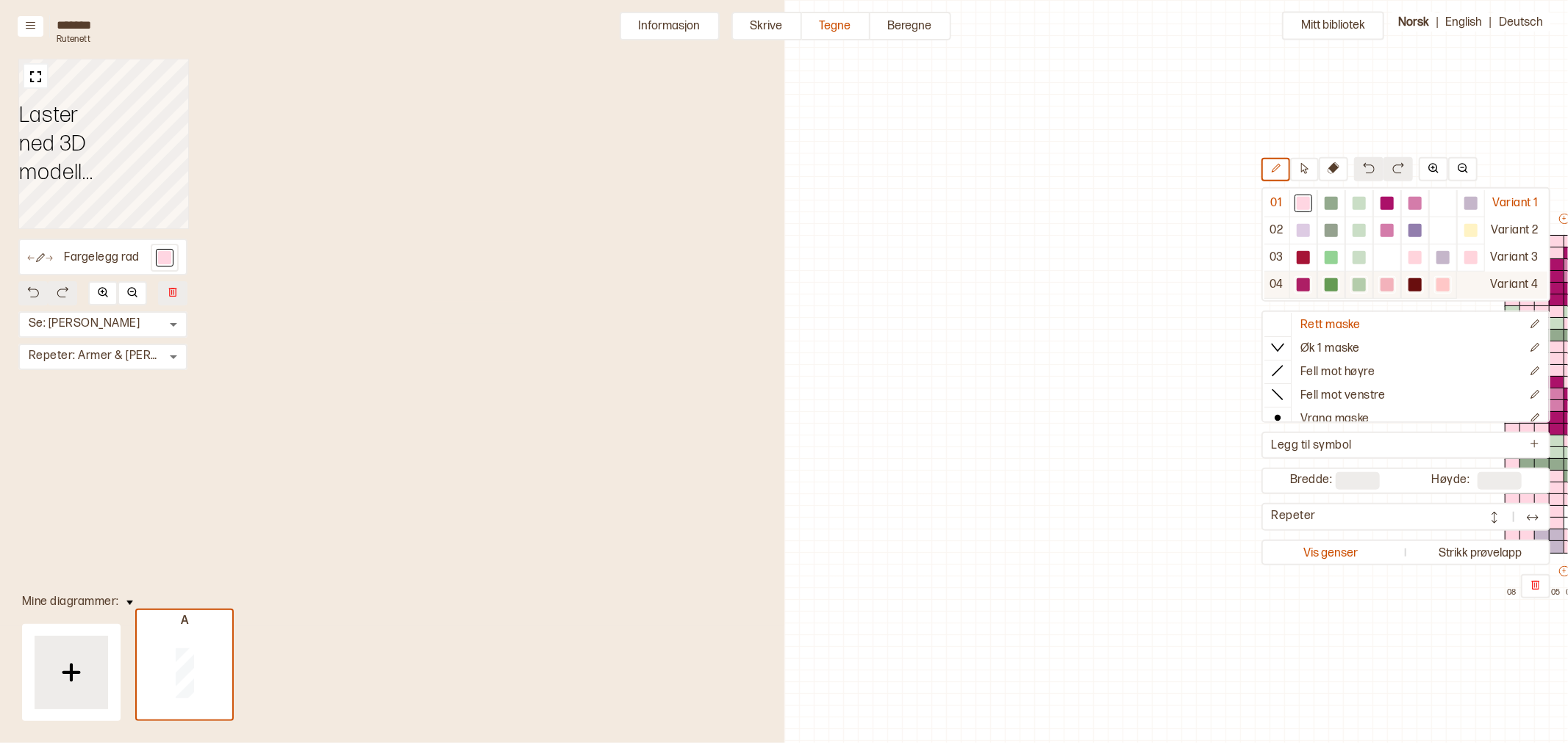
click at [1379, 280] on div at bounding box center [1387, 285] width 18 height 18
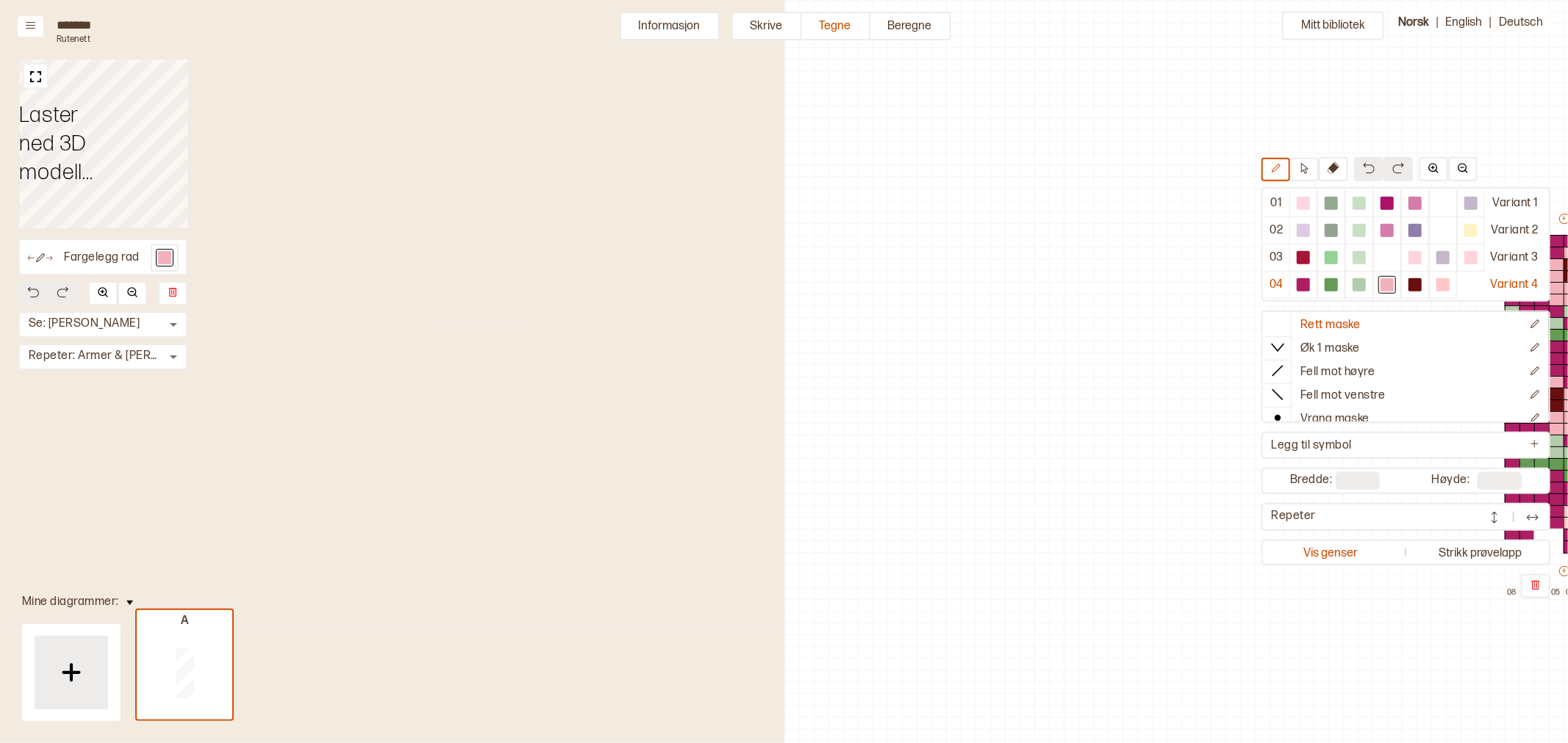
scroll to position [40, 511]
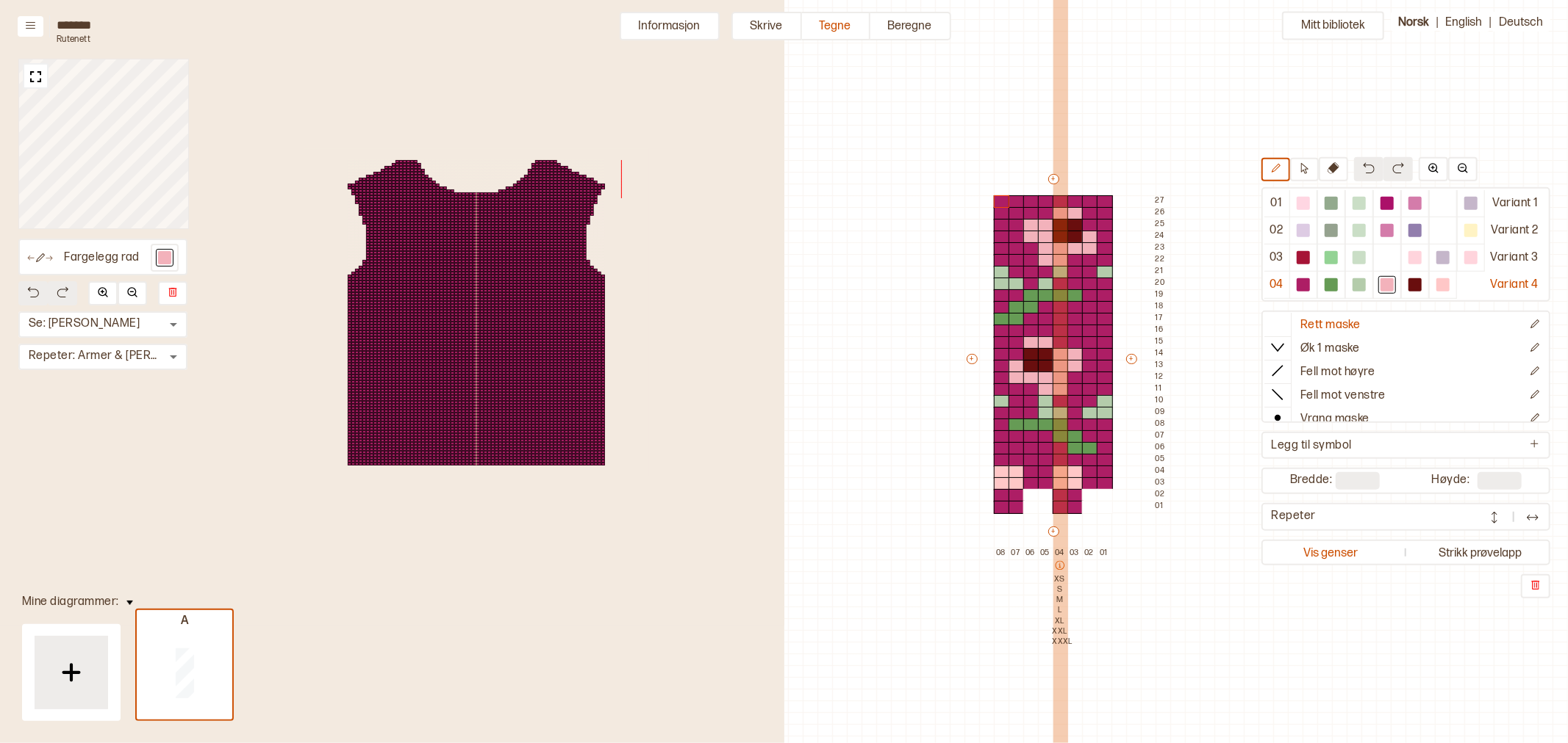
click at [1062, 647] on p "XXXL" at bounding box center [1060, 642] width 15 height 10
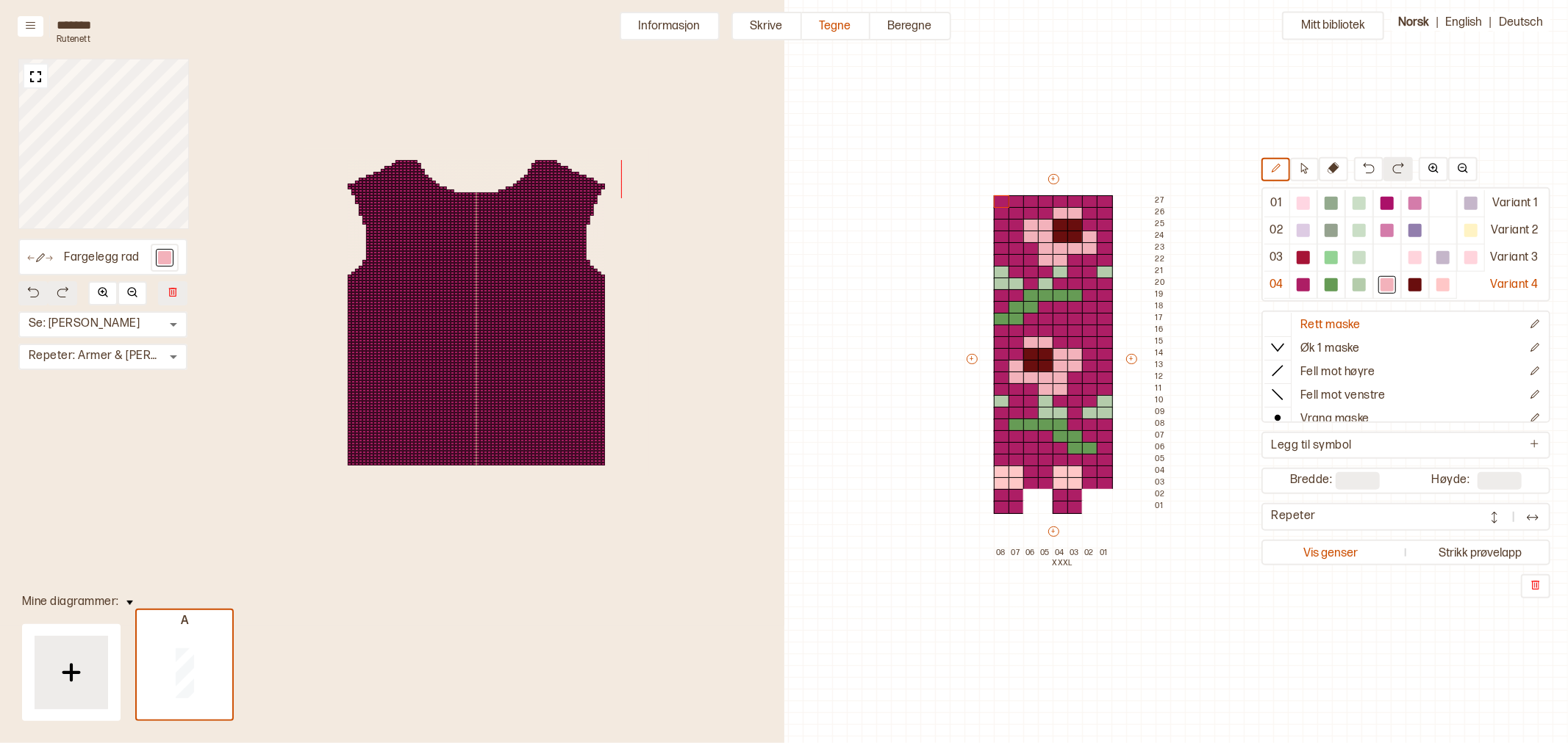
click at [893, 642] on div "Mitt bibliotek 01 Variant 1 02 Variant 2 03 Variant 3 04 Variant 4 Rett maske Ø…" at bounding box center [1057, 703] width 1568 height 1487
click at [639, 26] on button "Informasjon" at bounding box center [670, 25] width 100 height 28
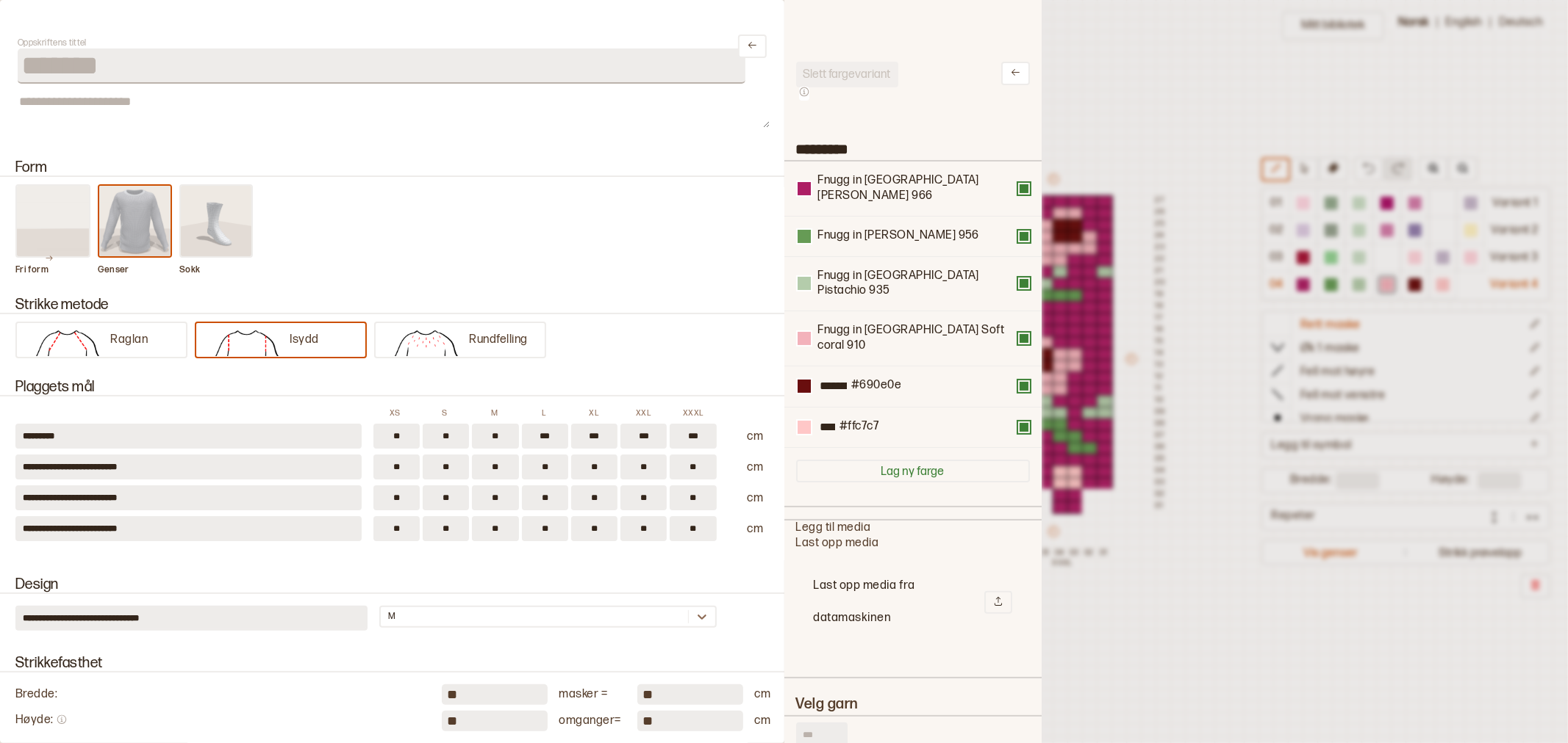
scroll to position [12, 12]
click at [897, 460] on button "Lag ny farge" at bounding box center [912, 471] width 233 height 23
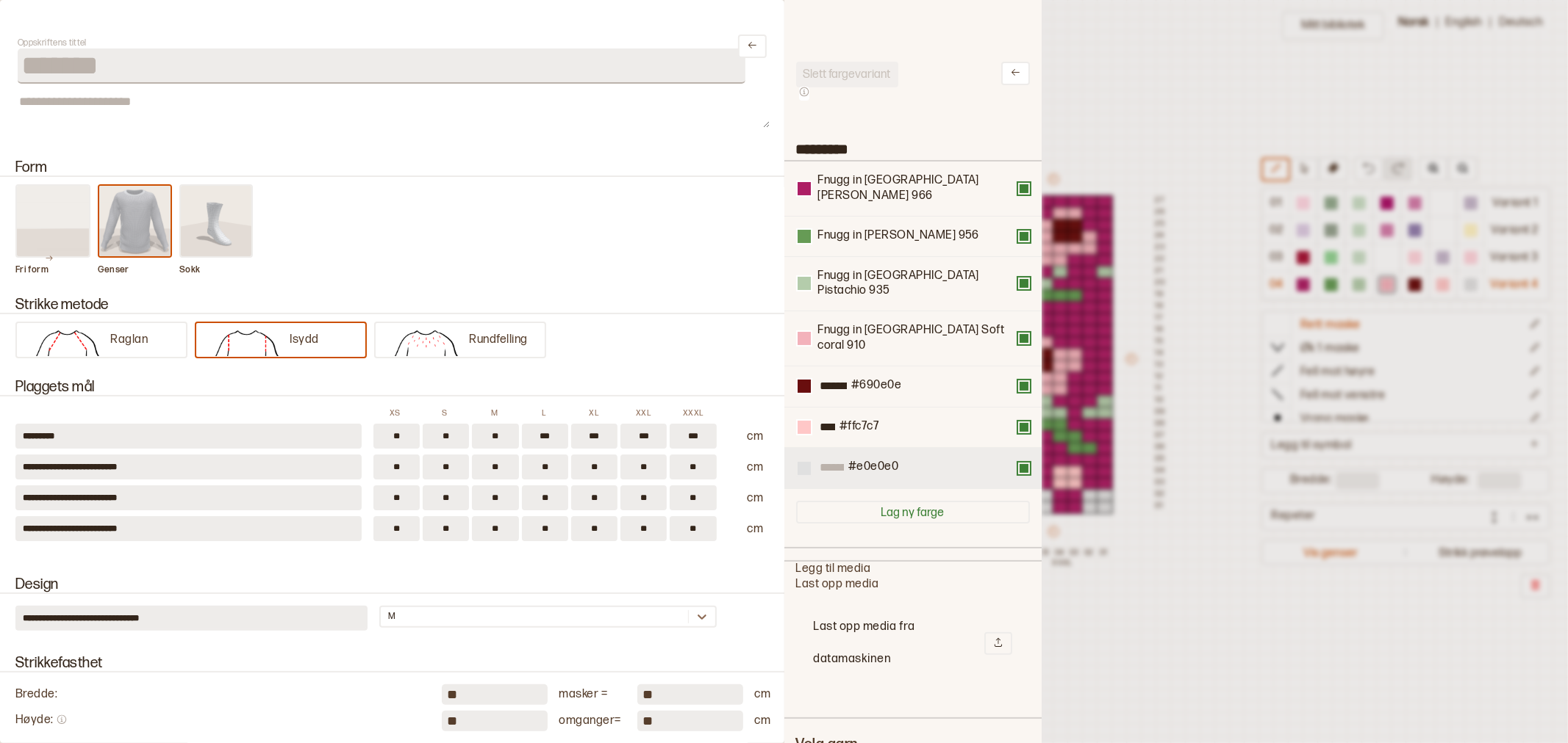
click at [796, 461] on button at bounding box center [804, 468] width 16 height 16
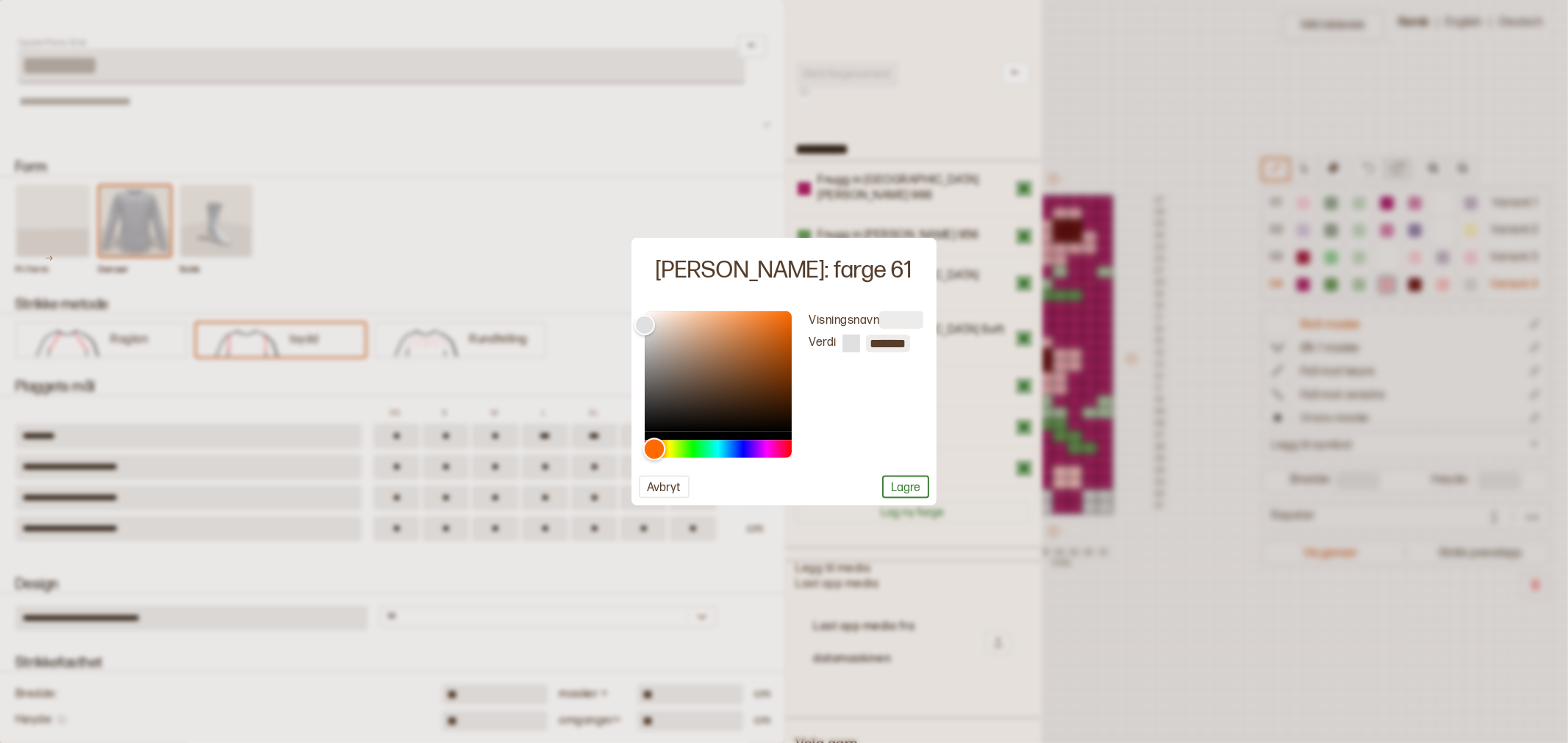
drag, startPoint x: 647, startPoint y: 450, endPoint x: 655, endPoint y: 448, distance: 8.2
click at [655, 448] on div "Hue" at bounding box center [655, 449] width 23 height 23
type input "*******"
drag, startPoint x: 645, startPoint y: 329, endPoint x: 711, endPoint y: 312, distance: 68.2
click at [711, 312] on div "Color" at bounding box center [712, 311] width 23 height 23
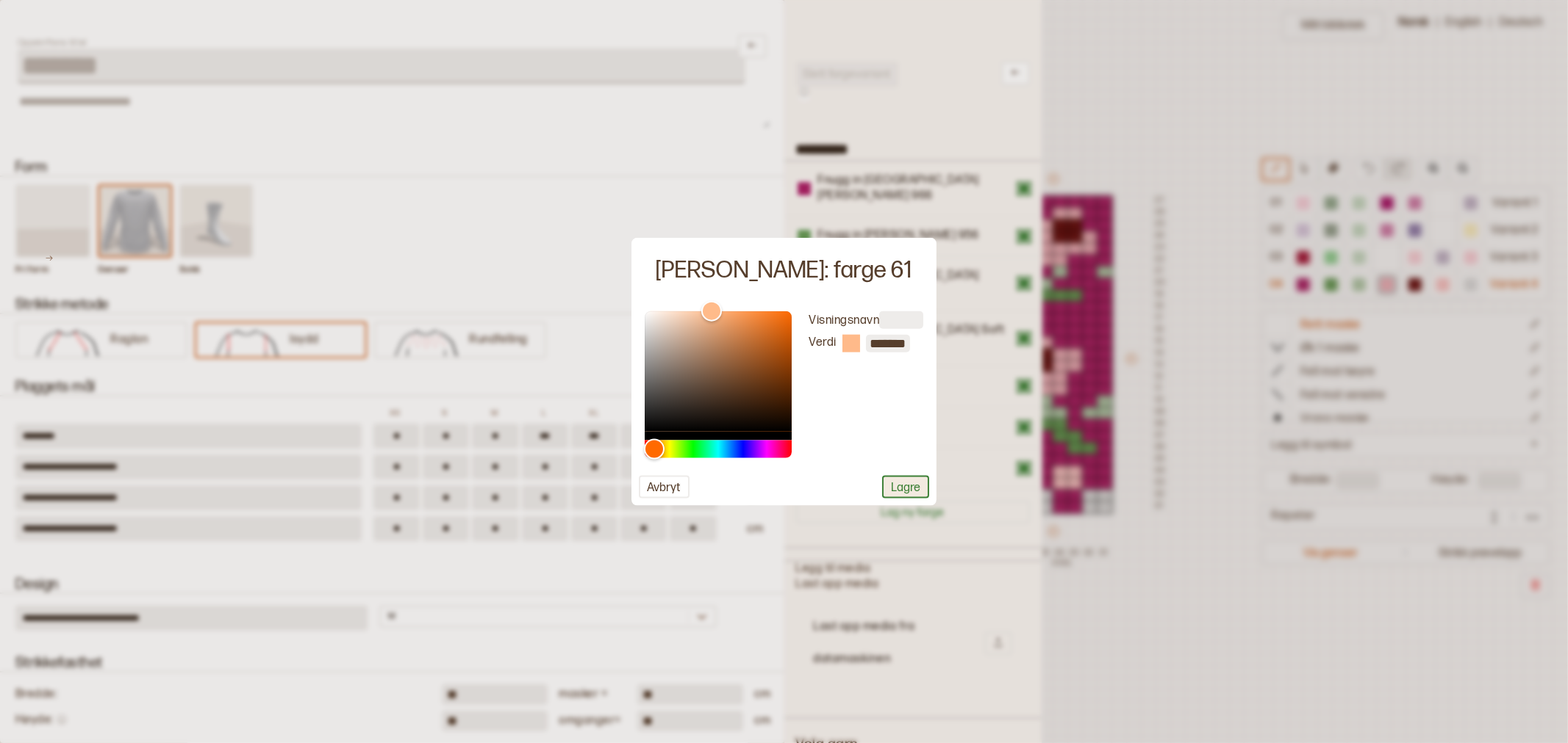
click at [919, 488] on button "Lagre" at bounding box center [906, 486] width 47 height 23
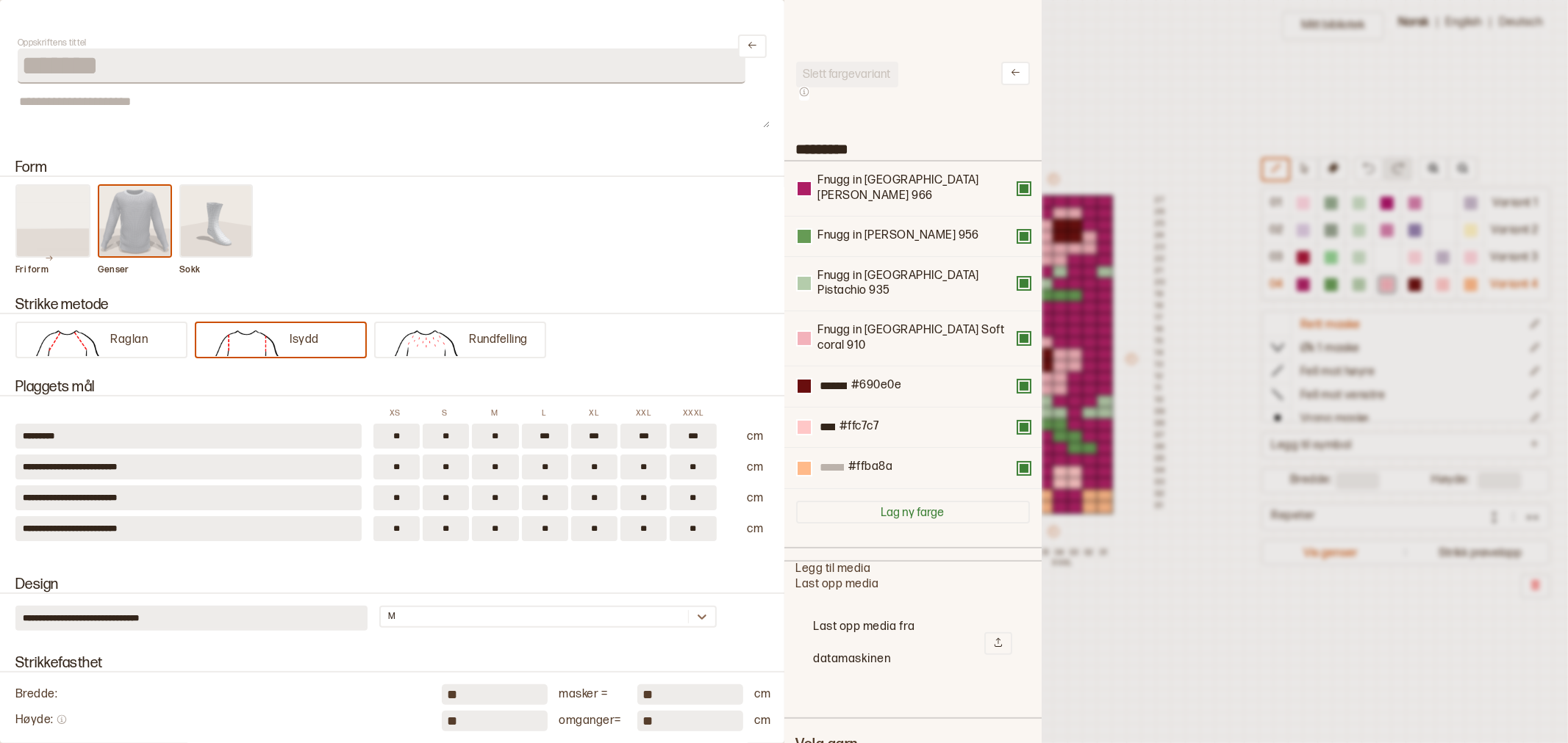
drag, startPoint x: 1163, startPoint y: 583, endPoint x: 1159, endPoint y: 574, distance: 9.8
click at [1164, 583] on div at bounding box center [784, 371] width 1568 height 743
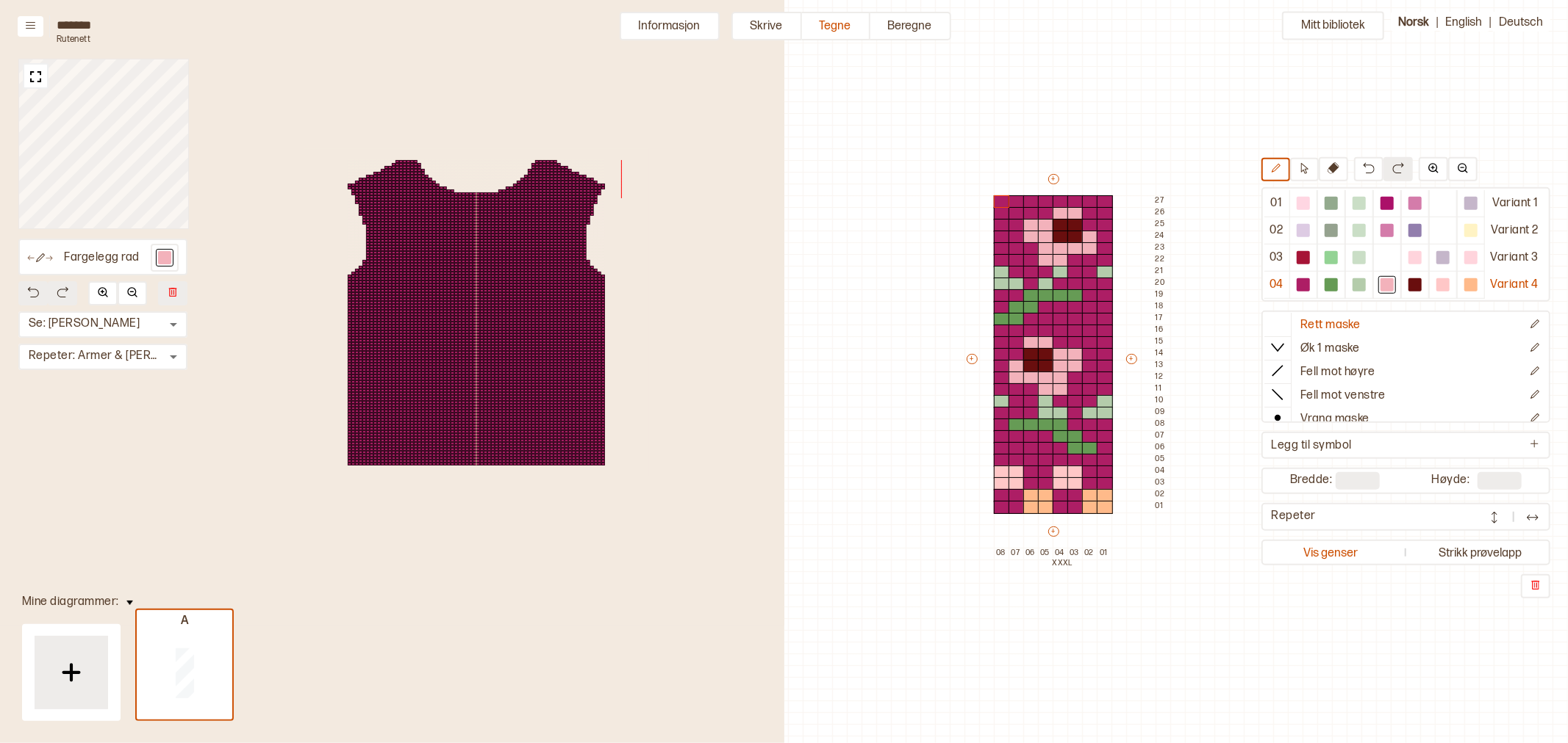
drag, startPoint x: 659, startPoint y: 25, endPoint x: 676, endPoint y: 34, distance: 19.2
click at [659, 25] on button "Informasjon" at bounding box center [670, 25] width 100 height 28
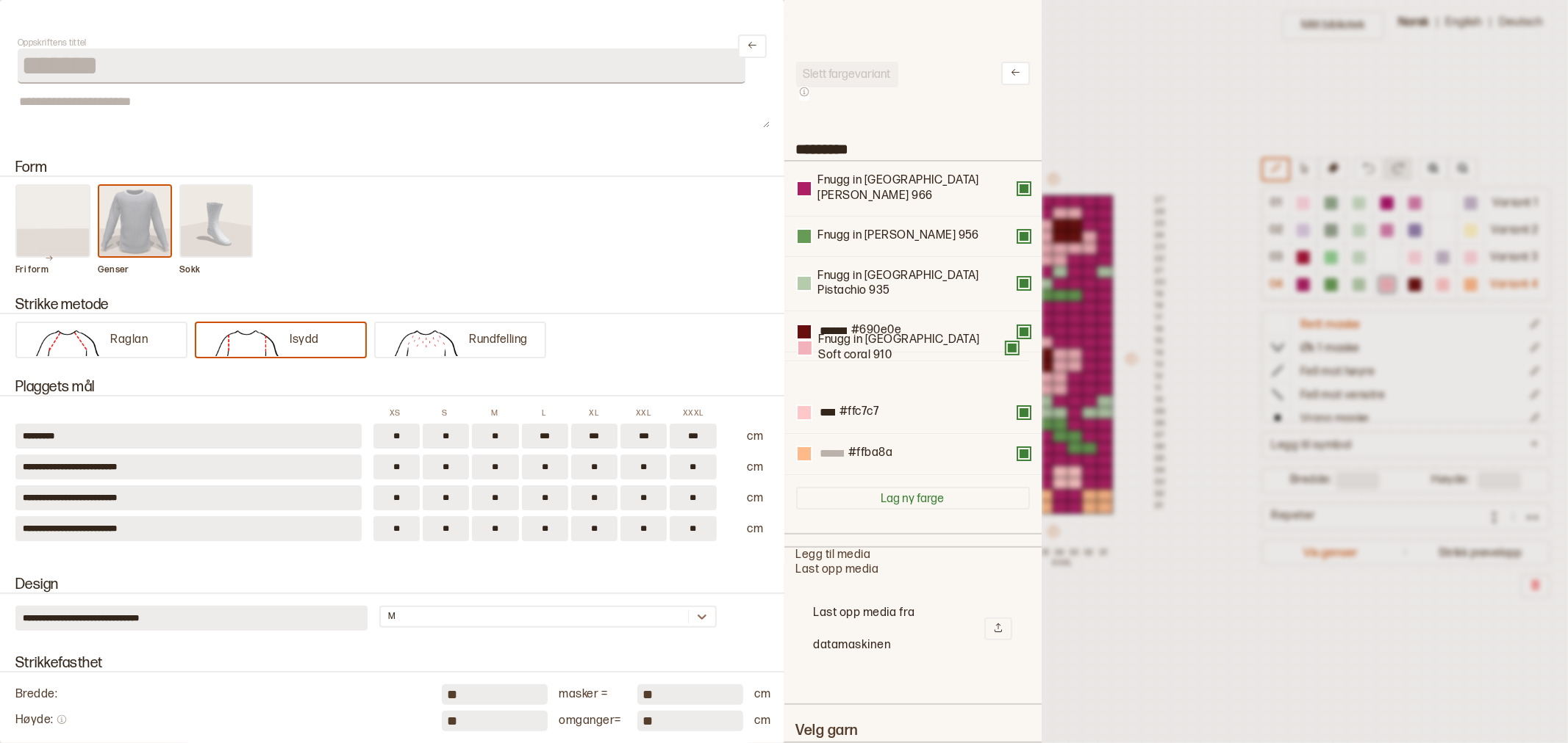
drag, startPoint x: 861, startPoint y: 307, endPoint x: 863, endPoint y: 352, distance: 45.0
click at [863, 352] on div "Fnugg in [GEOGRAPHIC_DATA][PERSON_NAME] 966 Fnugg in [GEOGRAPHIC_DATA][PERSON_N…" at bounding box center [912, 318] width 233 height 313
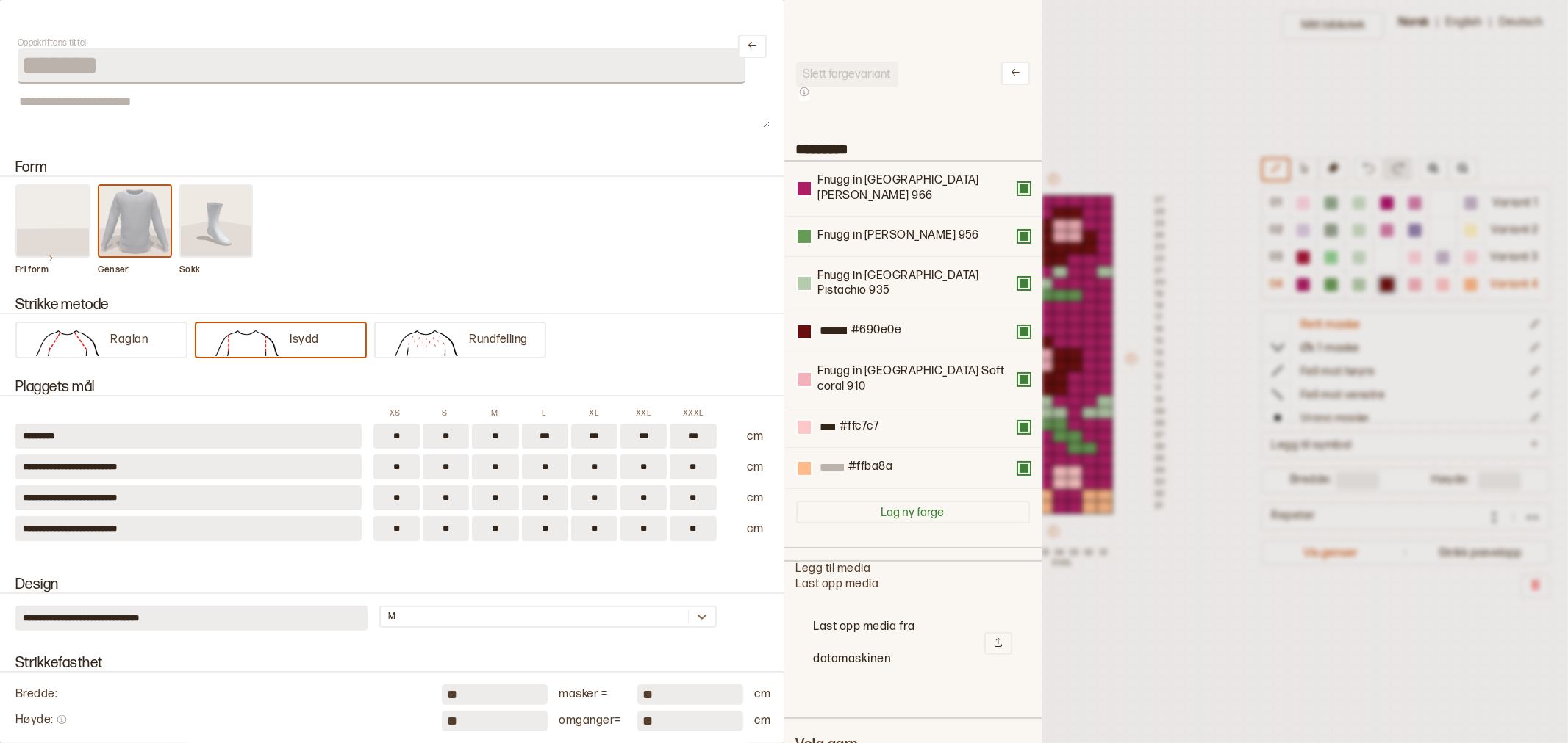
click at [1106, 118] on div at bounding box center [784, 371] width 1568 height 743
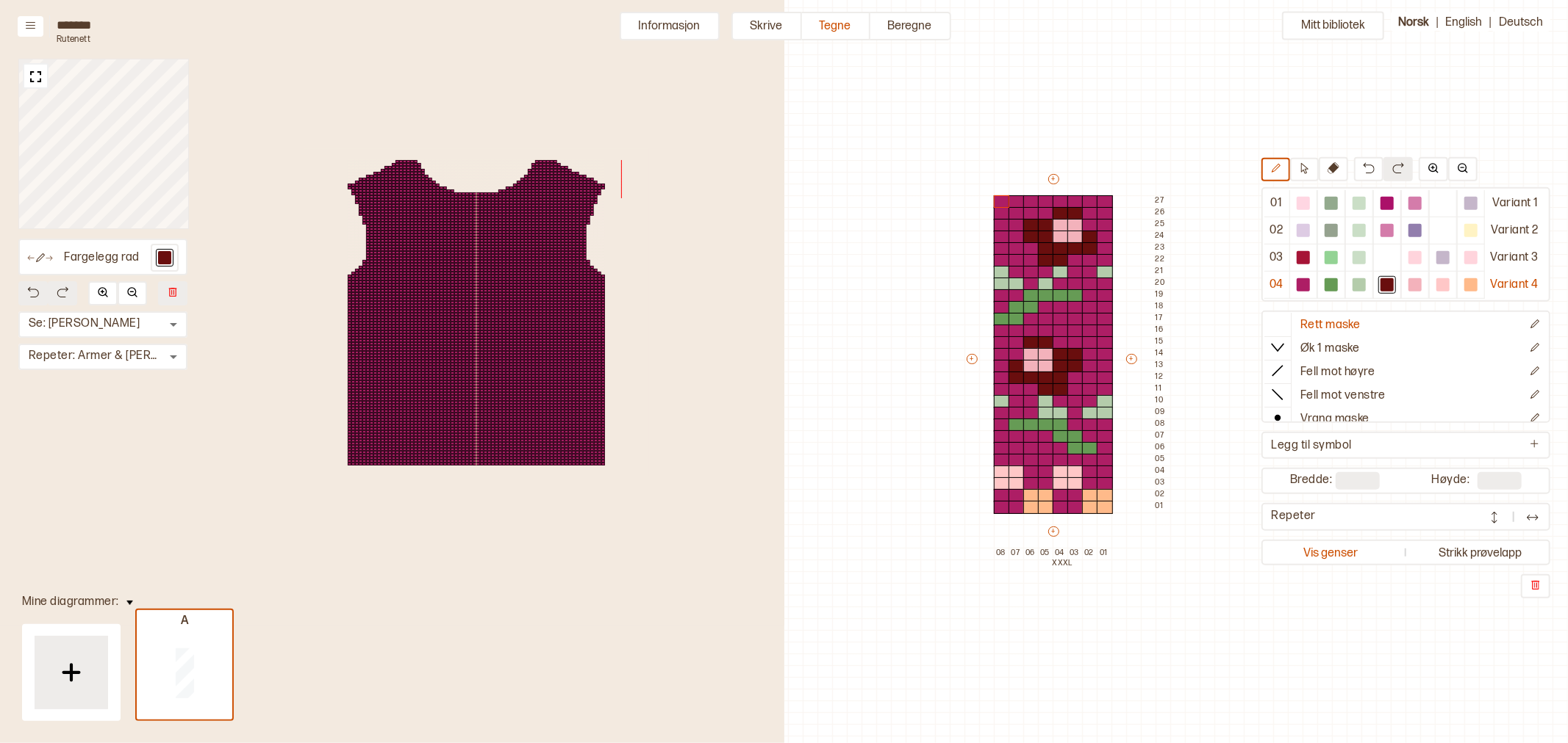
click at [1214, 259] on div "Mitt bibliotek 01 Variant 1 02 Variant 2 03 Variant 3 04 Variant 4 Rett maske Ø…" at bounding box center [1057, 703] width 1568 height 1487
click at [699, 2] on div "Fargelegg rad Se: Fremre Torso * ​ Repeter: Armer & [PERSON_NAME] * ​" at bounding box center [392, 312] width 784 height 626
click at [694, 27] on button "Informasjon" at bounding box center [670, 25] width 100 height 28
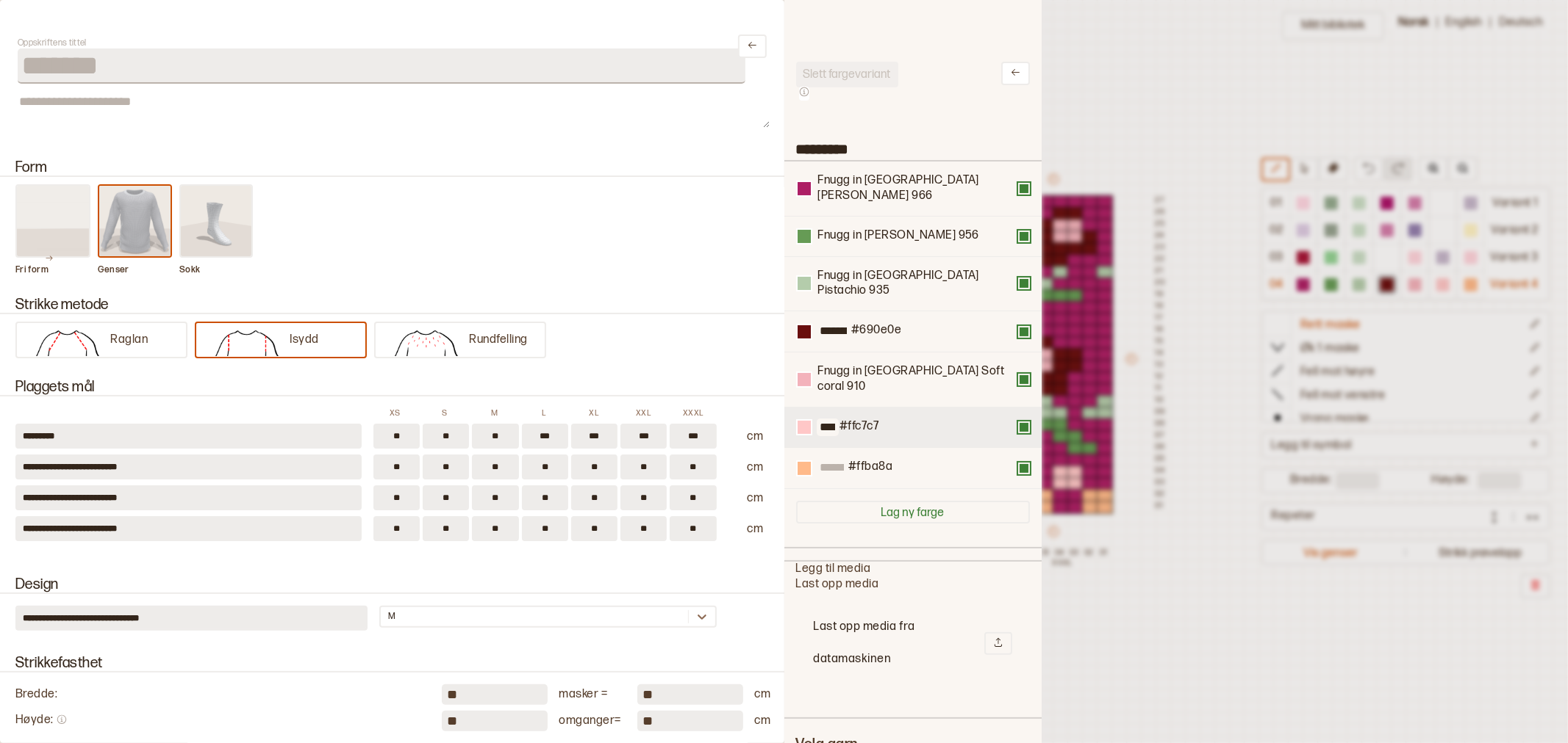
drag, startPoint x: 854, startPoint y: 380, endPoint x: 853, endPoint y: 387, distance: 7.1
click at [839, 419] on input "****" at bounding box center [827, 428] width 22 height 18
drag, startPoint x: 928, startPoint y: 378, endPoint x: 931, endPoint y: 429, distance: 51.1
click at [931, 429] on div "Fnugg in [GEOGRAPHIC_DATA][PERSON_NAME] 966 Fnugg in [GEOGRAPHIC_DATA][PERSON_N…" at bounding box center [912, 325] width 233 height 328
click at [1187, 342] on div at bounding box center [784, 371] width 1568 height 743
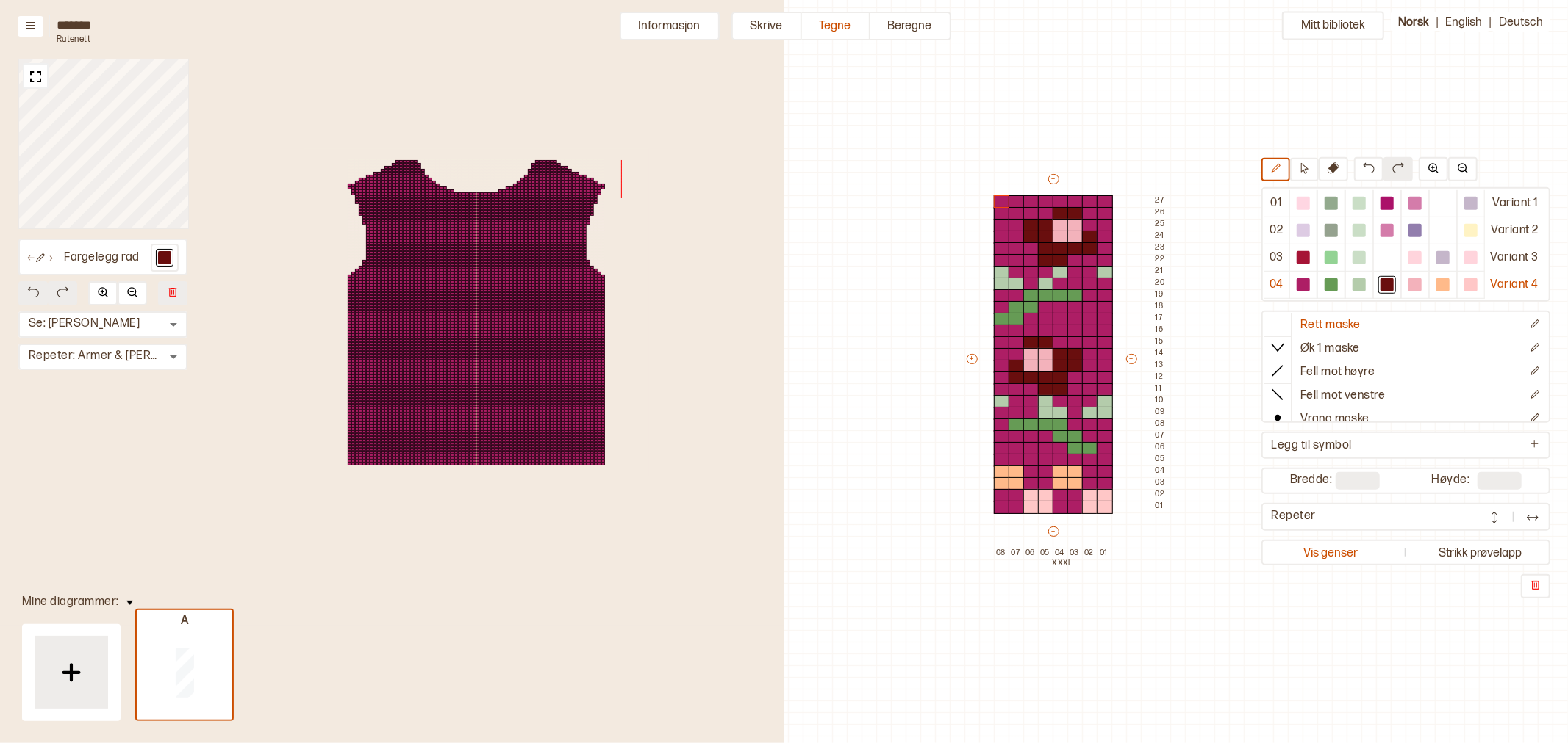
click at [1243, 282] on div "Mitt bibliotek 01 Variant 1 02 Variant 2 03 Variant 3 04 Variant 4 Rett maske Ø…" at bounding box center [1057, 703] width 1568 height 1487
drag, startPoint x: 672, startPoint y: 33, endPoint x: 724, endPoint y: 68, distance: 62.7
click at [672, 33] on button "Informasjon" at bounding box center [670, 25] width 100 height 28
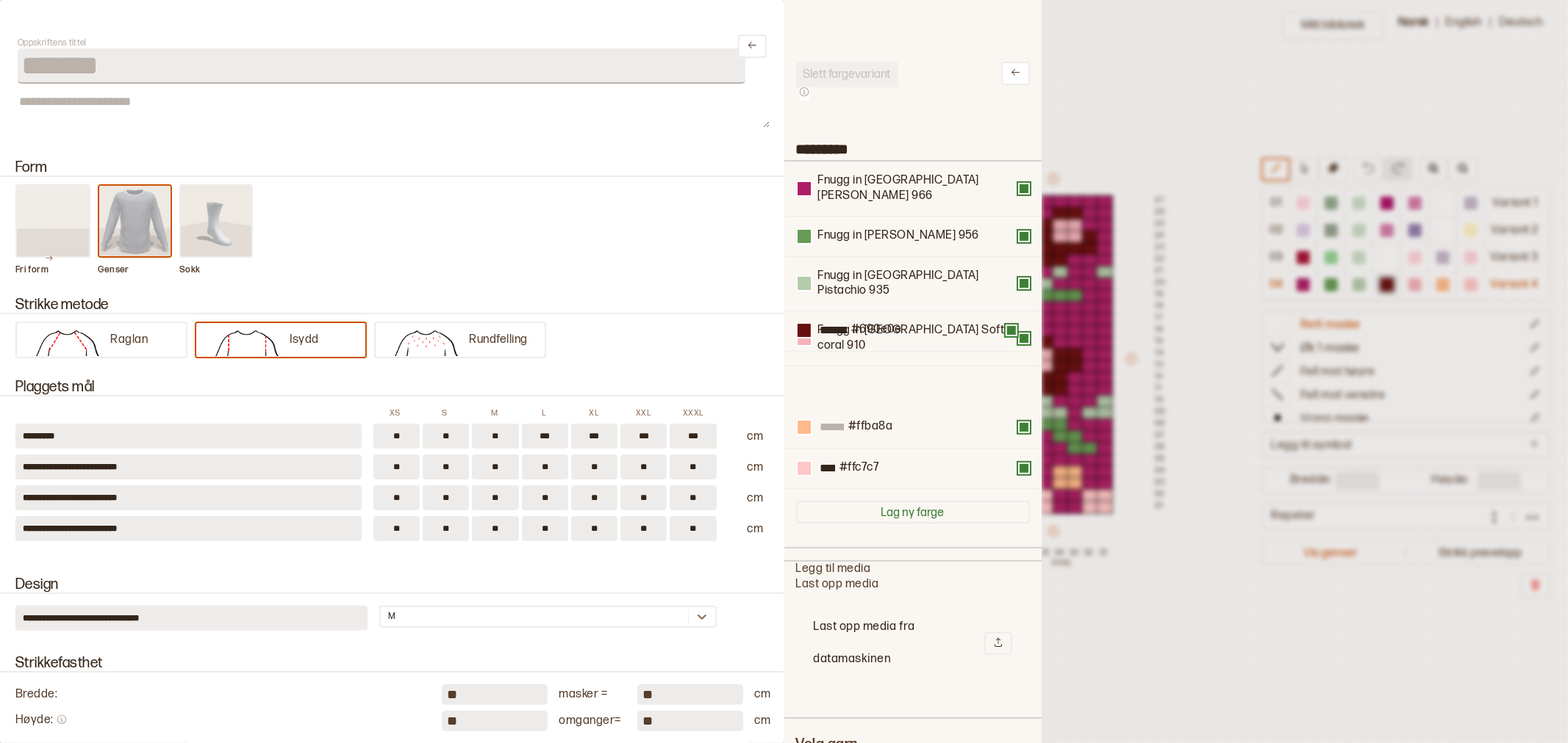
drag, startPoint x: 898, startPoint y: 305, endPoint x: 898, endPoint y: 339, distance: 34.0
click at [898, 339] on div "Fnugg in [GEOGRAPHIC_DATA][PERSON_NAME] 966 Fnugg in [GEOGRAPHIC_DATA][PERSON_N…" at bounding box center [912, 325] width 233 height 328
click at [1170, 107] on div at bounding box center [784, 371] width 1568 height 743
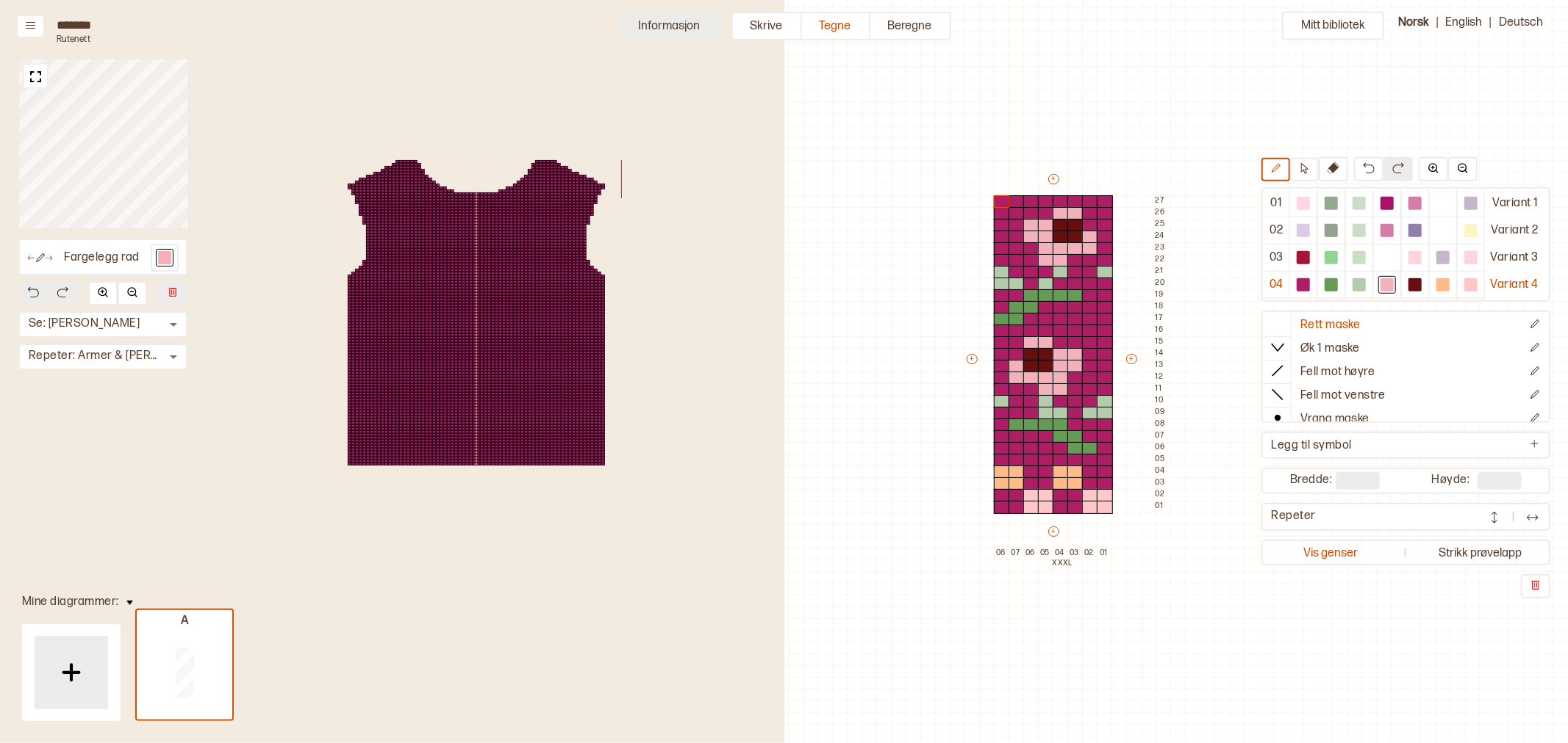
click at [673, 18] on button "Informasjon" at bounding box center [670, 25] width 100 height 28
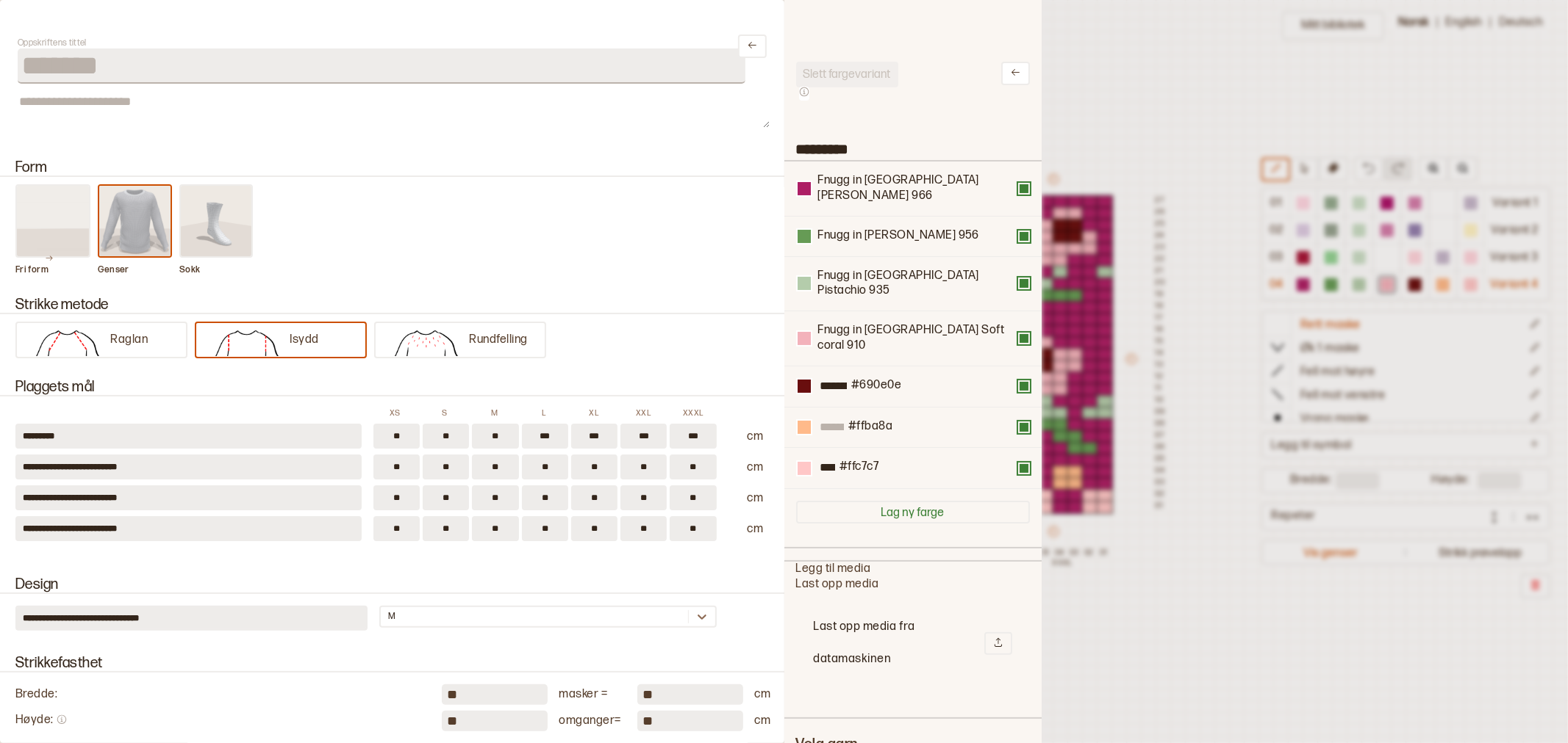
scroll to position [81, 0]
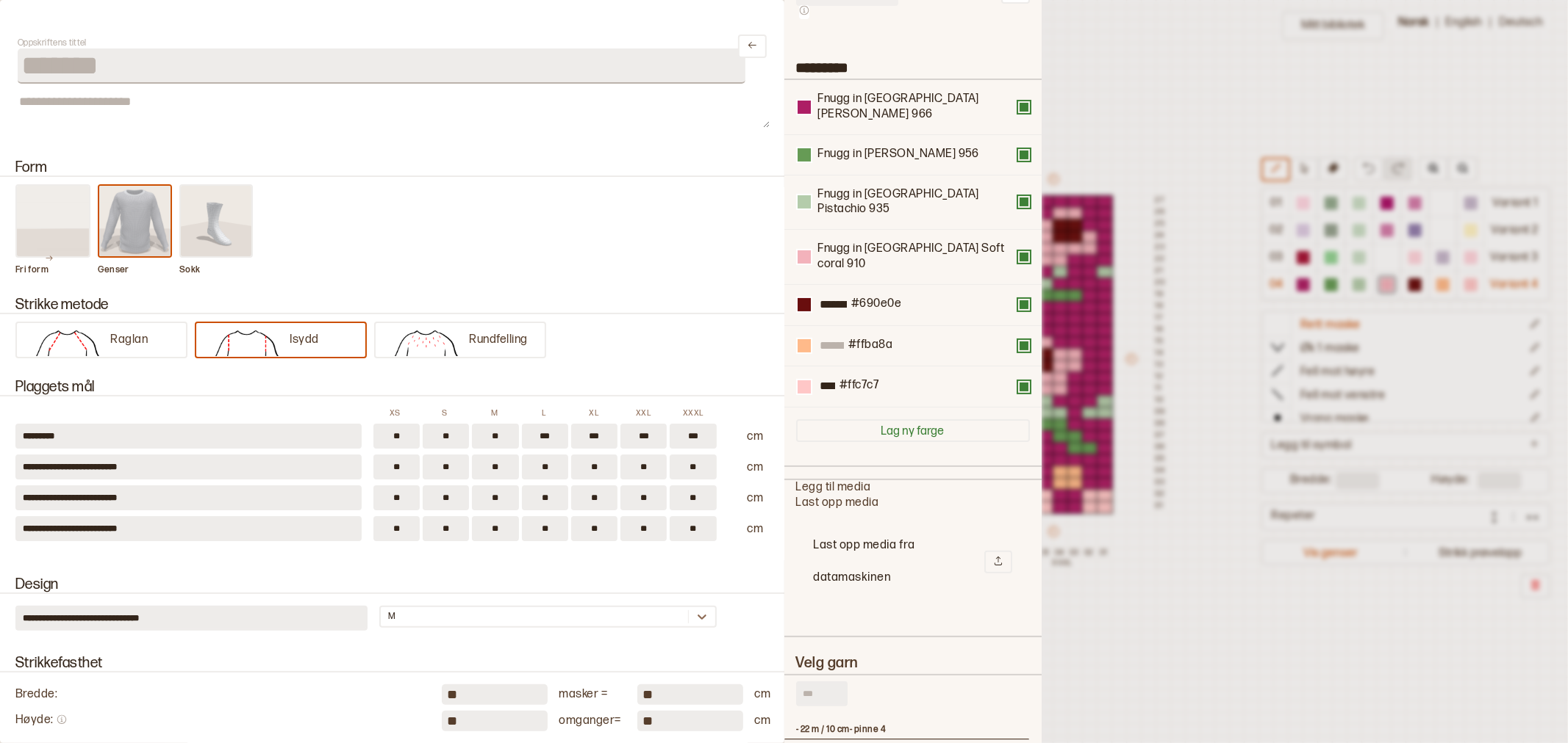
click at [810, 682] on input "text" at bounding box center [822, 694] width 51 height 25
type input "*"
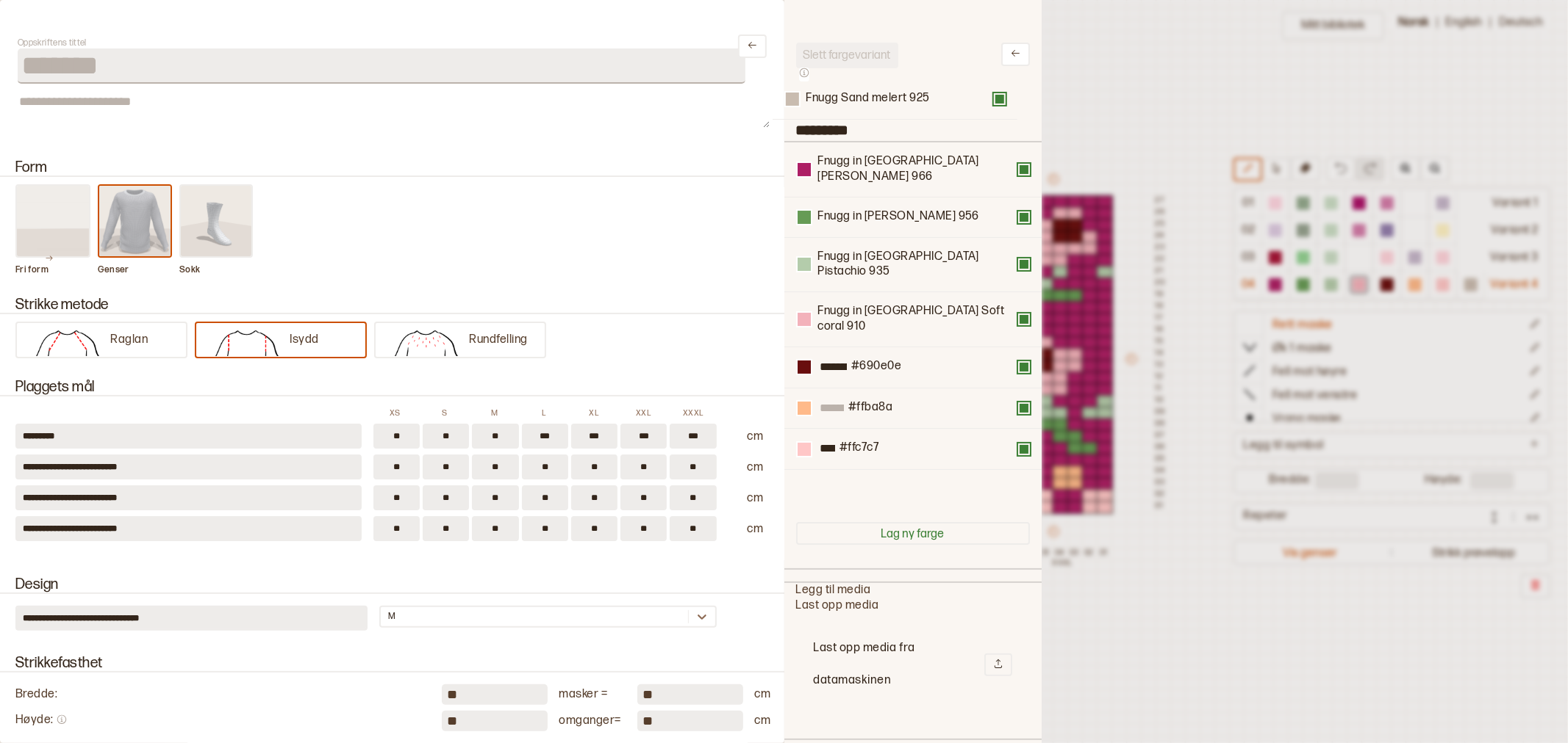
scroll to position [0, 0]
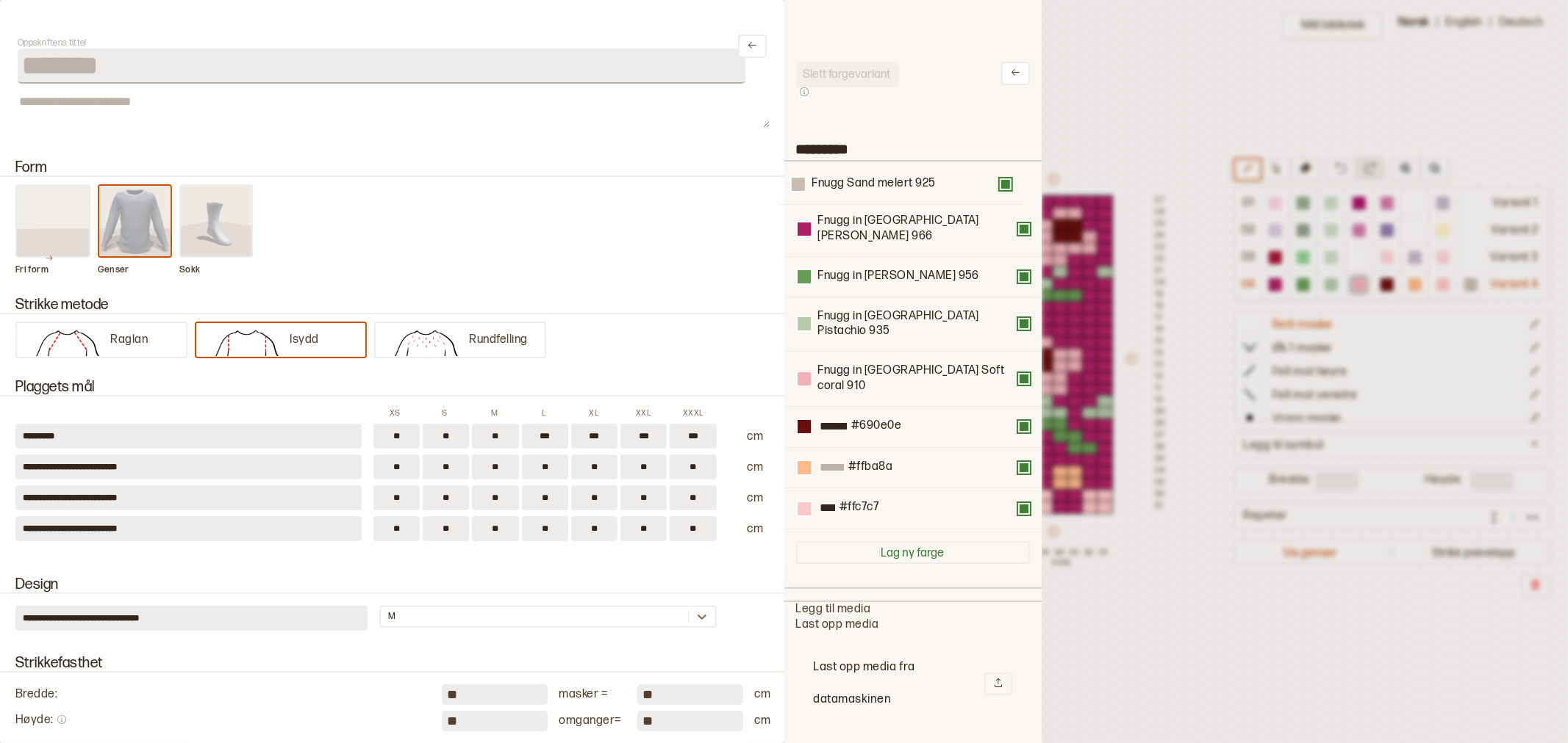
drag, startPoint x: 916, startPoint y: 393, endPoint x: 917, endPoint y: 189, distance: 204.0
click at [913, 189] on div "Fnugg in [GEOGRAPHIC_DATA][PERSON_NAME] 966 Fnugg in [GEOGRAPHIC_DATA][PERSON_N…" at bounding box center [912, 346] width 233 height 368
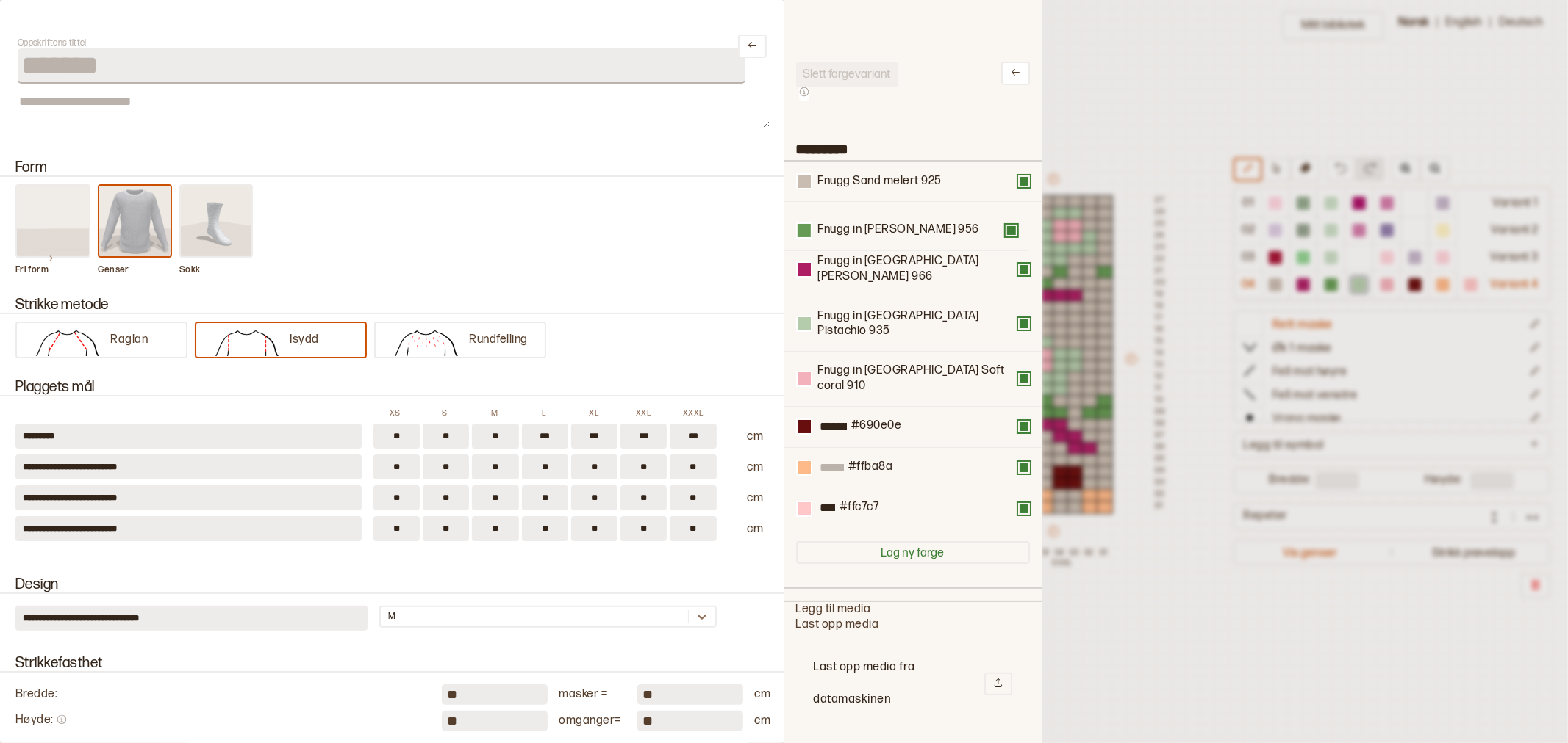
drag, startPoint x: 895, startPoint y: 265, endPoint x: 895, endPoint y: 230, distance: 35.0
click at [895, 230] on div "Fnugg Sand melert 925 Fnugg in [GEOGRAPHIC_DATA][PERSON_NAME] 966 Fnugg in [GEO…" at bounding box center [912, 346] width 233 height 368
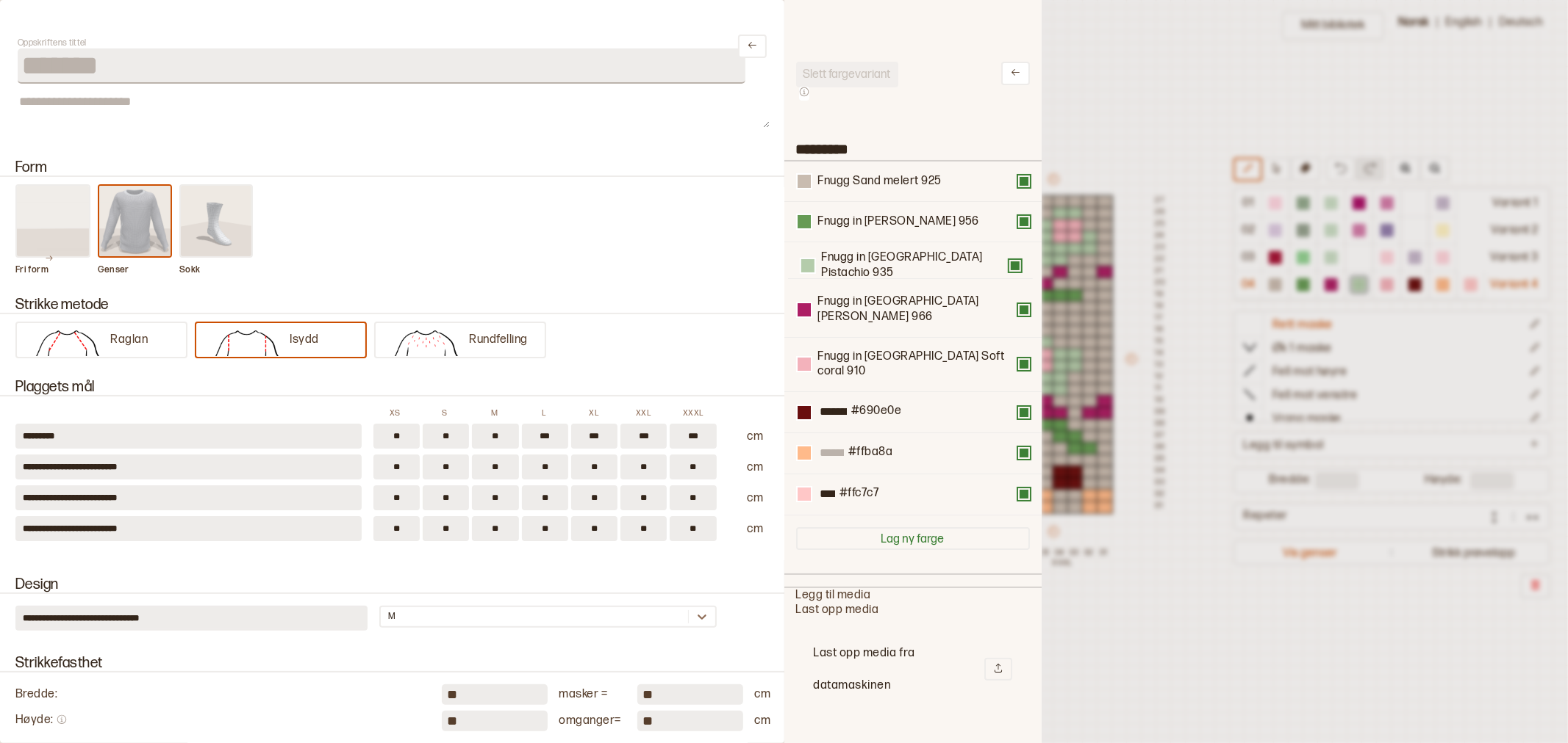
drag, startPoint x: 908, startPoint y: 303, endPoint x: 910, endPoint y: 256, distance: 47.0
click at [910, 256] on div "Fnugg Sand melert 925 Fnugg in [GEOGRAPHIC_DATA][PERSON_NAME] 956 Fnugg in [GEO…" at bounding box center [912, 338] width 233 height 354
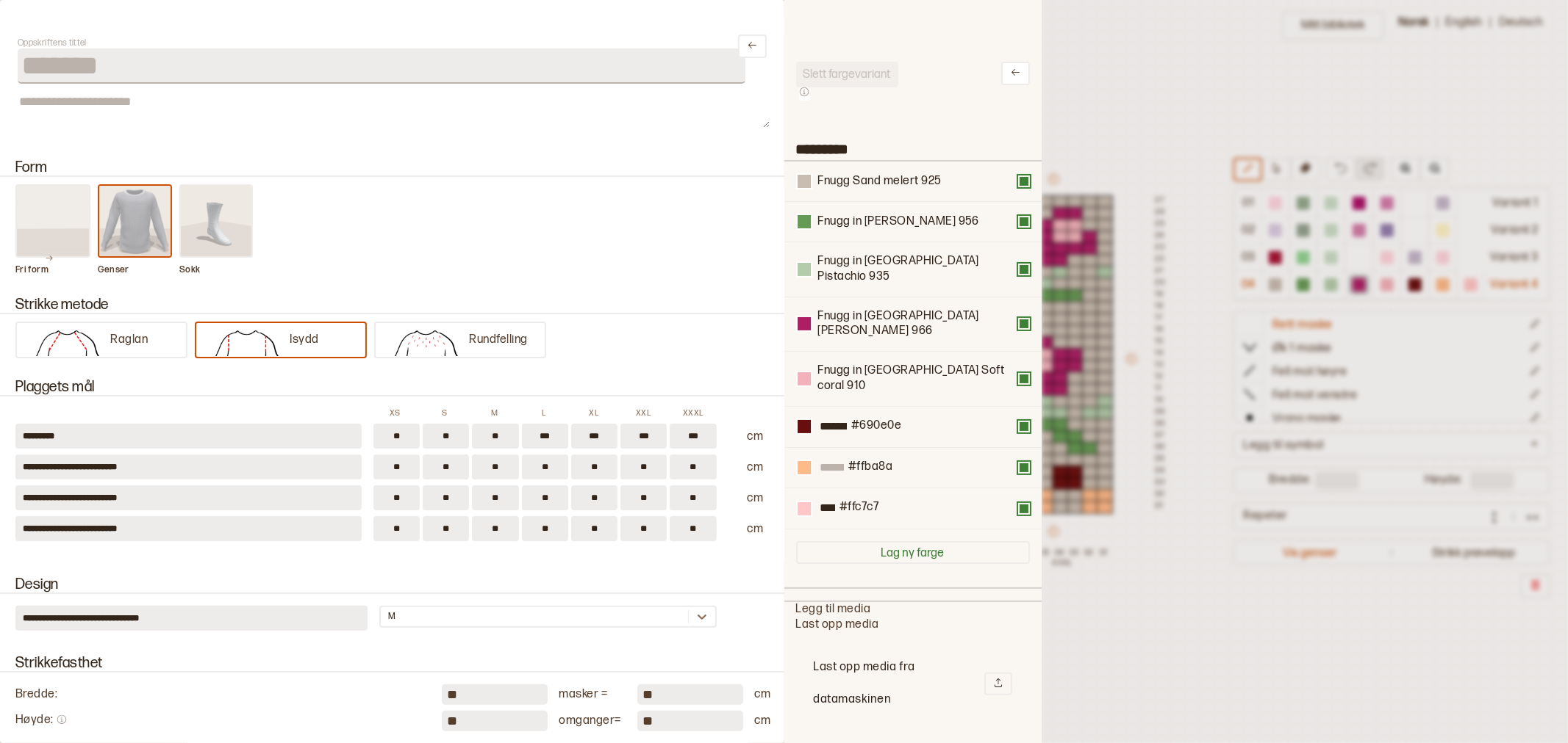
drag, startPoint x: 908, startPoint y: 257, endPoint x: 912, endPoint y: 265, distance: 8.9
click at [908, 262] on div "Fnugg in [GEOGRAPHIC_DATA] Pistachio 935" at bounding box center [916, 269] width 197 height 31
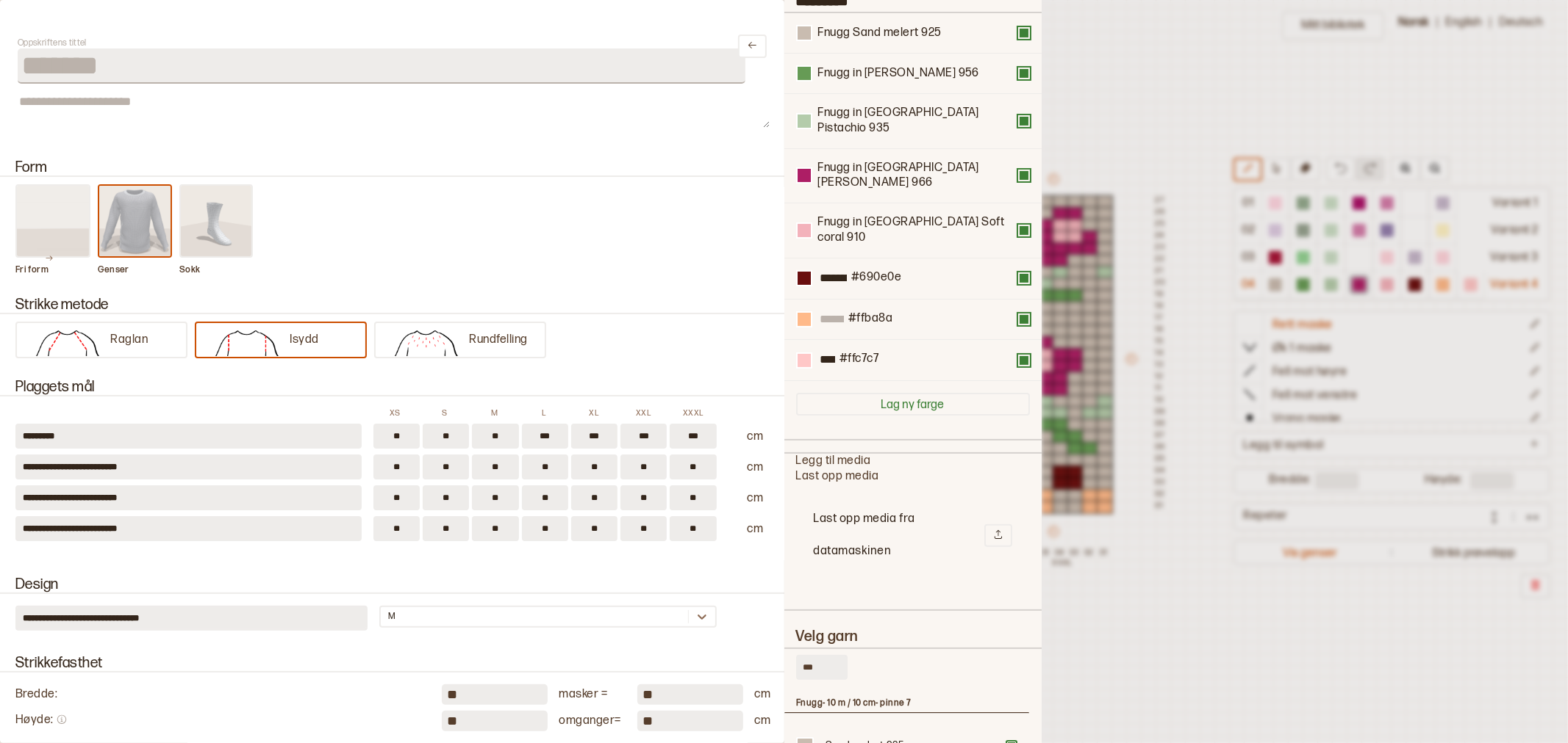
scroll to position [163, 0]
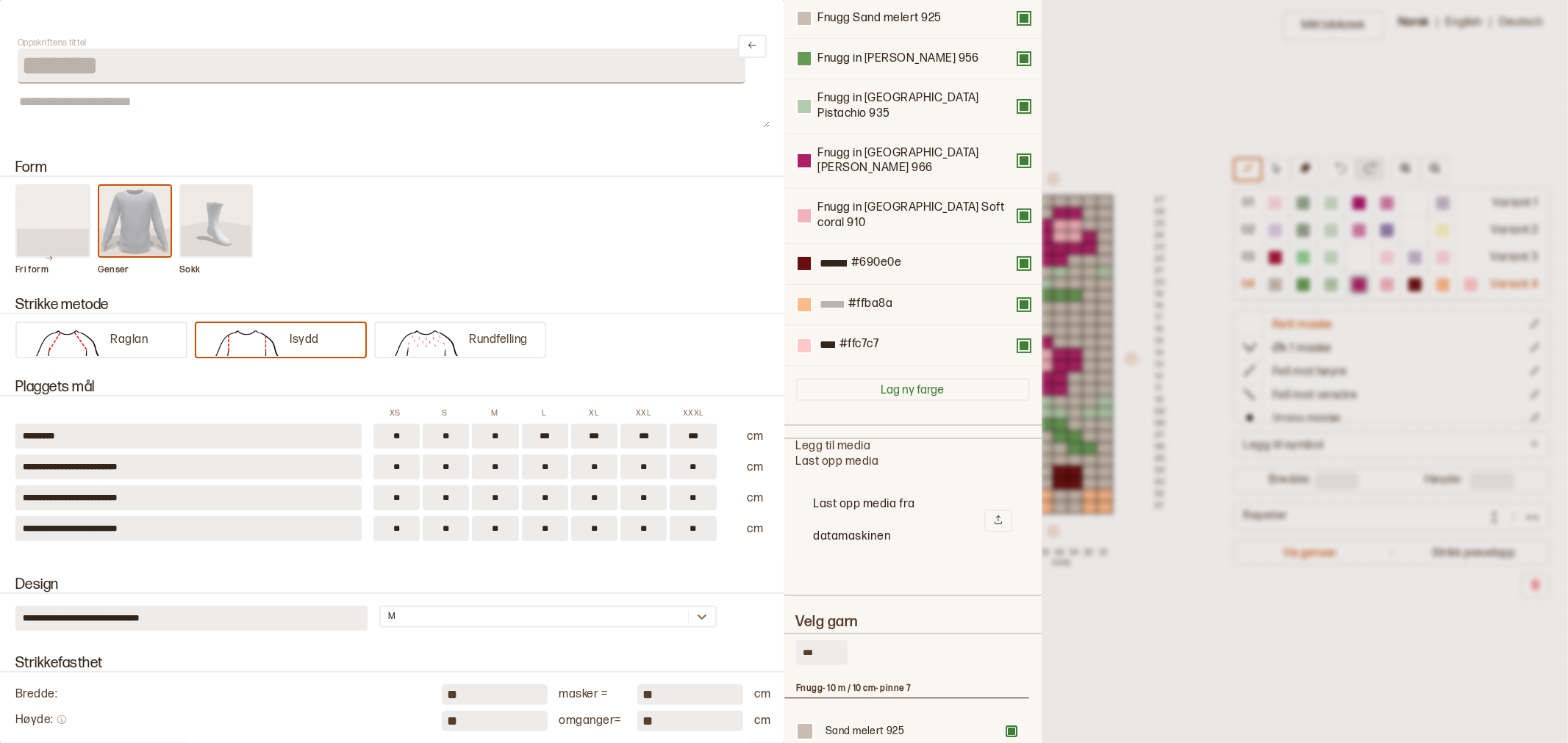
drag, startPoint x: 792, startPoint y: 607, endPoint x: 783, endPoint y: 607, distance: 9.0
click at [784, 607] on div "Slett fargevariant ********* Fnugg Sand melert 925 Fnugg in [GEOGRAPHIC_DATA][P…" at bounding box center [912, 371] width 257 height 743
click at [1012, 711] on div "Fuchsia 955" at bounding box center [906, 732] width 245 height 42
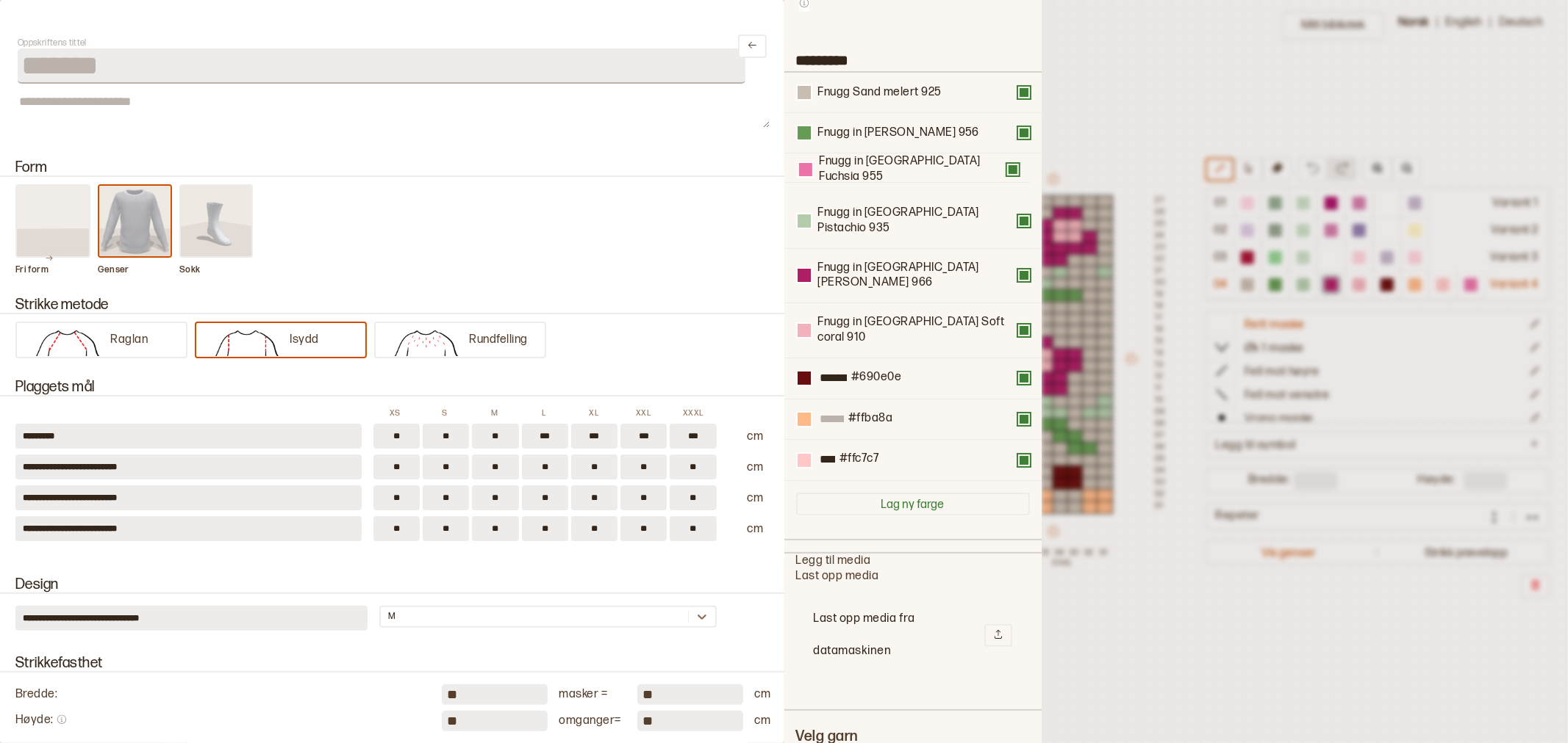
scroll to position [88, 0]
drag, startPoint x: 890, startPoint y: 296, endPoint x: 890, endPoint y: 217, distance: 79.0
click at [890, 217] on div "Fnugg Sand melert 925 Fnugg in [GEOGRAPHIC_DATA][PERSON_NAME] 956 Fnugg in [GEO…" at bounding box center [912, 278] width 233 height 409
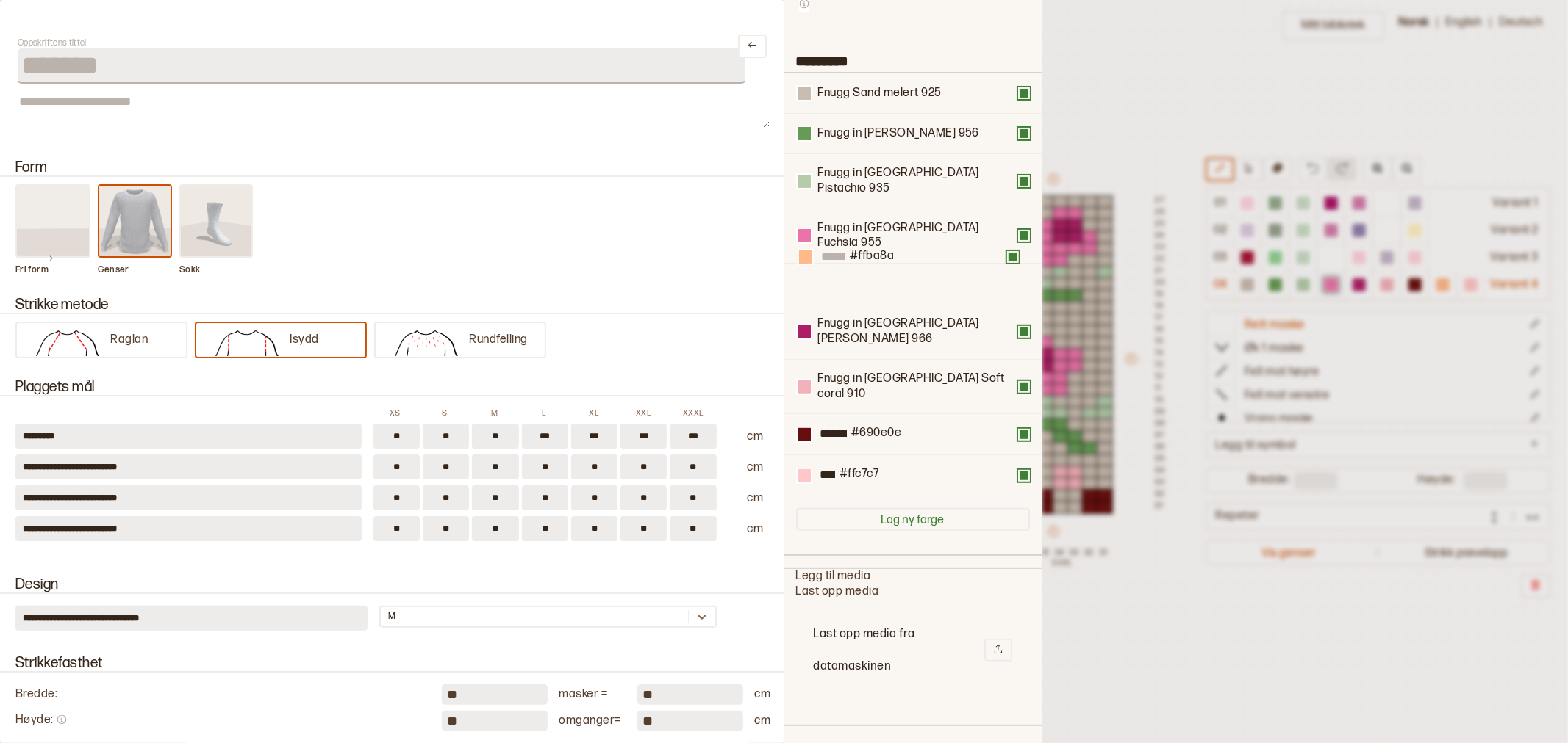
drag, startPoint x: 896, startPoint y: 376, endPoint x: 896, endPoint y: 253, distance: 123.0
click at [896, 253] on div "Fnugg Sand melert 925 Fnugg in [GEOGRAPHIC_DATA][PERSON_NAME] 956 Fnugg in [GEO…" at bounding box center [912, 285] width 233 height 423
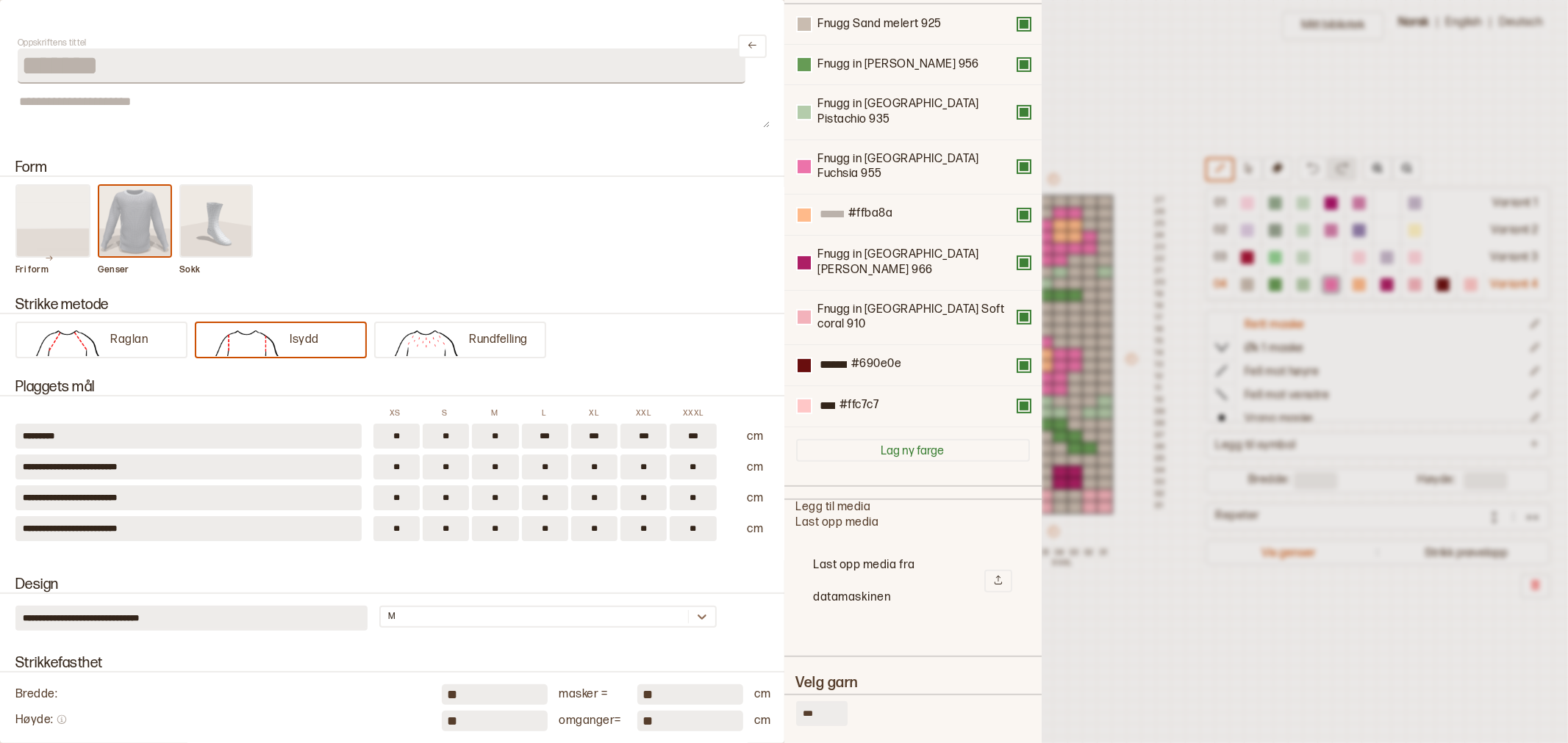
scroll to position [251, 0]
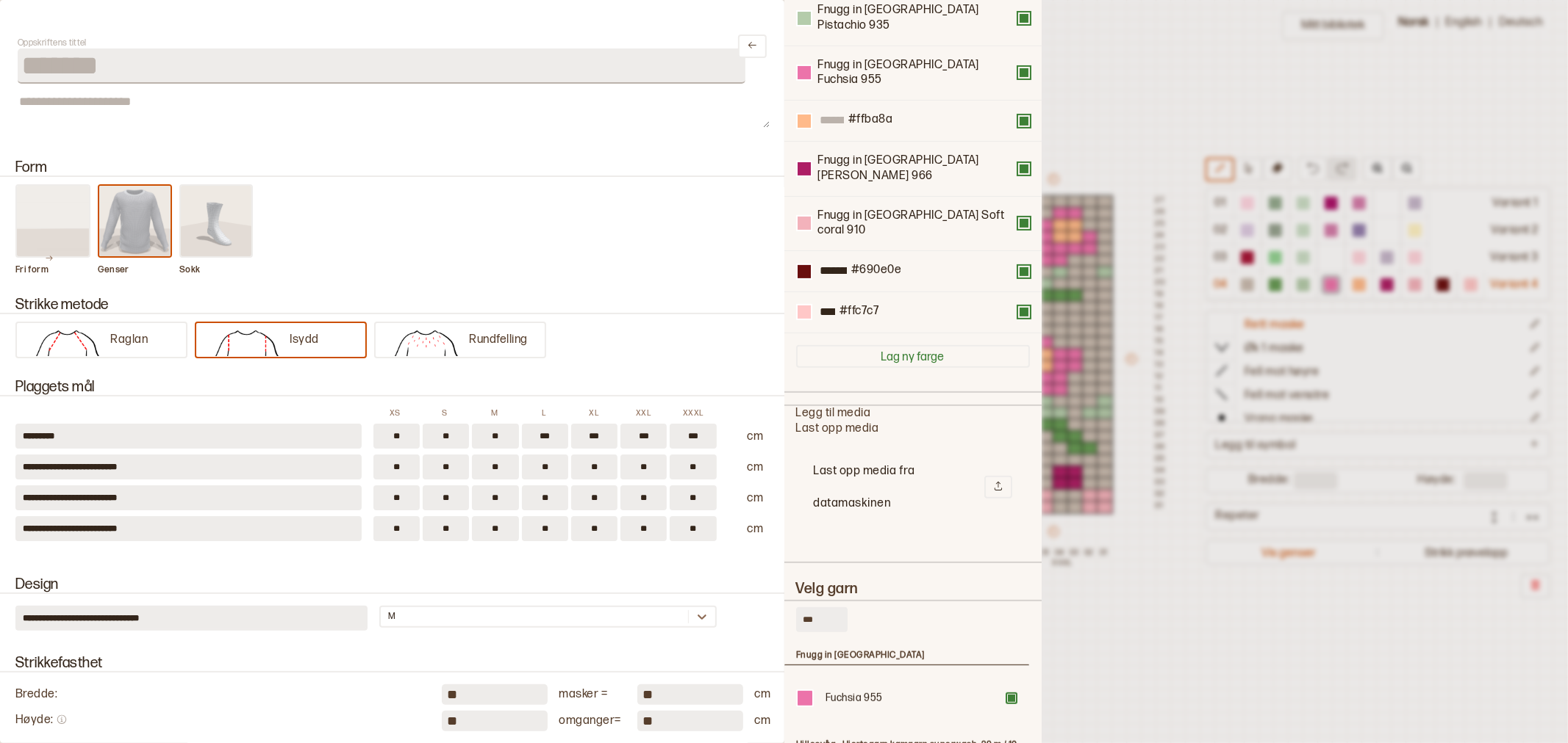
drag, startPoint x: 819, startPoint y: 554, endPoint x: 780, endPoint y: 551, distance: 39.1
click at [780, 551] on div "**********" at bounding box center [784, 371] width 1568 height 743
type input "***"
click at [1012, 694] on div at bounding box center [1011, 698] width 9 height 8
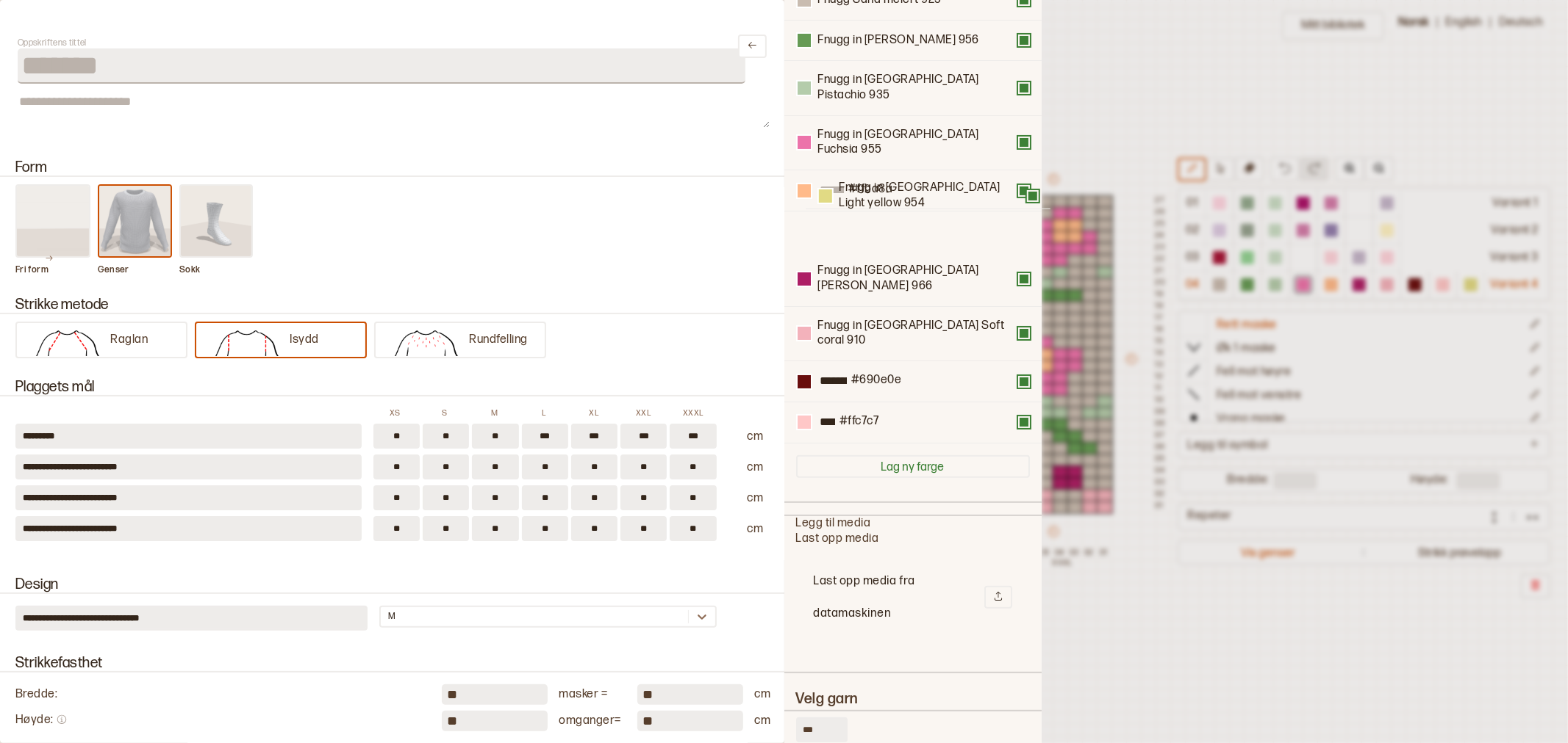
scroll to position [177, 0]
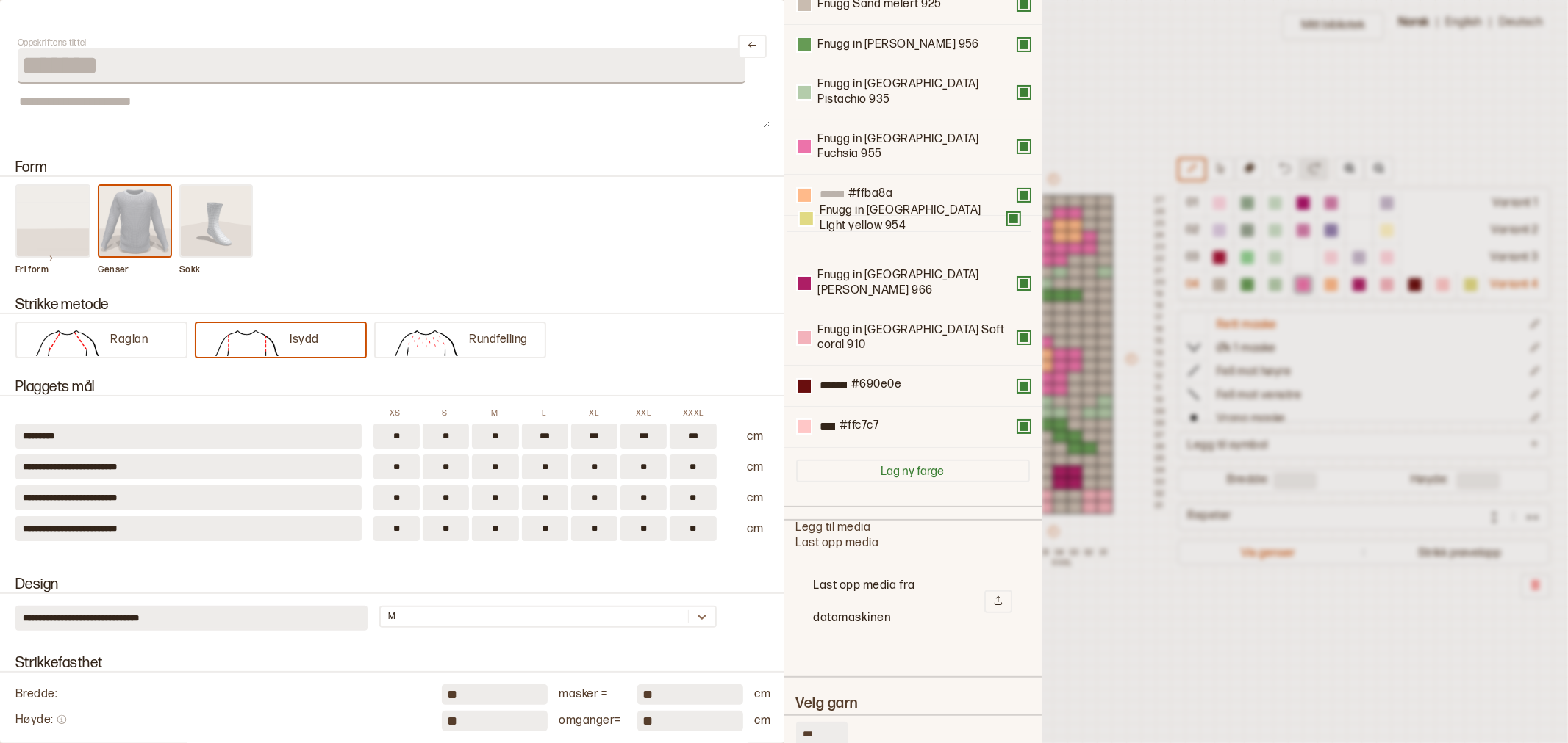
drag, startPoint x: 899, startPoint y: 248, endPoint x: 901, endPoint y: 194, distance: 54.0
click at [901, 194] on div "Fnugg Sand melert 925 Fnugg in [GEOGRAPHIC_DATA][PERSON_NAME] 956 Fnugg in [GEO…" at bounding box center [912, 216] width 233 height 464
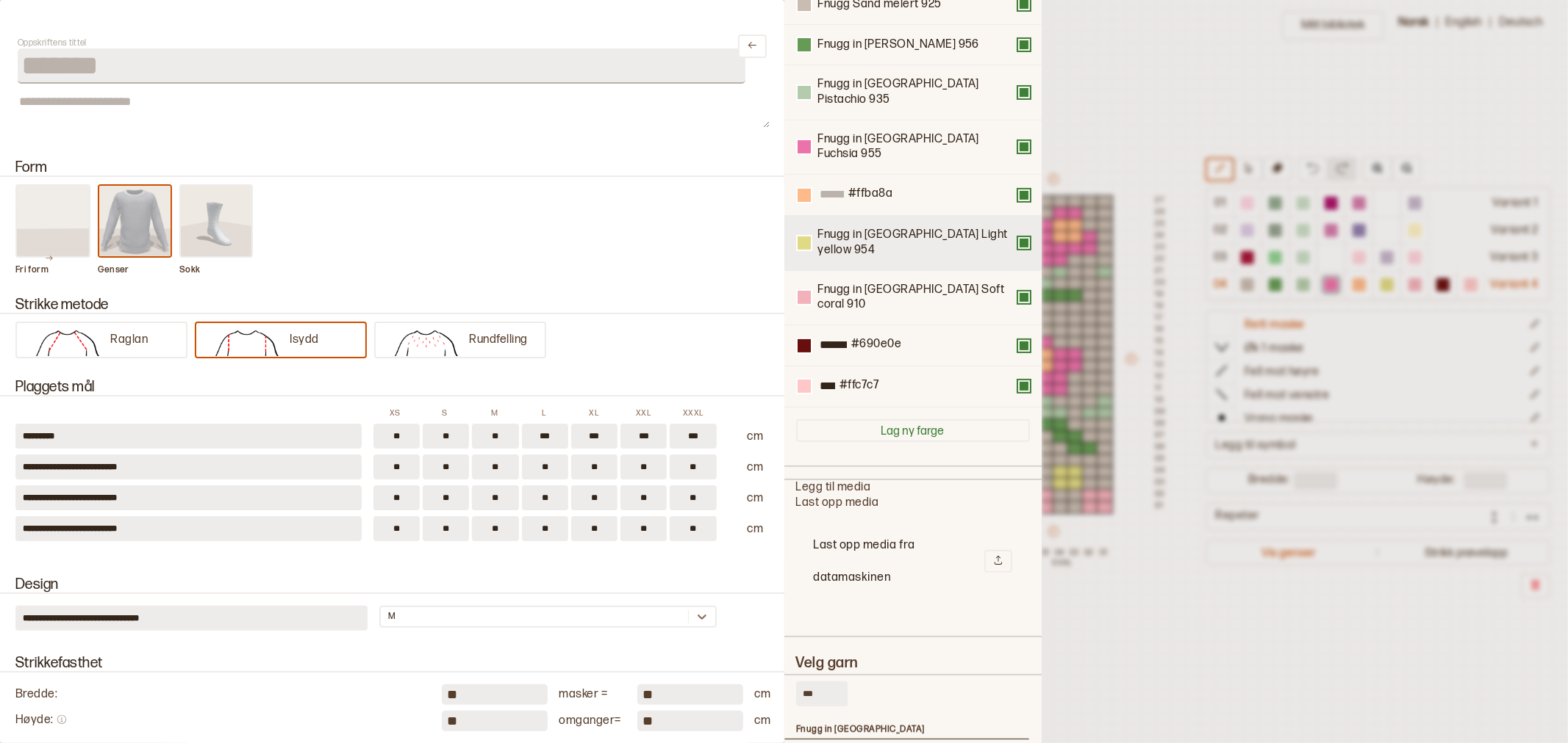
scroll to position [137, 0]
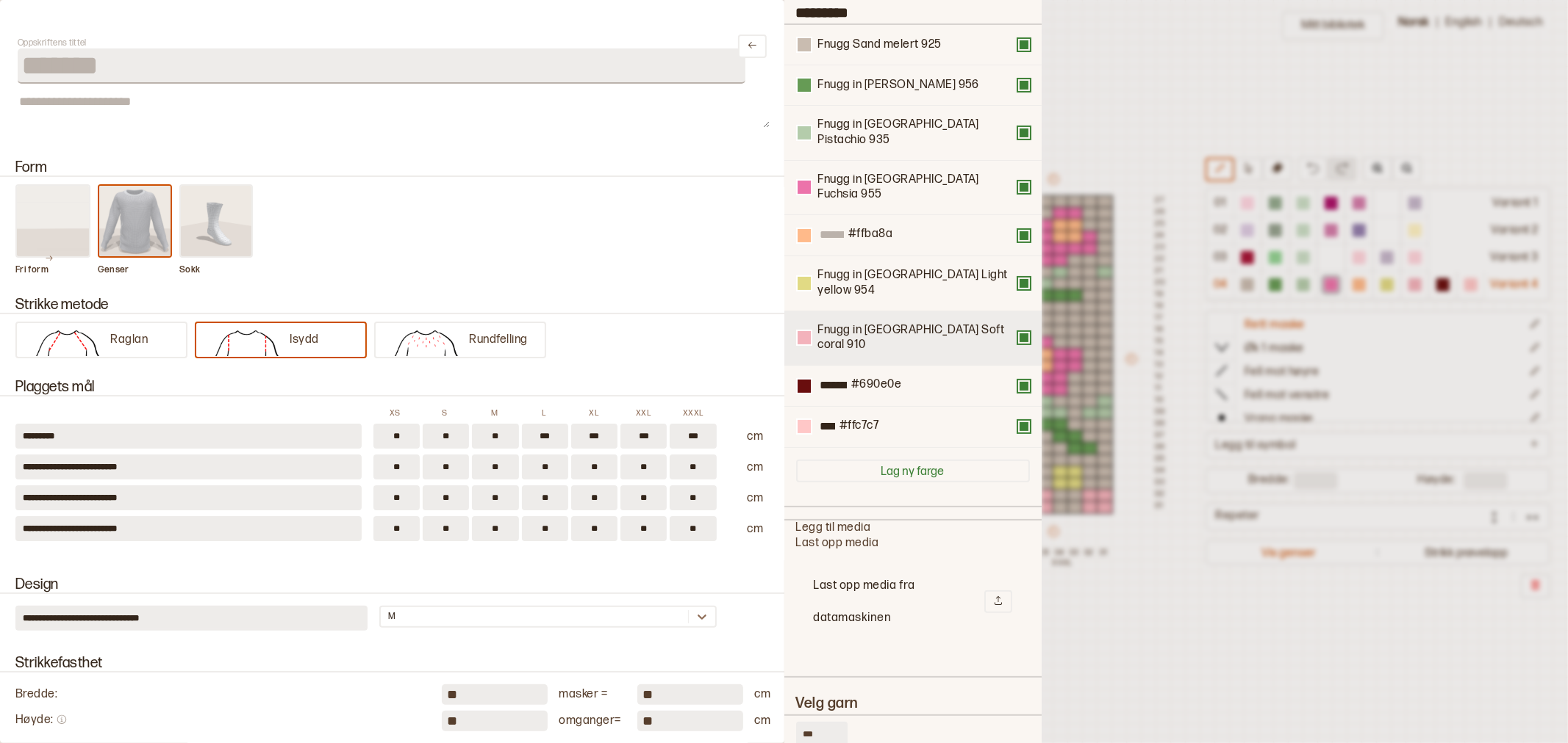
click at [1018, 332] on button at bounding box center [1024, 338] width 11 height 11
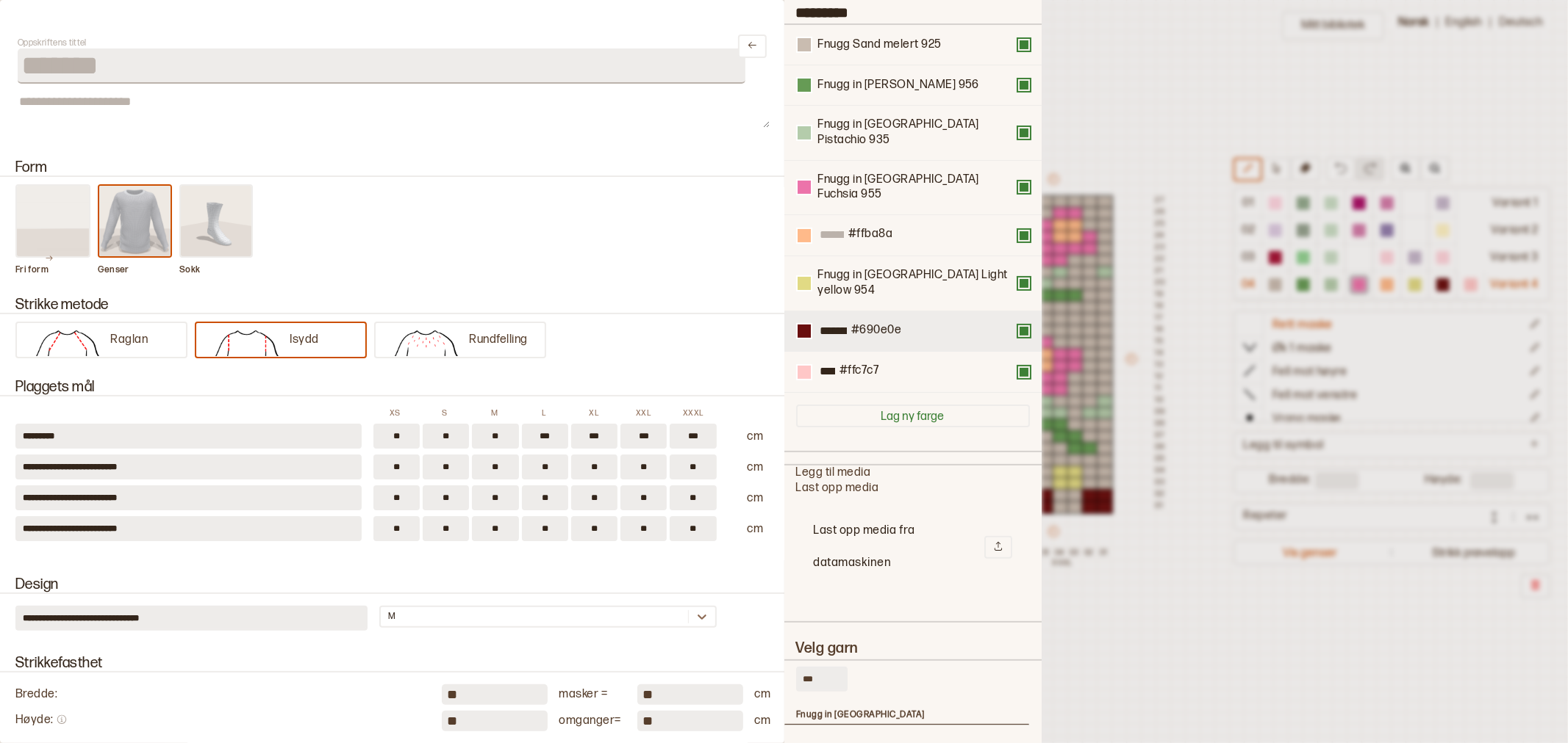
click at [1018, 326] on button at bounding box center [1024, 331] width 11 height 11
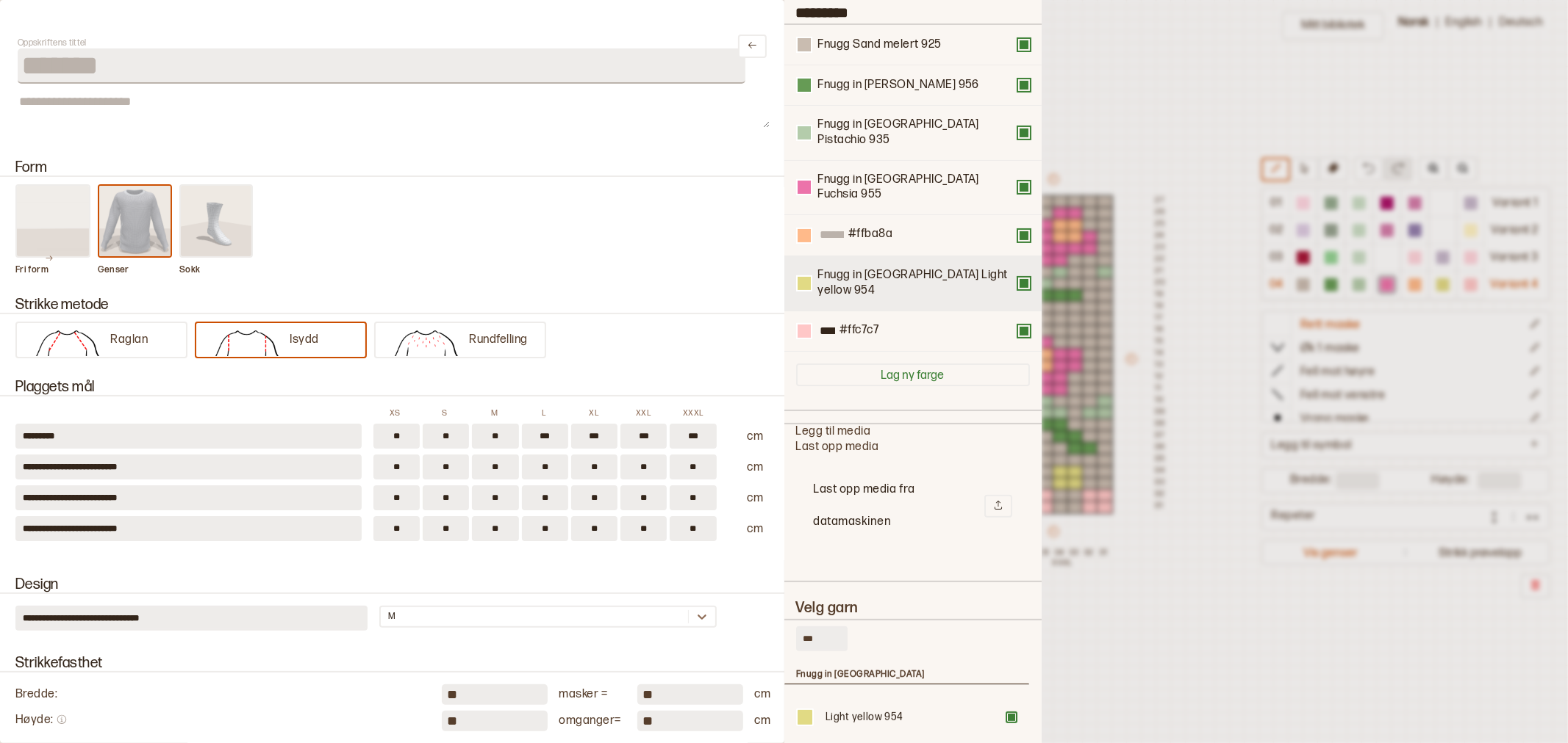
click at [805, 257] on div "Fnugg in [GEOGRAPHIC_DATA] Light yellow 954" at bounding box center [912, 284] width 257 height 55
click at [800, 277] on div at bounding box center [804, 283] width 13 height 13
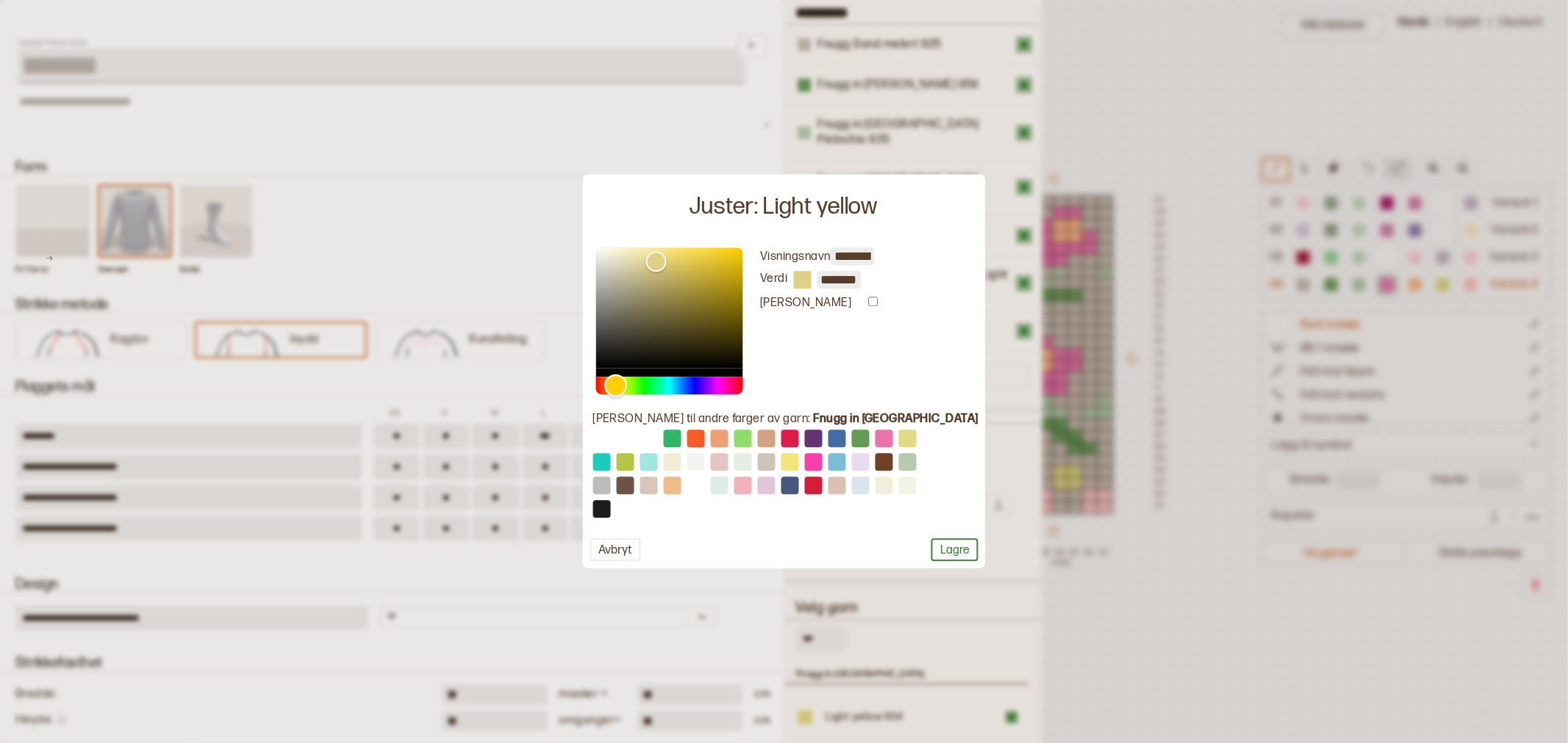
click at [627, 386] on div "Hue" at bounding box center [616, 385] width 23 height 23
drag, startPoint x: 634, startPoint y: 386, endPoint x: 644, endPoint y: 351, distance: 36.4
click at [644, 351] on div at bounding box center [669, 321] width 147 height 147
type input "*******"
drag, startPoint x: 674, startPoint y: 262, endPoint x: 658, endPoint y: 247, distance: 21.9
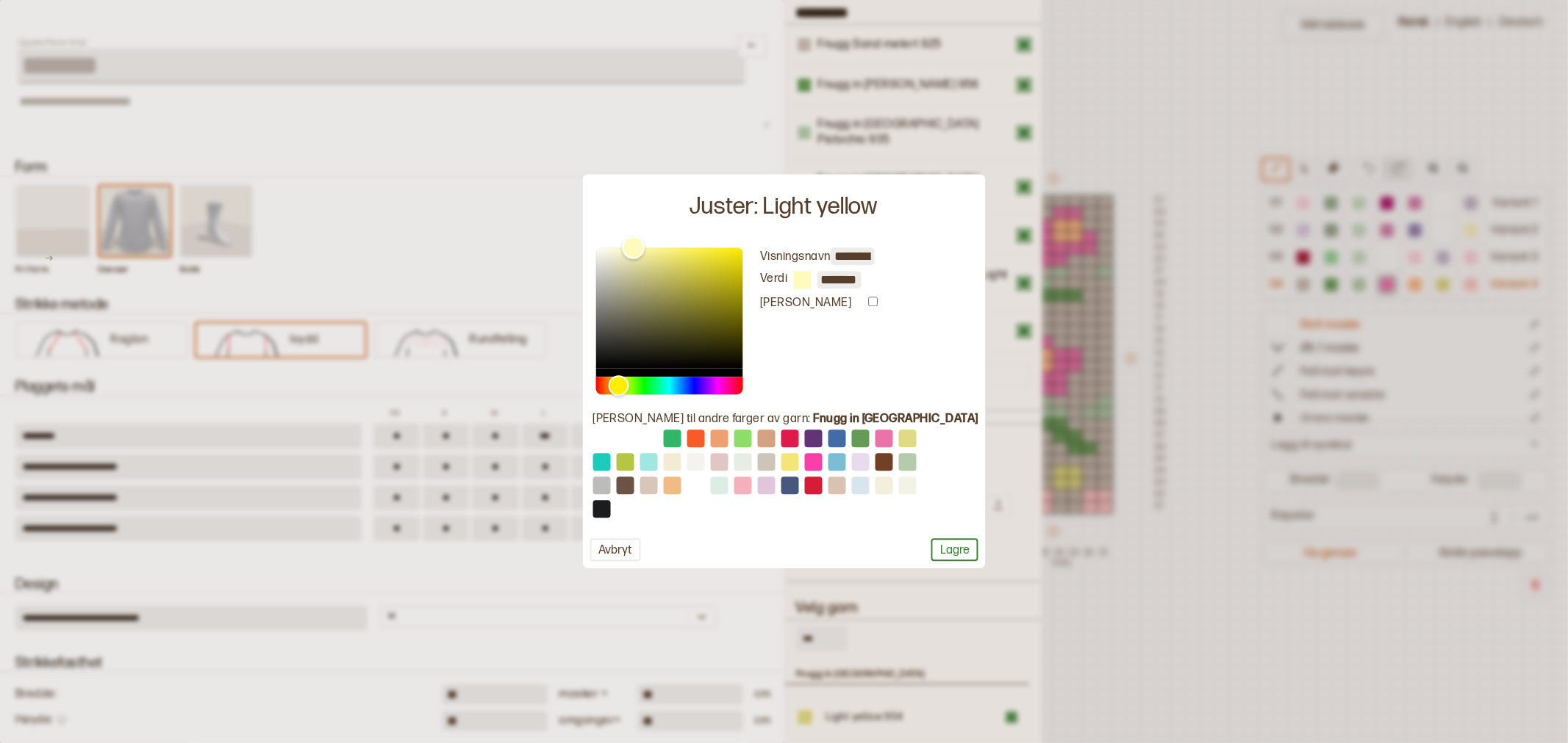
click at [644, 247] on div "Color" at bounding box center [633, 247] width 23 height 23
click at [923, 534] on div "**********" at bounding box center [783, 404] width 403 height 329
click at [931, 546] on button "Lagre" at bounding box center [955, 550] width 47 height 23
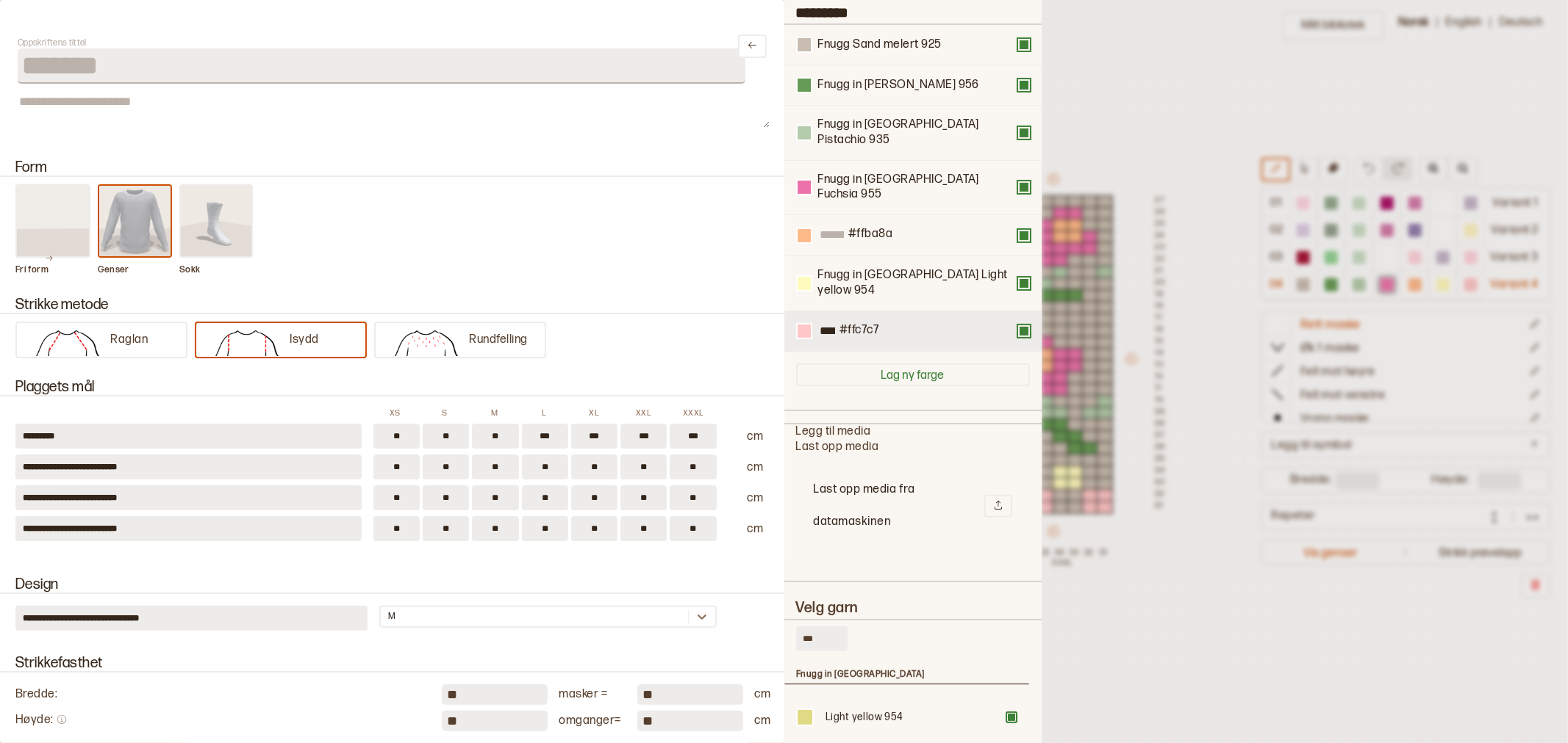
click at [1018, 326] on button at bounding box center [1024, 331] width 11 height 11
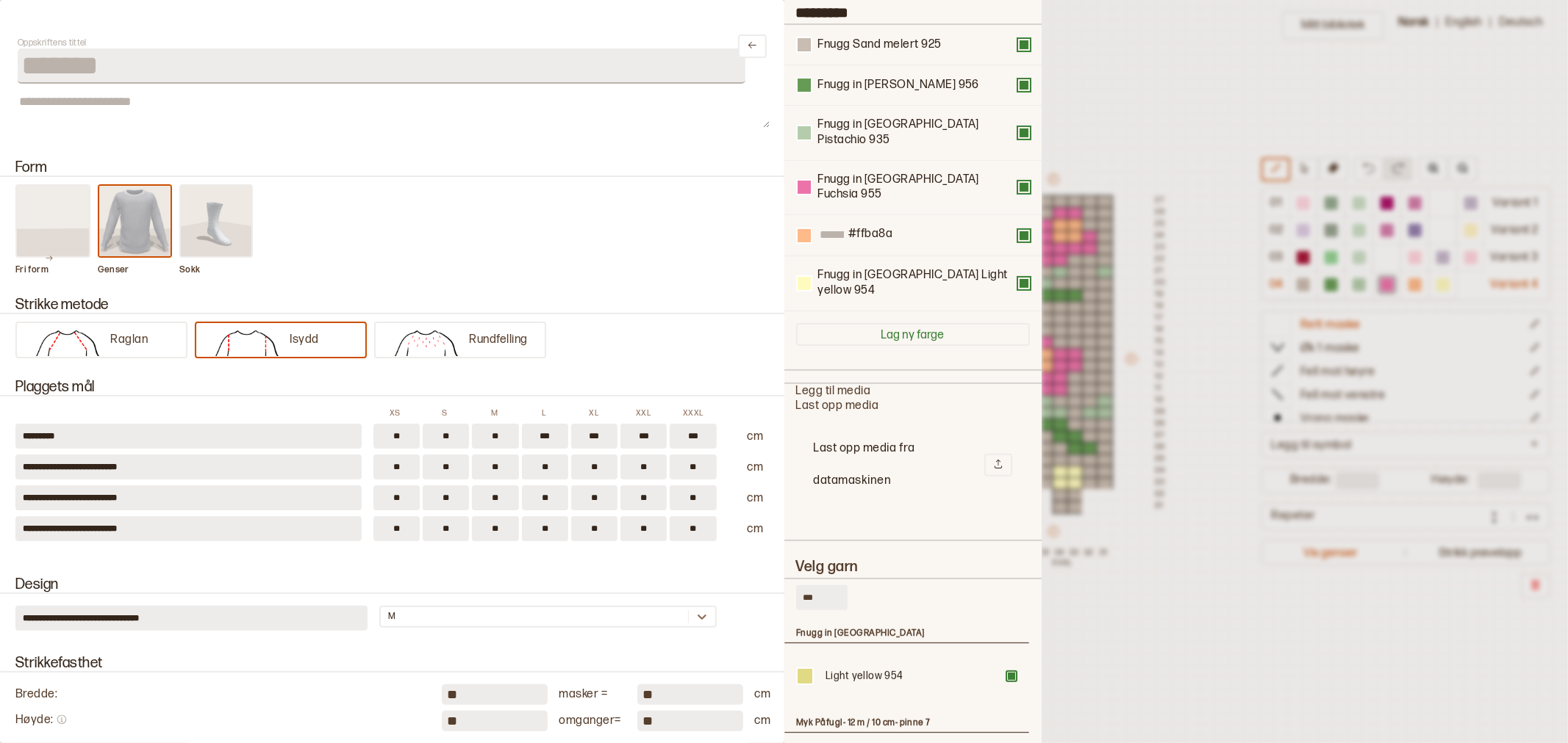
drag, startPoint x: 814, startPoint y: 548, endPoint x: 774, endPoint y: 546, distance: 40.0
click at [774, 546] on div "**********" at bounding box center [784, 371] width 1568 height 743
type input "***"
click at [1007, 681] on div at bounding box center [1011, 676] width 9 height 8
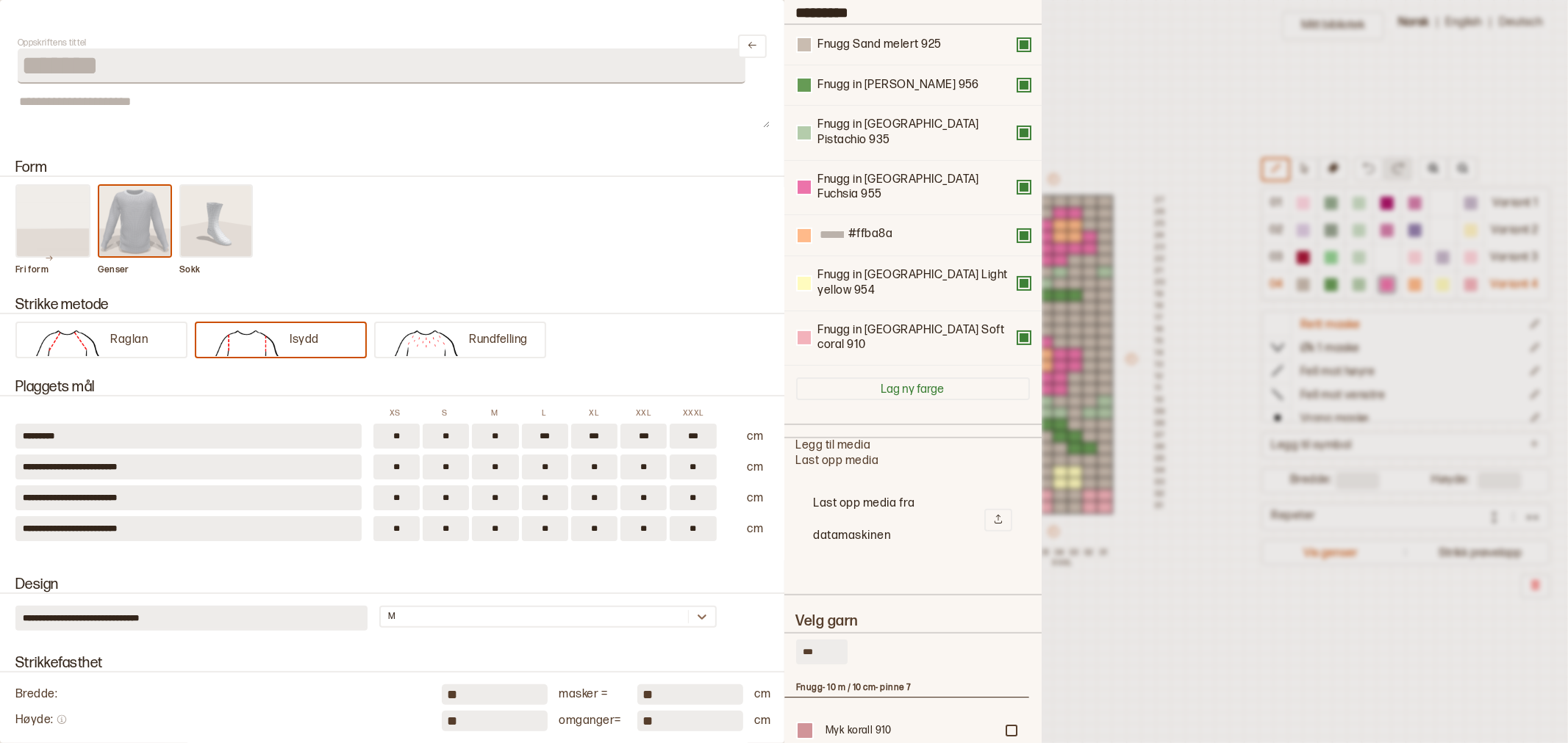
click at [1151, 116] on div at bounding box center [784, 371] width 1568 height 743
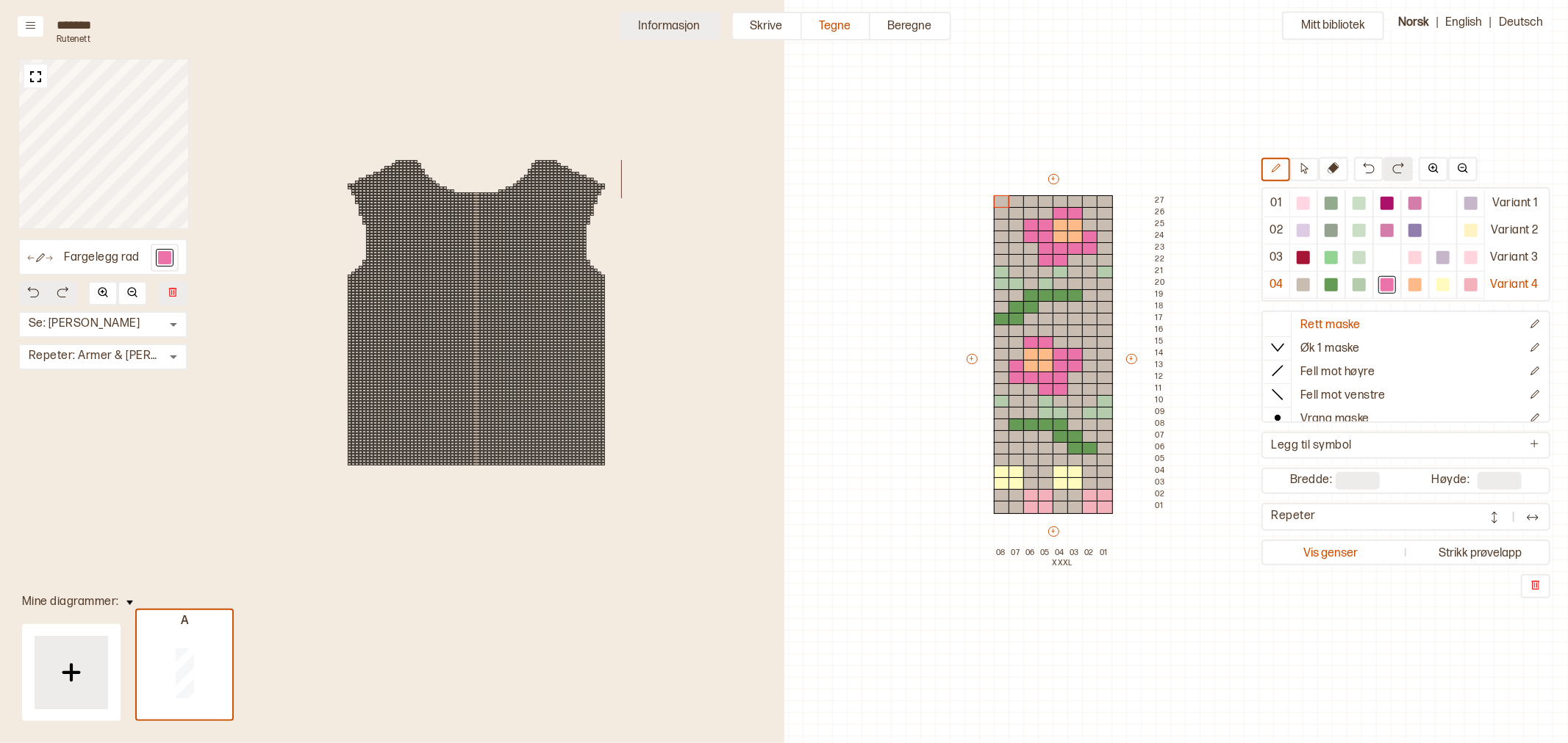
click at [673, 32] on button "Informasjon" at bounding box center [670, 25] width 100 height 28
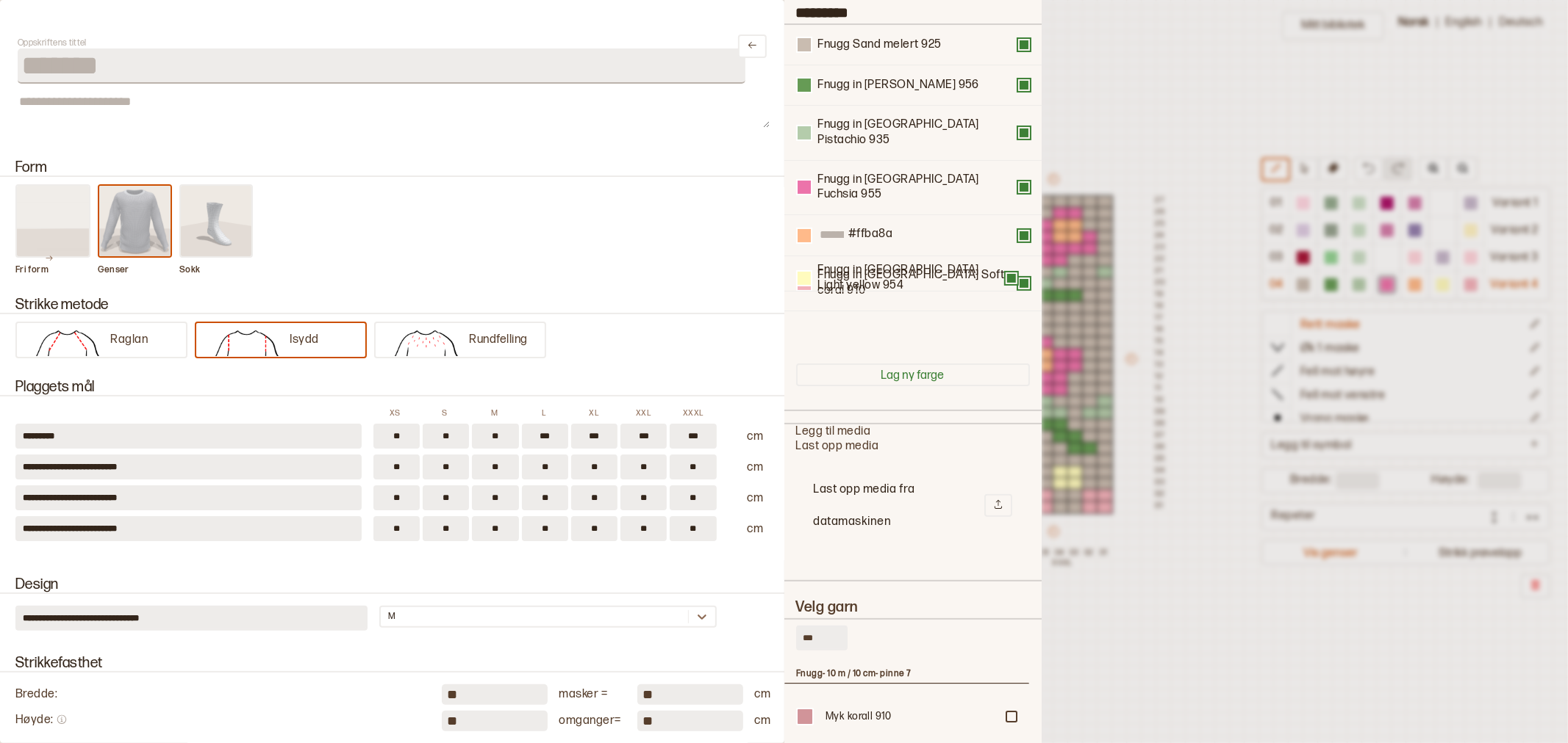
drag, startPoint x: 845, startPoint y: 255, endPoint x: 845, endPoint y: 286, distance: 31.0
click at [845, 286] on div "Fnugg Sand melert 925 Fnugg in [GEOGRAPHIC_DATA][PERSON_NAME] 956 Fnugg in [GEO…" at bounding box center [912, 188] width 233 height 327
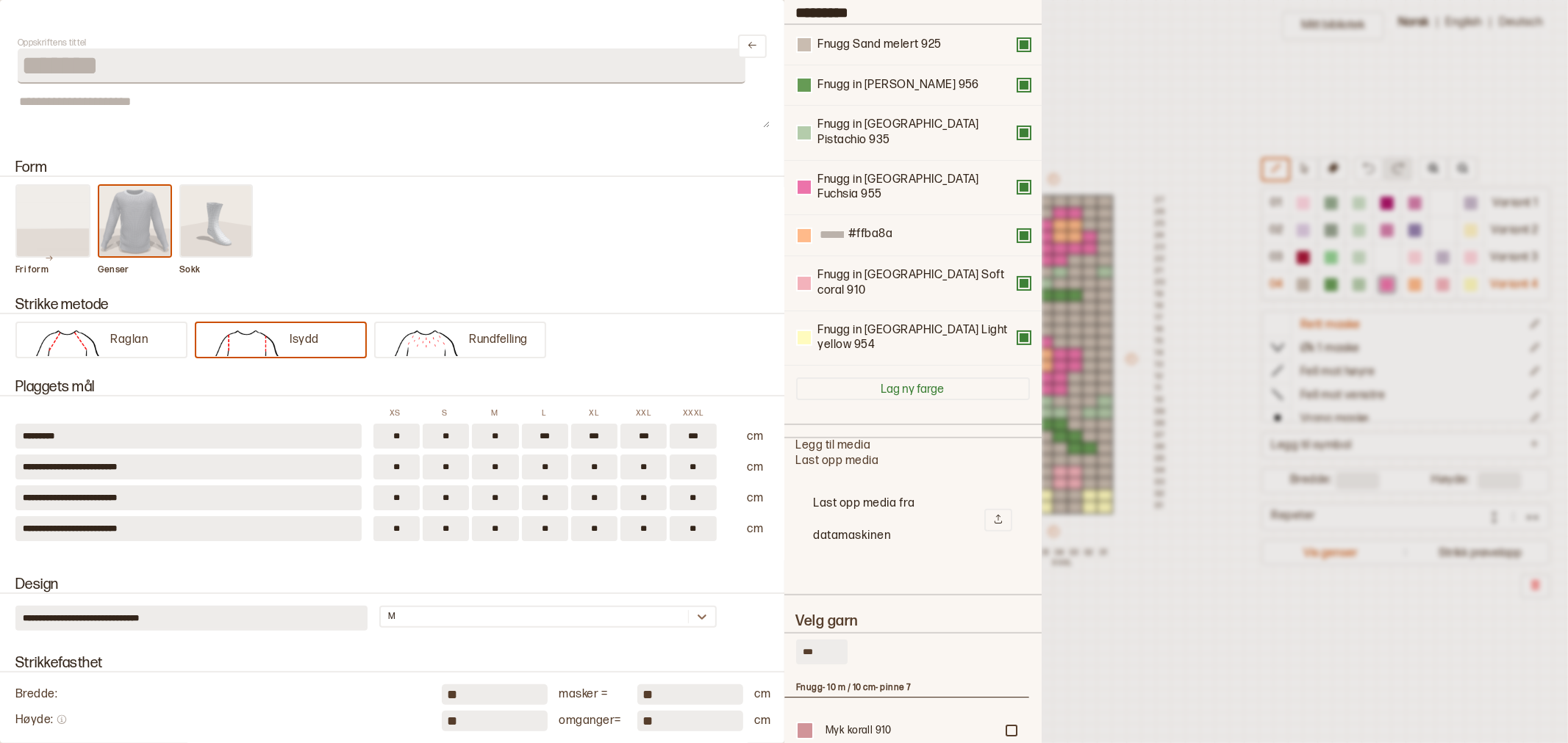
click at [1167, 143] on div at bounding box center [784, 371] width 1568 height 743
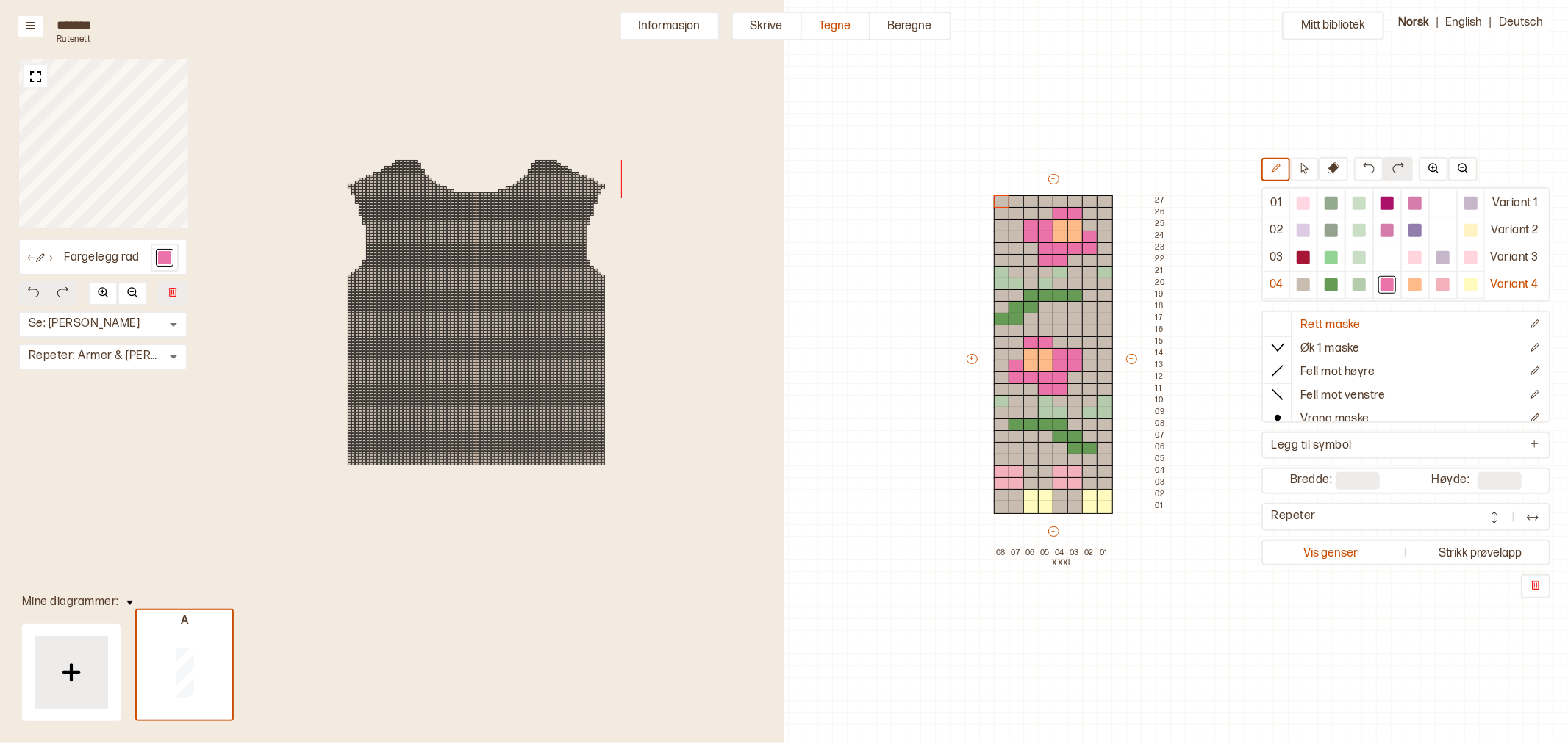
click at [1137, 114] on div "Mitt bibliotek 01 Variant 1 02 Variant 2 03 Variant 3 04 Variant 4 Rett maske Ø…" at bounding box center [1057, 703] width 1568 height 1487
drag, startPoint x: 671, startPoint y: 22, endPoint x: 718, endPoint y: 48, distance: 53.7
click at [671, 22] on button "Informasjon" at bounding box center [670, 25] width 100 height 28
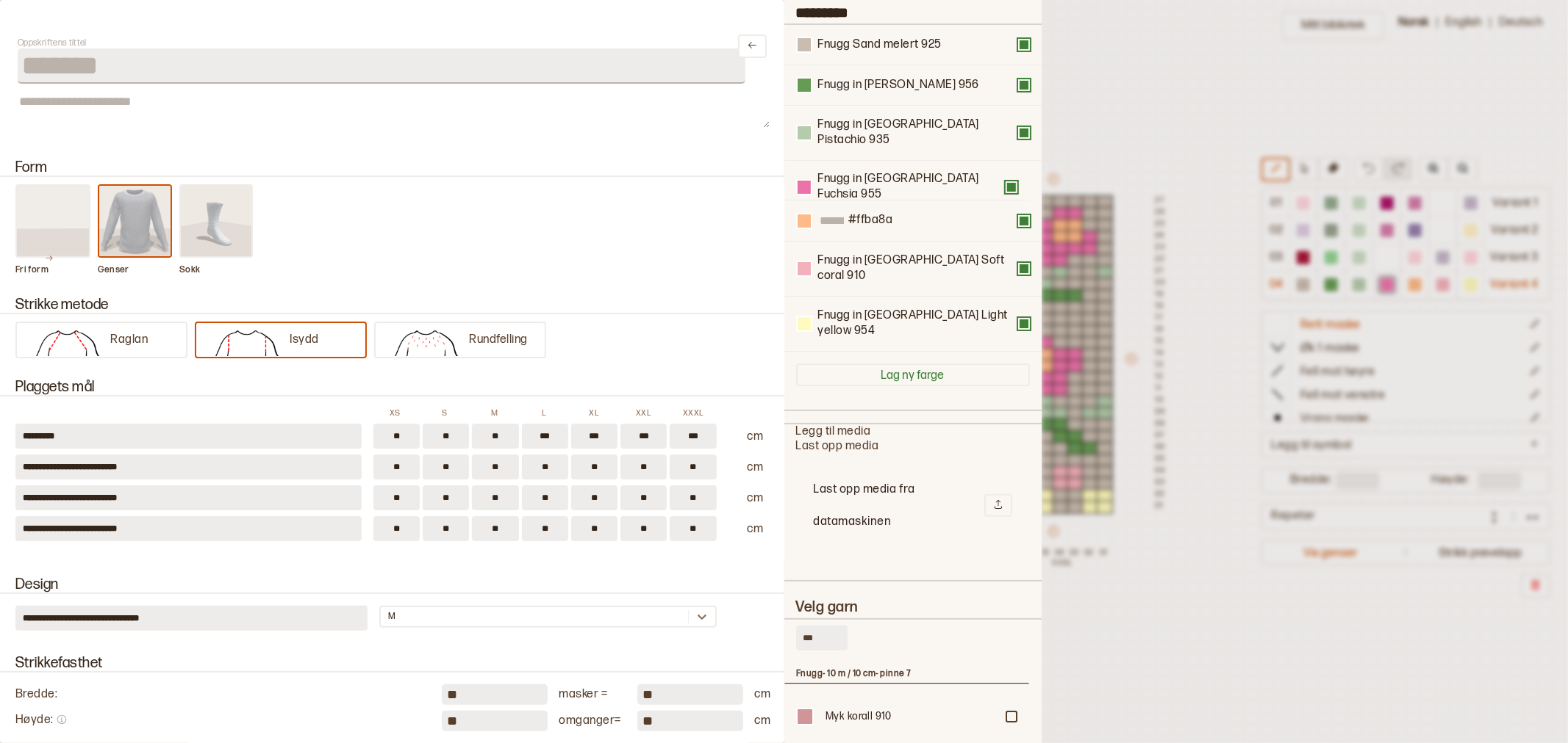
scroll to position [133, 0]
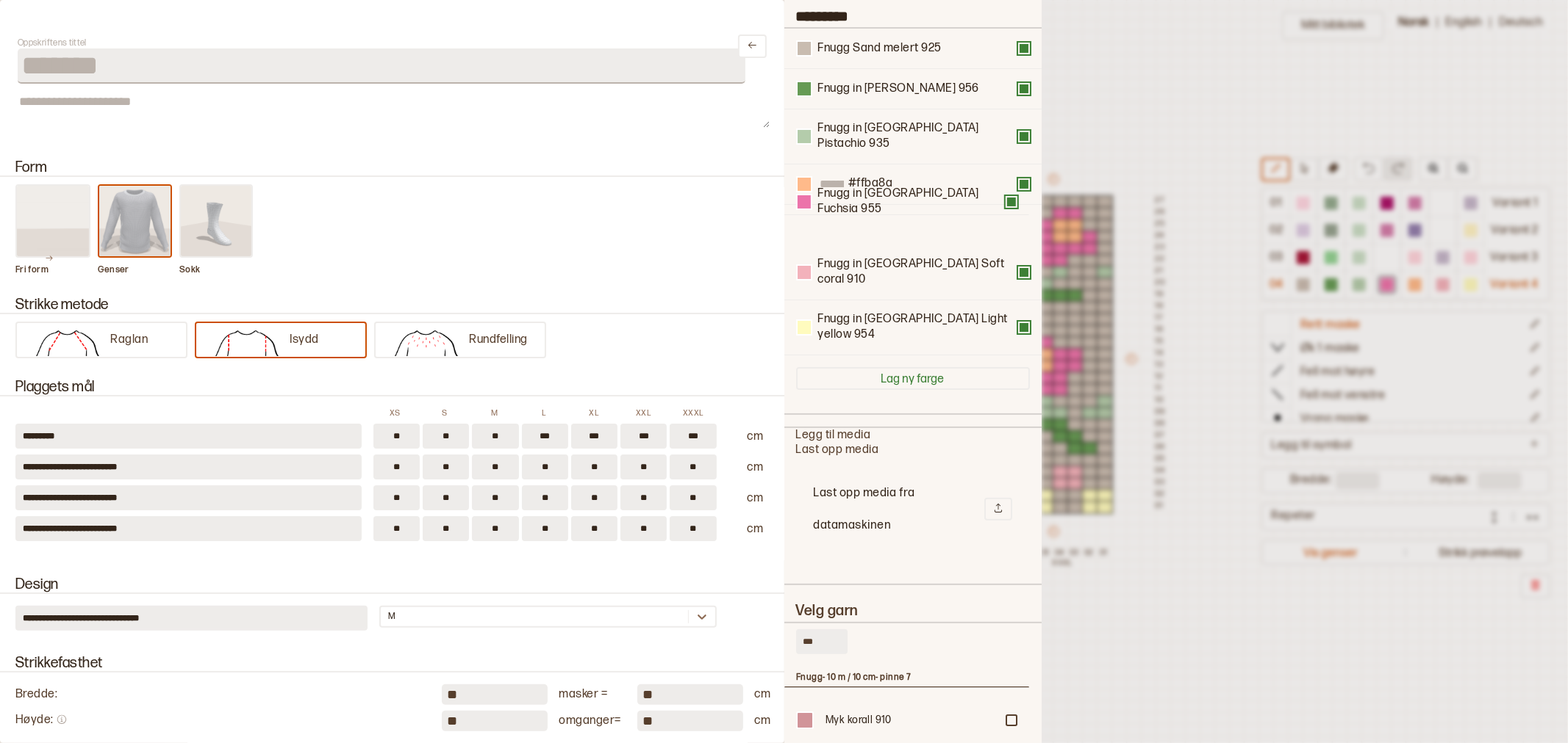
drag, startPoint x: 900, startPoint y: 172, endPoint x: 900, endPoint y: 208, distance: 36.0
click at [900, 208] on div "Fnugg Sand melert 925 Fnugg in [GEOGRAPHIC_DATA][PERSON_NAME] 956 Fnugg in [GEO…" at bounding box center [912, 192] width 233 height 327
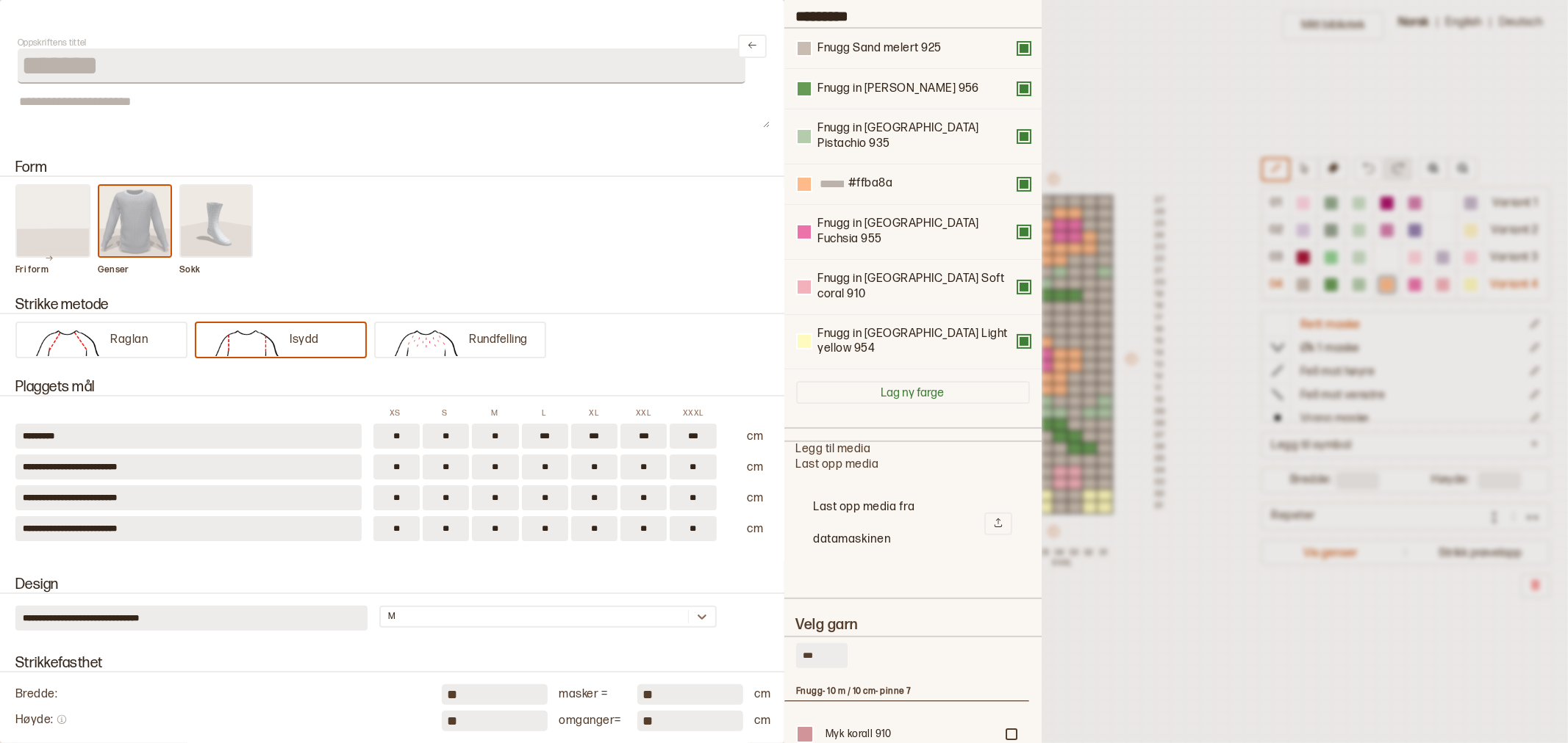
click at [1105, 104] on div at bounding box center [784, 371] width 1568 height 743
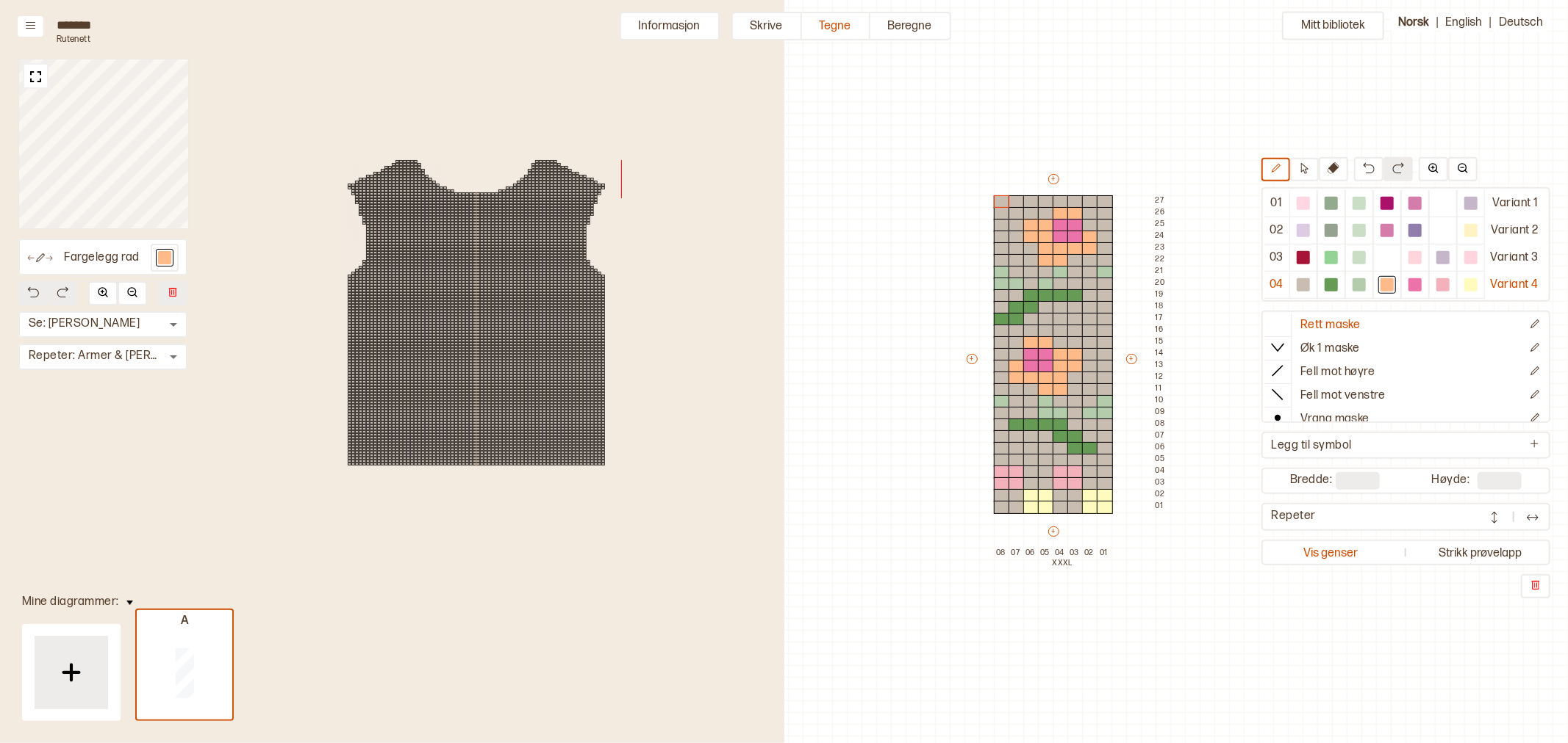
click at [1197, 598] on div "Mitt bibliotek 01 Variant 1 02 Variant 2 03 Variant 3 04 Variant 4 Rett maske Ø…" at bounding box center [1057, 703] width 1568 height 1487
click at [656, 25] on button "Informasjon" at bounding box center [670, 25] width 100 height 28
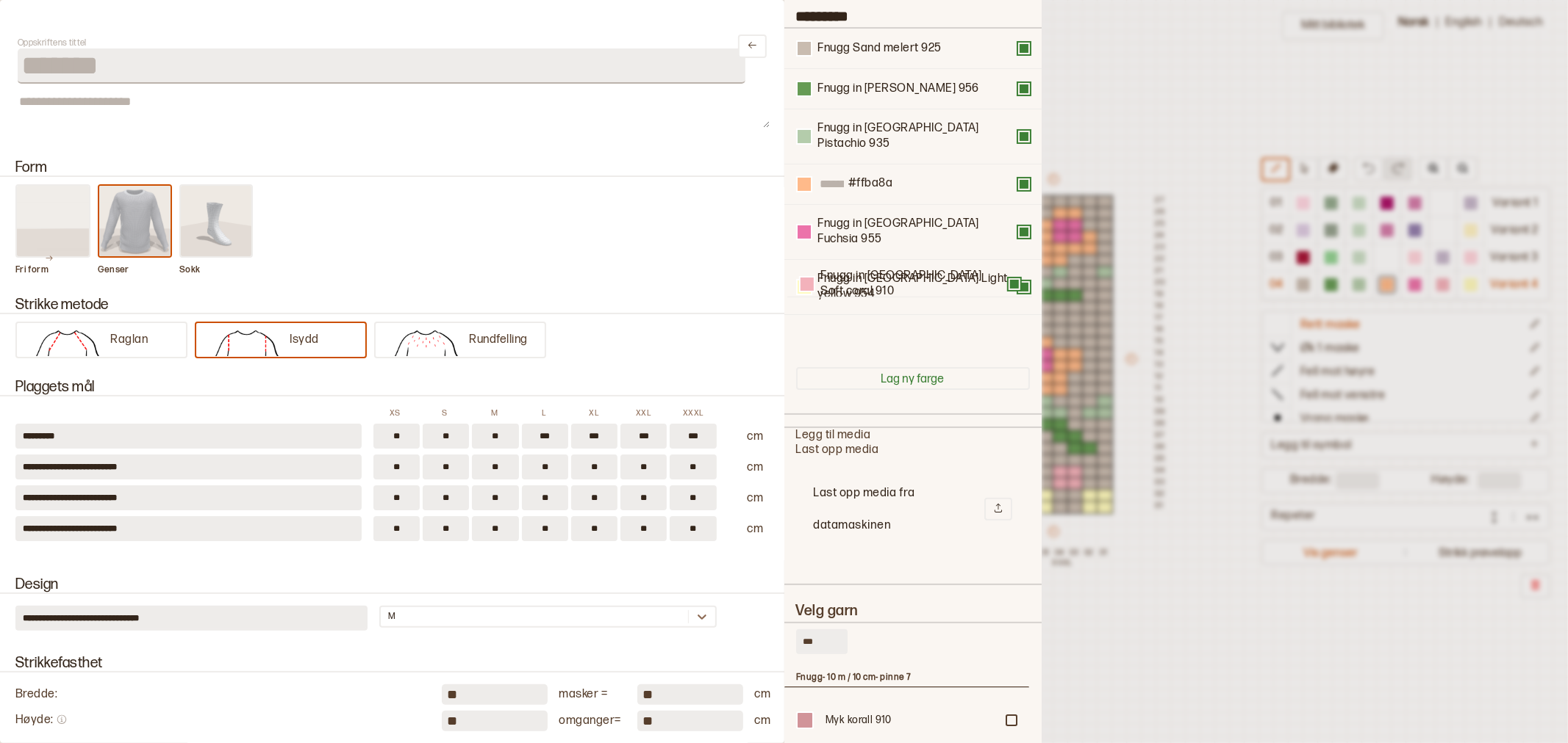
drag, startPoint x: 897, startPoint y: 253, endPoint x: 902, endPoint y: 288, distance: 35.4
click at [902, 288] on div "Fnugg Sand melert 925 Fnugg in [GEOGRAPHIC_DATA][PERSON_NAME] 956 Fnugg in [GEO…" at bounding box center [912, 192] width 233 height 327
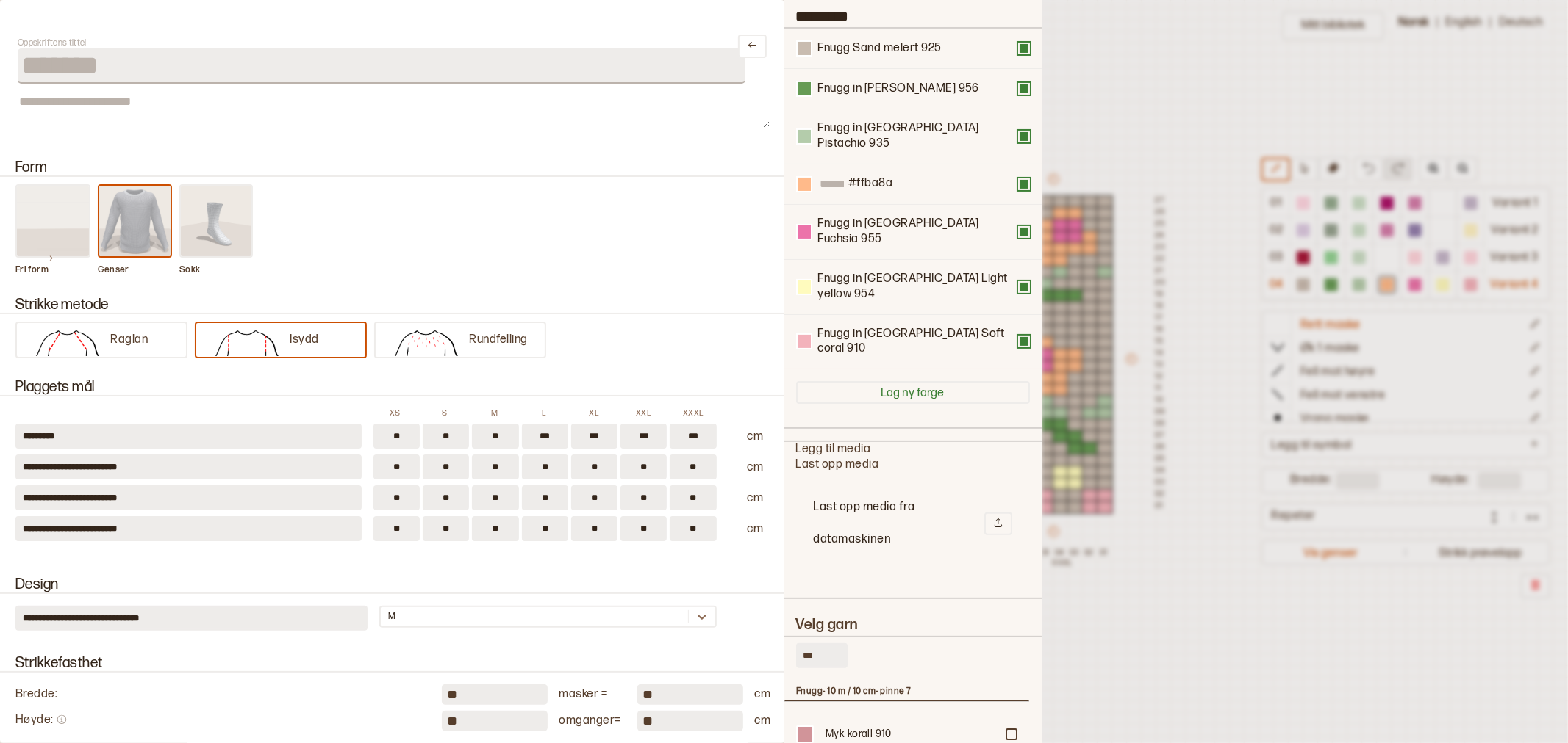
click at [1162, 104] on div at bounding box center [784, 371] width 1568 height 743
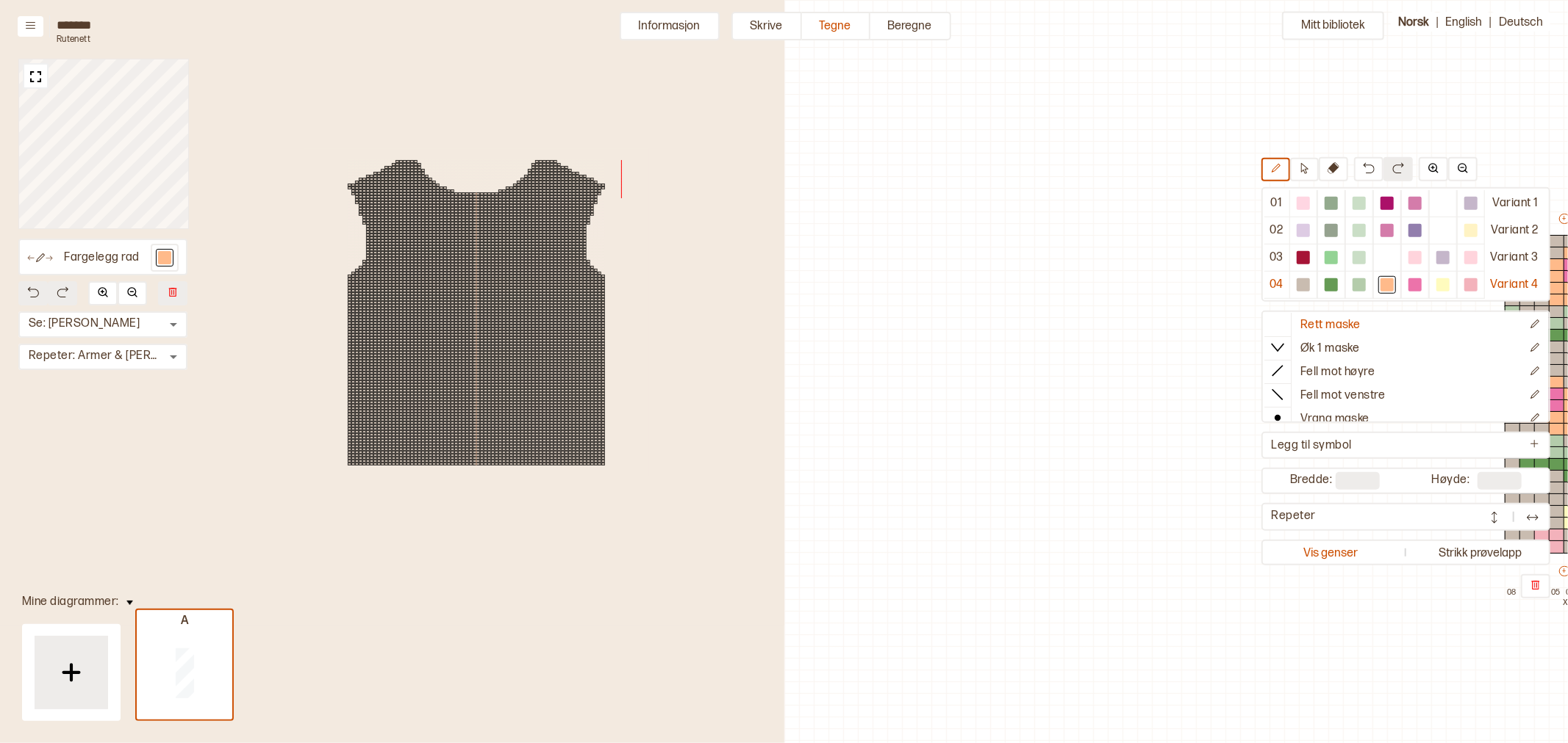
scroll to position [40, 511]
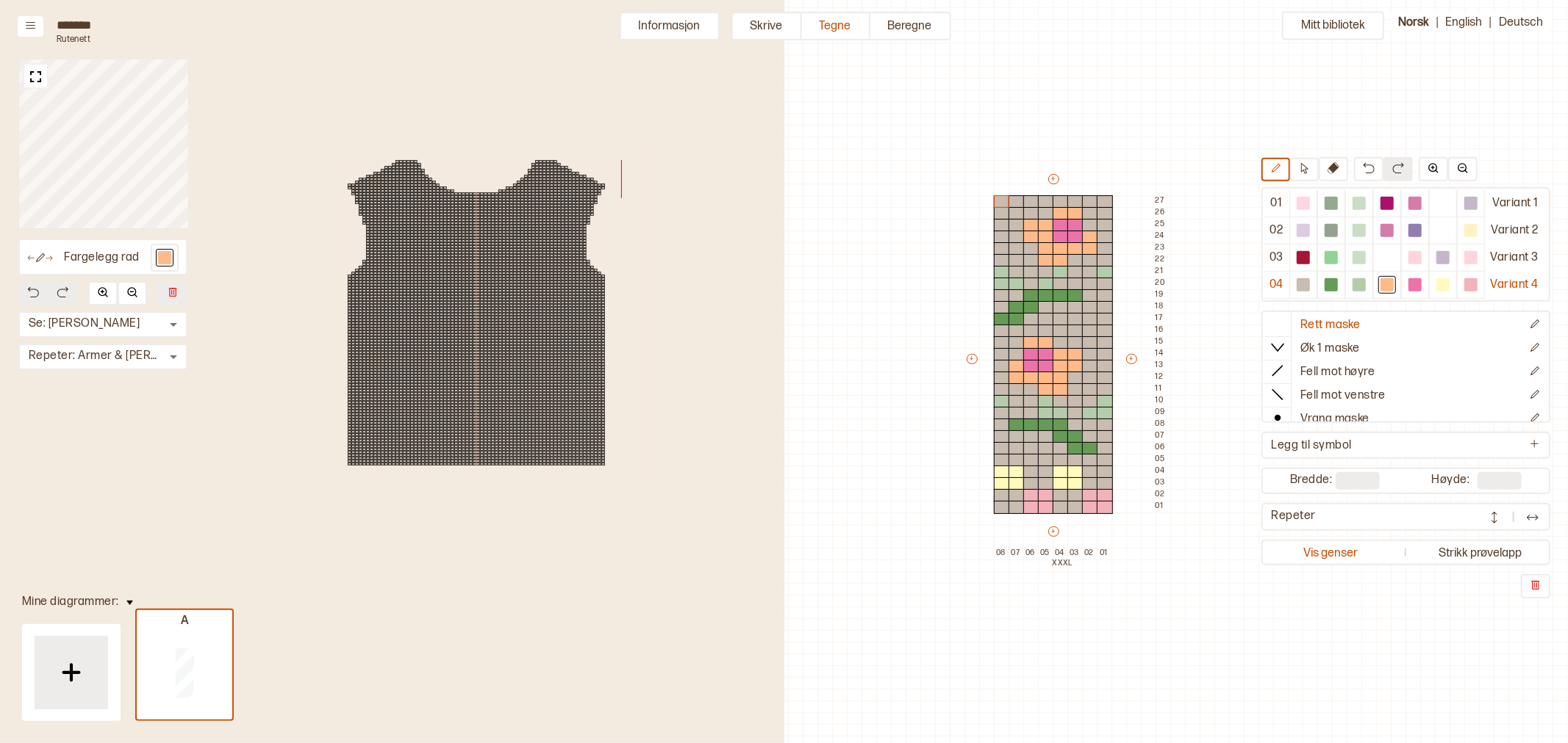
click at [949, 48] on div "Mitt bibliotek 01 Variant 1 02 Variant 2 03 Variant 3 04 Variant 4 Rett maske Ø…" at bounding box center [1057, 703] width 1568 height 1487
drag, startPoint x: 649, startPoint y: 18, endPoint x: 694, endPoint y: 35, distance: 48.1
click at [649, 18] on button "Informasjon" at bounding box center [670, 25] width 100 height 28
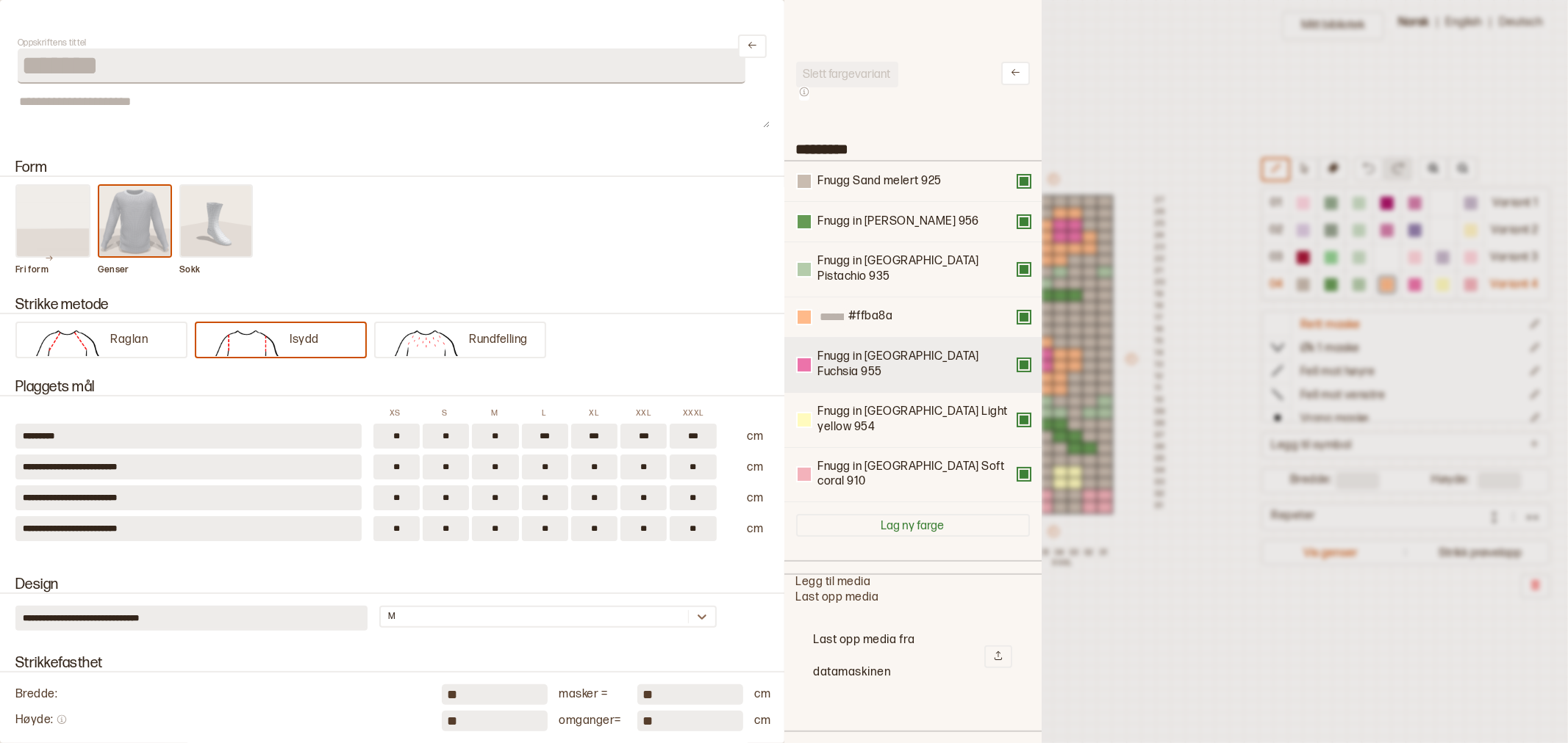
drag, startPoint x: 857, startPoint y: 169, endPoint x: 872, endPoint y: 204, distance: 38.1
click at [865, 211] on div "Fnugg Sand melert 925 Fnugg in Florence Green 956 Fnugg in Florence Pistachio 9…" at bounding box center [912, 331] width 233 height 341
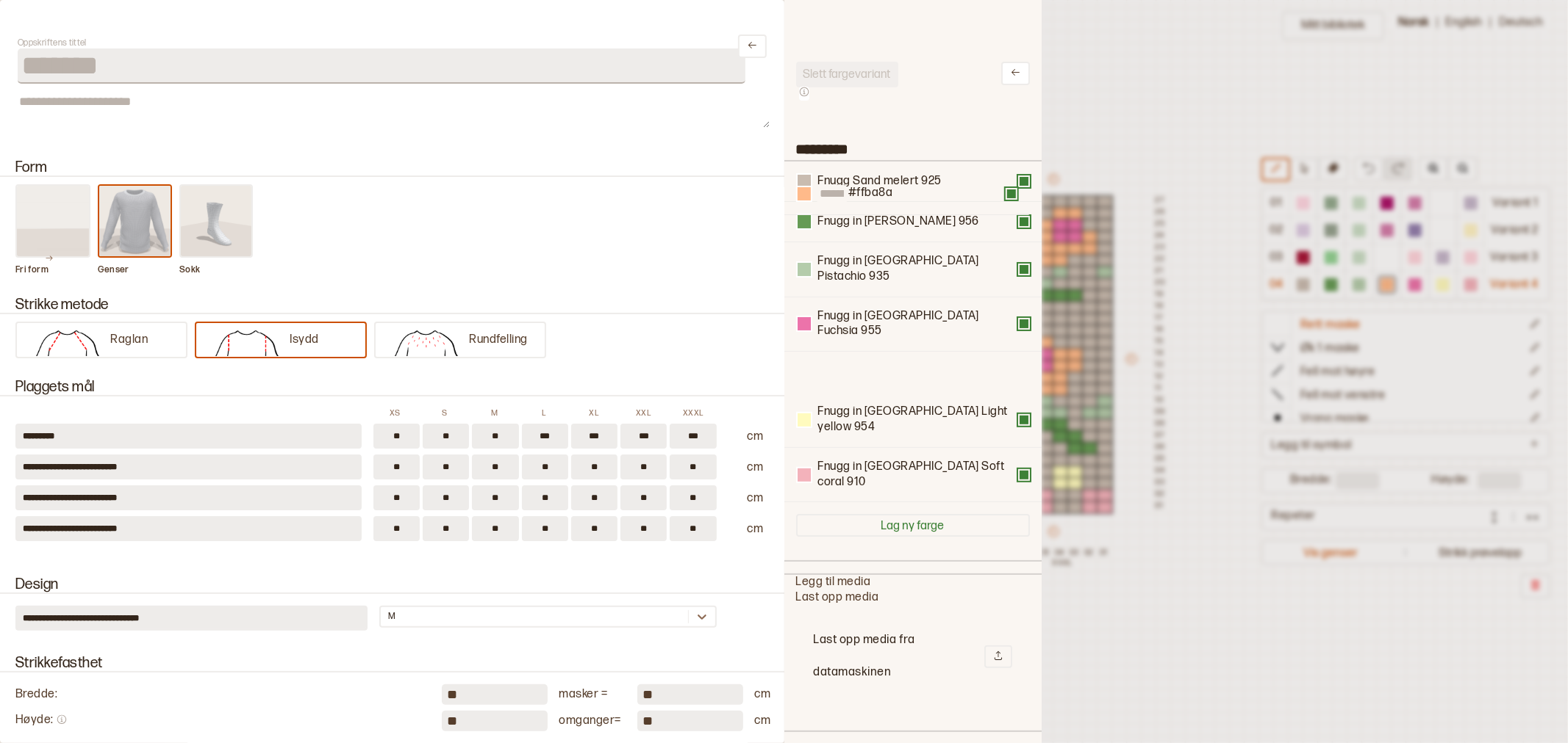
scroll to position [131, 0]
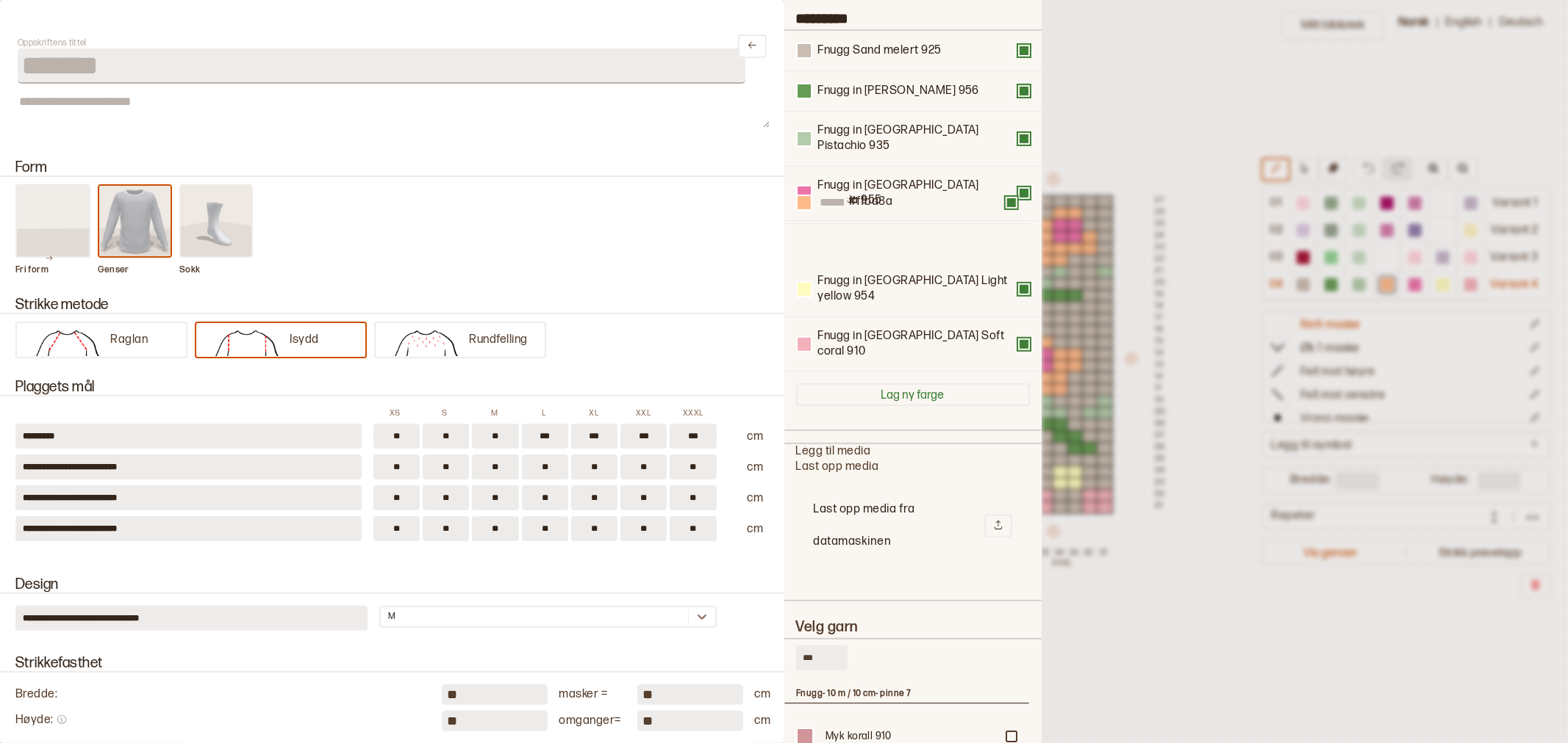
drag, startPoint x: 946, startPoint y: 167, endPoint x: 946, endPoint y: 208, distance: 41.0
click at [946, 208] on div "Fnugg Sand melert 925 Fnugg in Florence Green 956 Fnugg in Florence Pistachio 9…" at bounding box center [912, 201] width 233 height 341
click at [1091, 114] on div at bounding box center [784, 371] width 1568 height 743
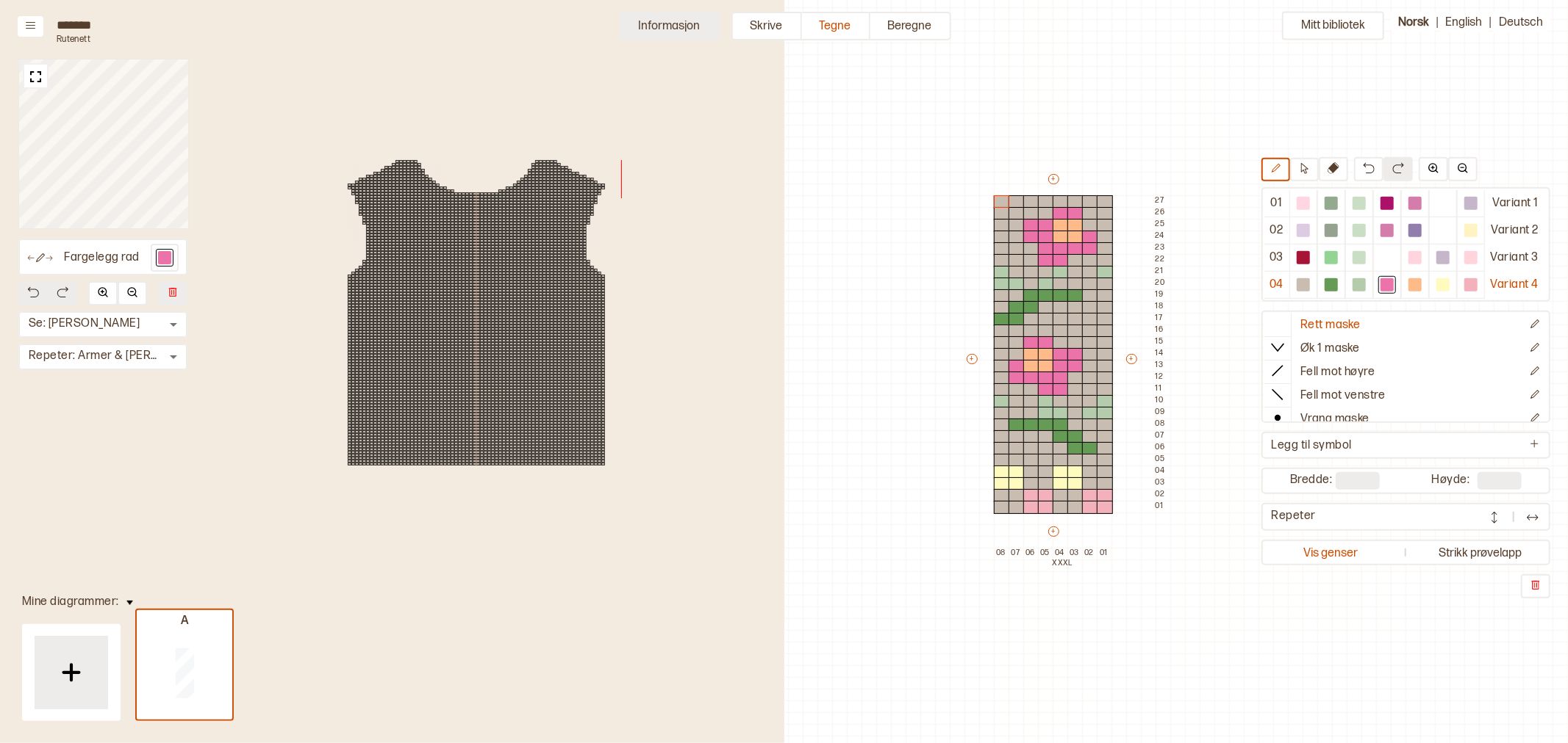
click at [684, 25] on button "Informasjon" at bounding box center [670, 25] width 100 height 28
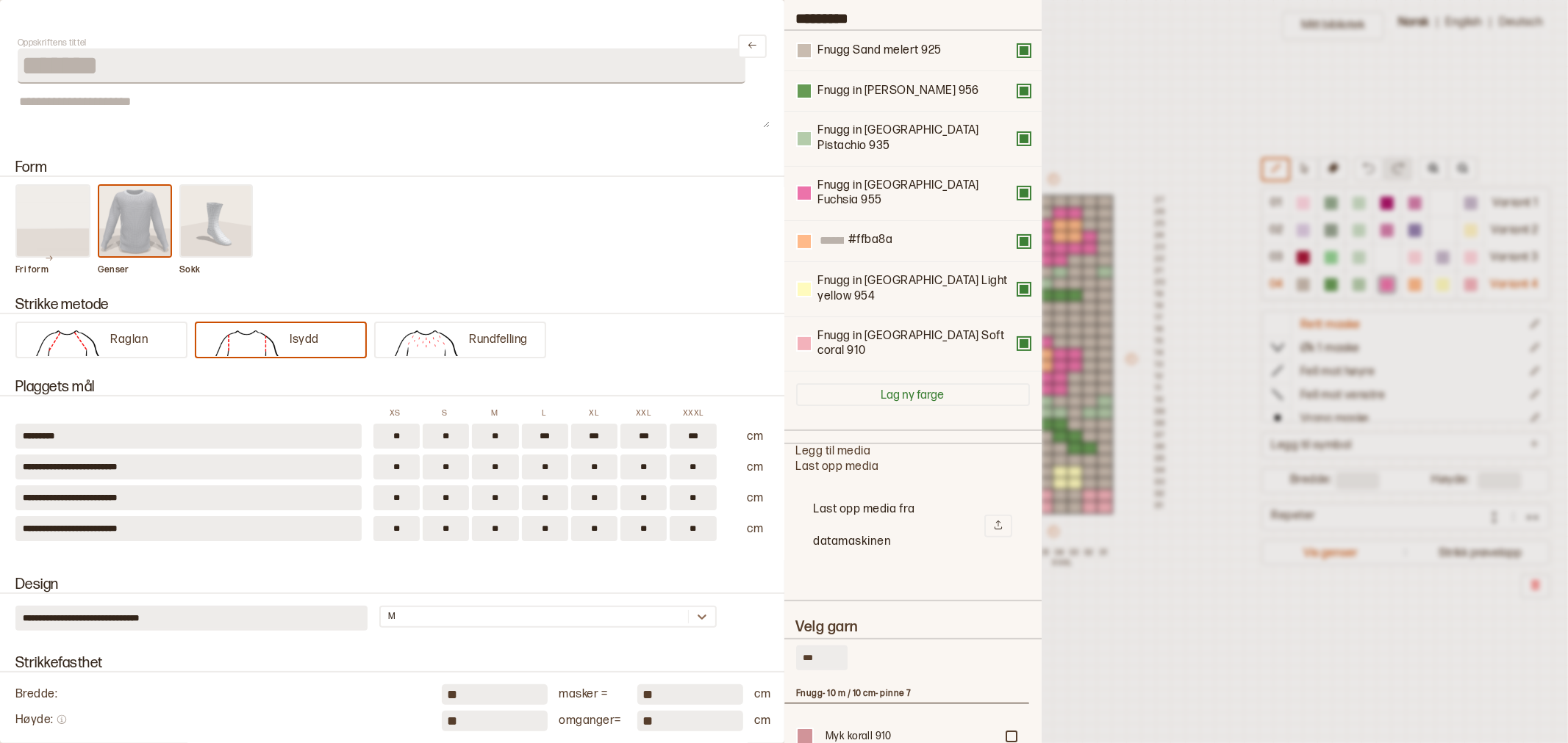
scroll to position [127, 0]
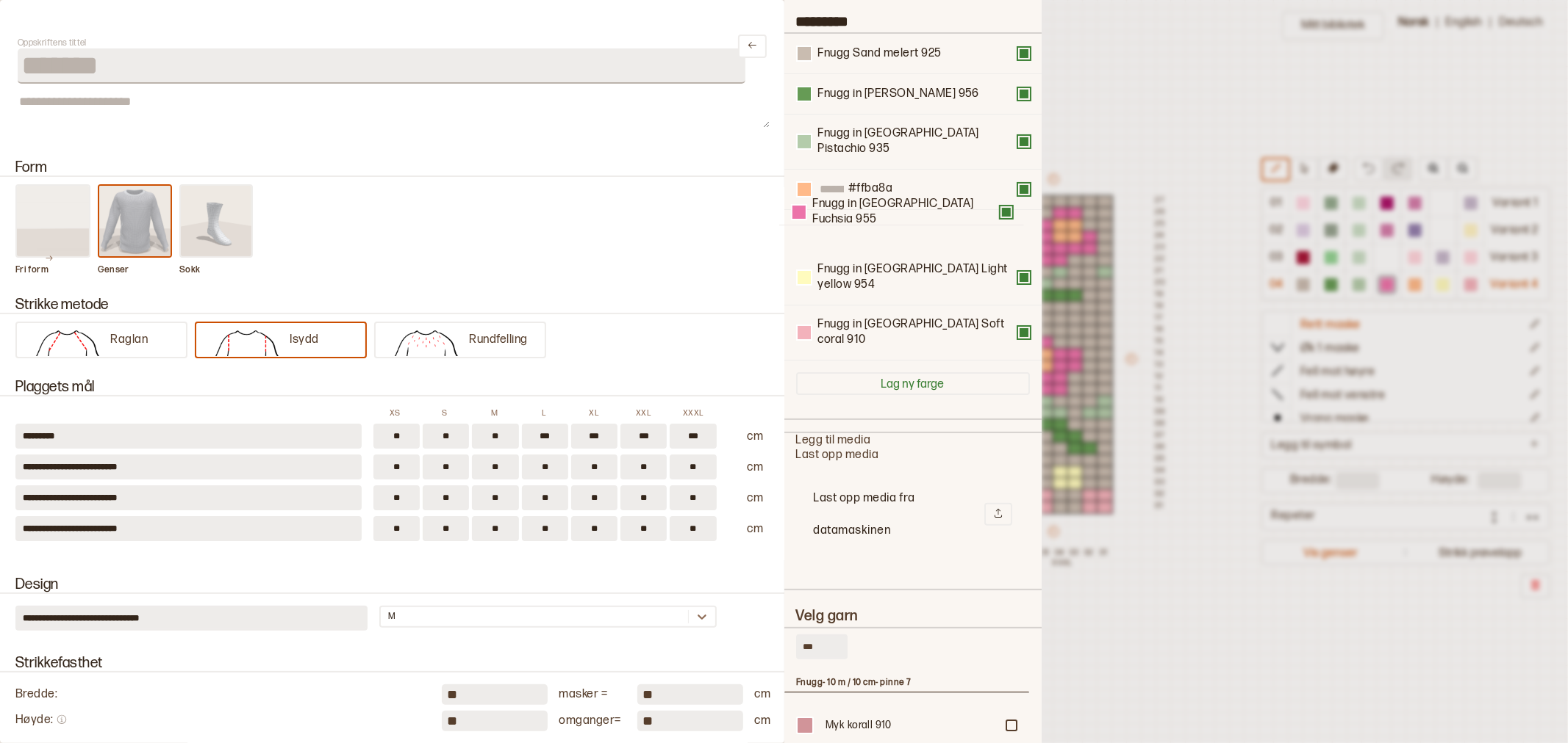
drag, startPoint x: 887, startPoint y: 171, endPoint x: 882, endPoint y: 211, distance: 40.3
click at [882, 211] on div "Fnugg Sand melert 925 Fnugg in [GEOGRAPHIC_DATA][PERSON_NAME] 956 Fnugg in [GEO…" at bounding box center [912, 197] width 233 height 327
click at [1105, 87] on div at bounding box center [784, 371] width 1568 height 743
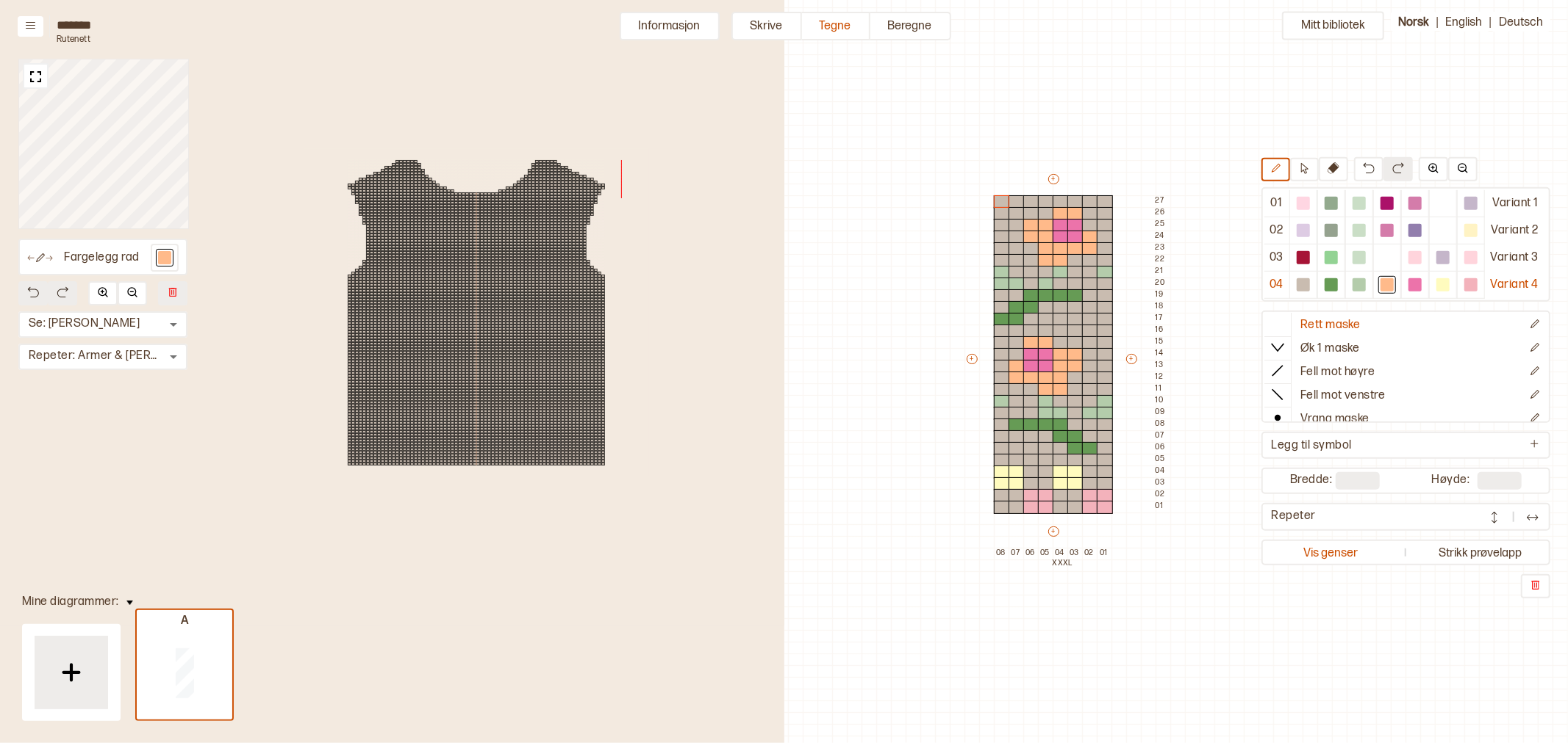
click at [1123, 84] on div "Mitt bibliotek 01 Variant 1 02 Variant 2 03 Variant 3 04 Variant 4 Rett maske Ø…" at bounding box center [1057, 703] width 1568 height 1487
click at [665, 25] on button "Informasjon" at bounding box center [670, 25] width 100 height 28
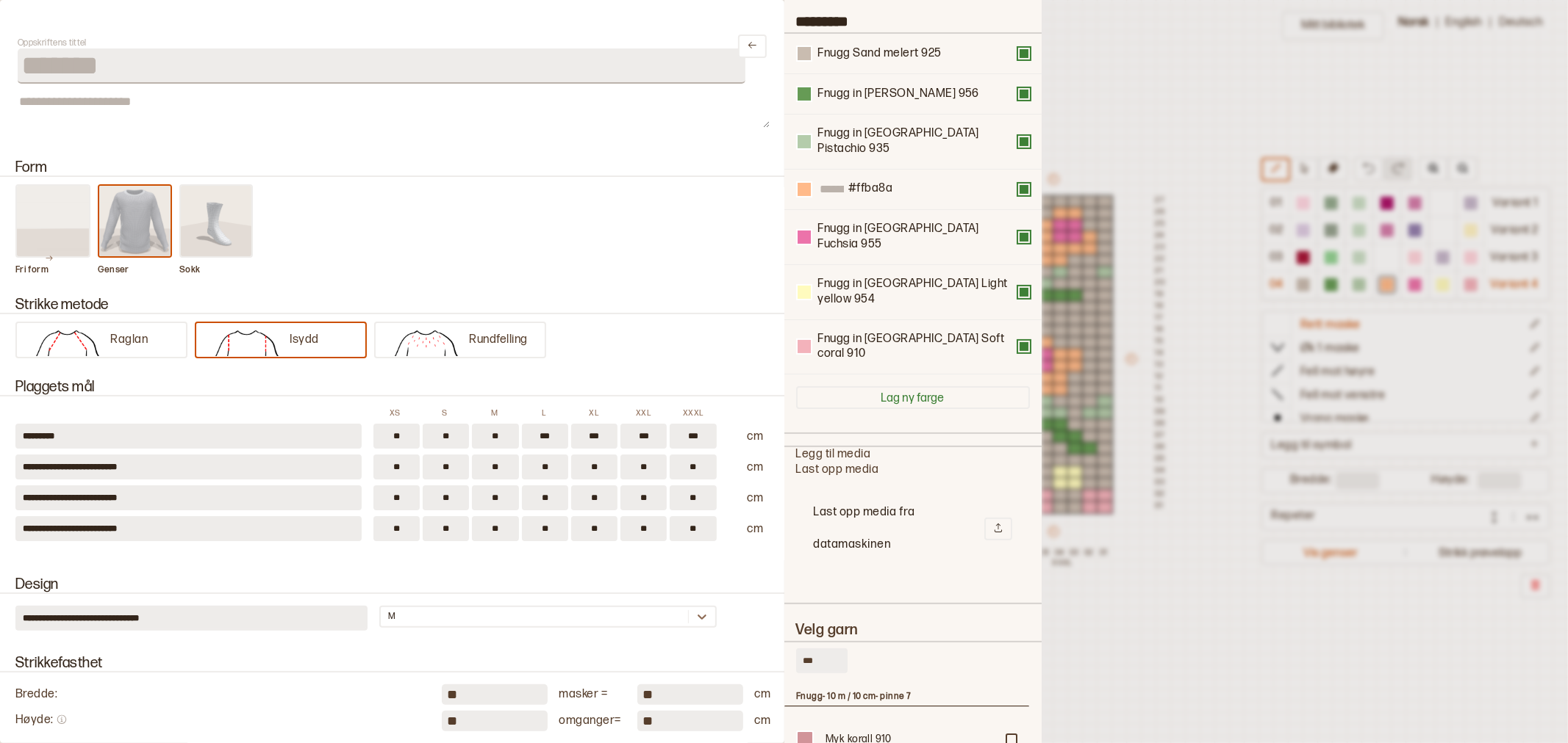
drag, startPoint x: 776, startPoint y: 615, endPoint x: 731, endPoint y: 622, distance: 45.5
click at [731, 622] on div "**********" at bounding box center [784, 371] width 1568 height 743
click at [1007, 581] on div at bounding box center [1011, 576] width 9 height 8
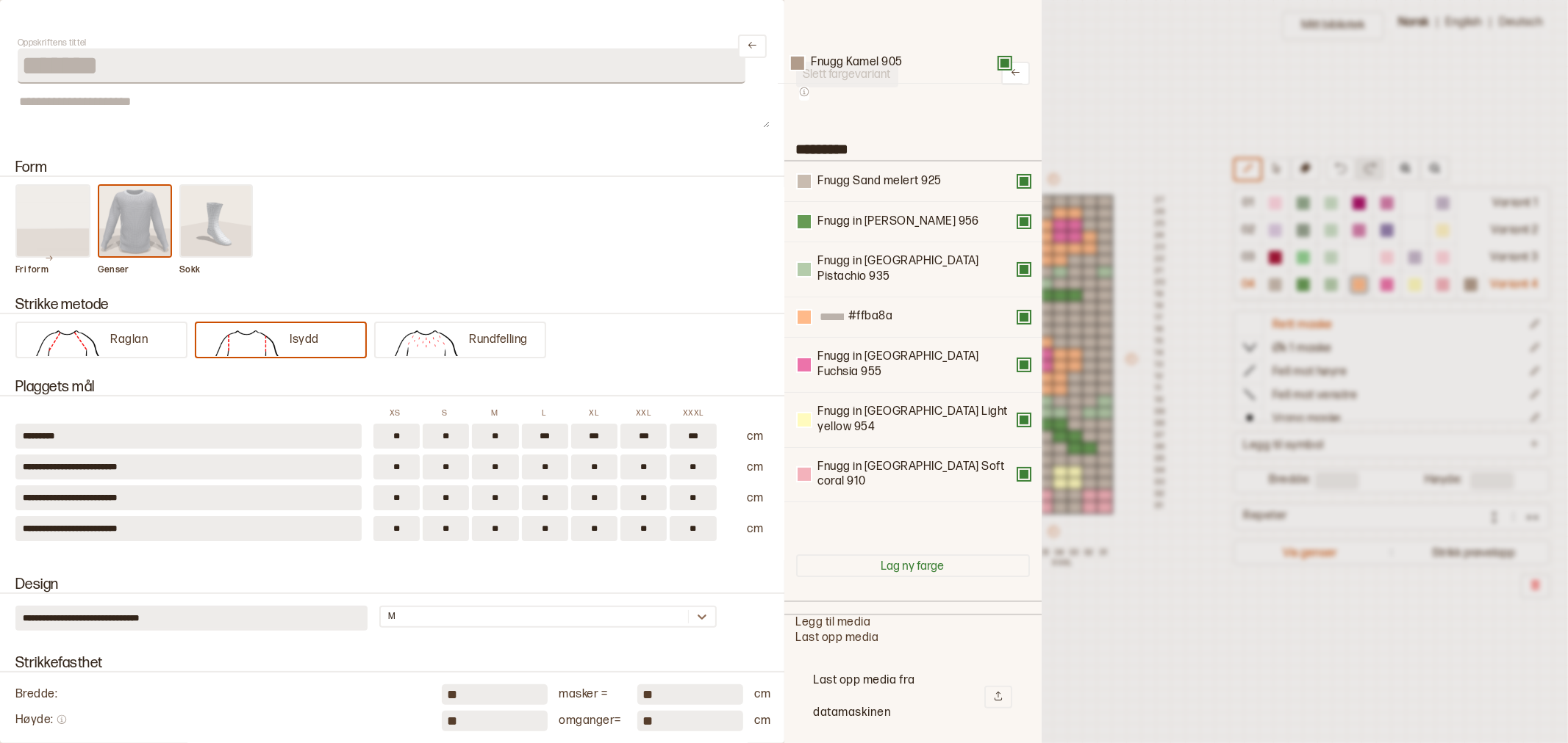
scroll to position [0, 0]
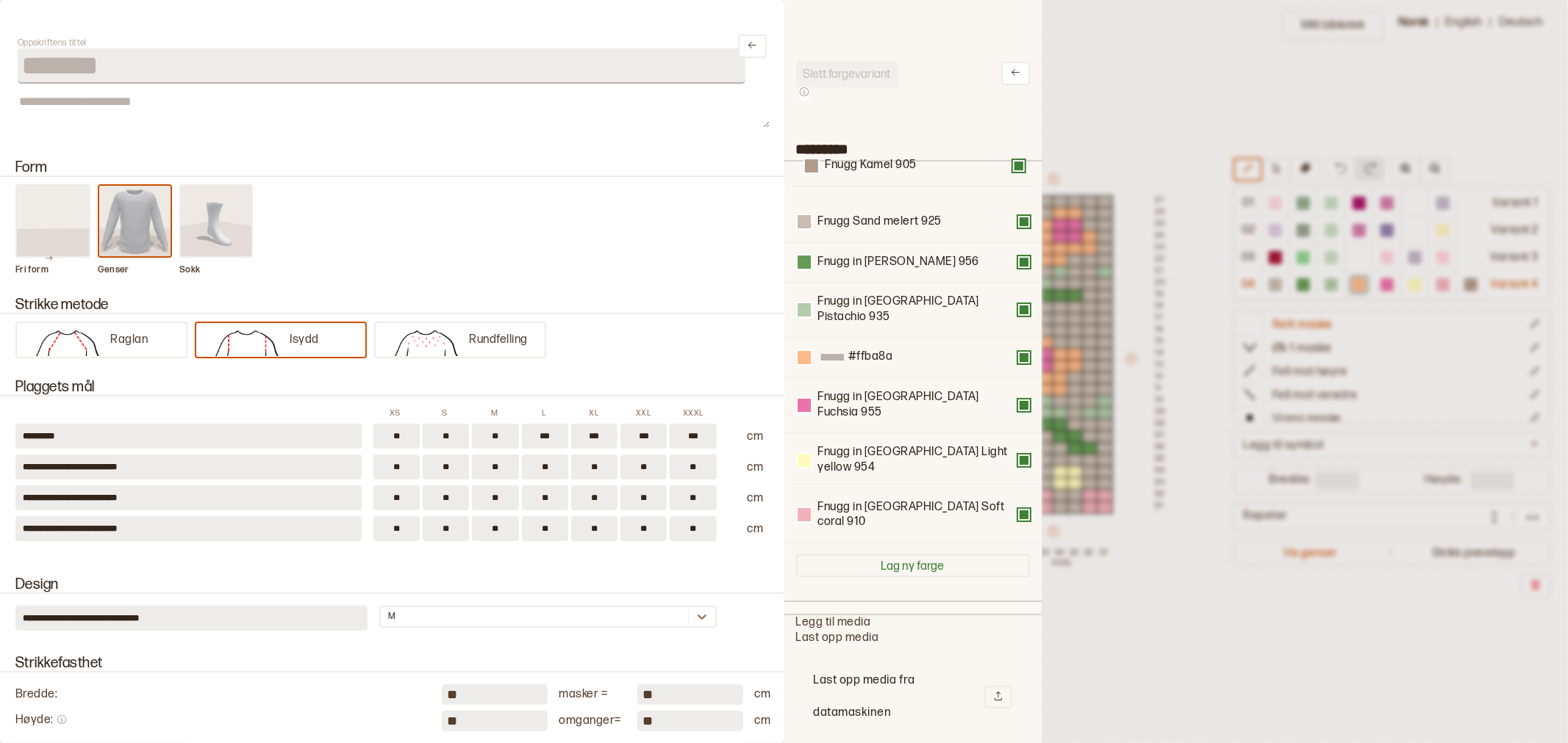
drag, startPoint x: 938, startPoint y: 336, endPoint x: 956, endPoint y: 173, distance: 164.0
click at [945, 165] on div "Fnugg Sand melert 925 Fnugg in Florence Green 956 Fnugg in Florence Pistachio 9…" at bounding box center [912, 352] width 233 height 381
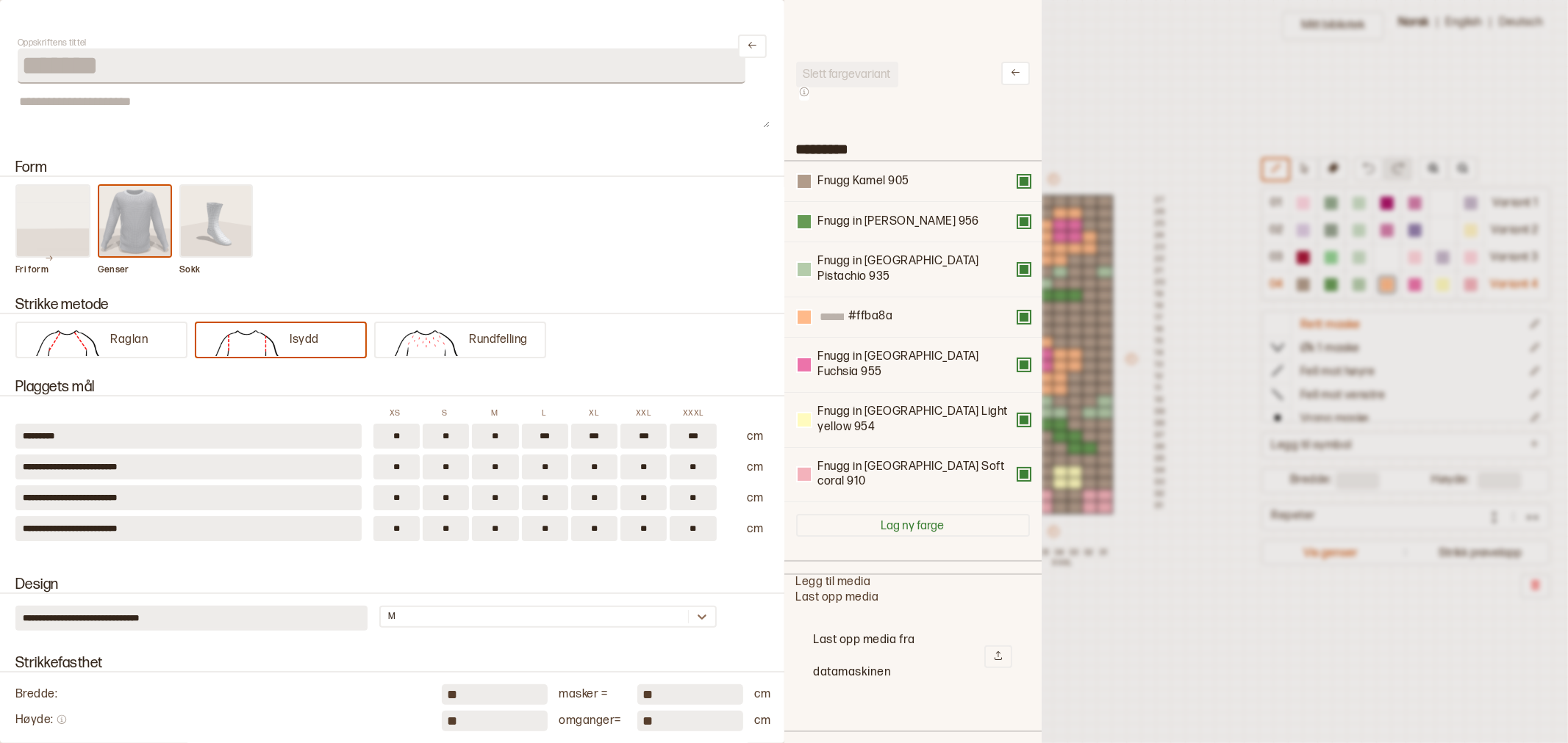
scroll to position [163, 0]
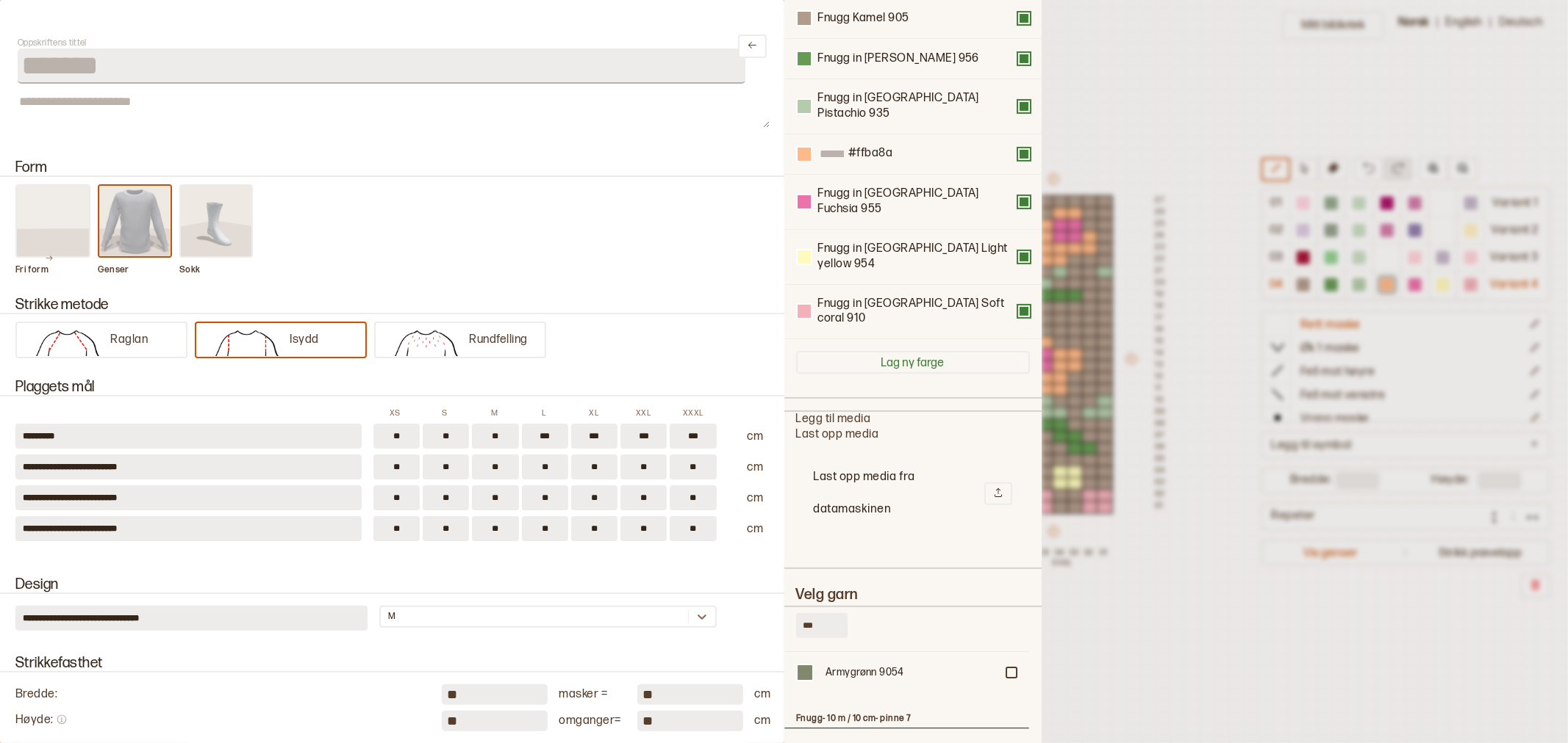
drag, startPoint x: 828, startPoint y: 564, endPoint x: 736, endPoint y: 569, distance: 92.1
click at [736, 569] on div "**********" at bounding box center [784, 371] width 1568 height 743
type input "****"
click at [1007, 709] on div at bounding box center [1011, 704] width 9 height 8
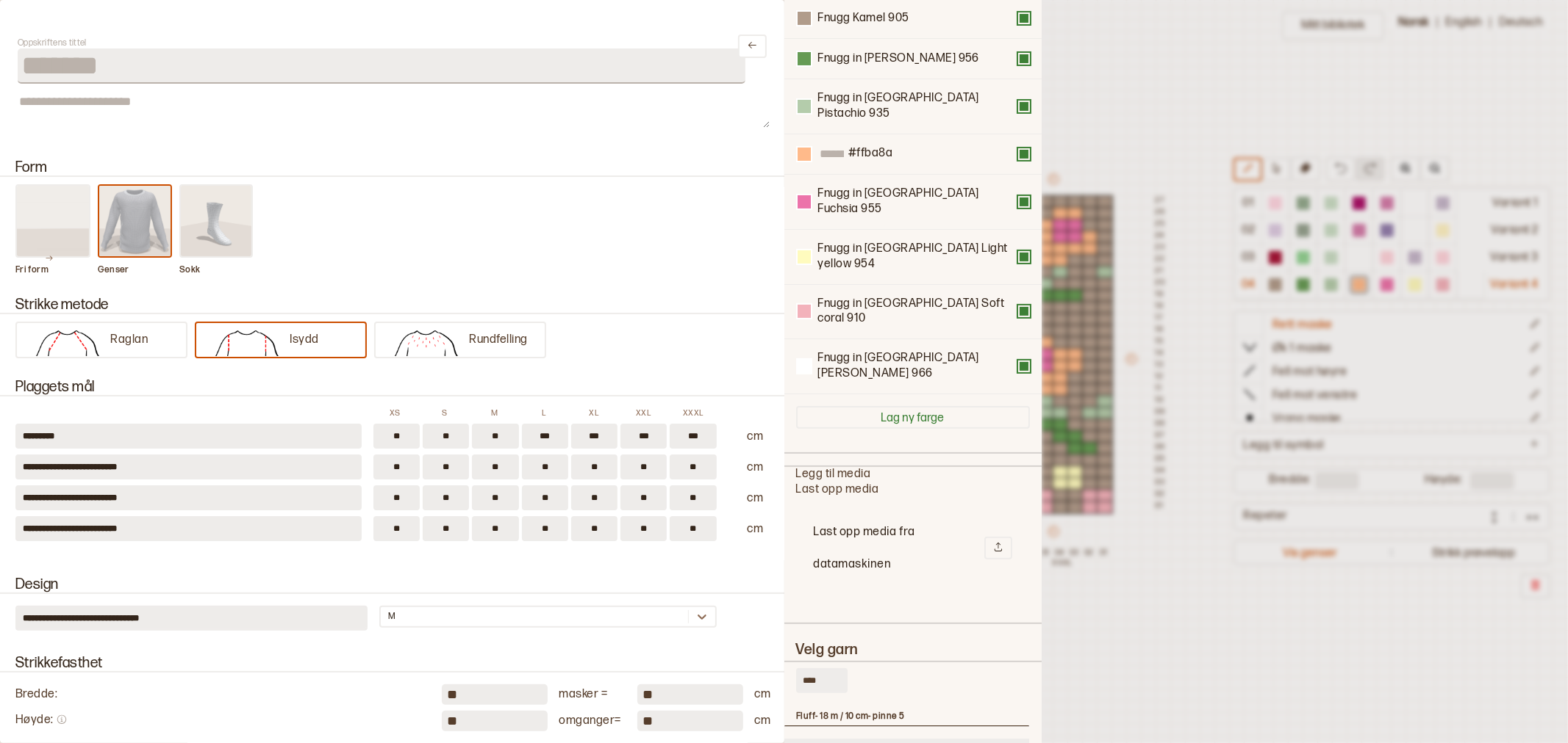
scroll to position [204, 0]
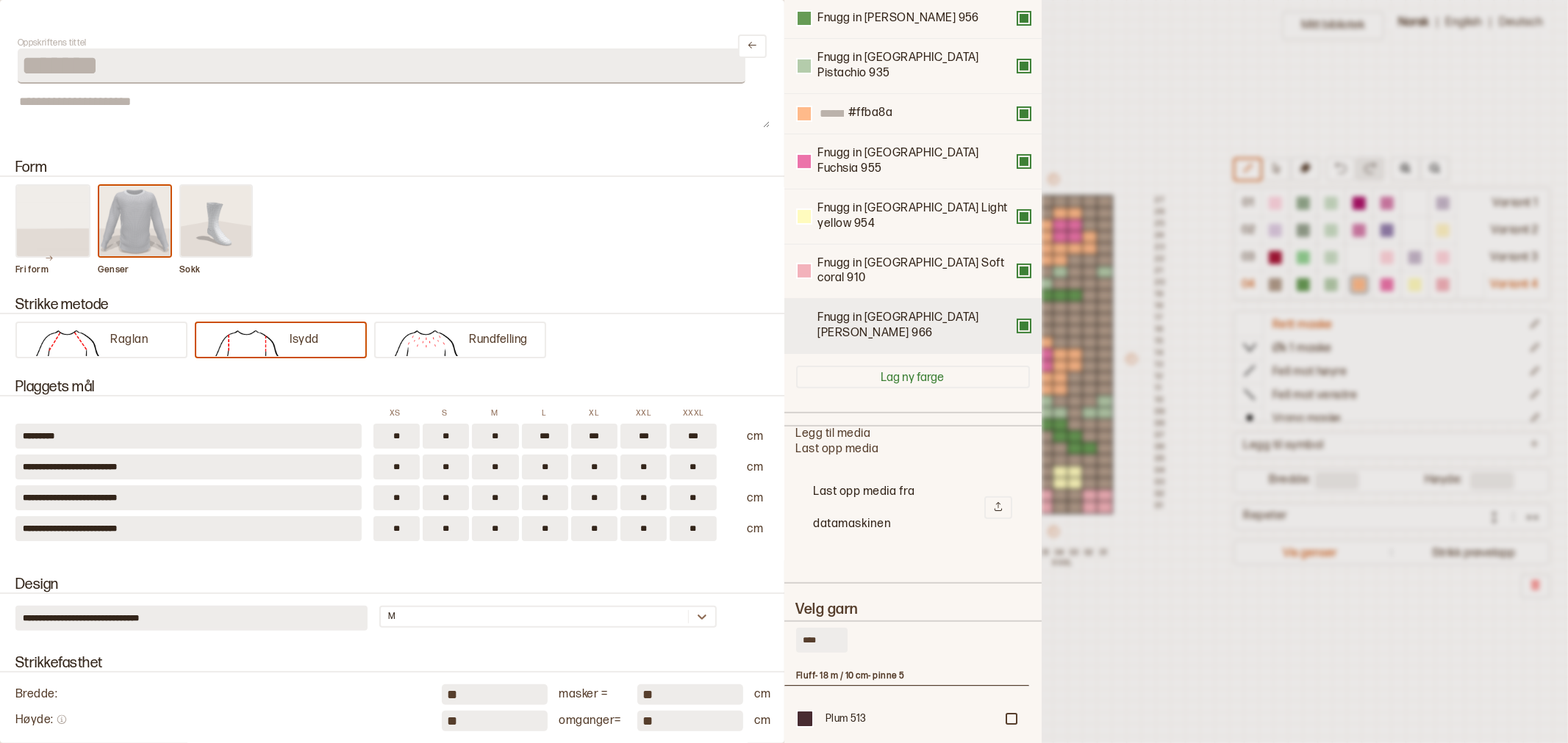
click at [804, 319] on div at bounding box center [804, 326] width 13 height 13
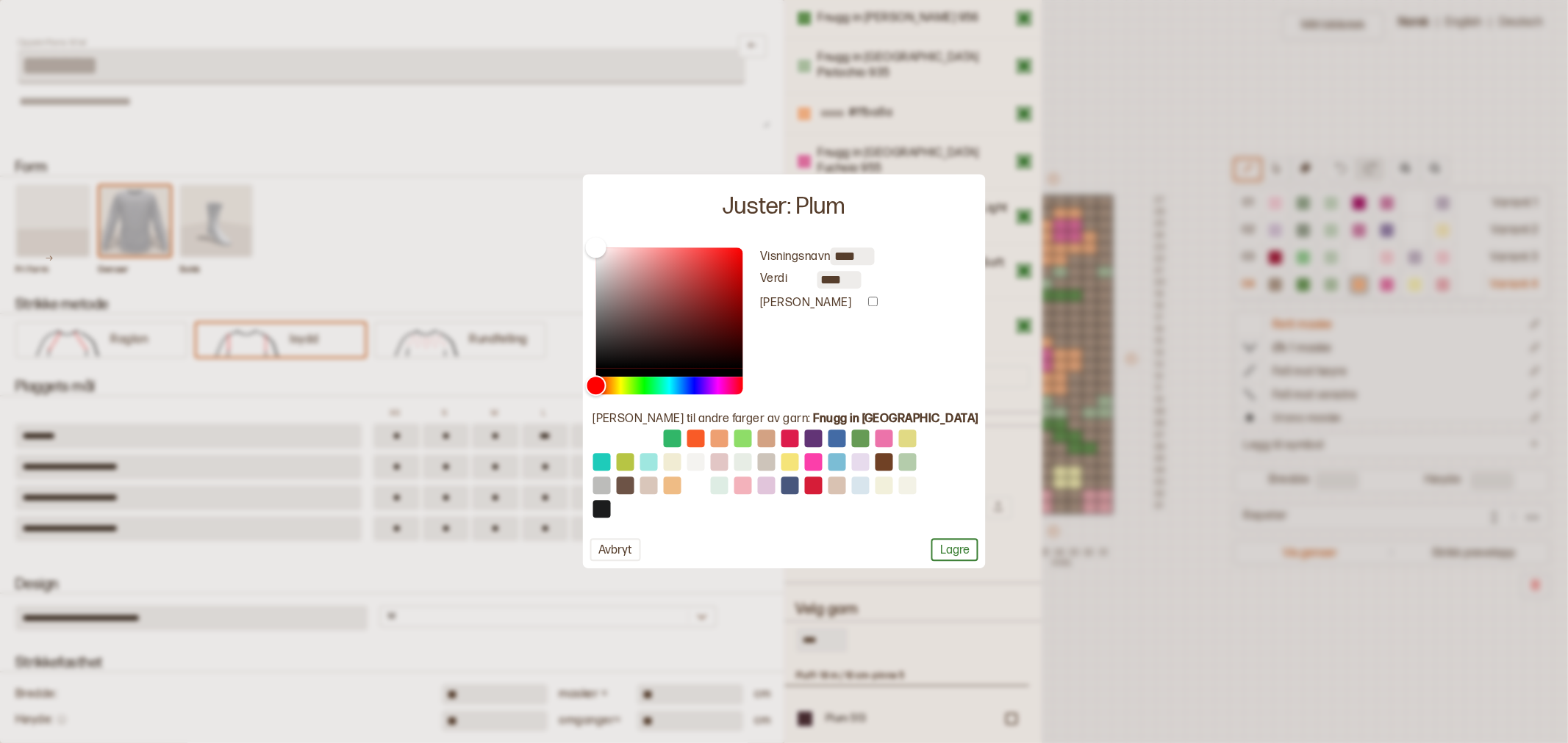
click at [822, 466] on button at bounding box center [812, 463] width 18 height 18
type input "****"
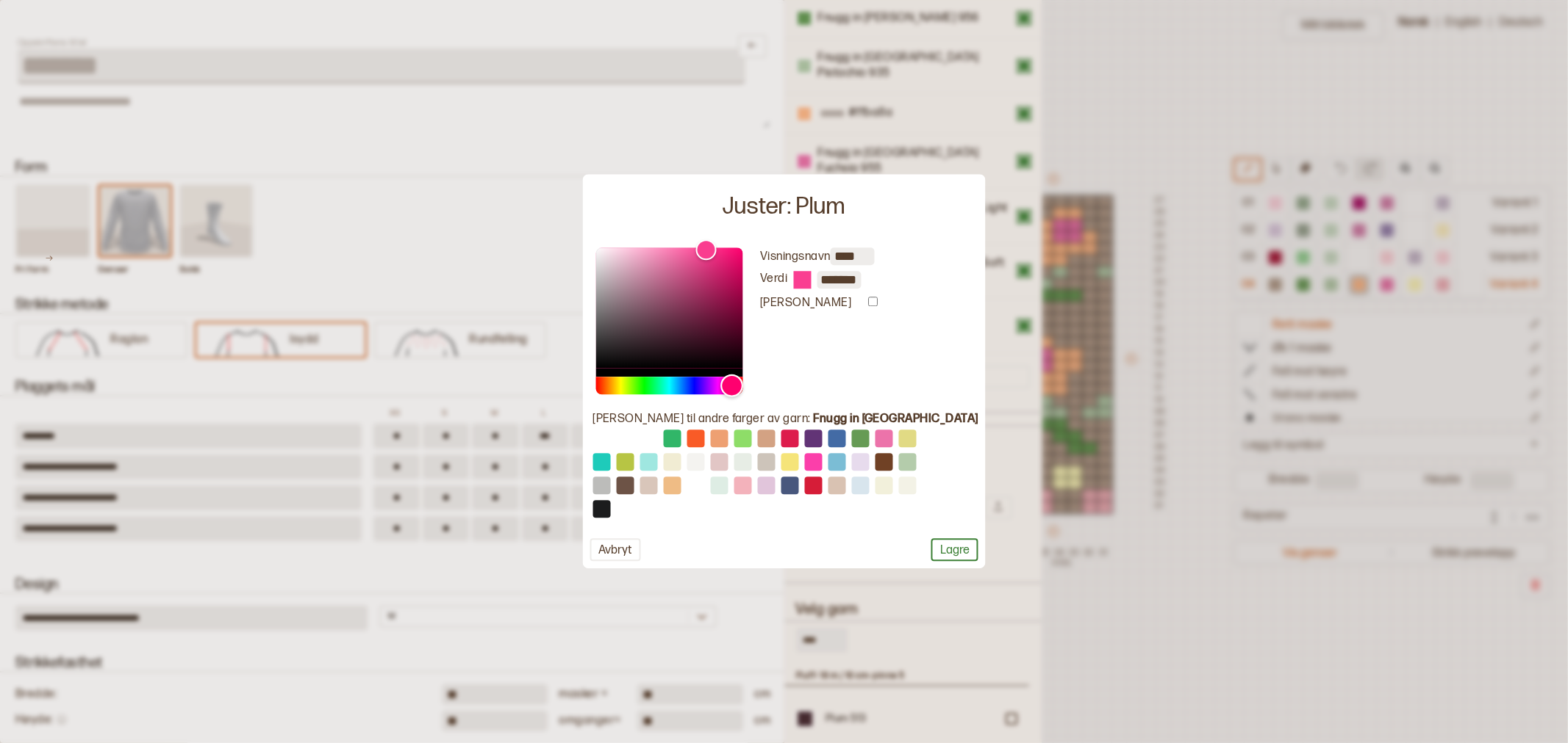
click at [743, 386] on div "Hue" at bounding box center [732, 385] width 23 height 23
type input "*******"
drag, startPoint x: 733, startPoint y: 246, endPoint x: 724, endPoint y: 276, distance: 31.3
click at [710, 276] on div "Color" at bounding box center [699, 275] width 23 height 23
click at [931, 545] on button "Lagre" at bounding box center [955, 550] width 47 height 23
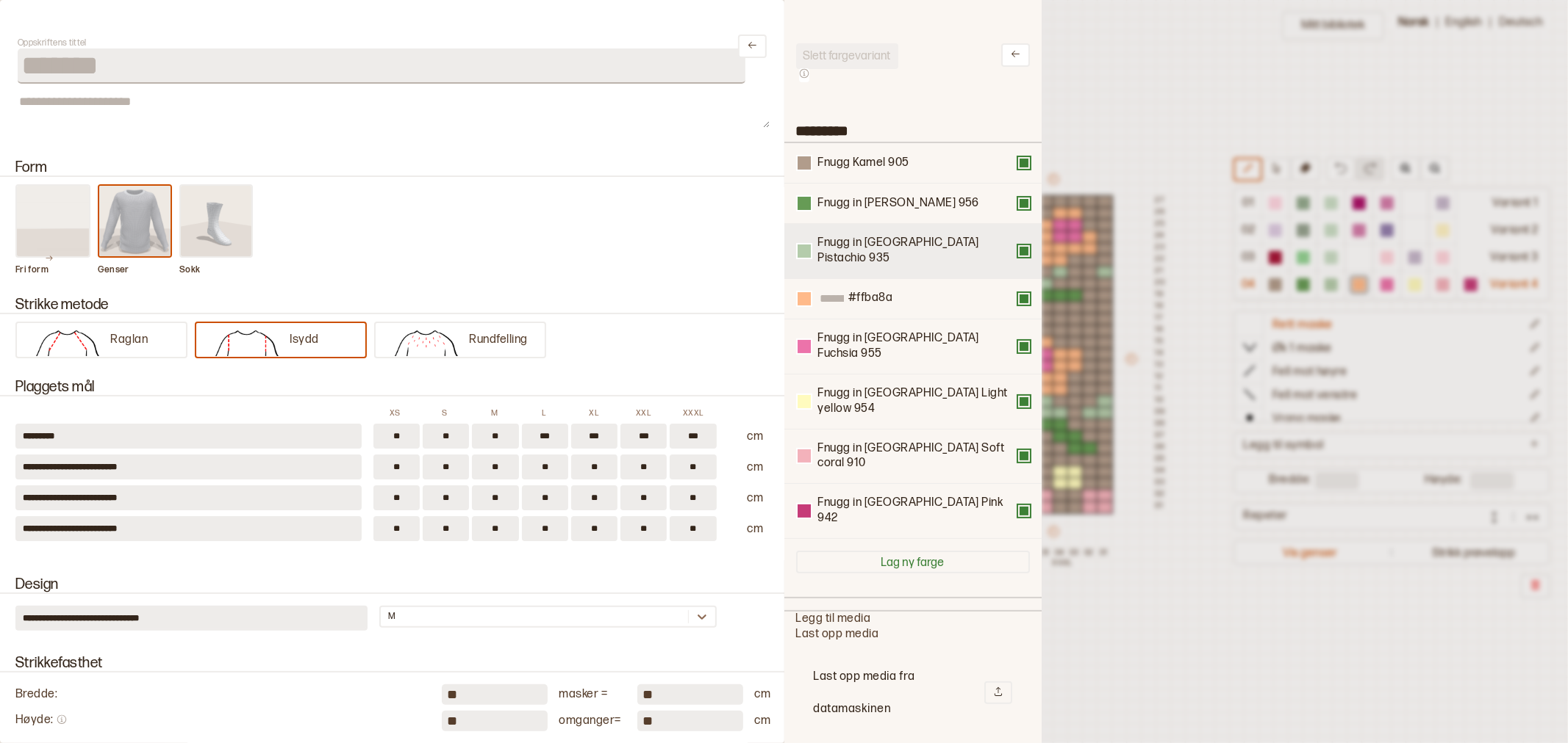
scroll to position [0, 0]
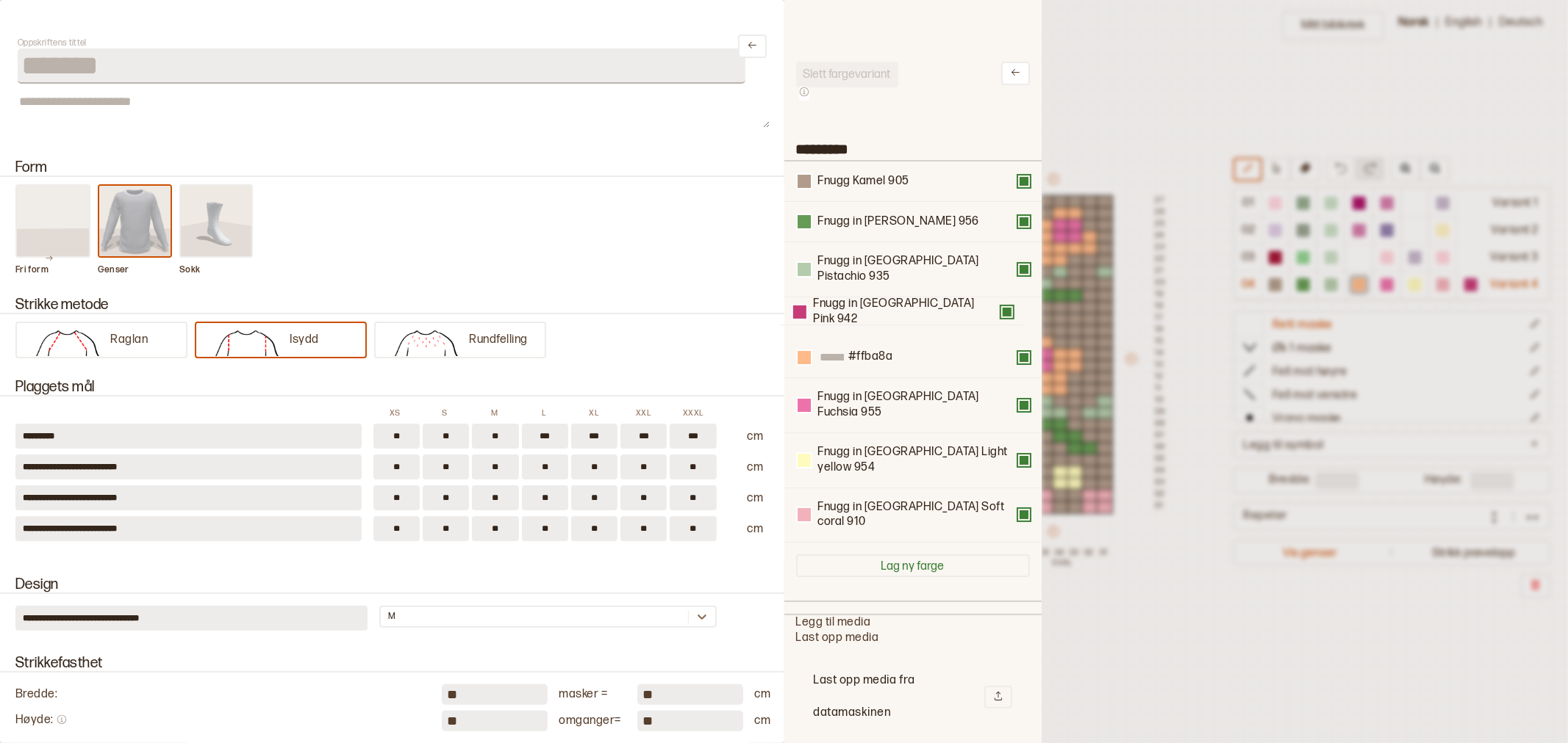
drag, startPoint x: 978, startPoint y: 465, endPoint x: 973, endPoint y: 302, distance: 163.1
click at [973, 302] on div "Fnugg Kamel 905 Fnugg in Florence Green 956 Fnugg in Florence Pistachio 935 #ff…" at bounding box center [912, 352] width 233 height 381
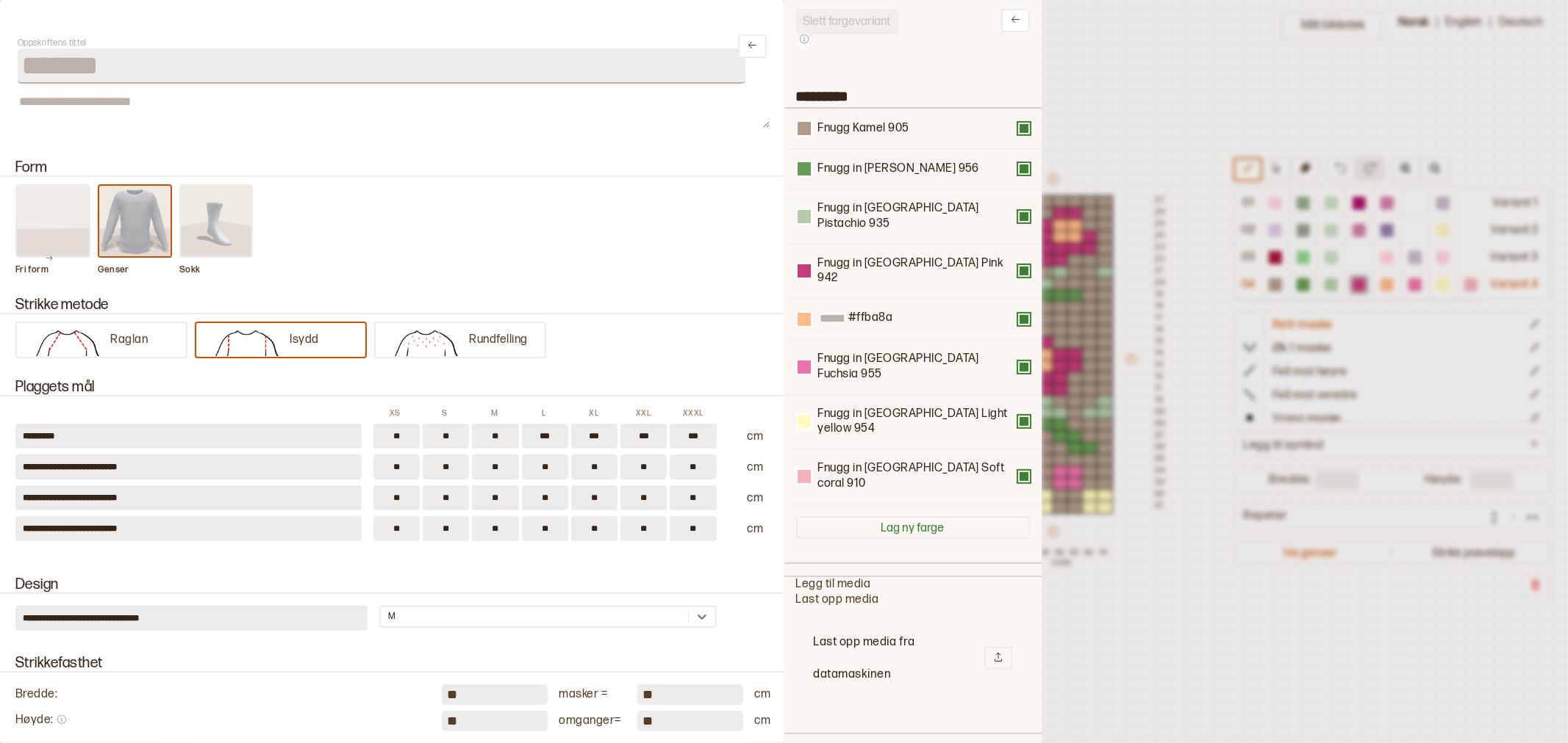
scroll to position [81, 0]
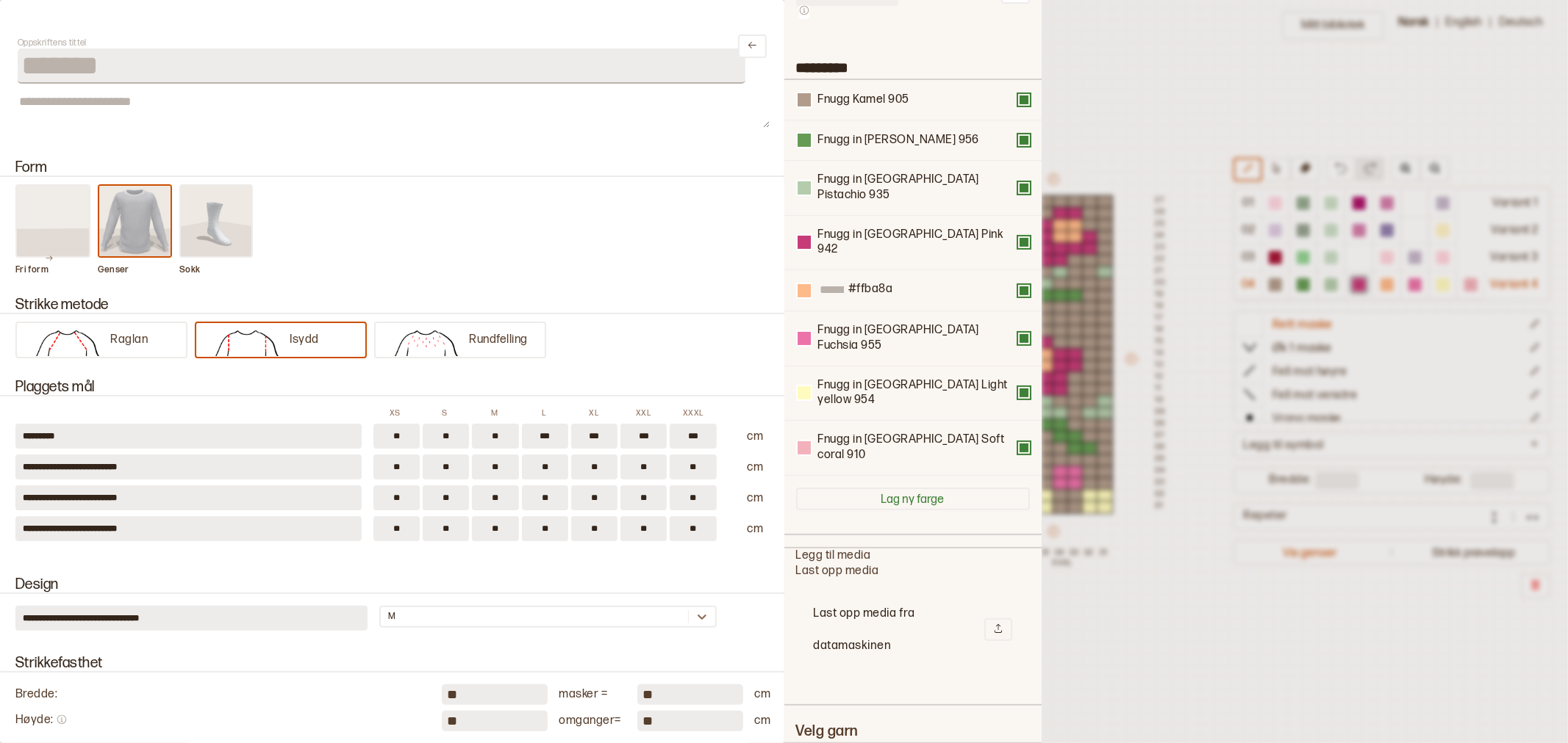
drag, startPoint x: 827, startPoint y: 692, endPoint x: 770, endPoint y: 591, distance: 116.0
click at [780, 689] on div "**********" at bounding box center [784, 371] width 1568 height 743
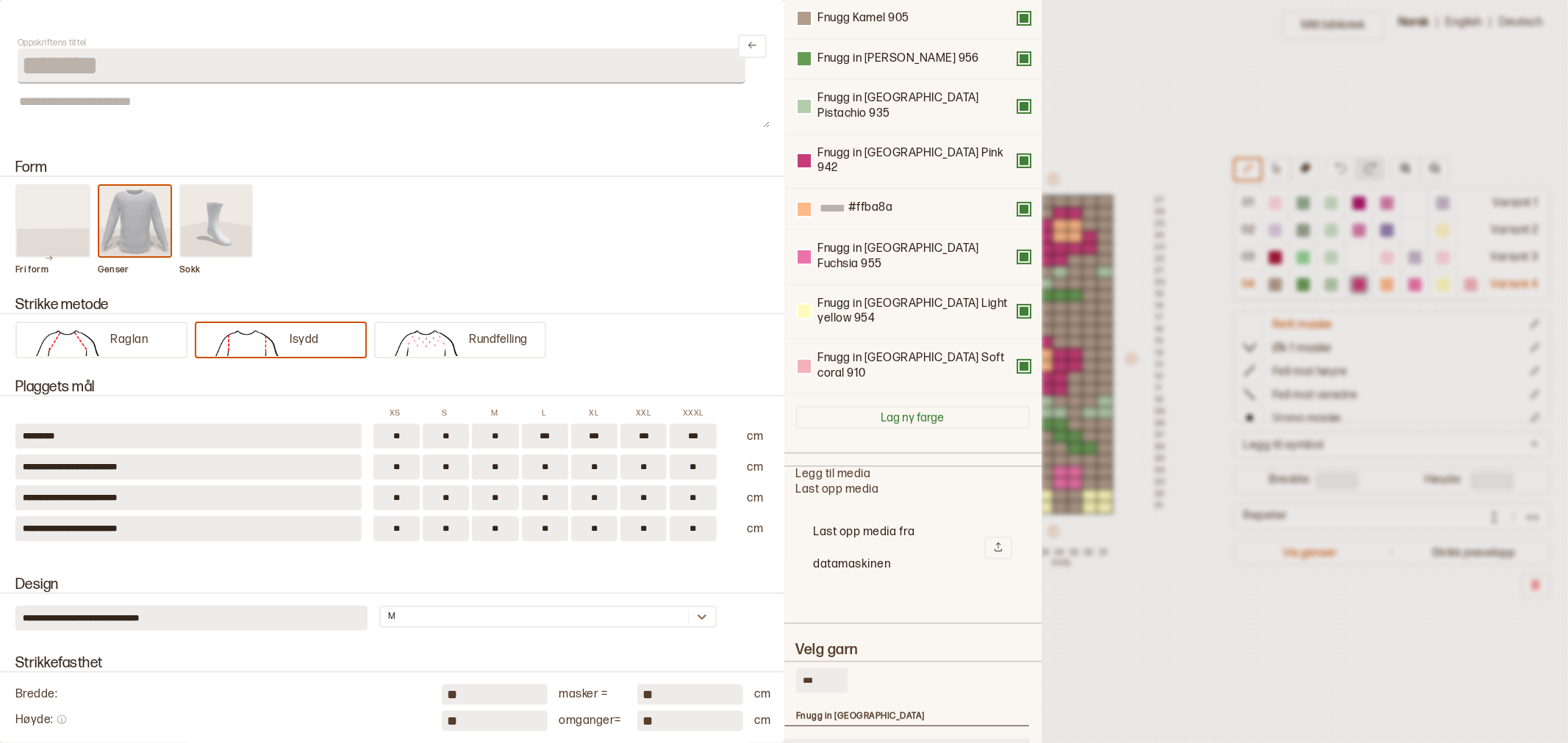
type input "***"
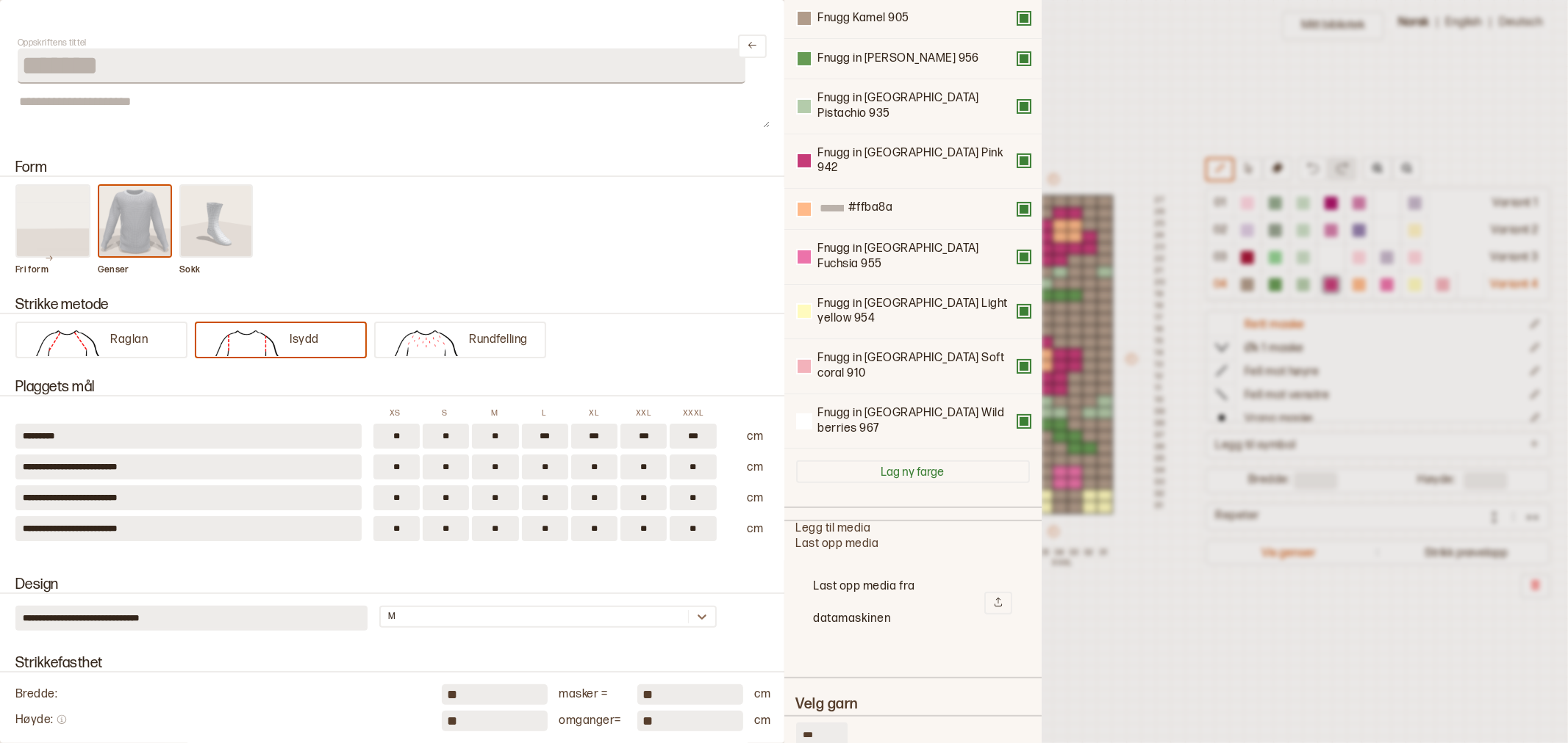
scroll to position [203, 0]
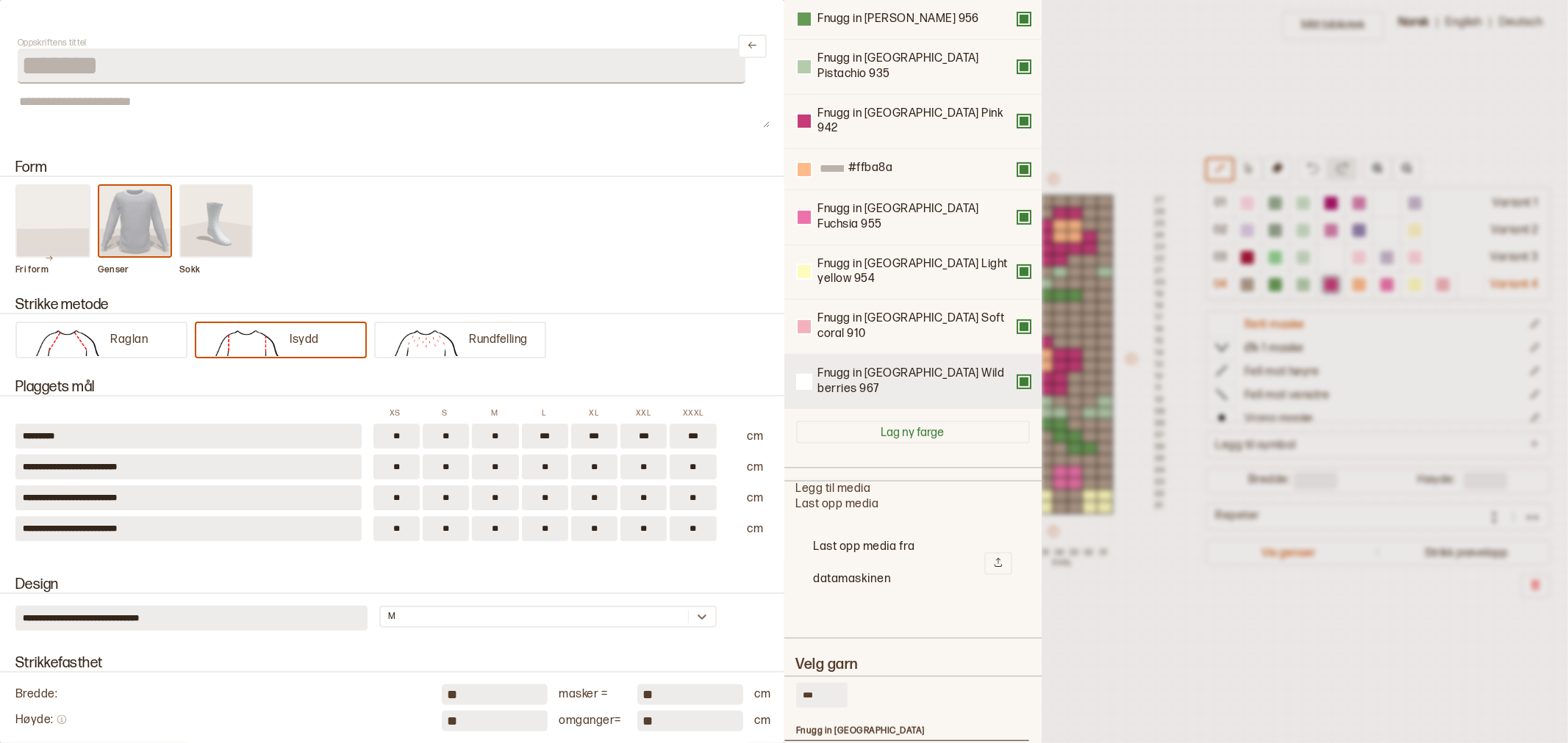
click at [1018, 376] on button at bounding box center [1024, 381] width 11 height 11
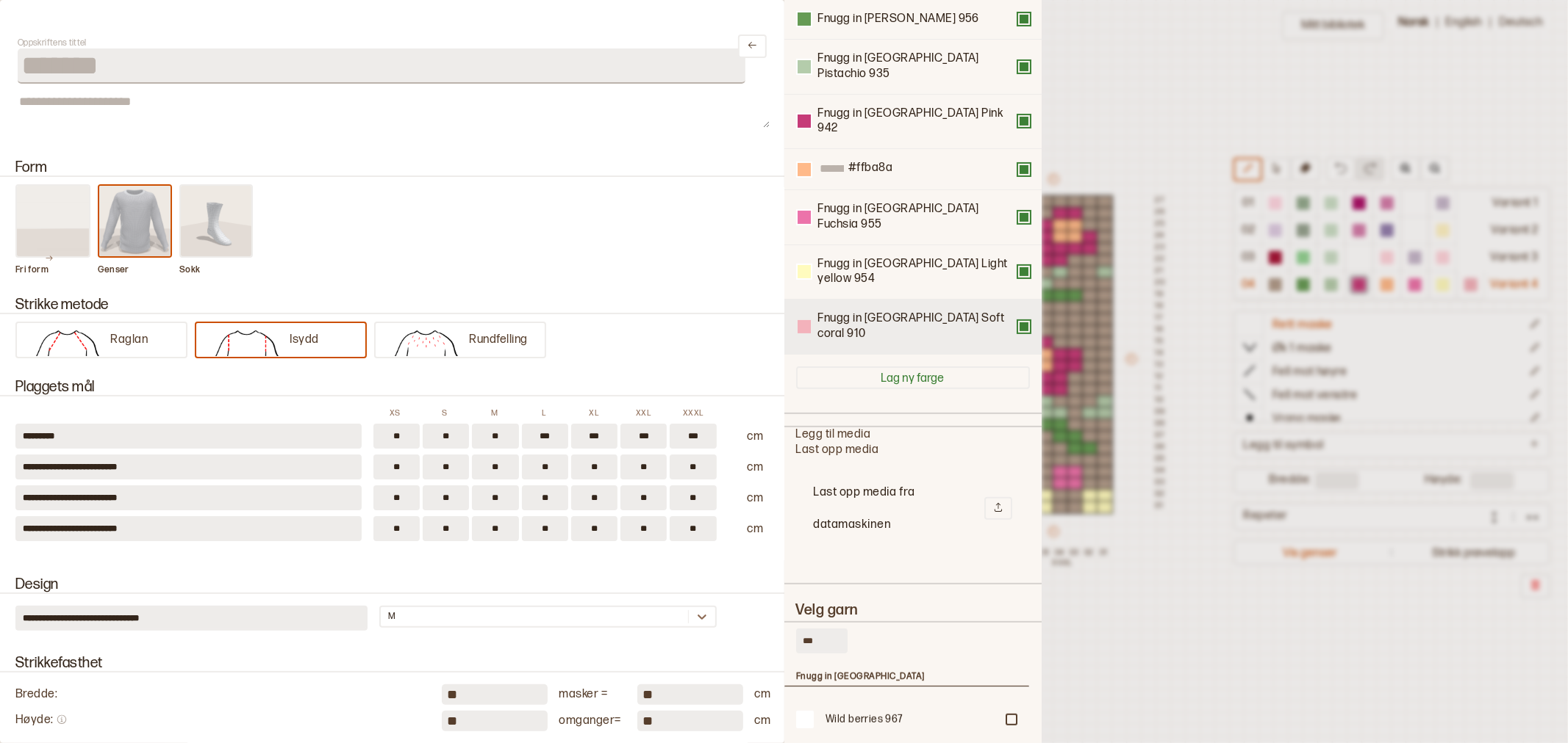
click at [804, 320] on div at bounding box center [804, 327] width 13 height 13
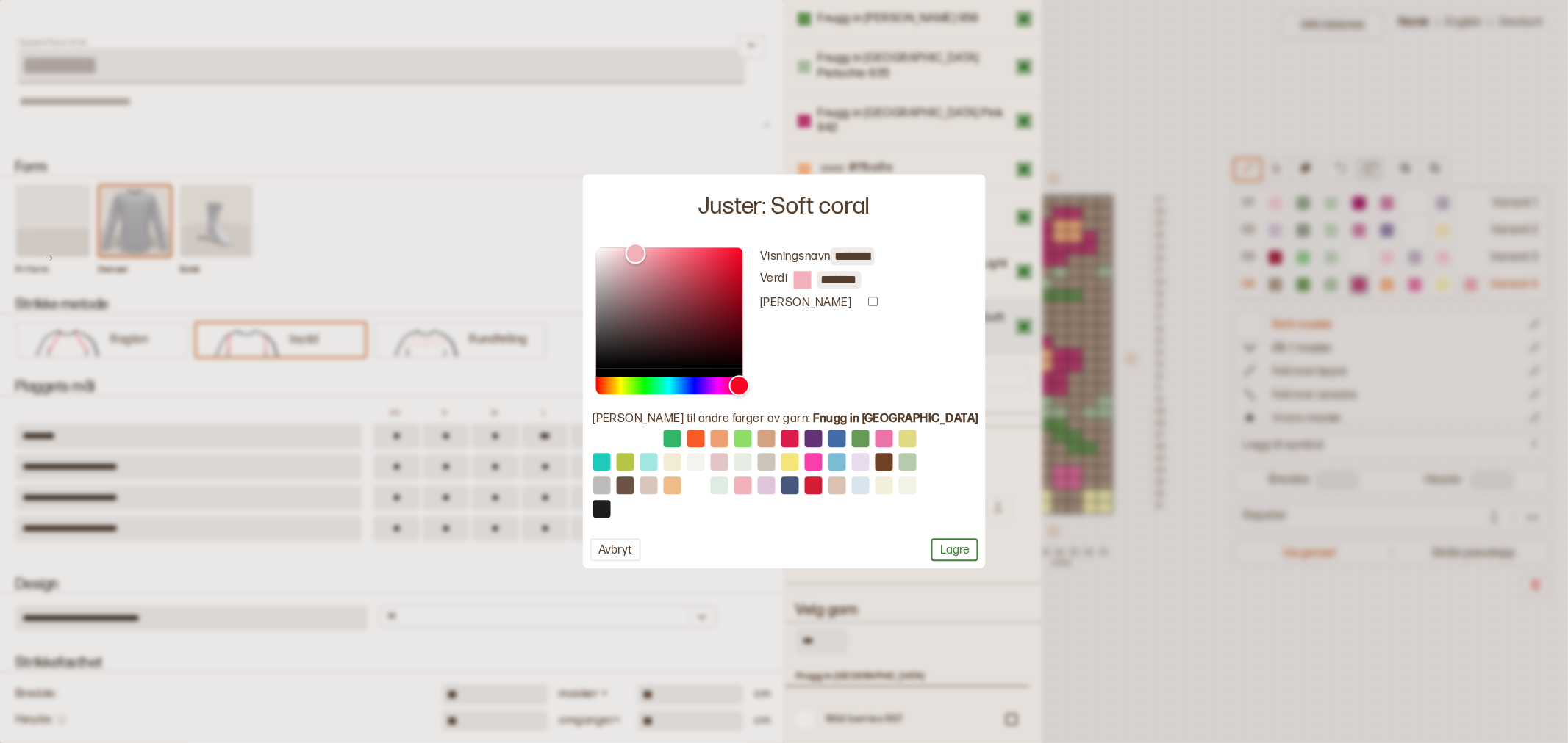
scroll to position [163, 0]
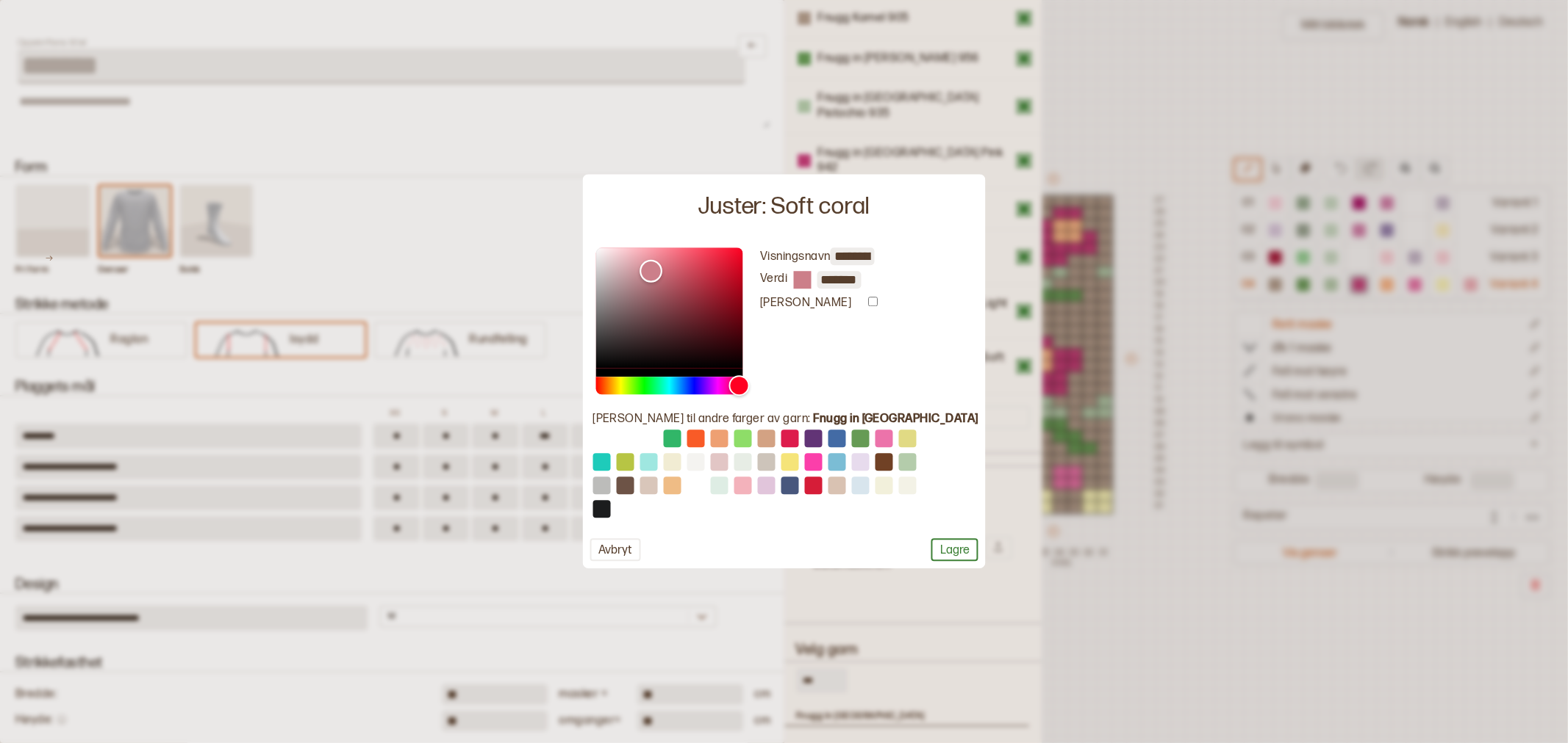
drag, startPoint x: 663, startPoint y: 258, endPoint x: 676, endPoint y: 273, distance: 19.8
click at [662, 273] on div "Color" at bounding box center [651, 271] width 23 height 23
type input "*******"
click at [740, 386] on div "Hue" at bounding box center [728, 385] width 23 height 23
click at [931, 545] on button "Lagre" at bounding box center [955, 550] width 47 height 23
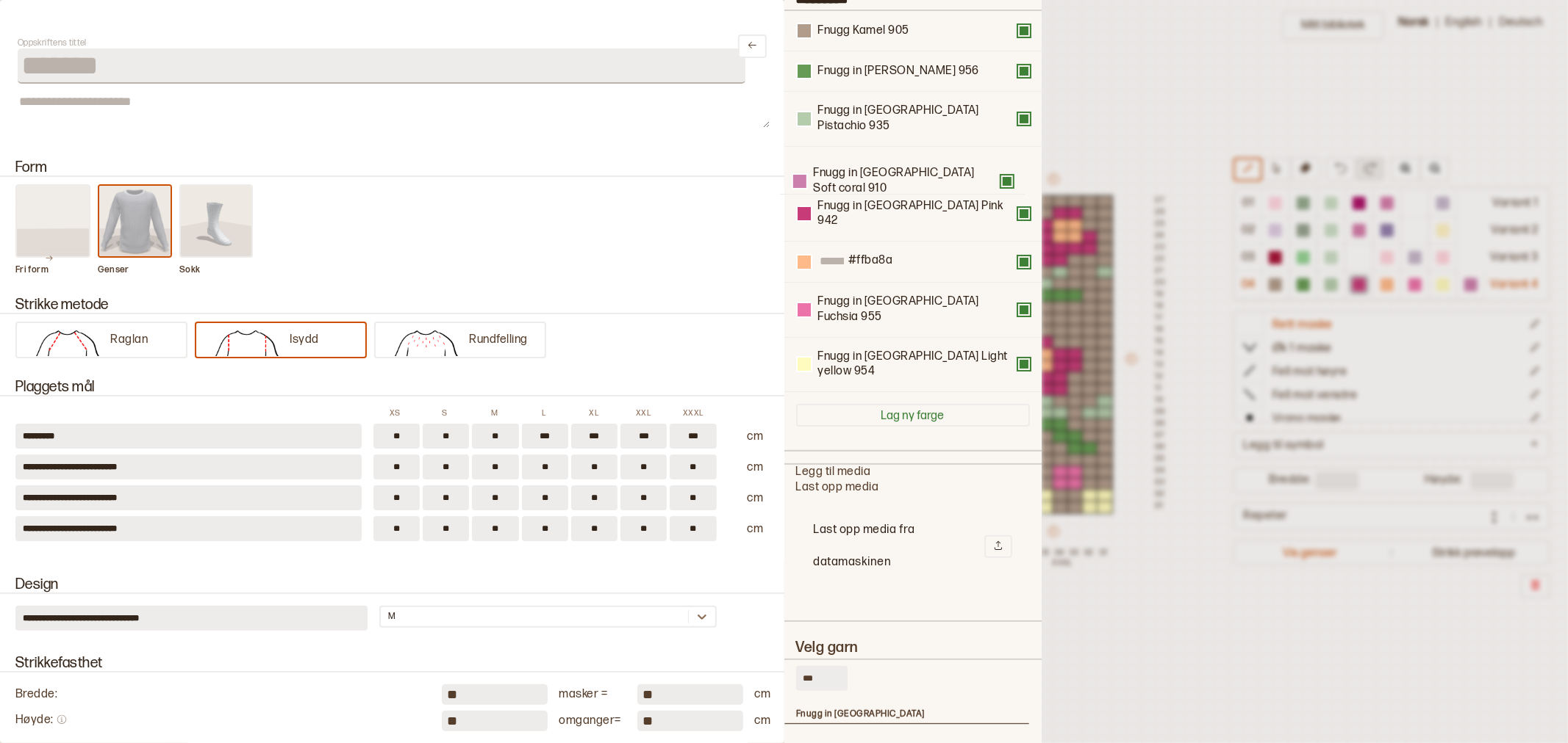
drag, startPoint x: 873, startPoint y: 301, endPoint x: 869, endPoint y: 169, distance: 132.1
click at [869, 169] on div "Fnugg Kamel 905 Fnugg in Florence Green 956 Fnugg in Florence Pistachio 935 Fnu…" at bounding box center [912, 202] width 233 height 381
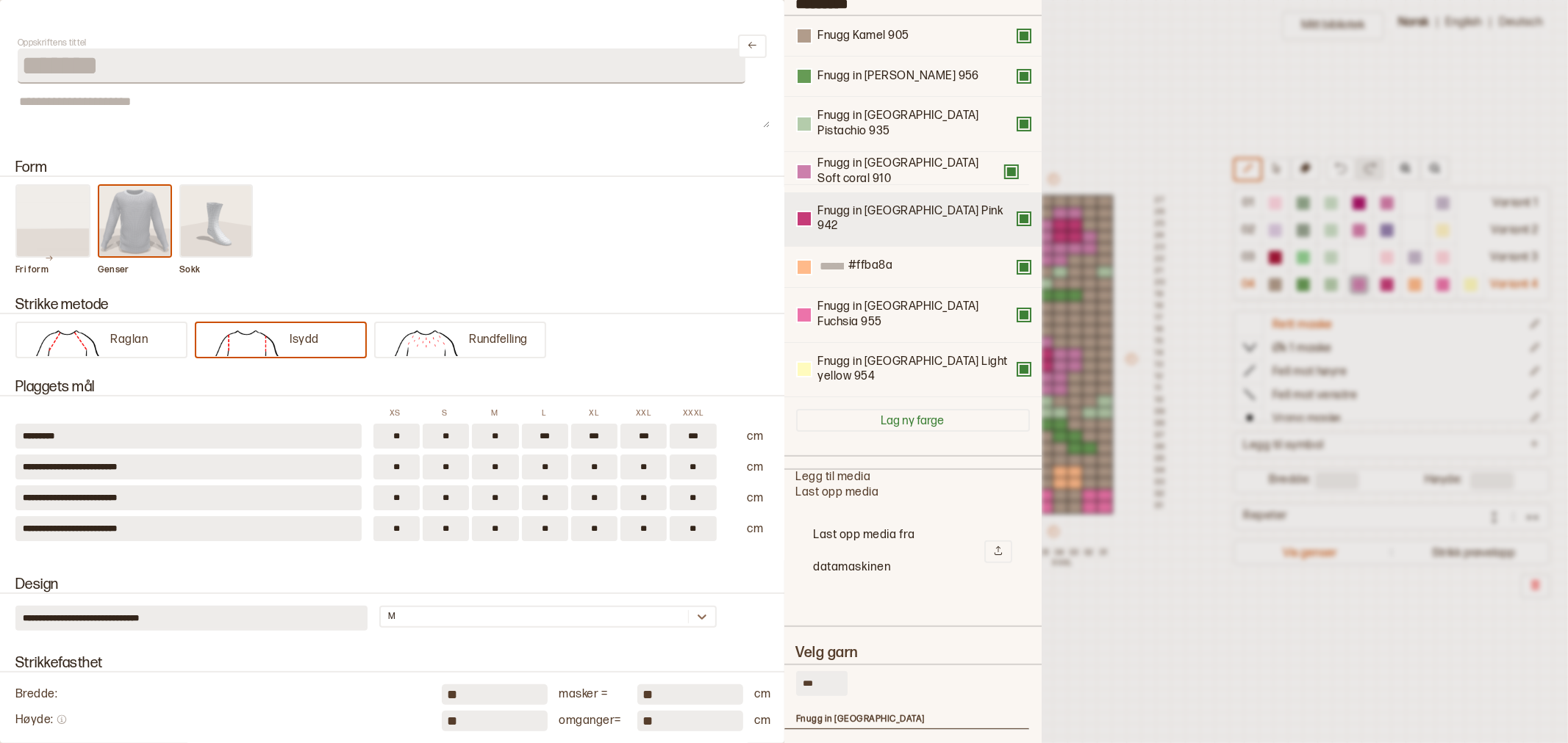
click at [850, 202] on div "Fnugg Kamel 905 Fnugg in Florence Green 956 Fnugg in Florence Pistachio 935 Fnu…" at bounding box center [912, 207] width 233 height 381
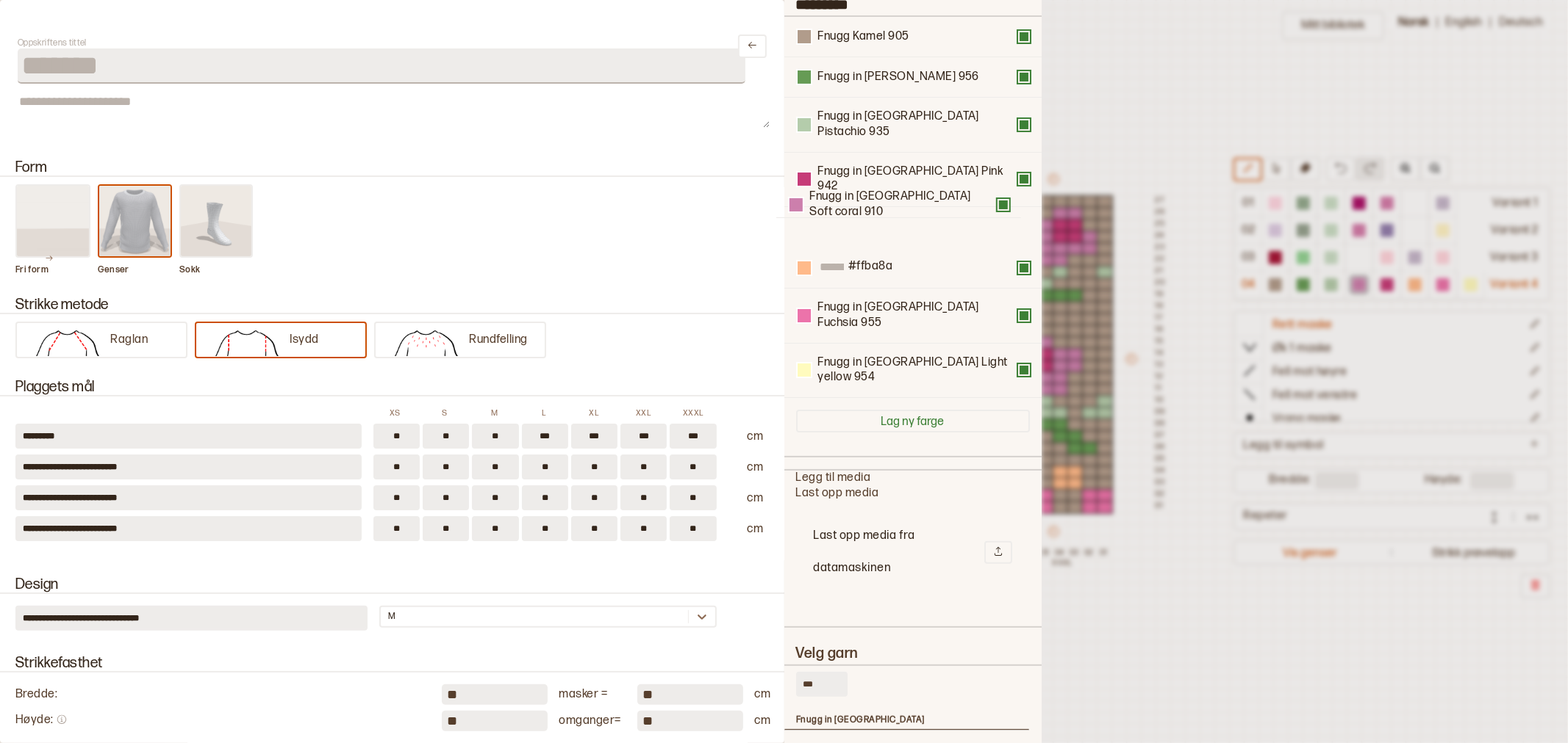
scroll to position [144, 0]
drag, startPoint x: 859, startPoint y: 154, endPoint x: 867, endPoint y: 217, distance: 63.5
click at [867, 217] on div "Fnugg Kamel 905 Fnugg in Florence Green 956 Fnugg in Florence Pistachio 935 Fnu…" at bounding box center [912, 209] width 233 height 381
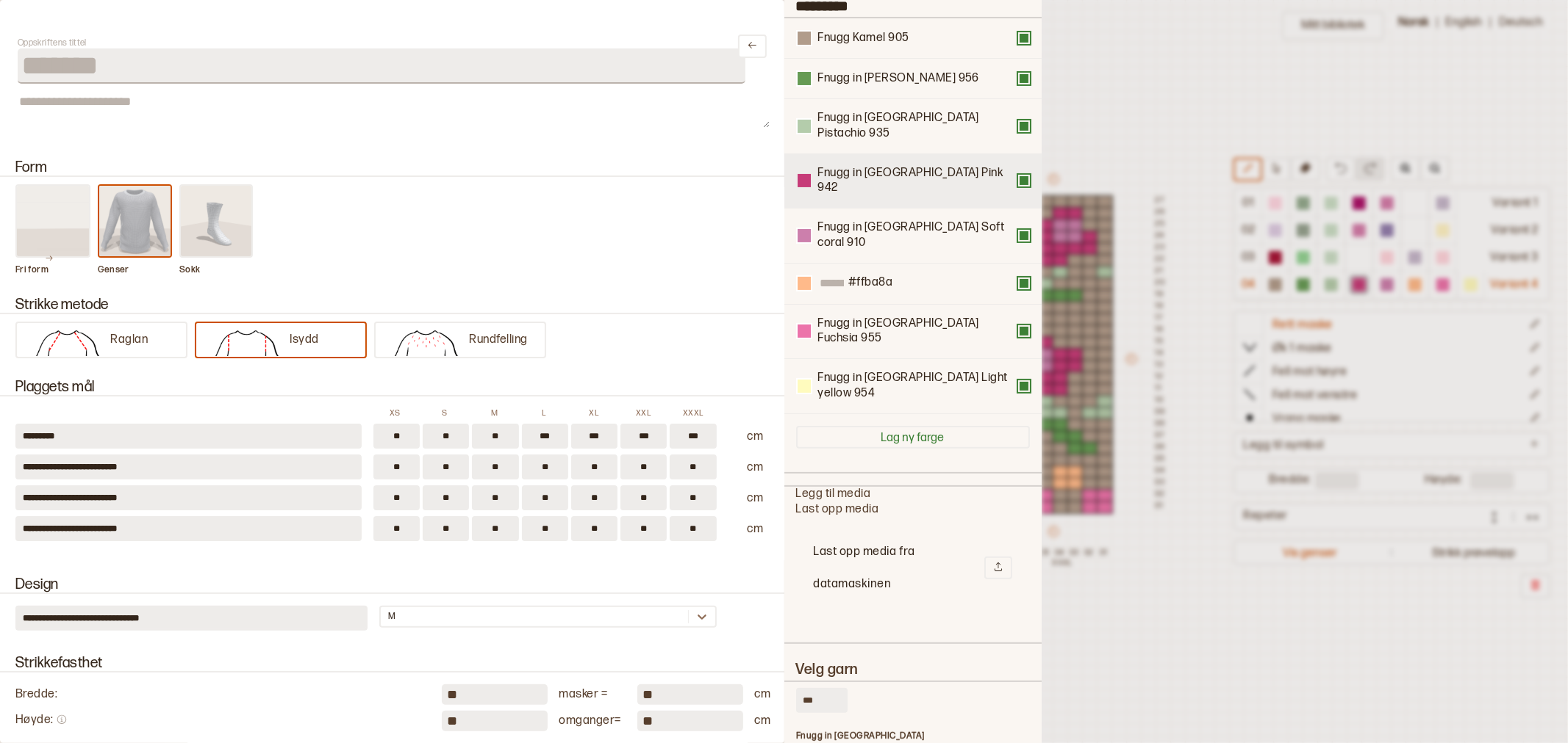
click at [801, 174] on div at bounding box center [804, 180] width 13 height 13
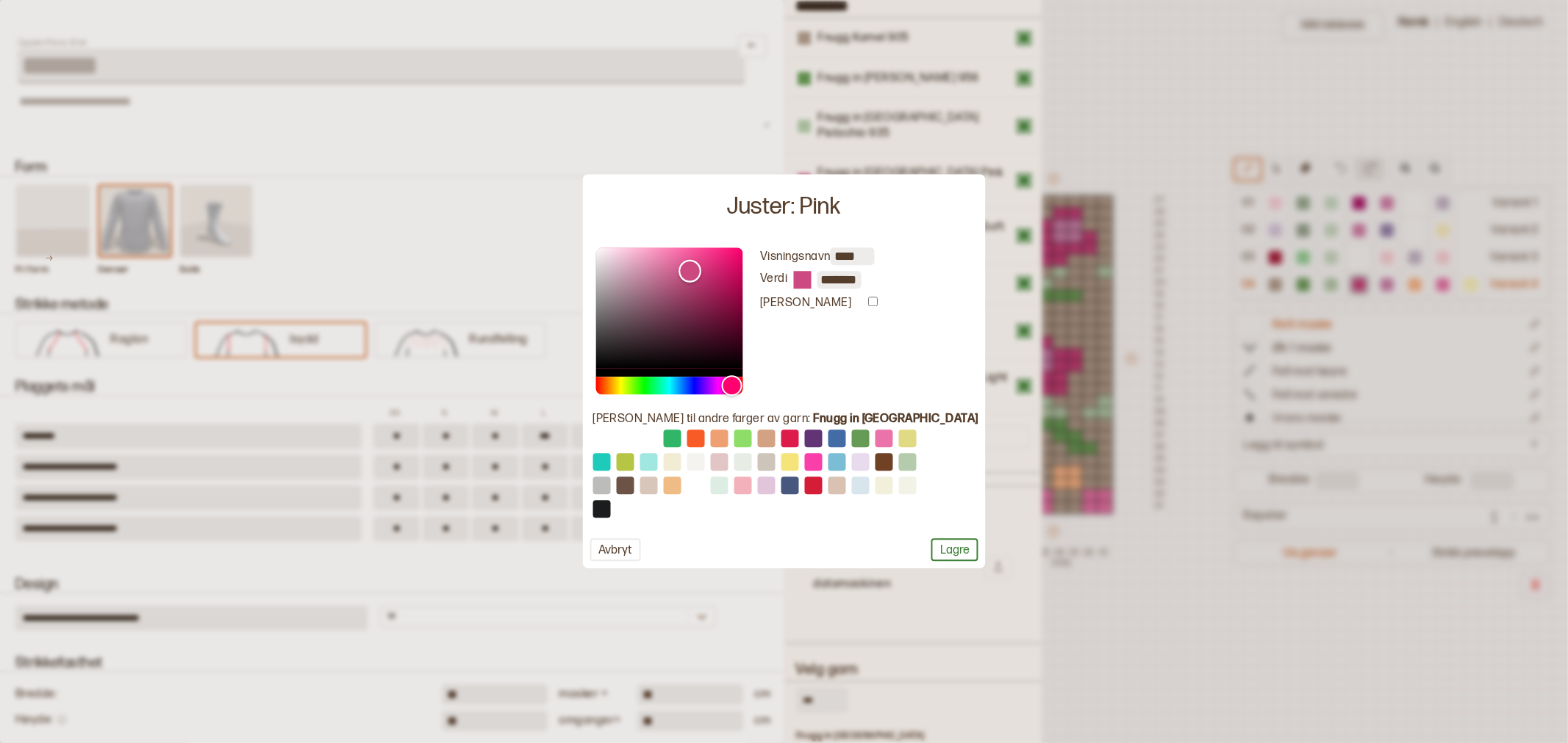
type input "*******"
drag, startPoint x: 724, startPoint y: 274, endPoint x: 715, endPoint y: 276, distance: 9.2
click at [701, 276] on div "Color" at bounding box center [690, 275] width 23 height 23
click at [932, 555] on button "Lagre" at bounding box center [955, 550] width 47 height 23
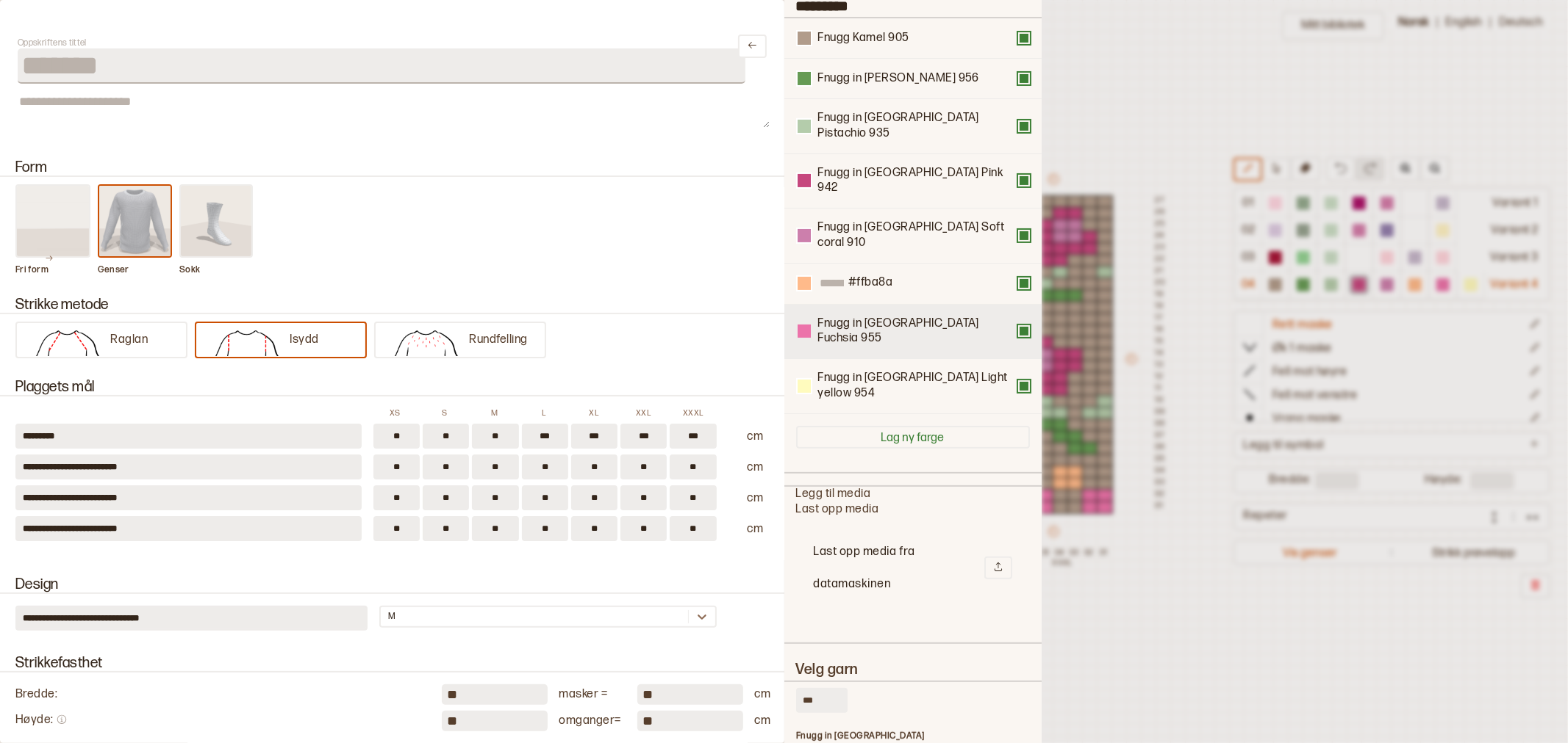
click at [811, 323] on button at bounding box center [804, 330] width 16 height 16
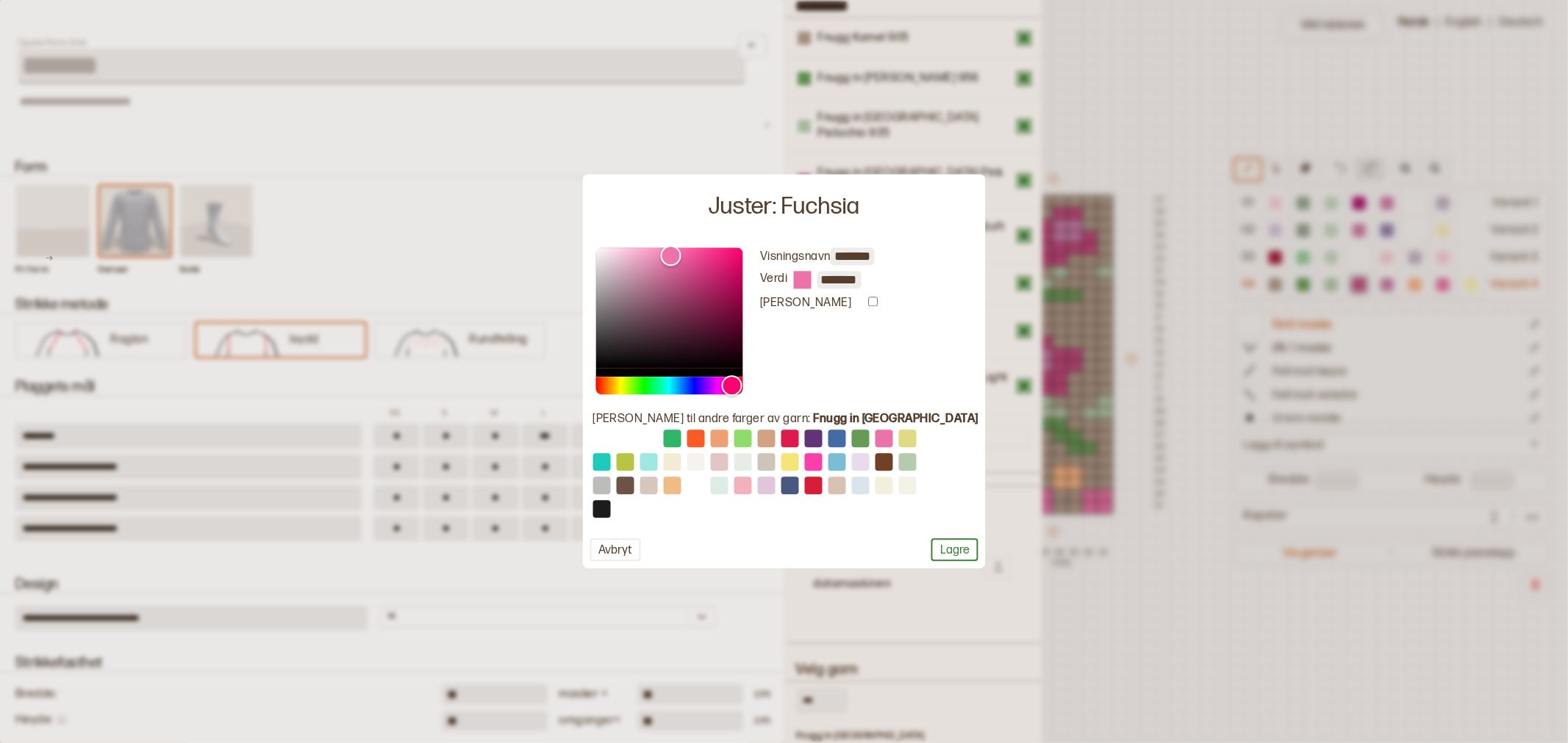
click at [798, 433] on button at bounding box center [789, 439] width 18 height 18
type input "*********"
type input "*******"
drag, startPoint x: 743, startPoint y: 263, endPoint x: 731, endPoint y: 303, distance: 41.8
click at [717, 303] on div "Color" at bounding box center [706, 302] width 23 height 23
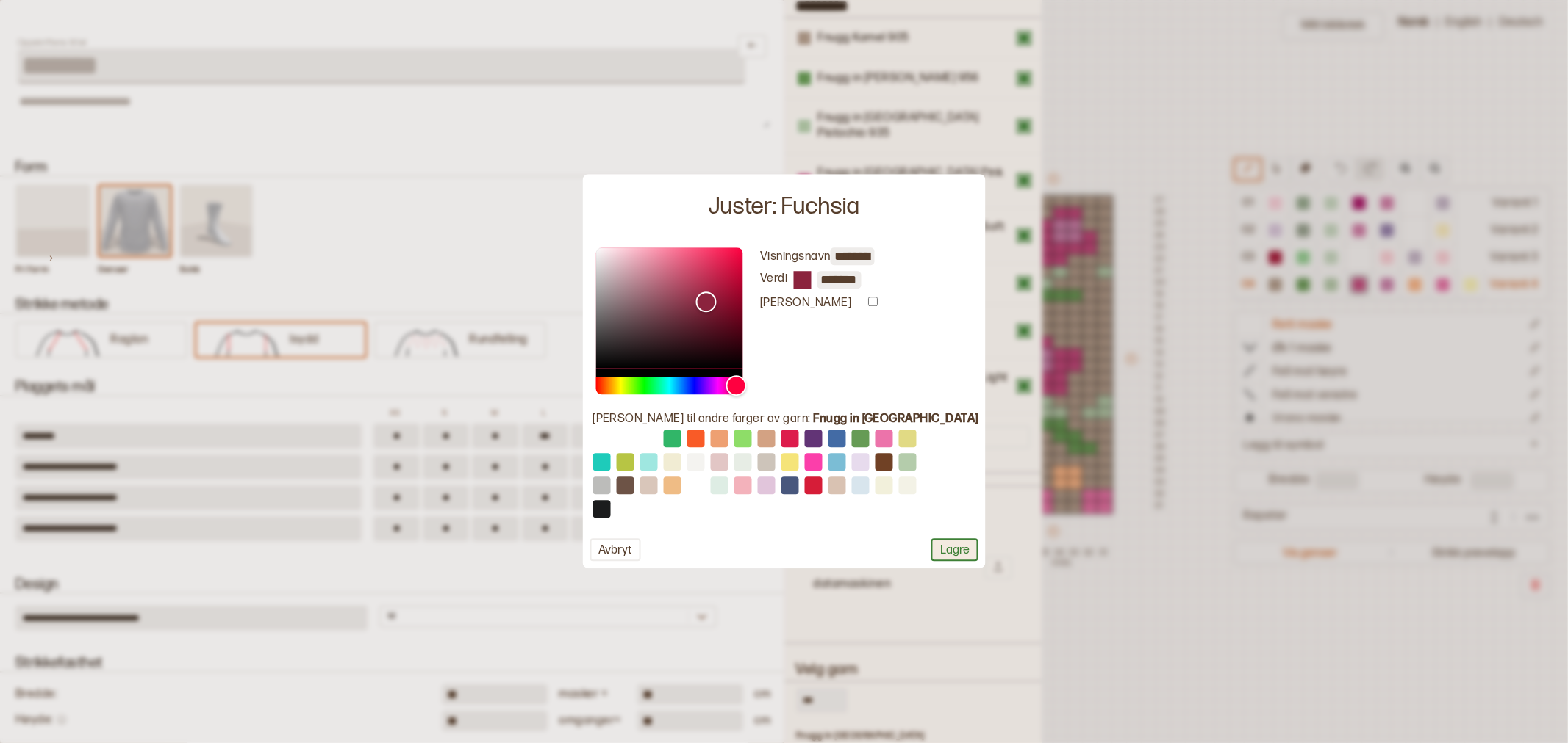
click at [931, 549] on button "Lagre" at bounding box center [955, 550] width 47 height 23
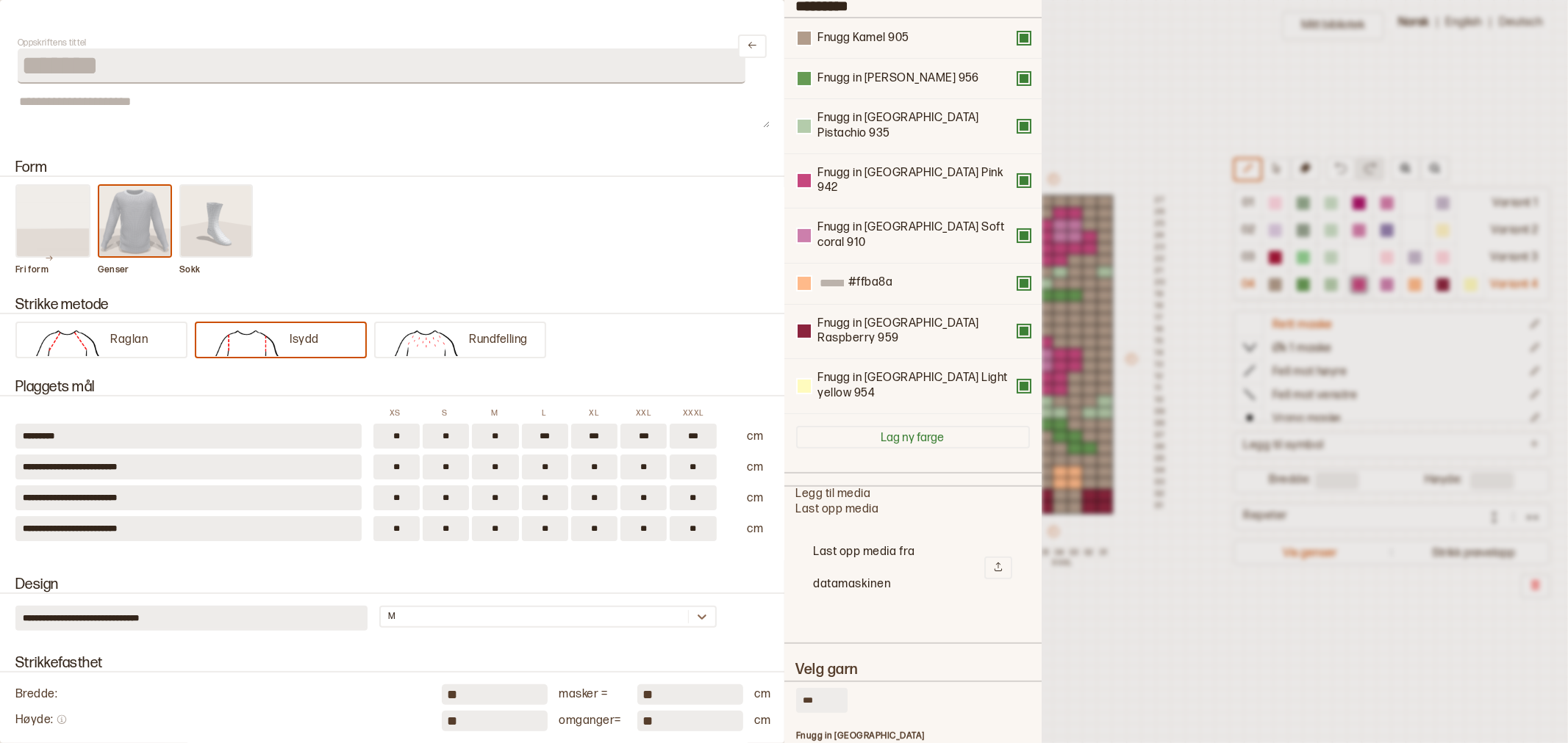
drag, startPoint x: 818, startPoint y: 623, endPoint x: 810, endPoint y: 624, distance: 8.1
click at [809, 688] on input "***" at bounding box center [822, 701] width 51 height 25
type input "***"
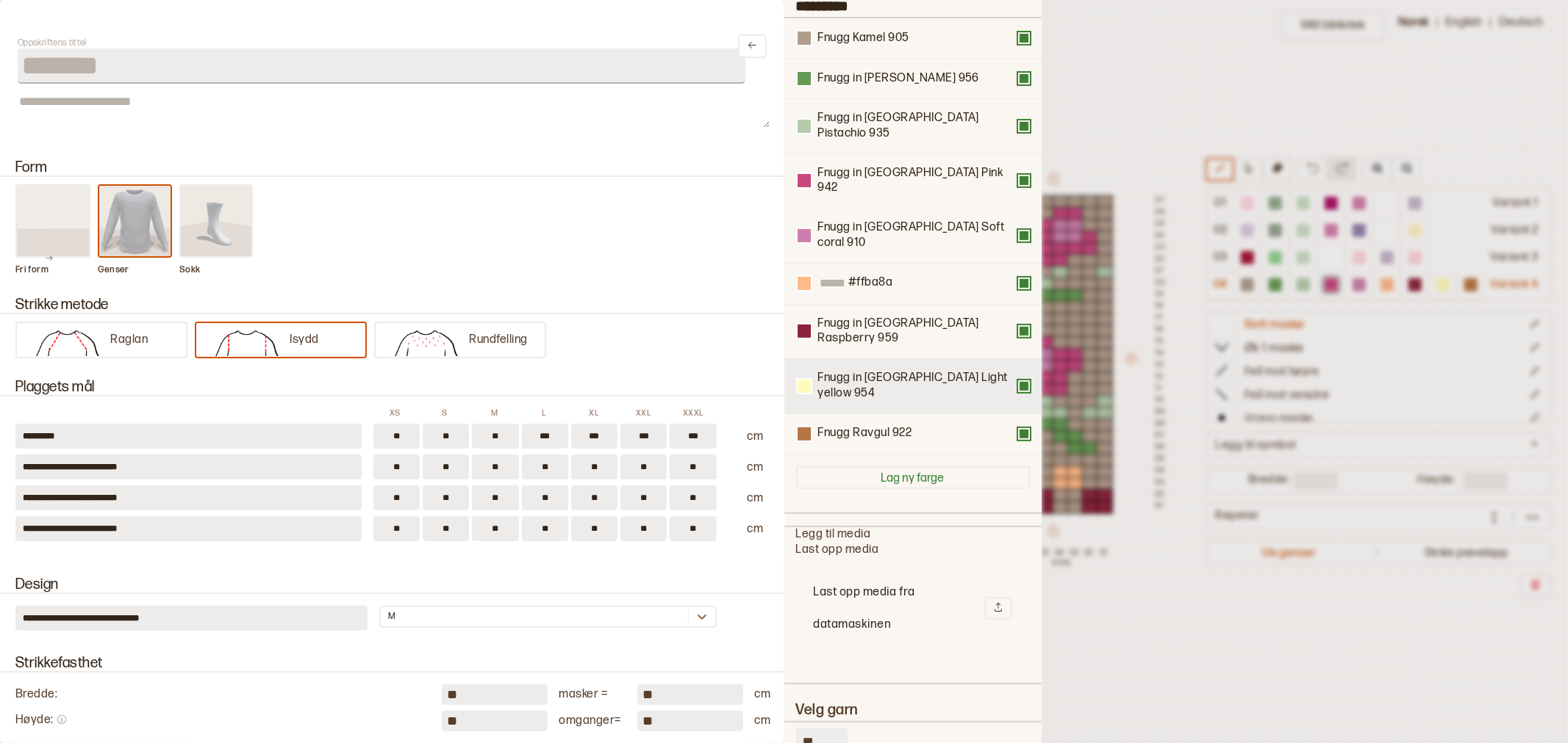
click at [1018, 380] on button at bounding box center [1024, 386] width 11 height 11
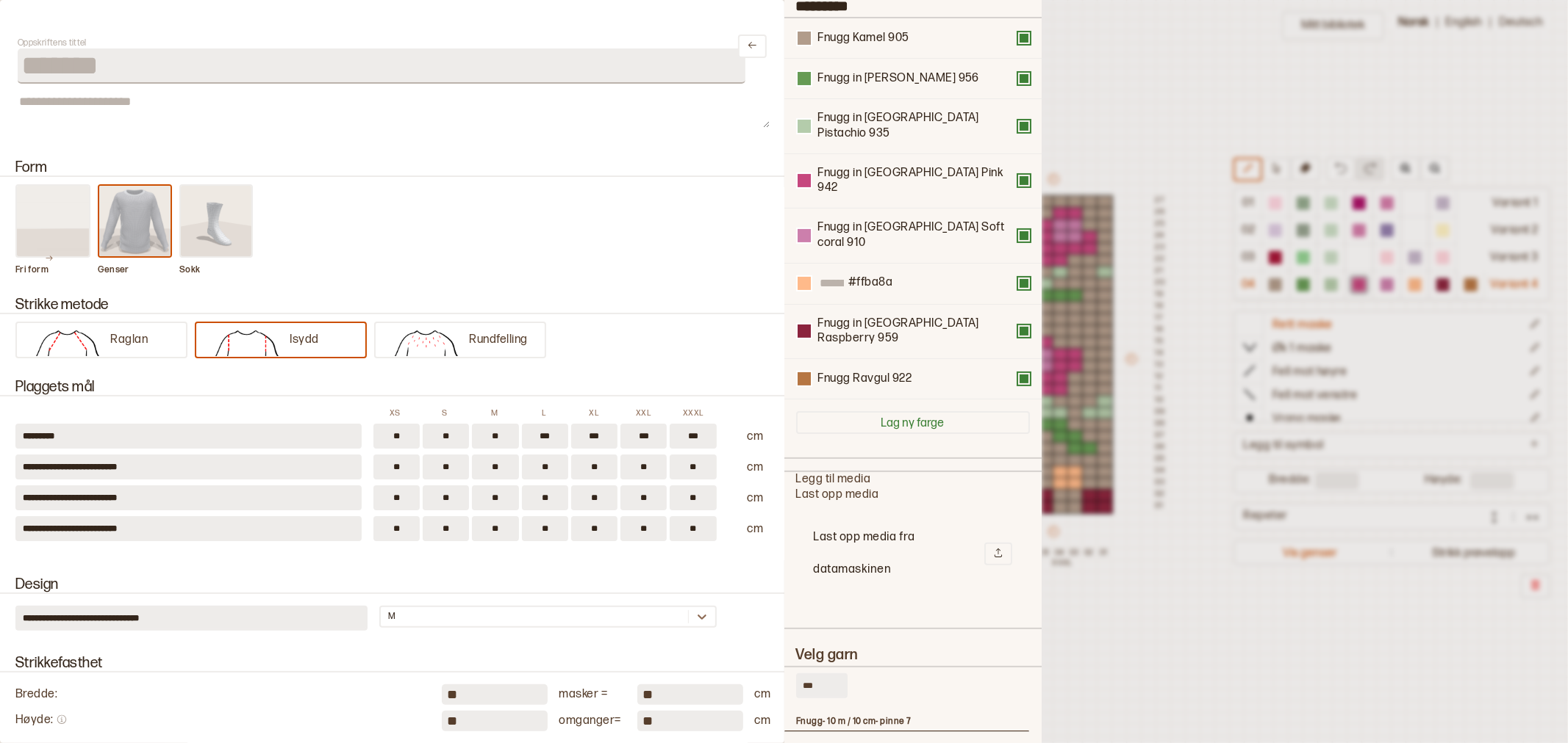
click at [1169, 81] on div at bounding box center [784, 371] width 1568 height 743
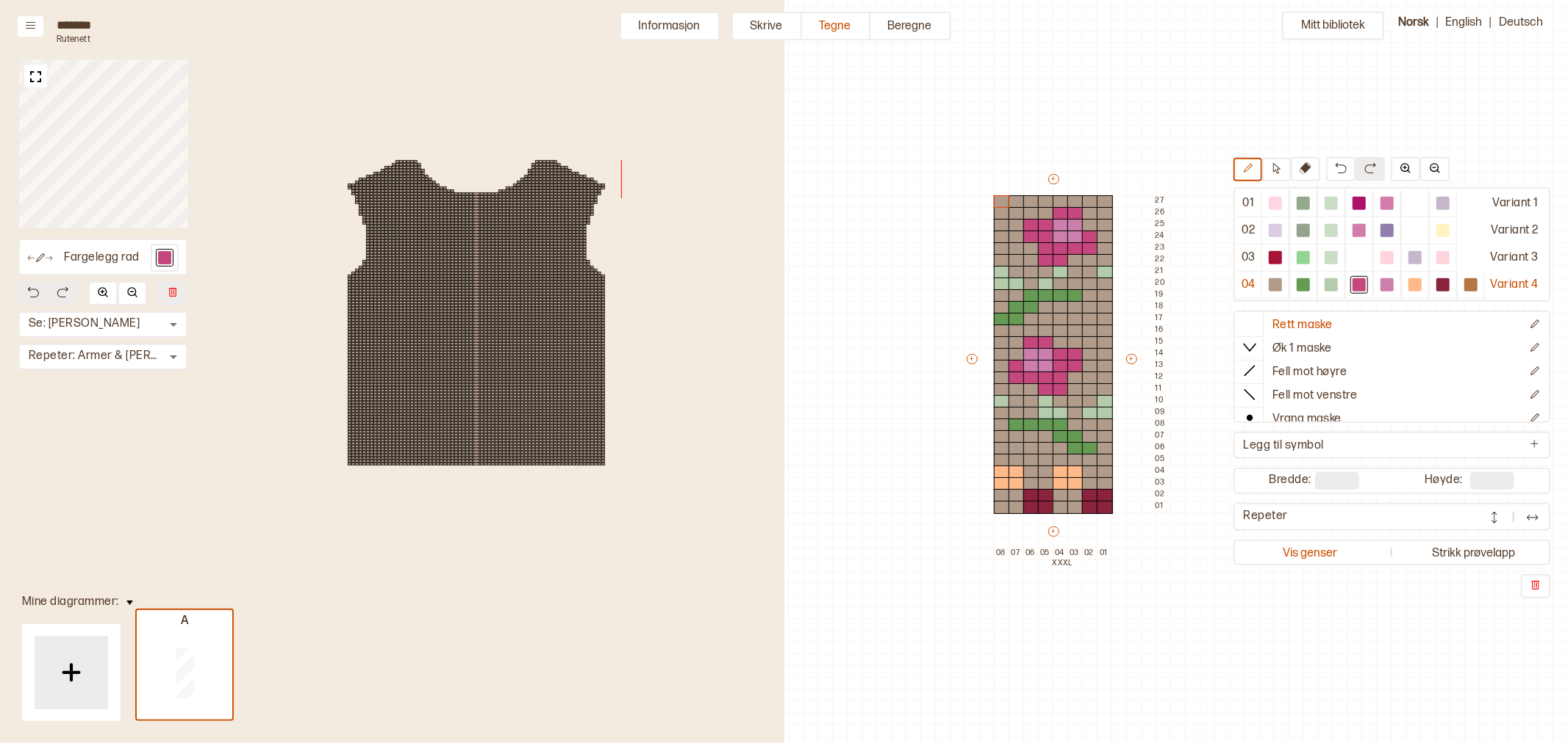
drag, startPoint x: 694, startPoint y: 25, endPoint x: 709, endPoint y: 55, distance: 33.5
click at [694, 25] on button "Informasjon" at bounding box center [670, 25] width 100 height 28
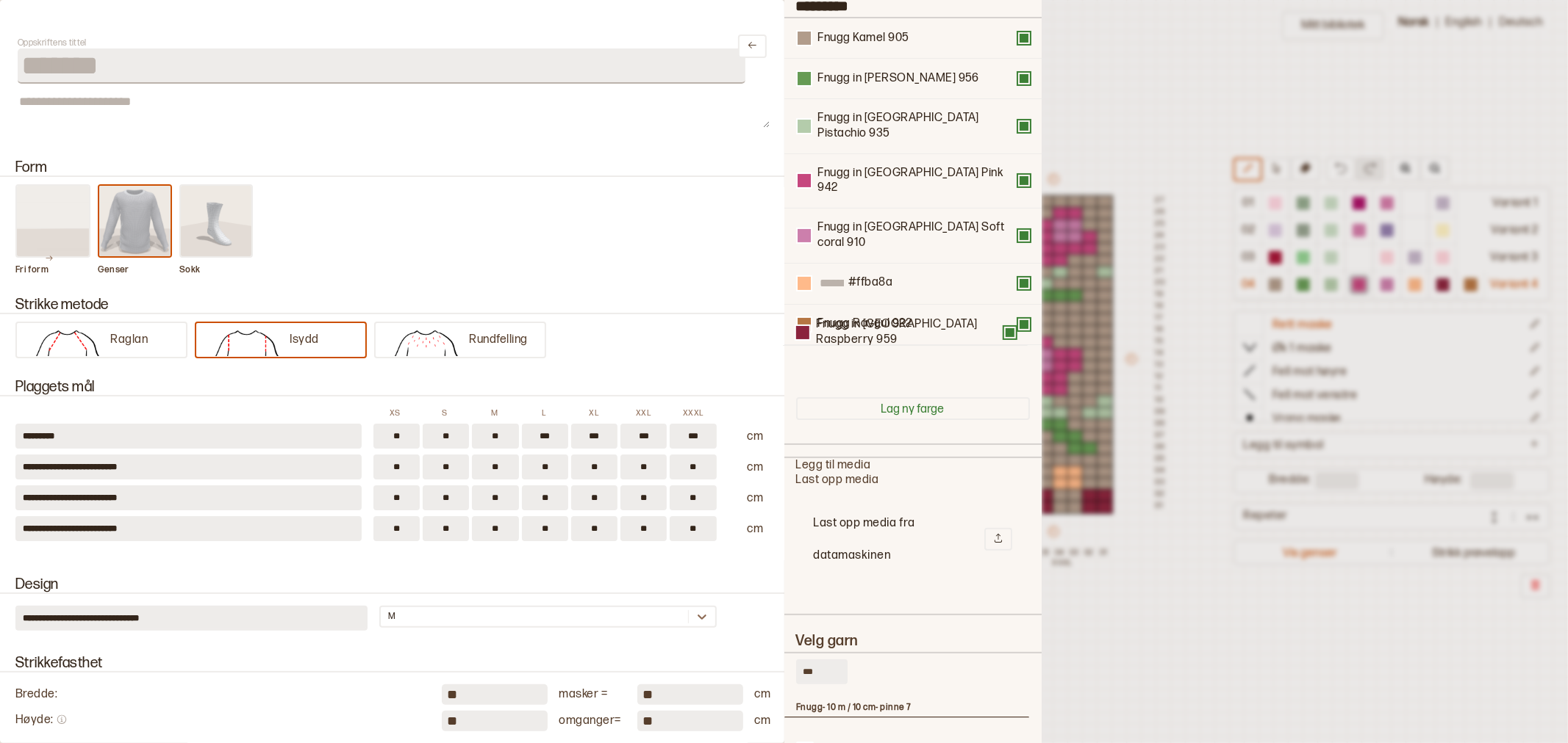
drag, startPoint x: 846, startPoint y: 279, endPoint x: 845, endPoint y: 333, distance: 54.0
click at [845, 333] on div "Fnugg Kamel 905 Fnugg in Florence Green 956 Fnugg in Florence Pistachio 935 Fnu…" at bounding box center [912, 201] width 233 height 367
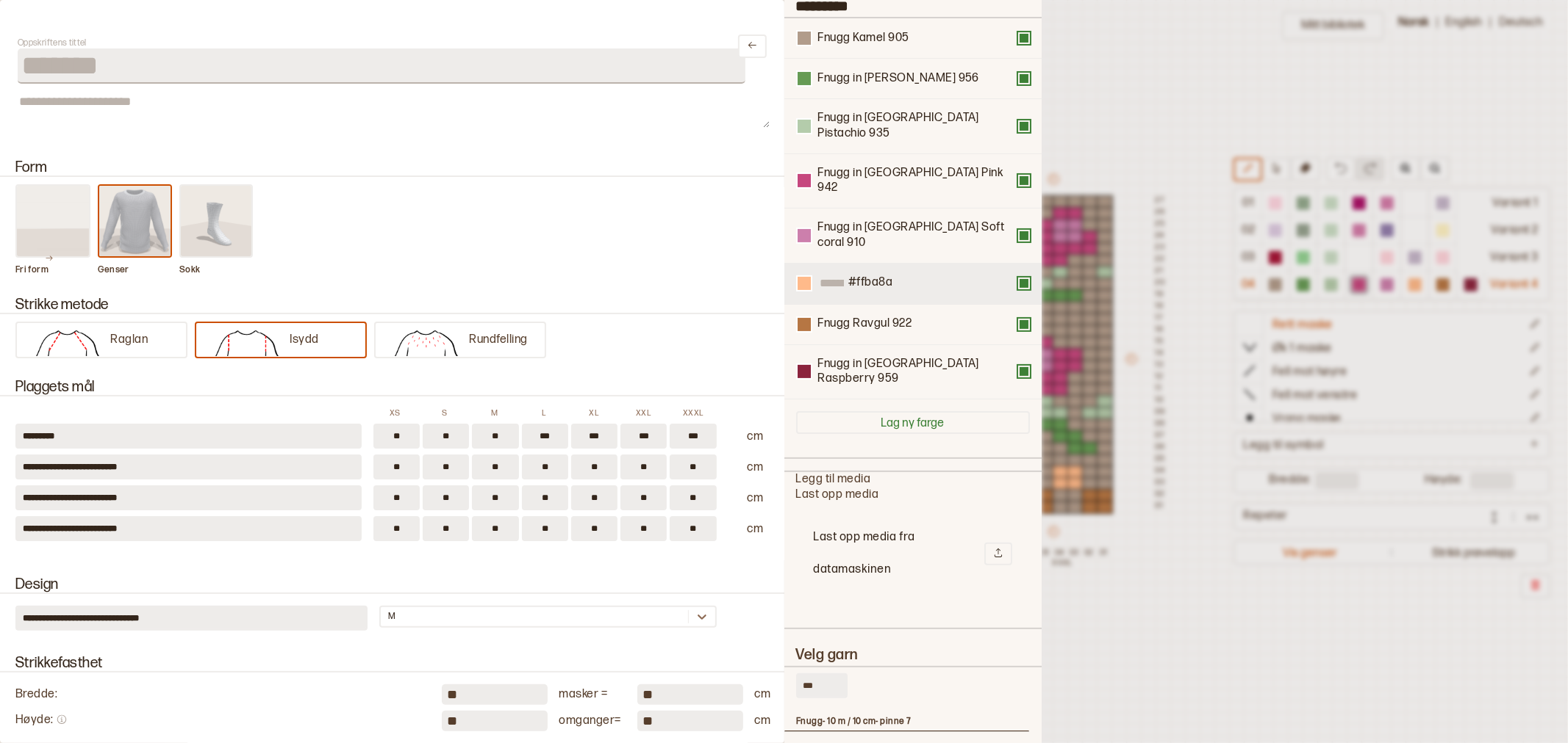
click at [1018, 278] on button at bounding box center [1024, 283] width 11 height 11
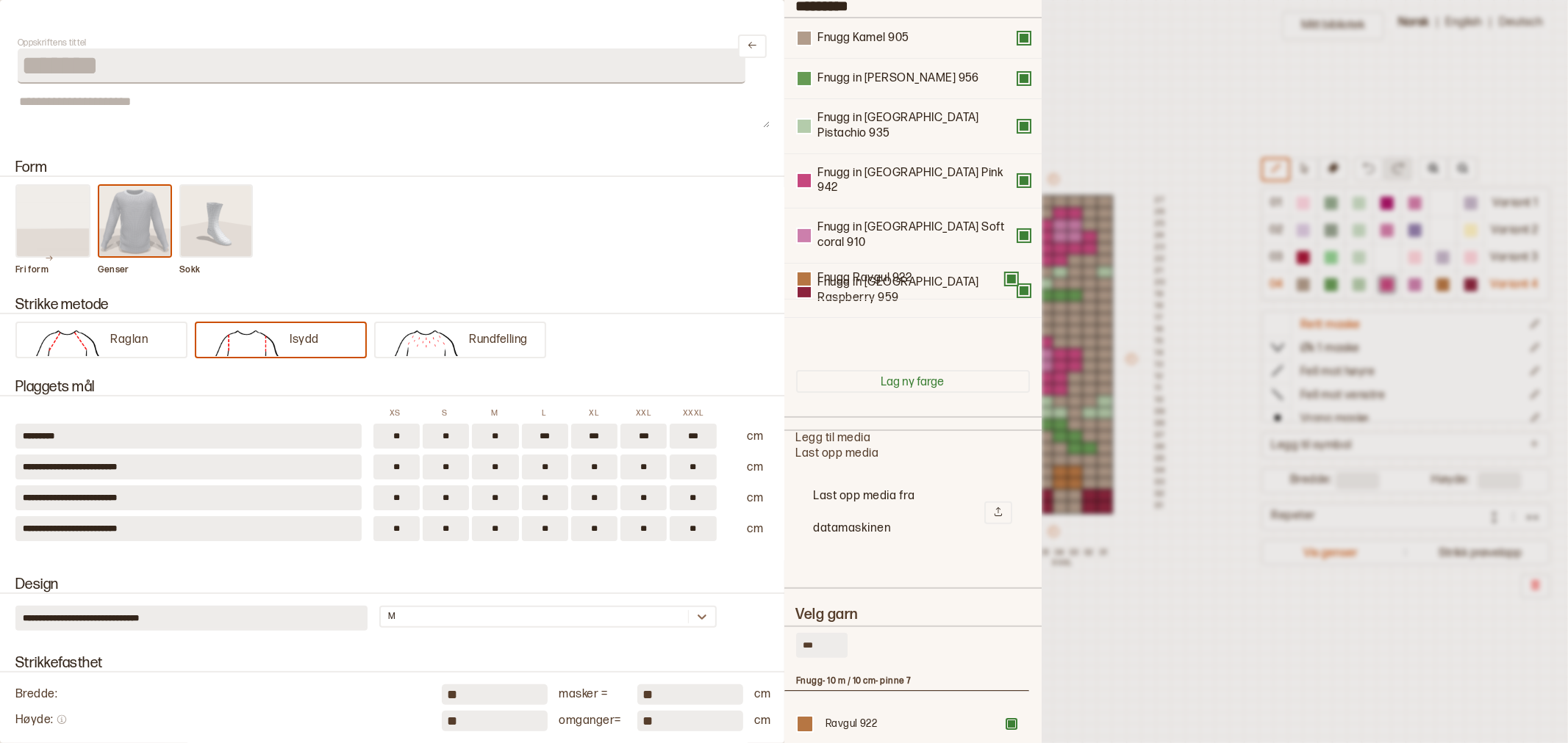
drag, startPoint x: 858, startPoint y: 241, endPoint x: 858, endPoint y: 285, distance: 44.0
click at [858, 285] on div "Fnugg Kamel 905 Fnugg in Florence Green 956 Fnugg in Florence Pistachio 935 Fnu…" at bounding box center [912, 188] width 233 height 340
click at [1219, 64] on div at bounding box center [784, 371] width 1568 height 743
click at [1108, 46] on div "Mitt bibliotek 01 Variant 1 02 Variant 2 03 Variant 3 04 Variant 4 Rett maske Ø…" at bounding box center [1057, 703] width 1568 height 1487
click at [1094, 84] on div "Mitt bibliotek 01 Variant 1 02 Variant 2 03 Variant 3 04 Variant 4 Rett maske Ø…" at bounding box center [1057, 703] width 1568 height 1487
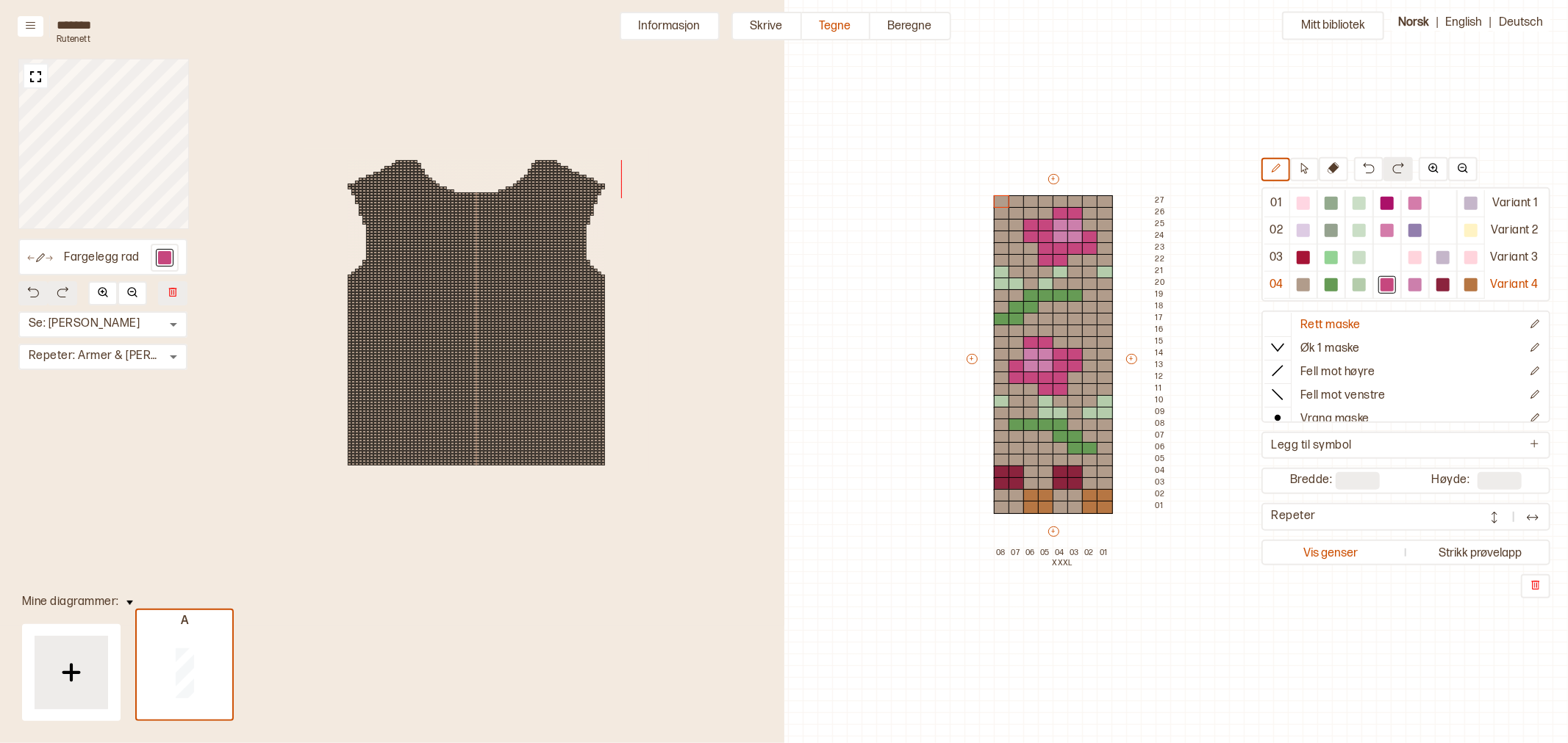
drag, startPoint x: 685, startPoint y: 22, endPoint x: 692, endPoint y: 26, distance: 8.1
click at [685, 22] on button "Informasjon" at bounding box center [670, 25] width 100 height 28
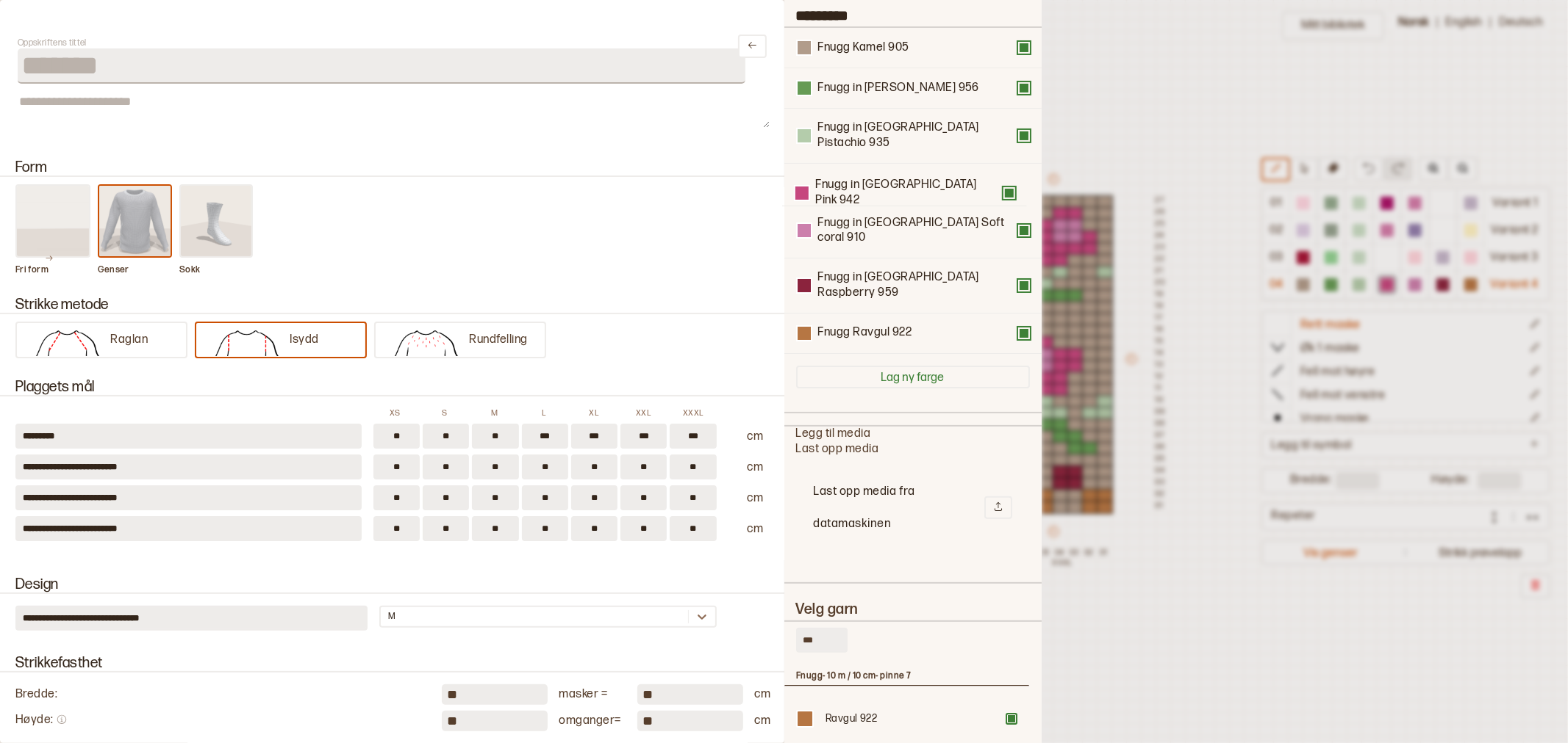
scroll to position [130, 0]
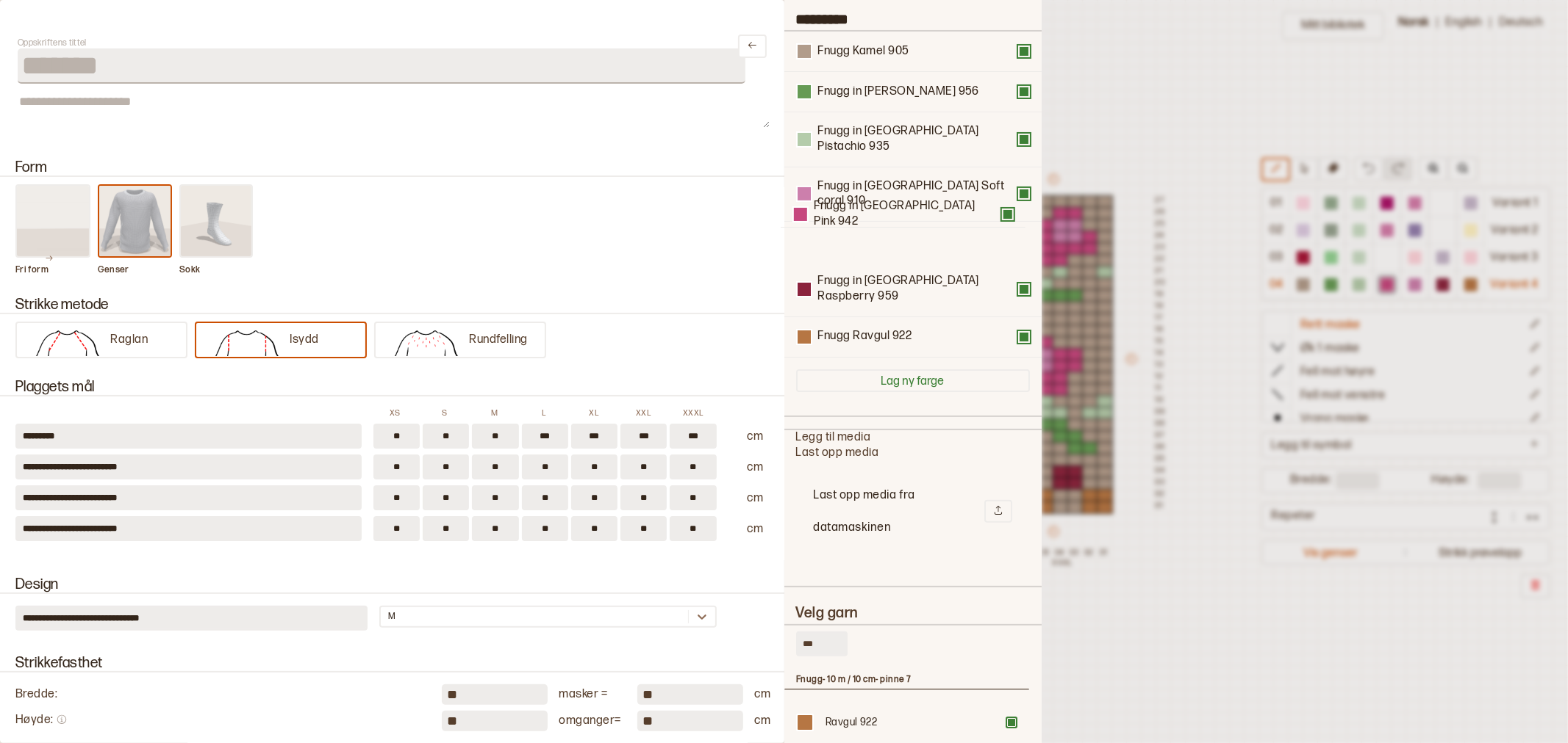
drag, startPoint x: 890, startPoint y: 158, endPoint x: 886, endPoint y: 216, distance: 58.1
click at [886, 216] on div "Fnugg Kamel 905 Fnugg in Florence Green 956 Fnugg in Florence Pistachio 935 Fnu…" at bounding box center [912, 194] width 233 height 326
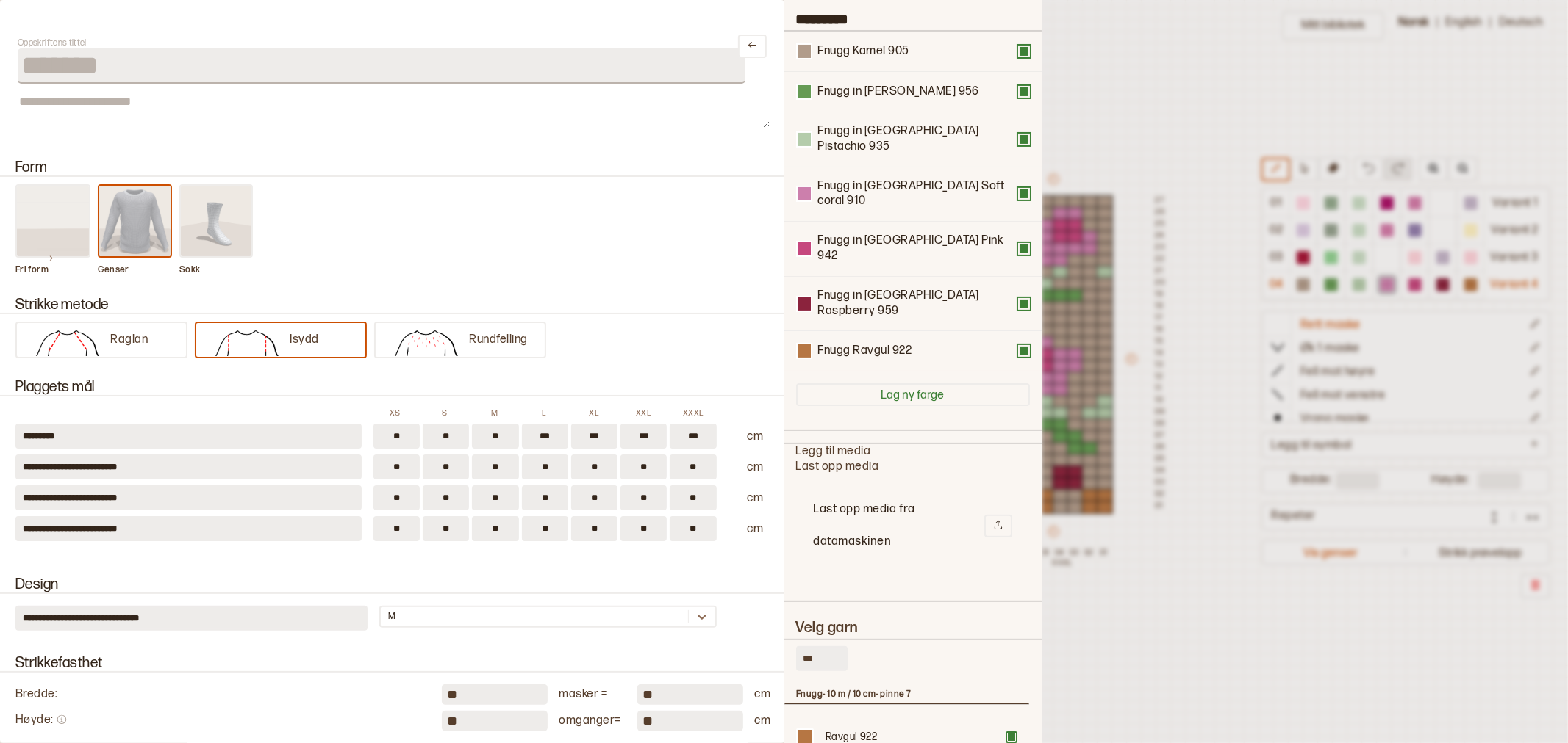
click at [1088, 91] on div at bounding box center [784, 371] width 1568 height 743
click at [1224, 618] on div "Mitt bibliotek 01 Variant 1 02 Variant 2 03 Variant 3 04 Variant 4 Rett maske Ø…" at bounding box center [1057, 703] width 1568 height 1487
